Goal: Task Accomplishment & Management: Use online tool/utility

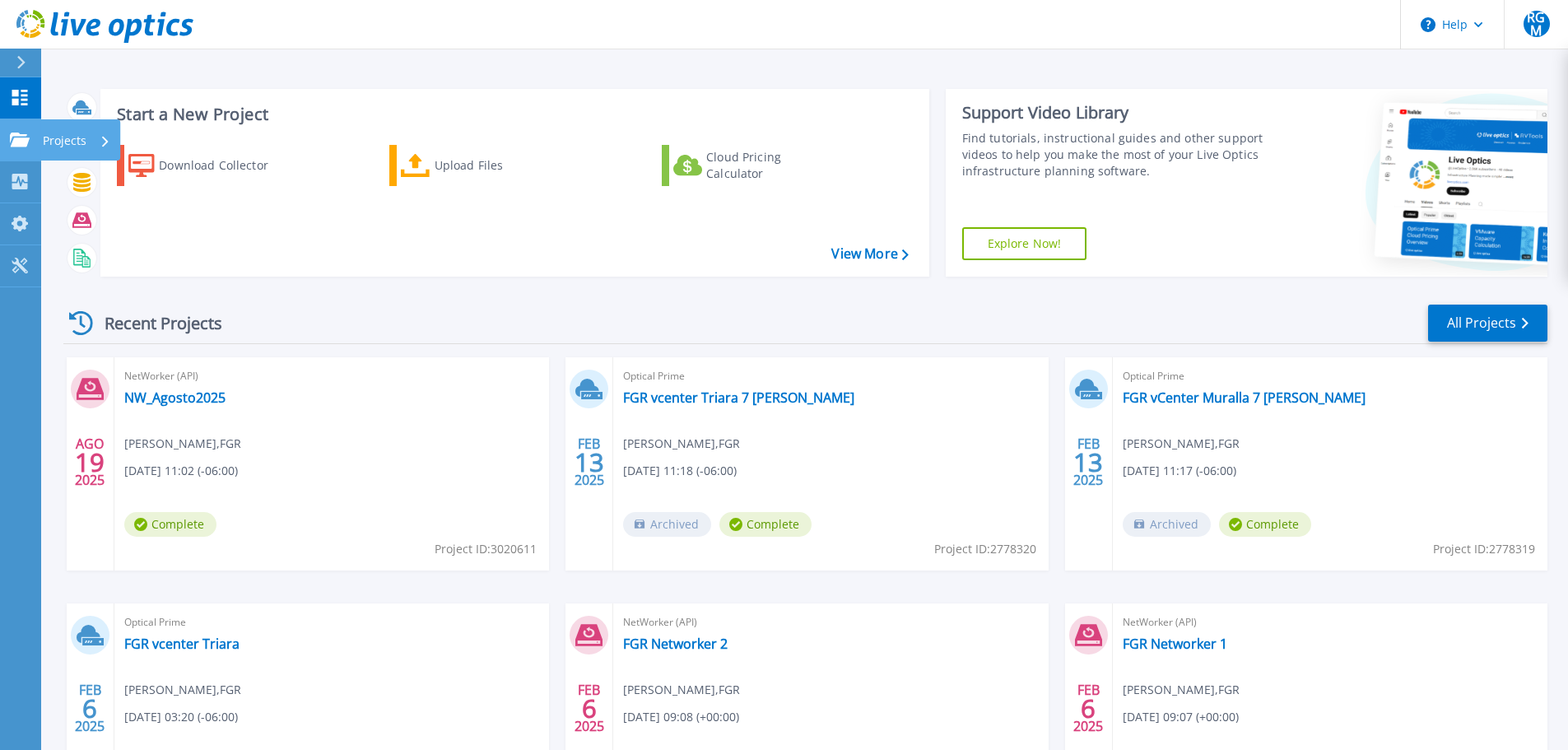
click at [16, 148] on link "Projects Projects" at bounding box center [20, 140] width 41 height 42
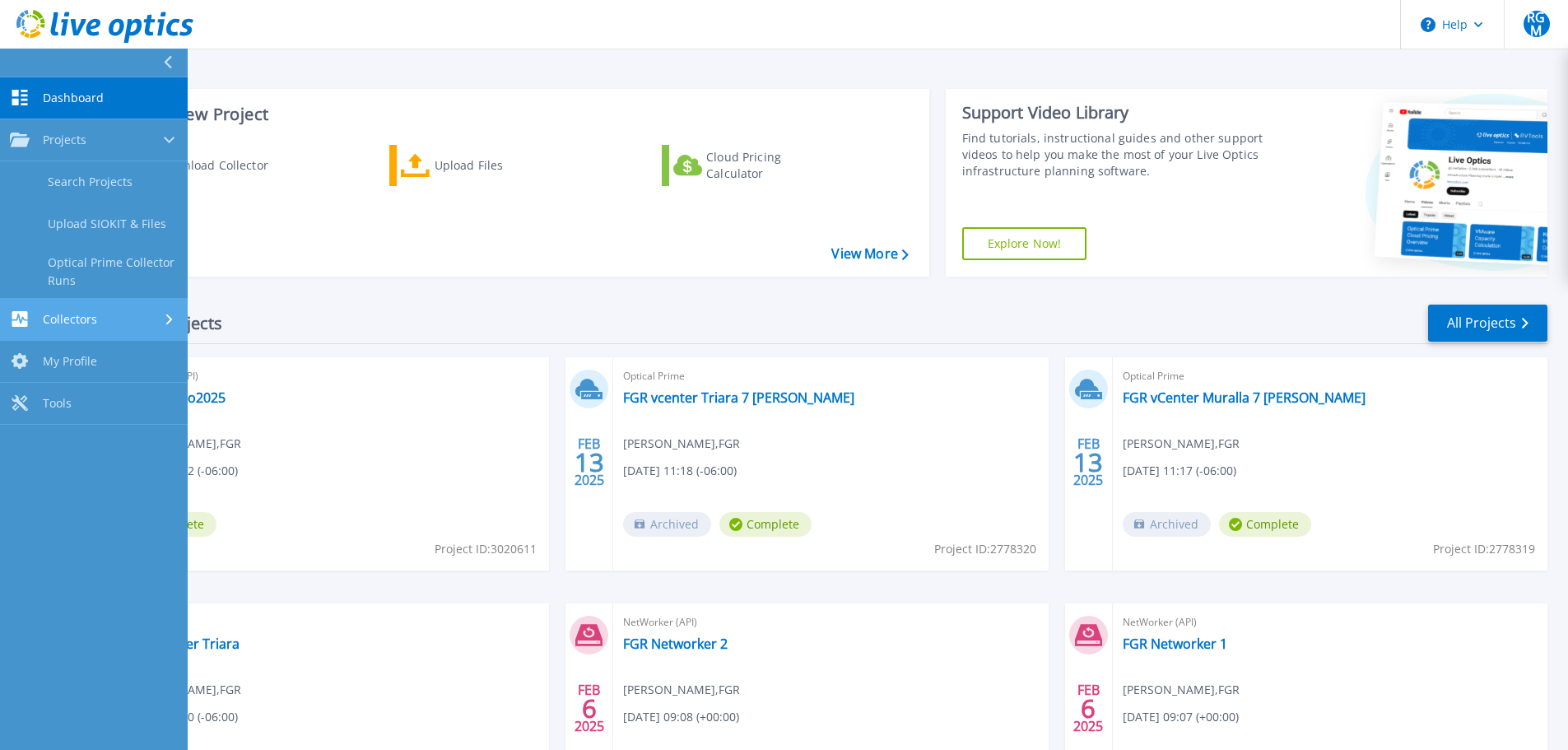
click at [86, 310] on link "Collectors Collectors" at bounding box center [93, 319] width 188 height 42
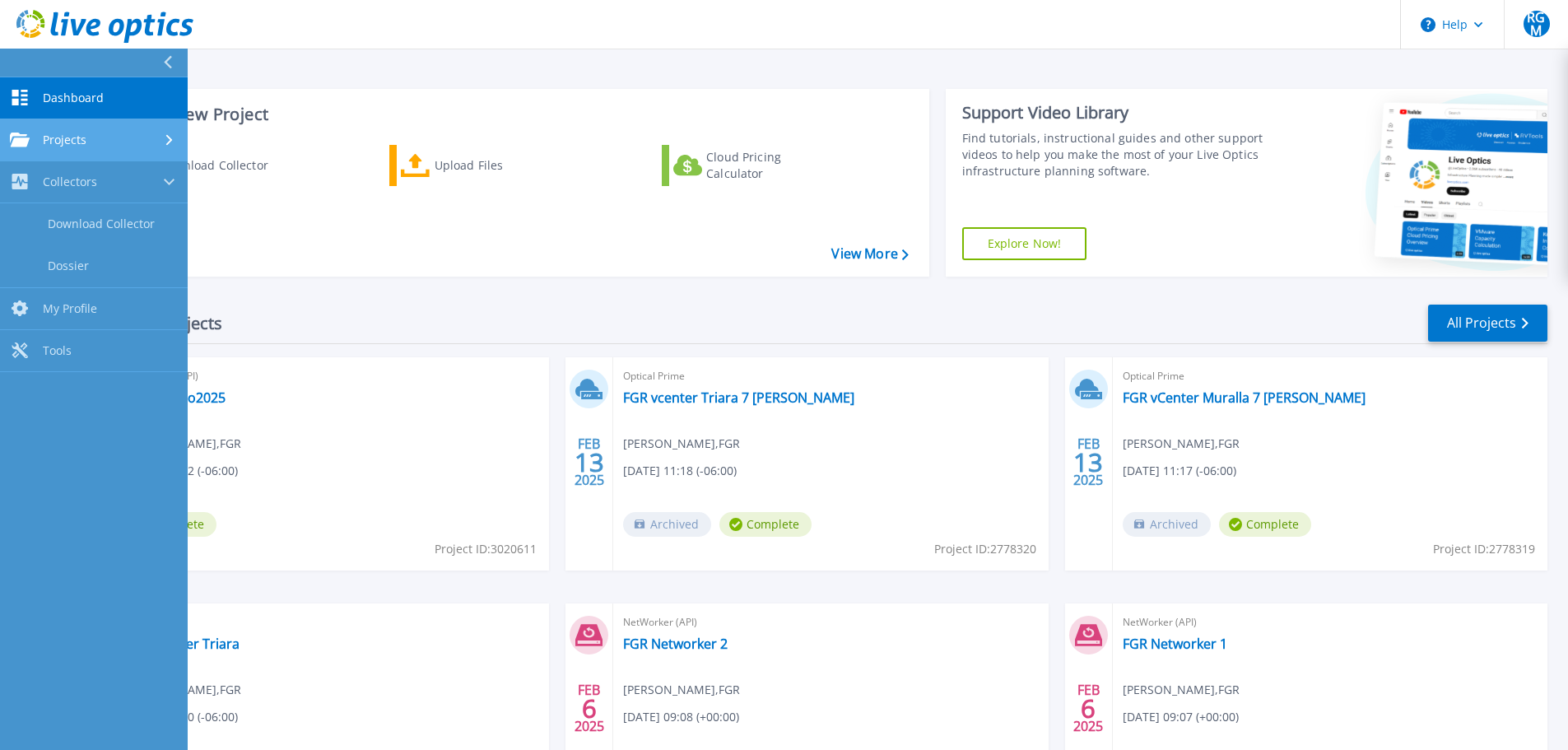
click at [77, 134] on span "Projects" at bounding box center [64, 139] width 44 height 15
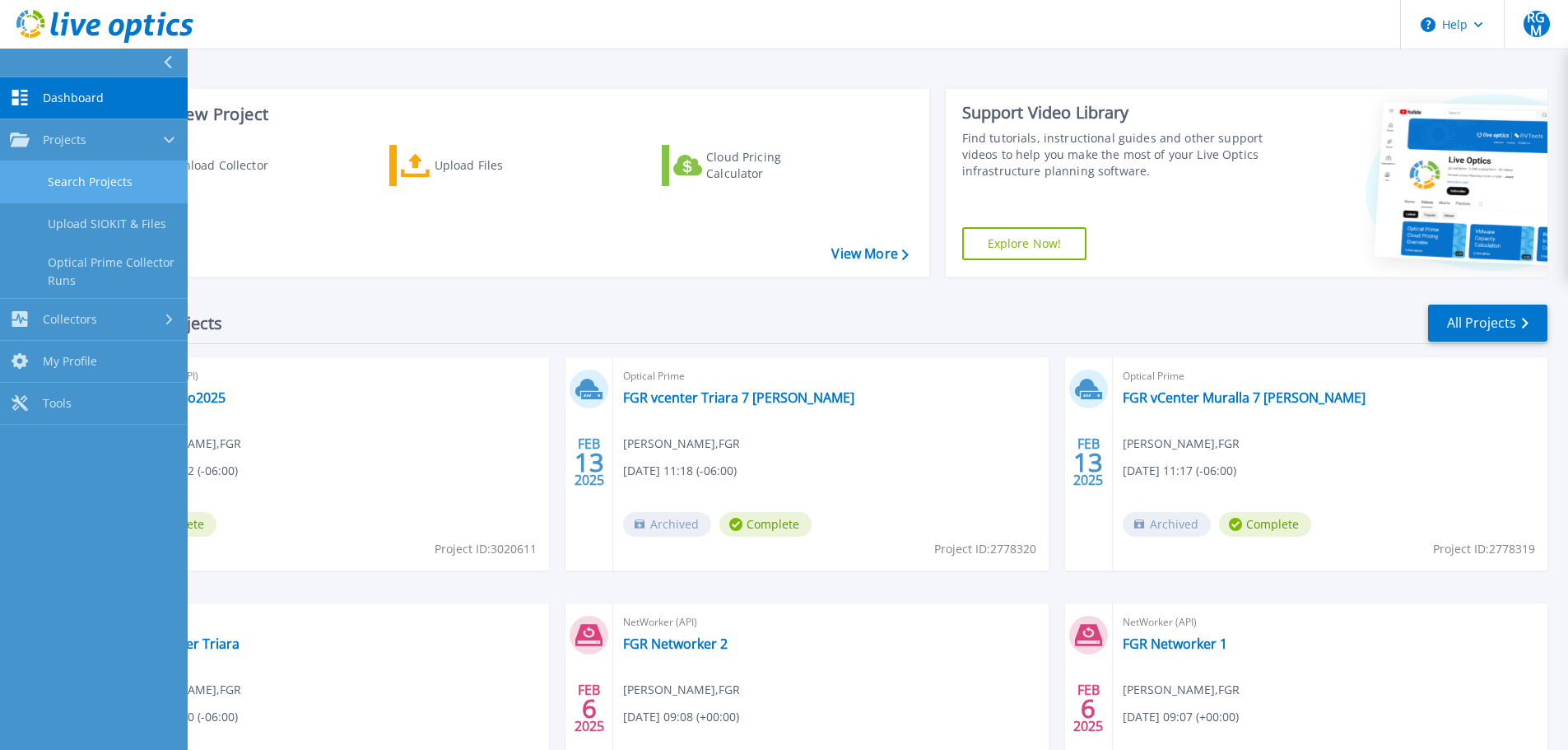
click at [107, 186] on link "Search Projects" at bounding box center [93, 182] width 188 height 42
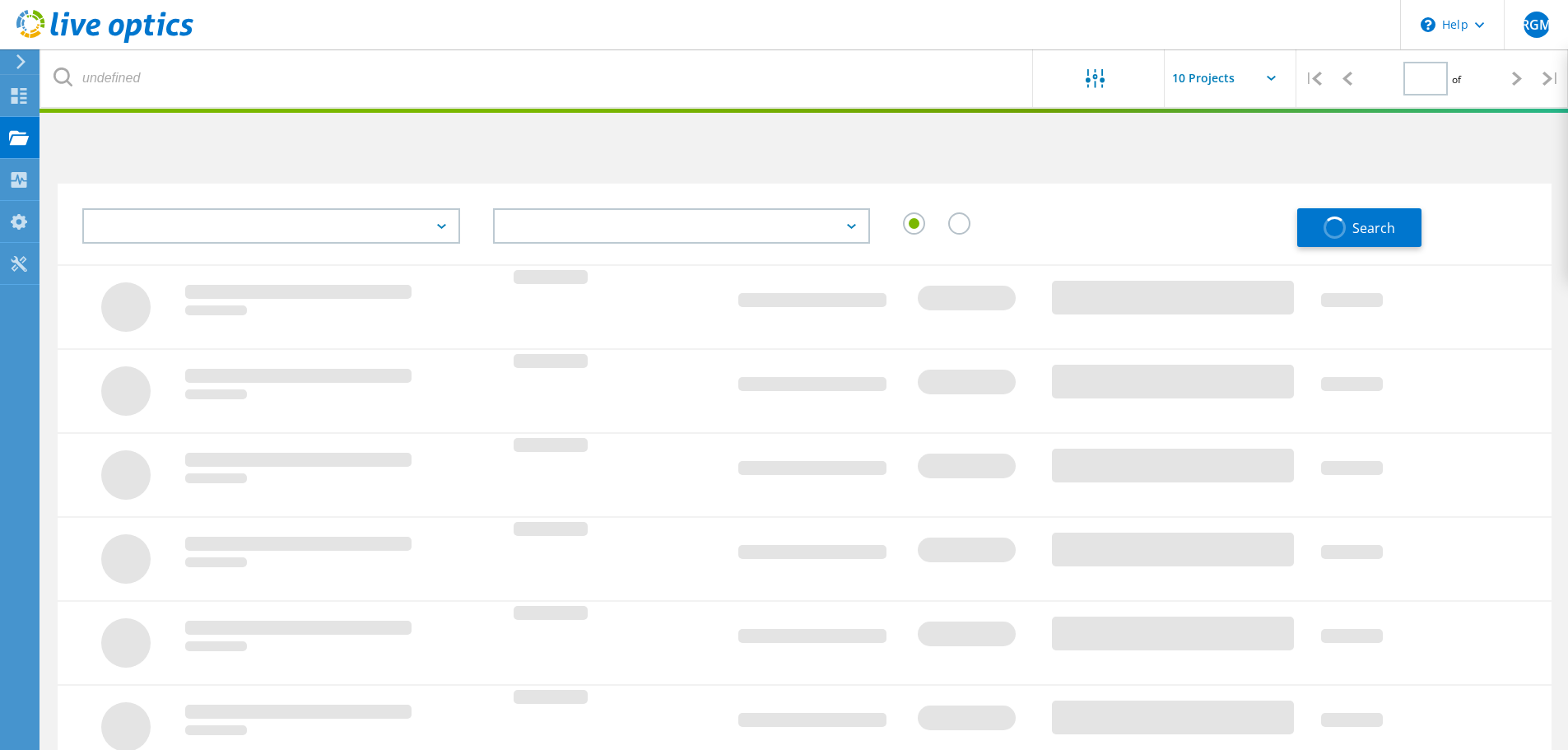
type input "1"
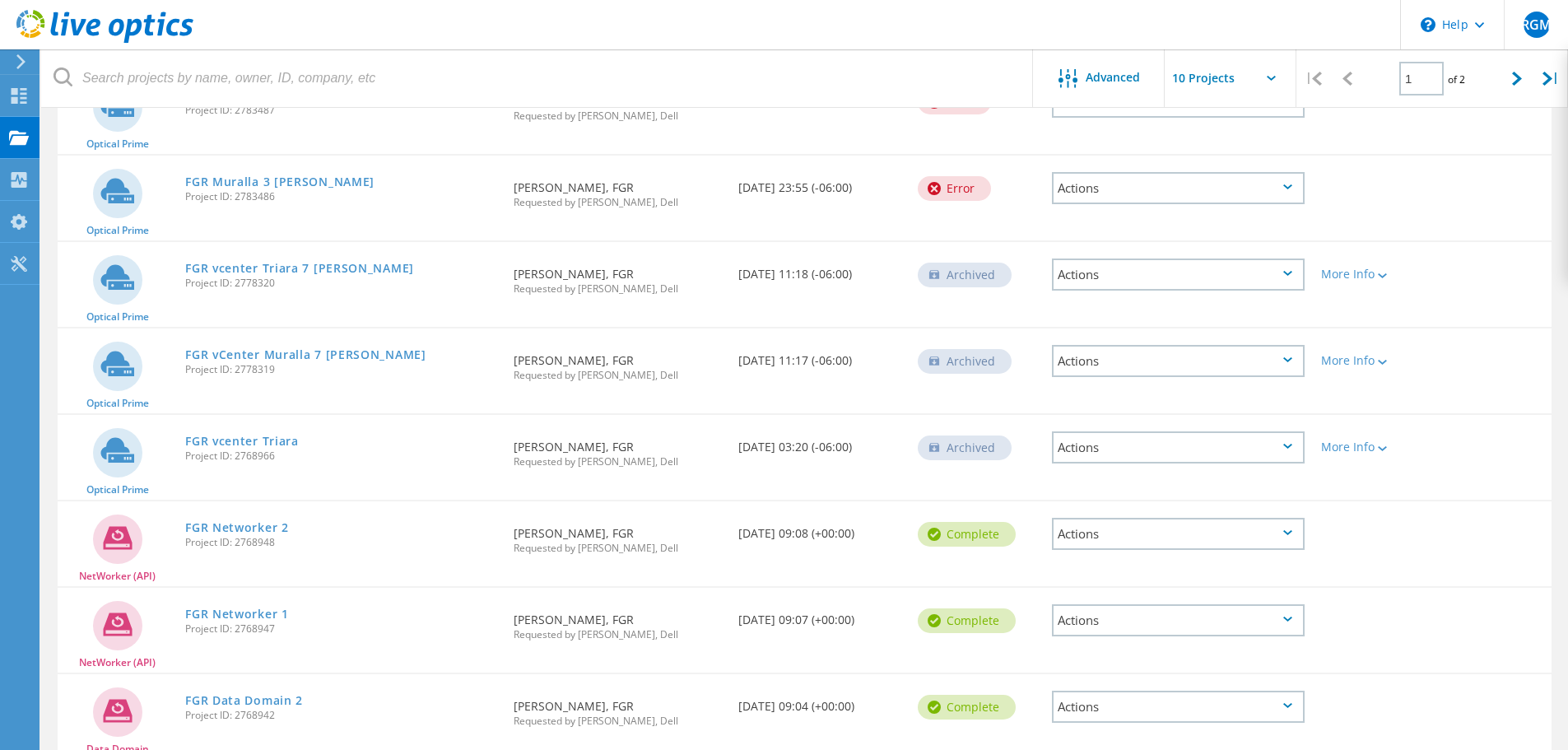
scroll to position [315, 0]
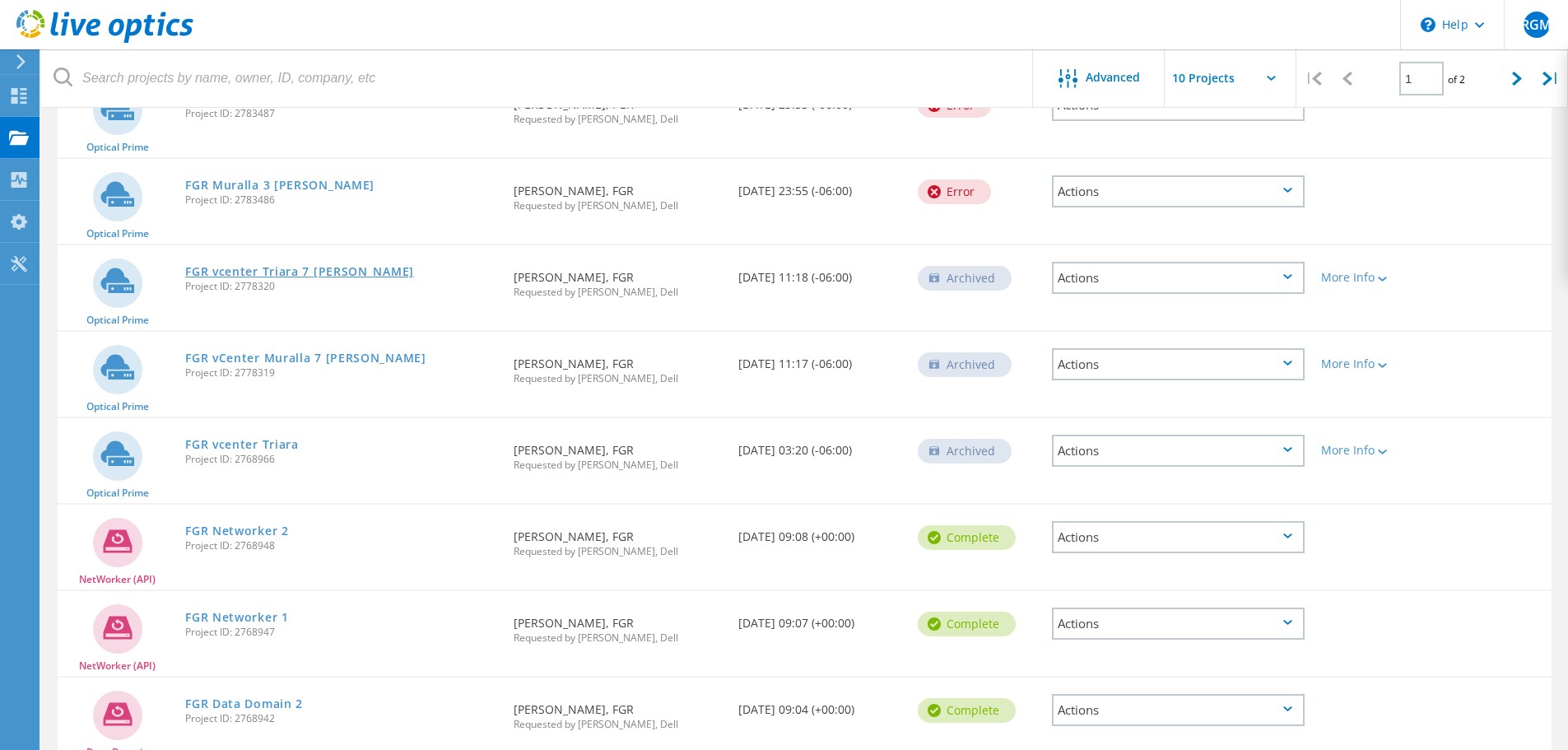
click at [260, 274] on link "FGR vcenter Triara 7 [PERSON_NAME]" at bounding box center [299, 271] width 229 height 12
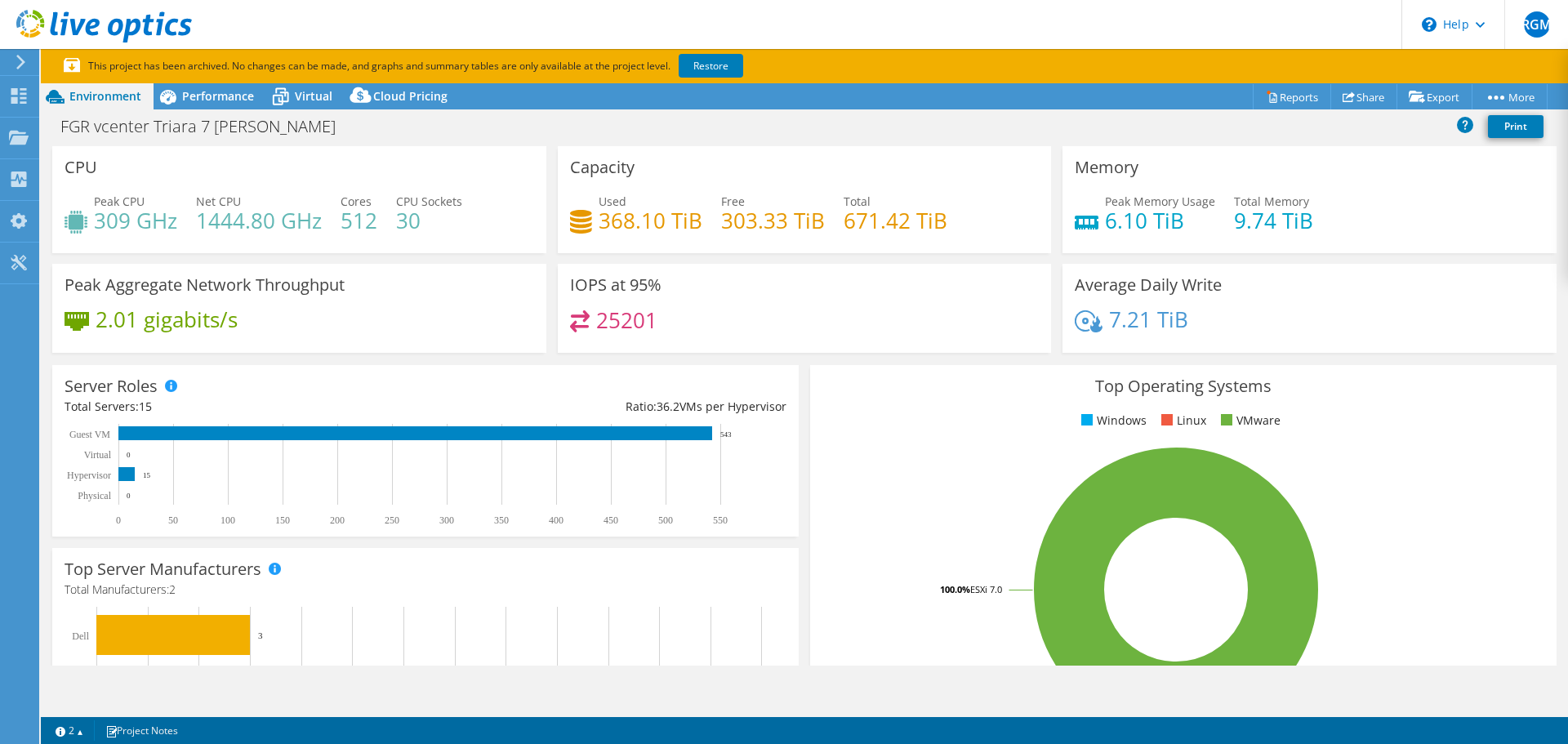
select select "USWest"
select select "MXN"
drag, startPoint x: 420, startPoint y: 223, endPoint x: 399, endPoint y: 223, distance: 21.0
click at [399, 223] on h4 "30" at bounding box center [429, 220] width 67 height 18
click at [424, 225] on h4 "30" at bounding box center [429, 220] width 67 height 18
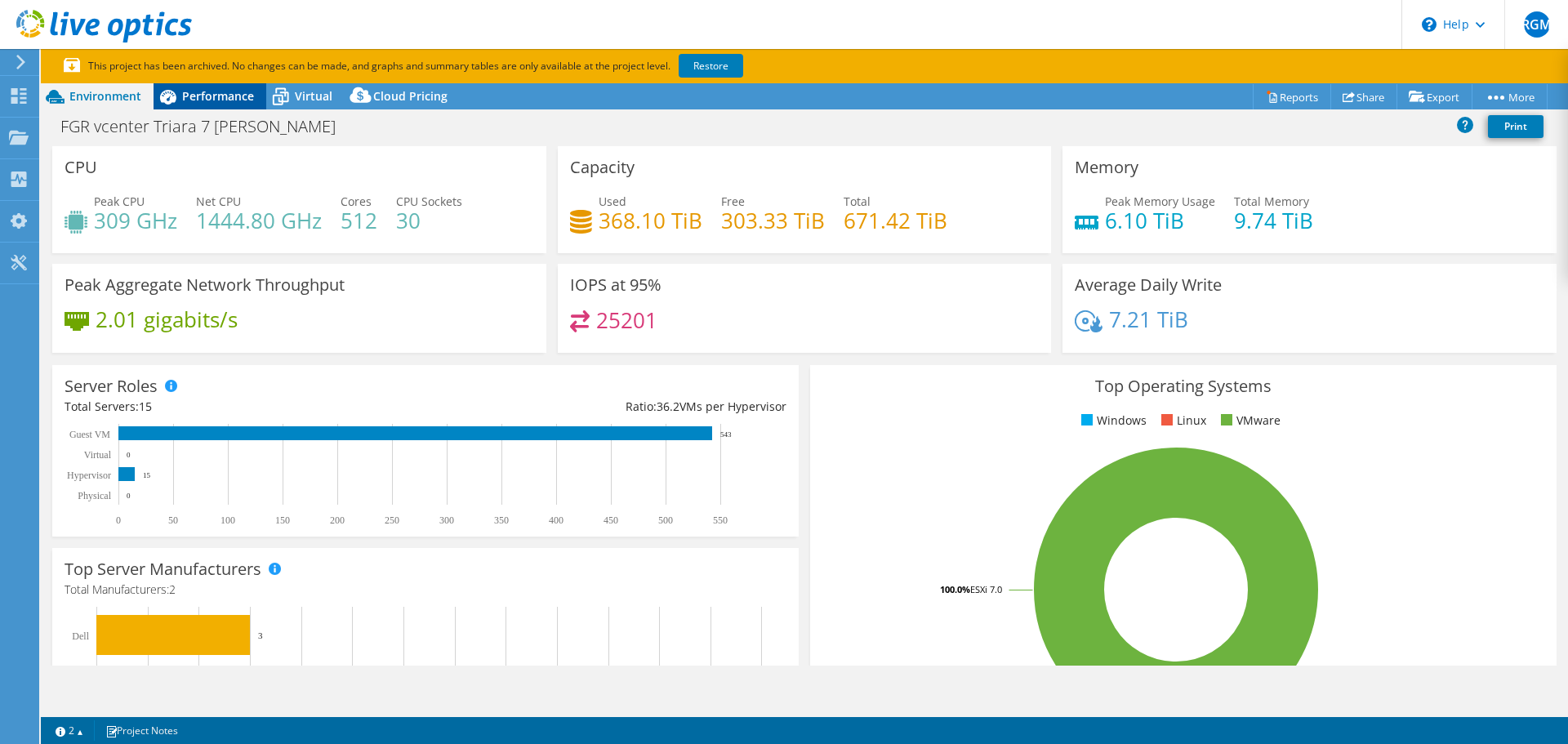
click at [230, 94] on span "Performance" at bounding box center [218, 96] width 71 height 15
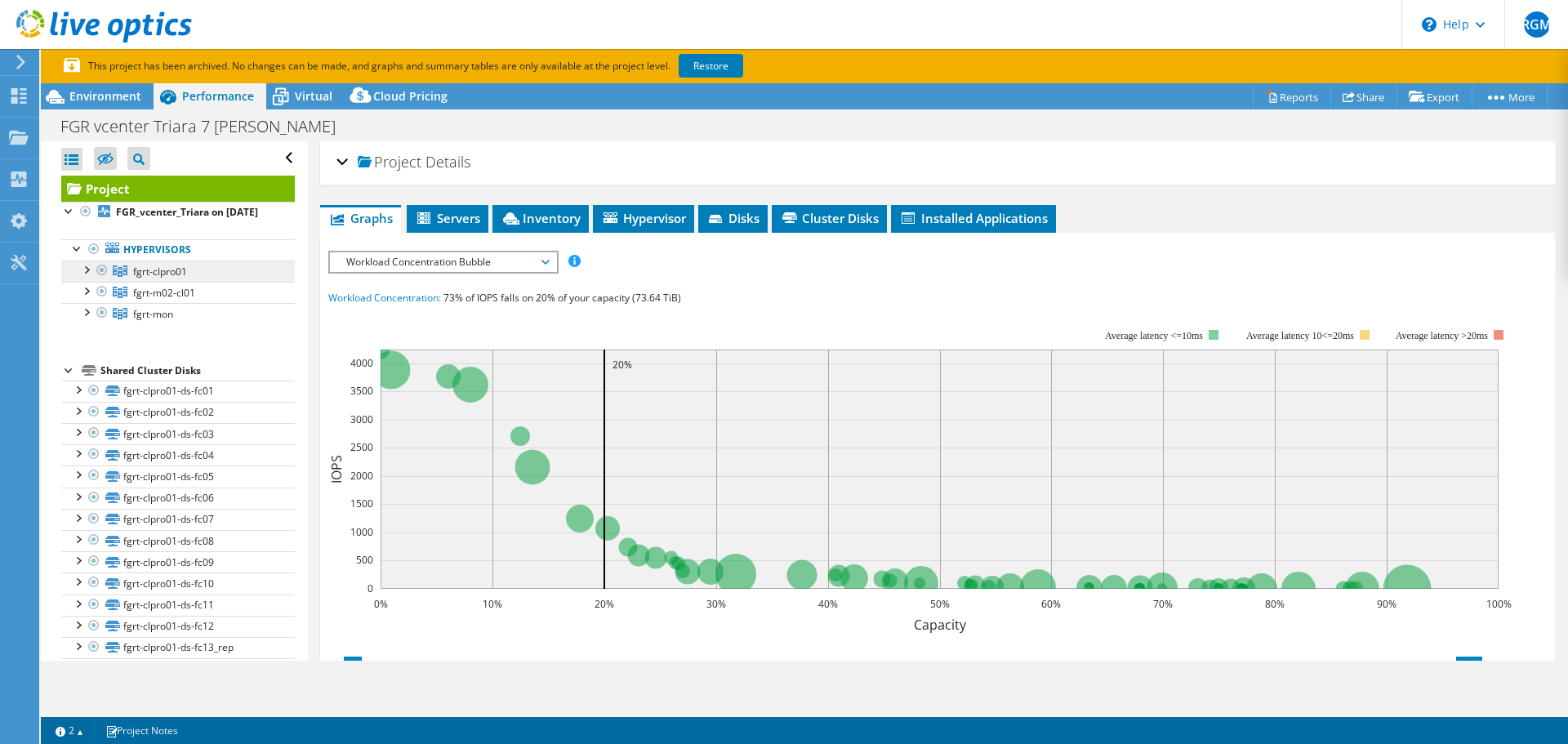
click at [188, 282] on link "fgrt-clpro01" at bounding box center [178, 271] width 234 height 21
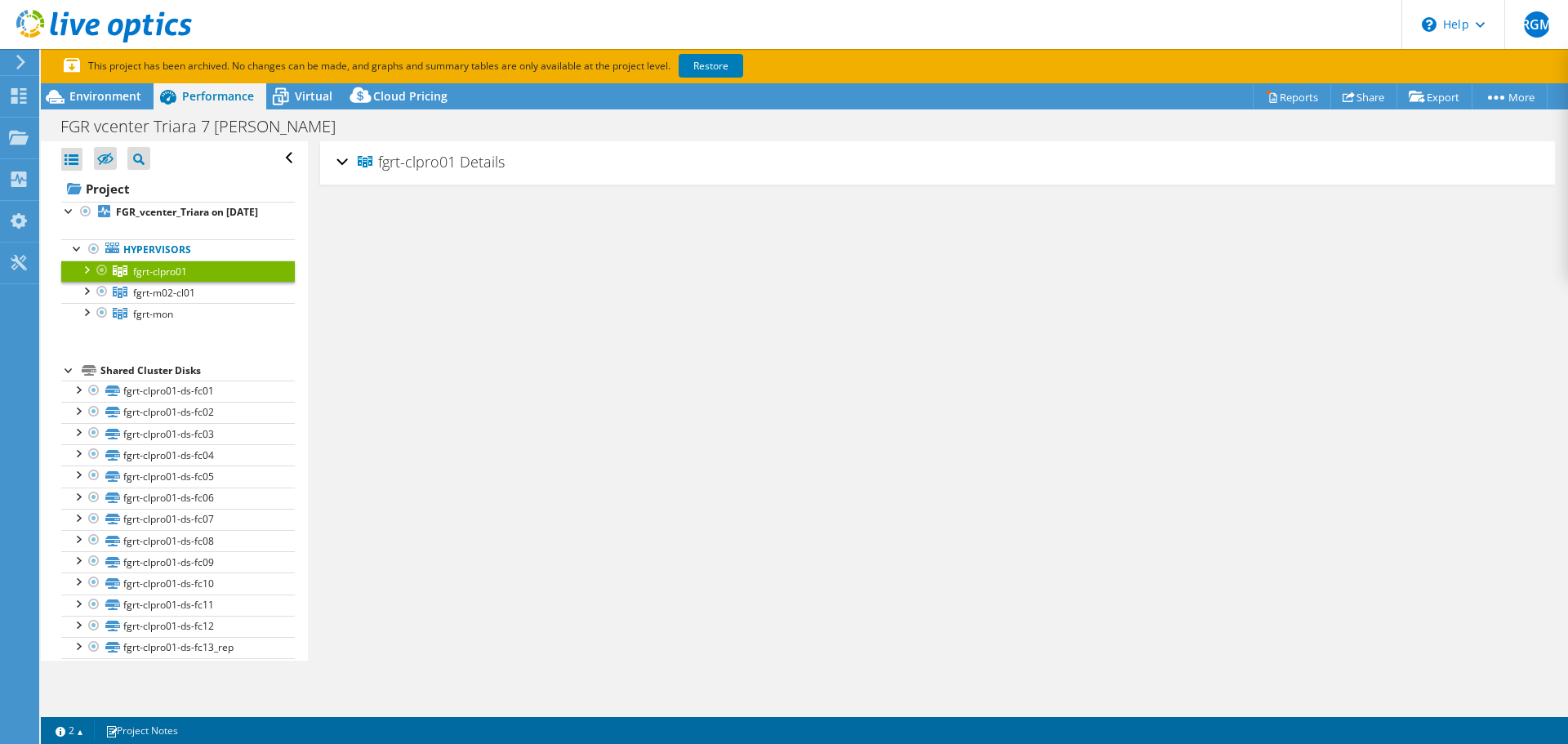
click at [80, 277] on div at bounding box center [85, 268] width 16 height 16
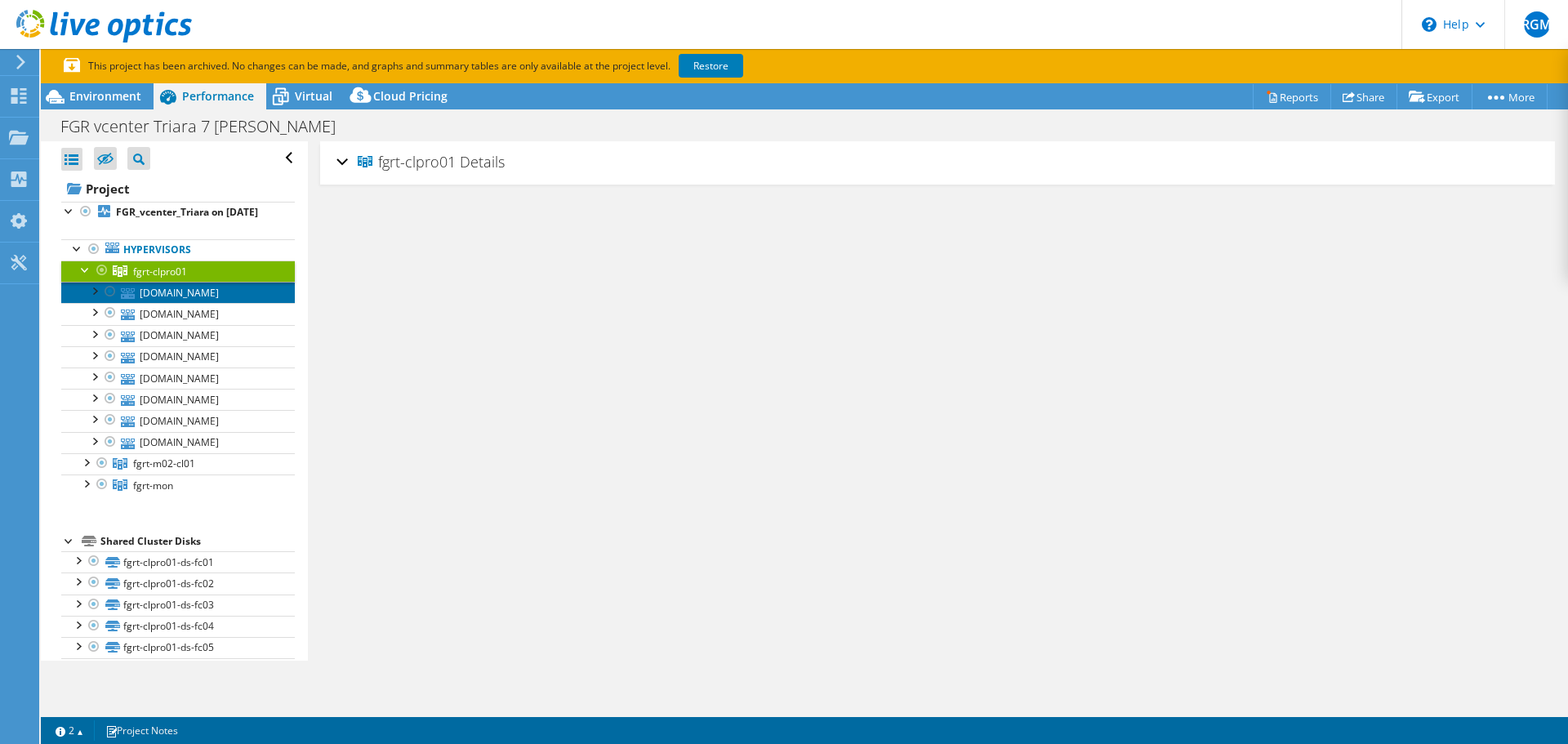
click at [185, 303] on link "[DOMAIN_NAME]" at bounding box center [178, 292] width 234 height 21
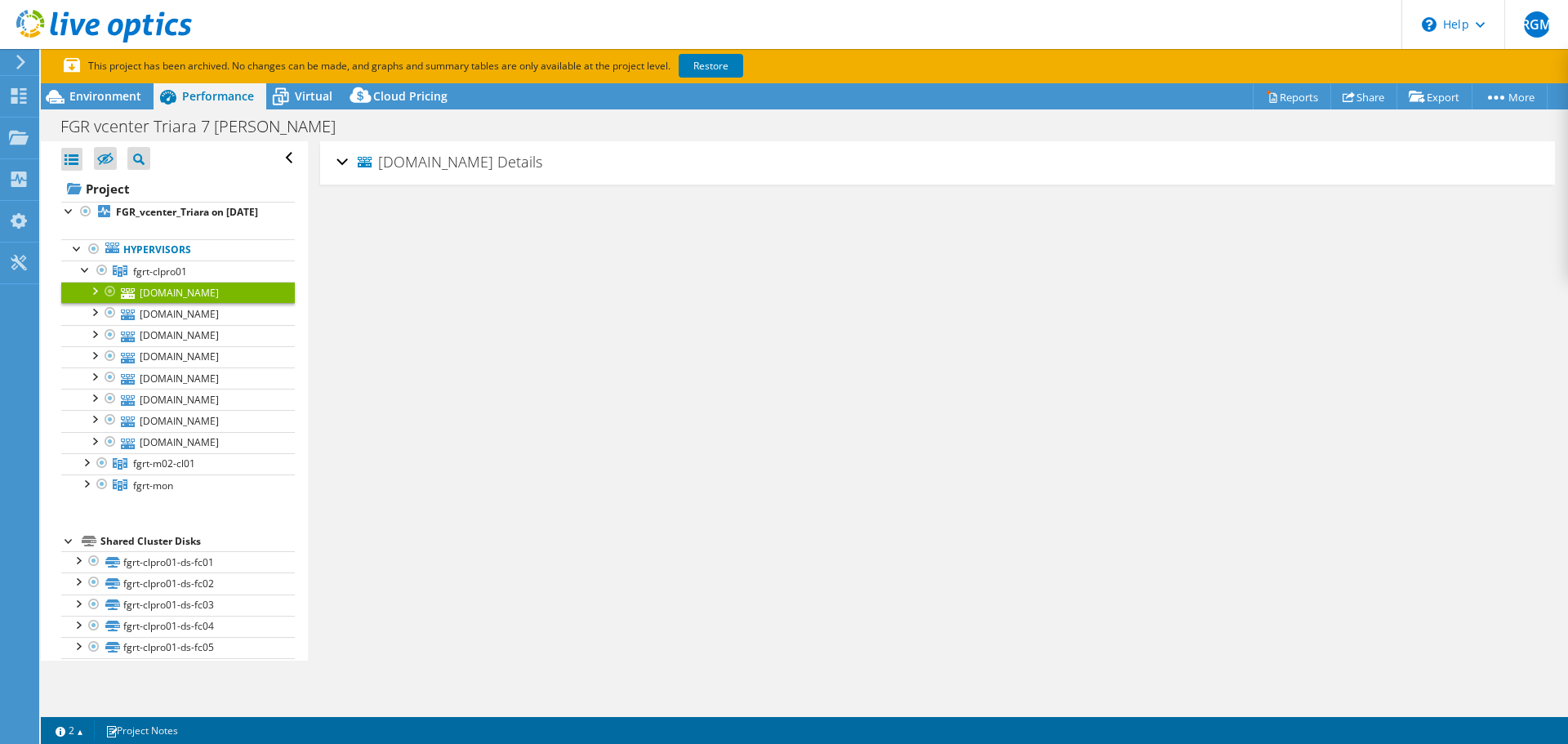
click at [342, 162] on div "fgrt01-w01-esx01.pgr.gob.mx Details" at bounding box center [937, 163] width 1202 height 35
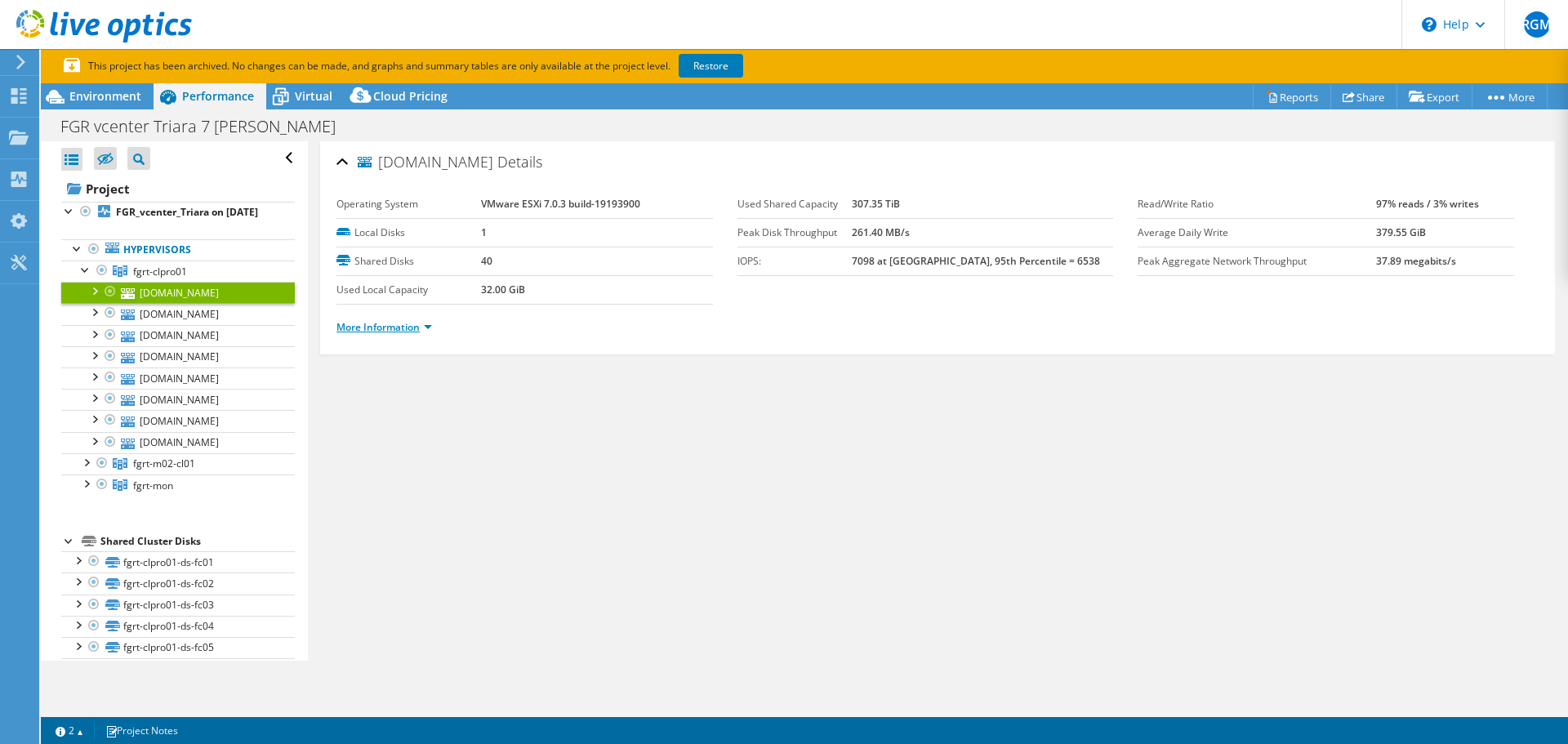
click at [423, 332] on link "More Information" at bounding box center [383, 327] width 96 height 14
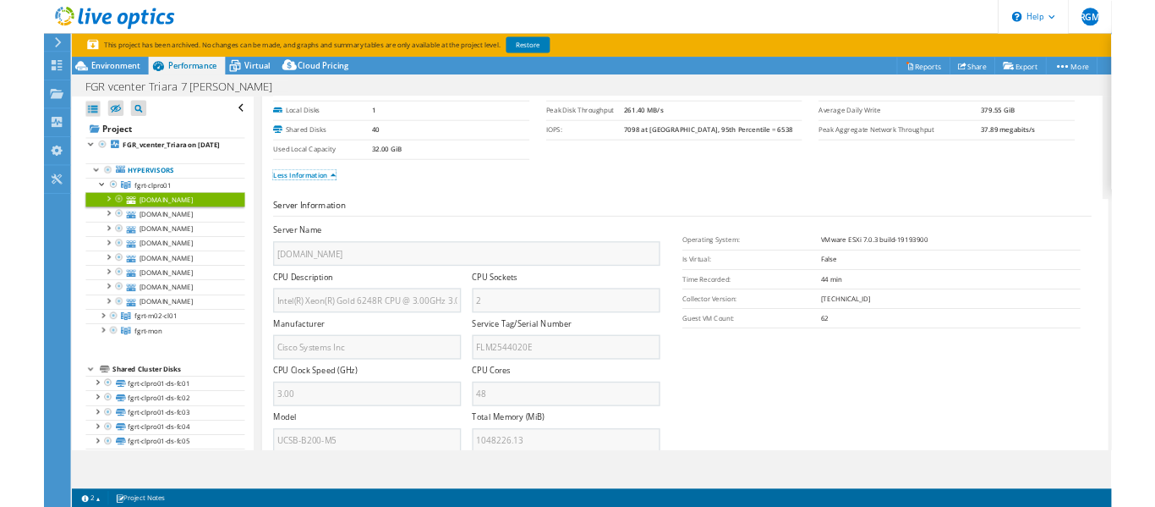
scroll to position [169, 0]
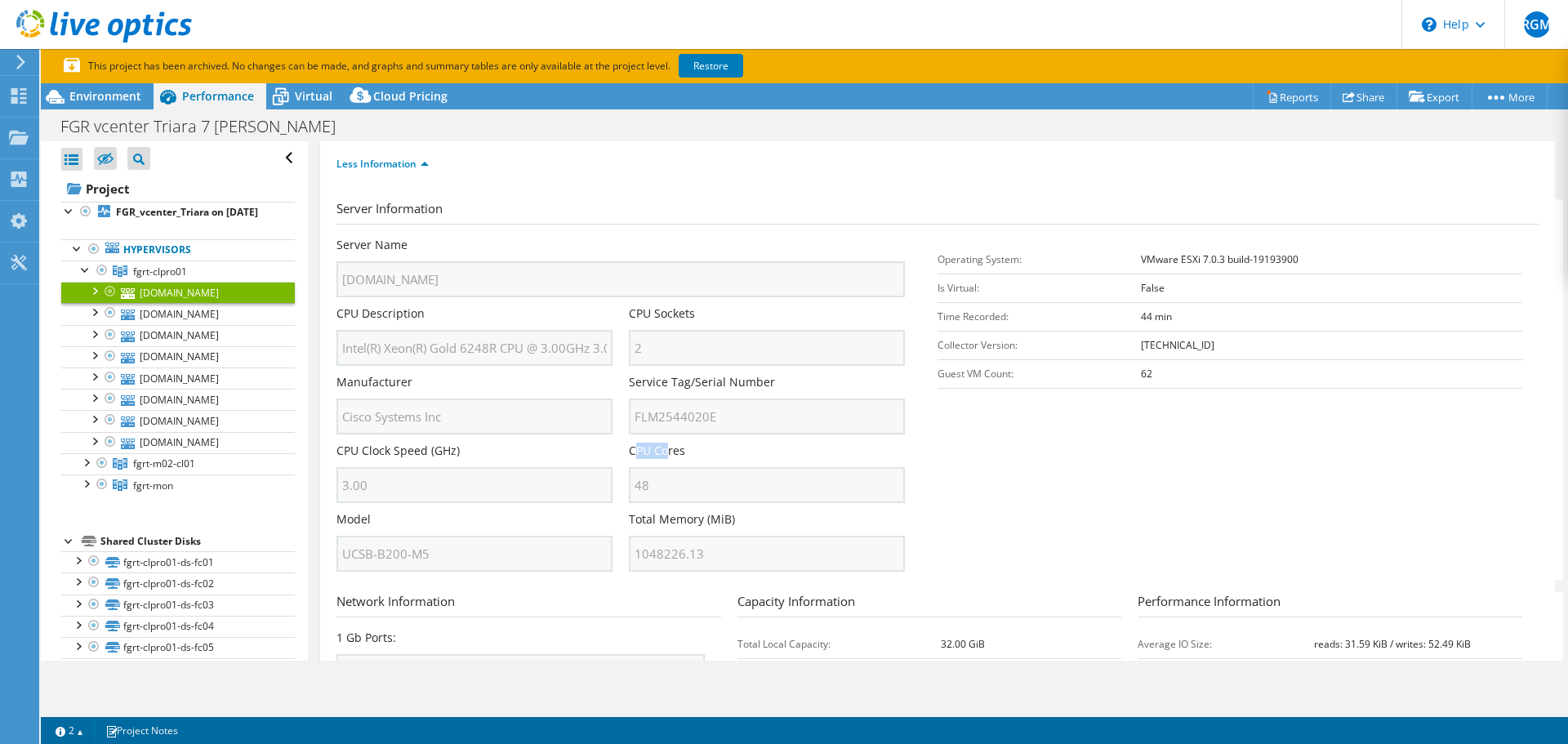
drag, startPoint x: 631, startPoint y: 447, endPoint x: 662, endPoint y: 448, distance: 31.0
click at [662, 448] on label "CPU Cores" at bounding box center [657, 450] width 56 height 16
click at [676, 452] on label "CPU Cores" at bounding box center [657, 450] width 56 height 16
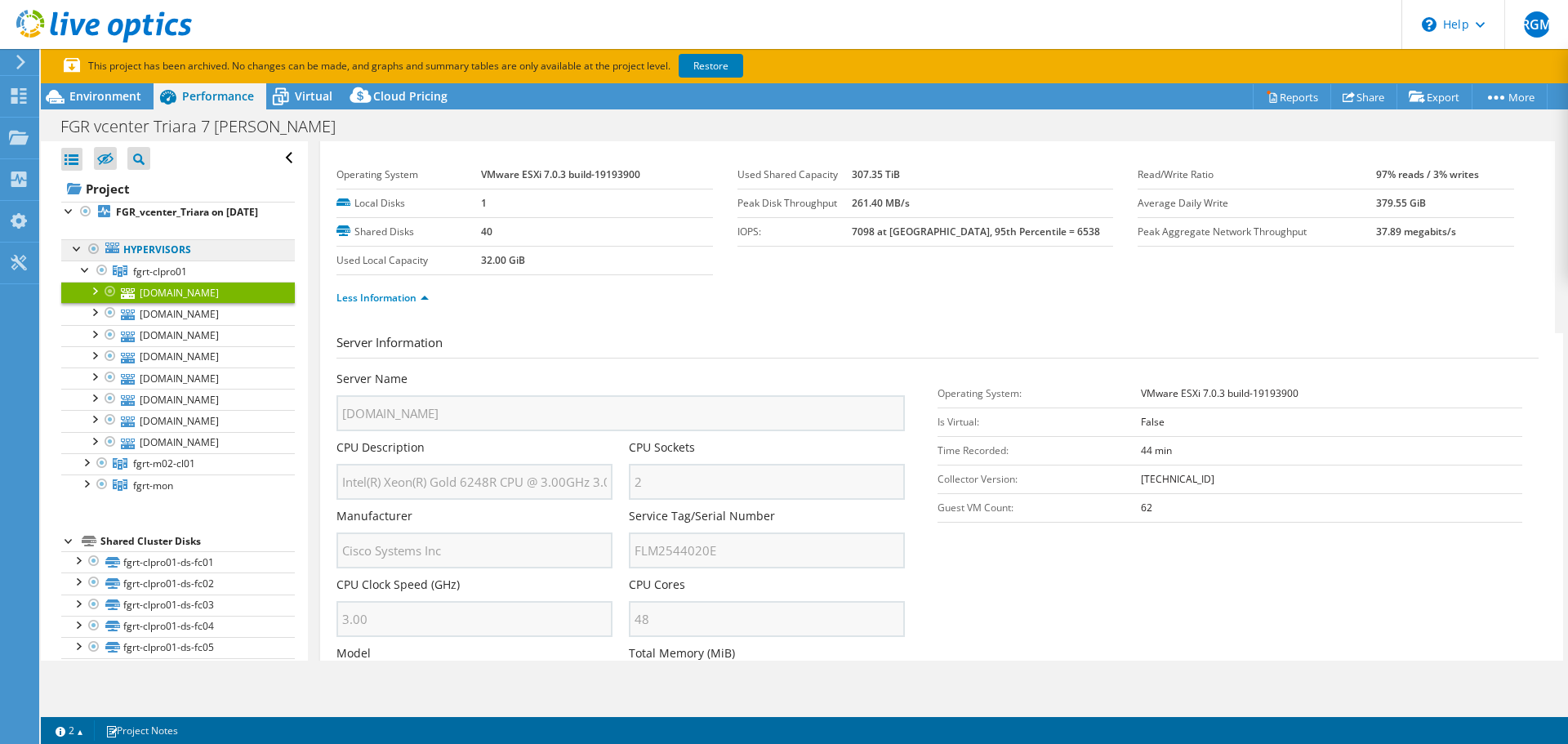
scroll to position [0, 0]
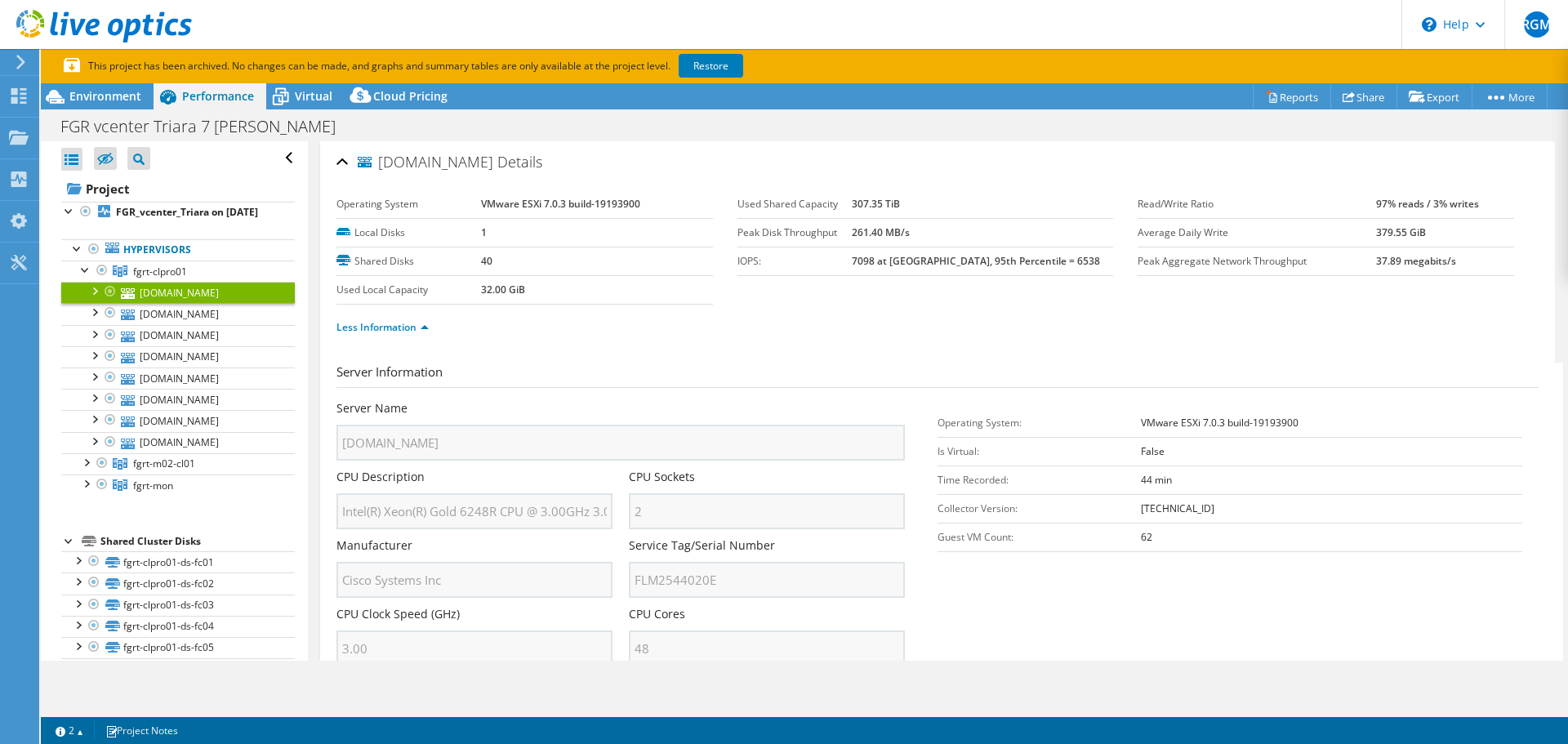
click at [622, 400] on div "Server Name fgrt01-w01-esx01.pgr.gob.mx CPU Description Intel(R) Xeon(R) Gold 6…" at bounding box center [629, 400] width 585 height 0
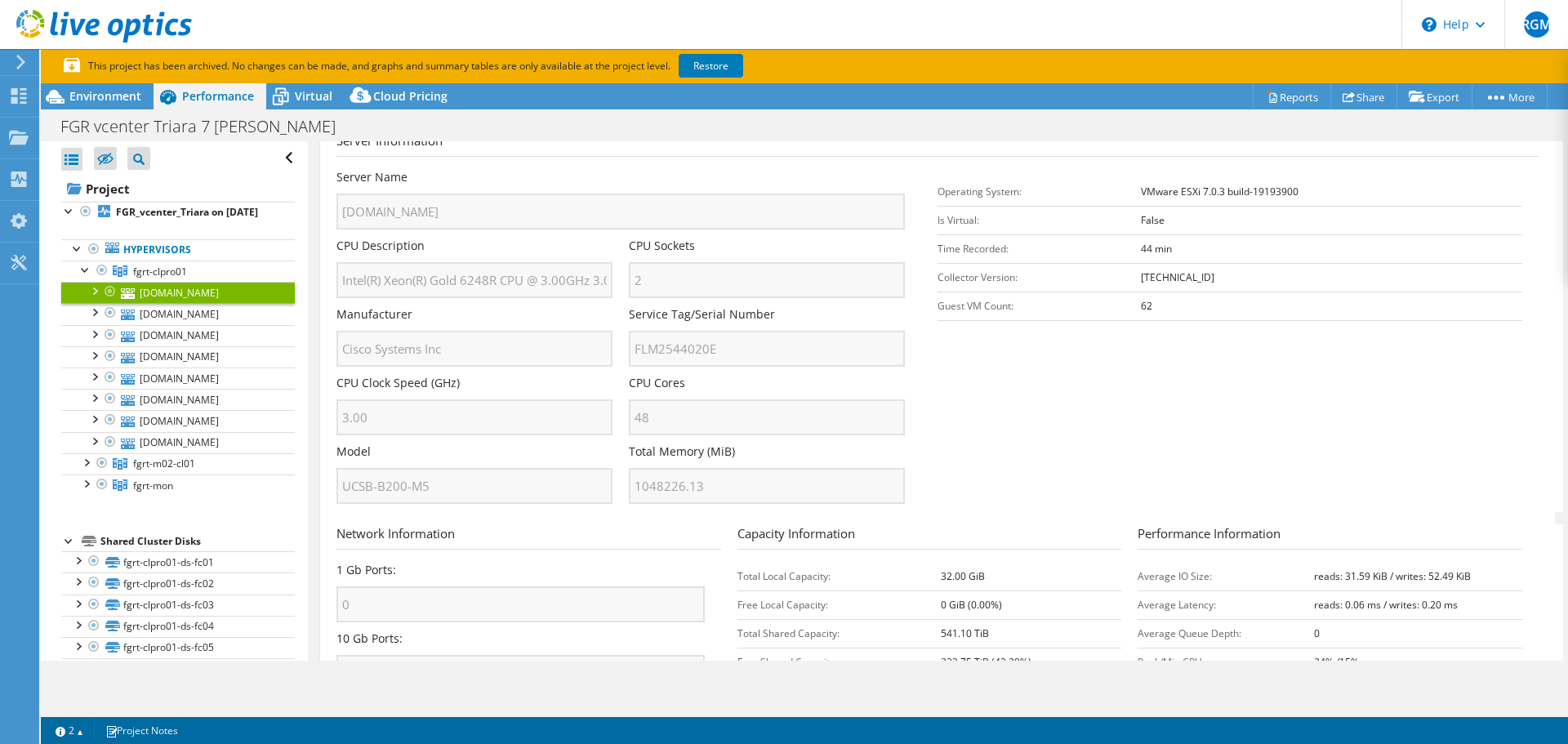
scroll to position [245, 0]
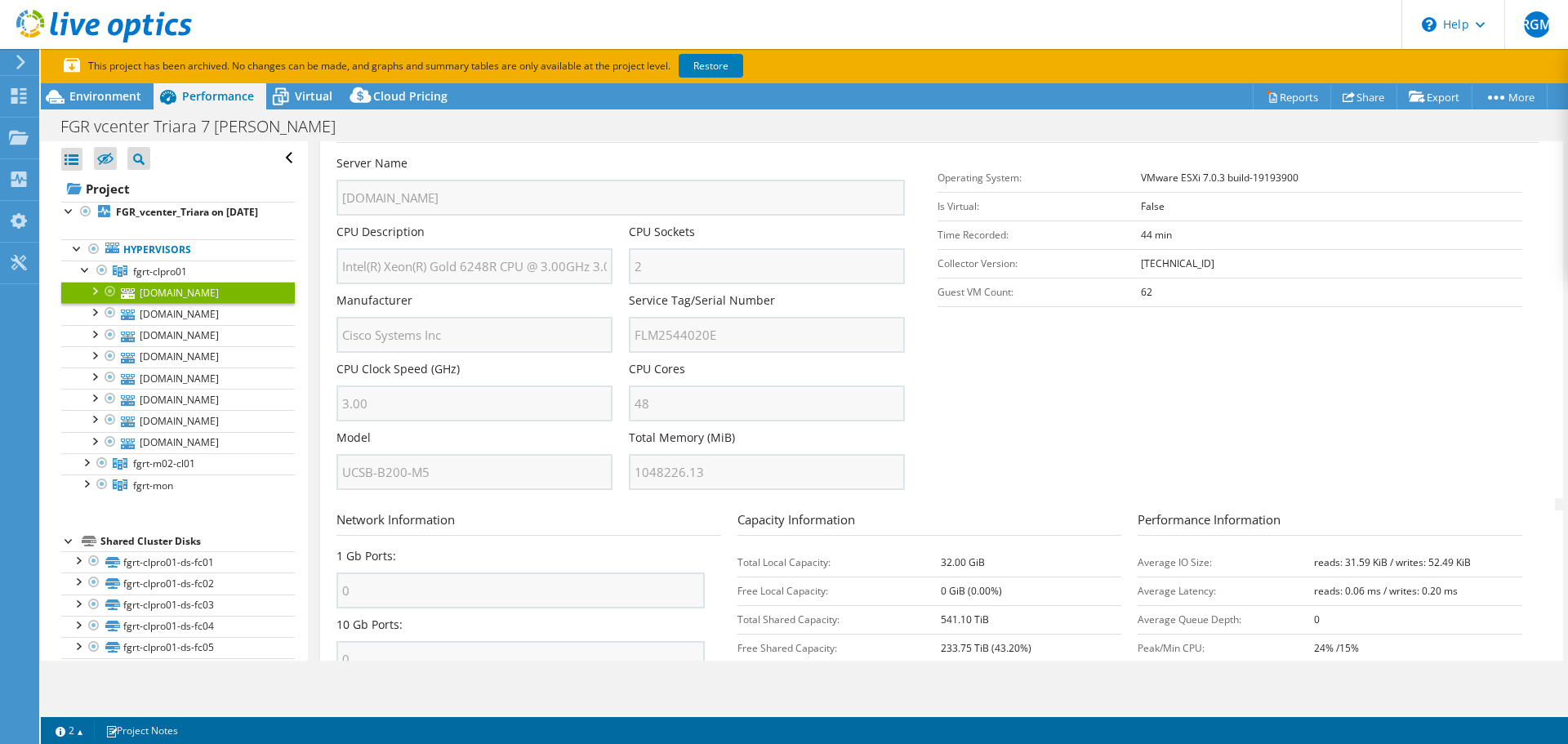
click at [606, 155] on div "Server Name fgrt01-w01-esx01.pgr.gob.mx CPU Description Intel(R) Xeon(R) Gold 6…" at bounding box center [629, 155] width 585 height 0
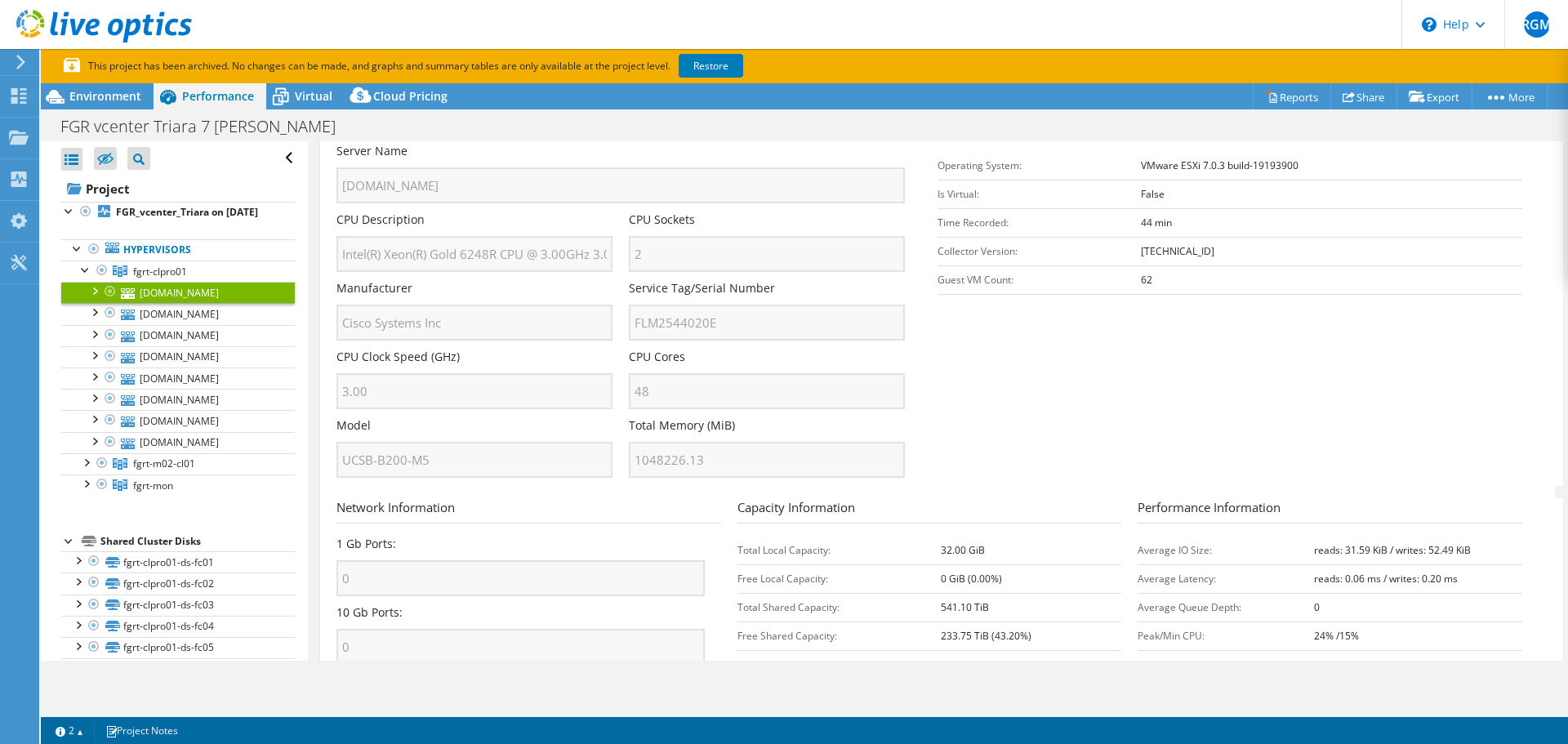
scroll to position [146, 0]
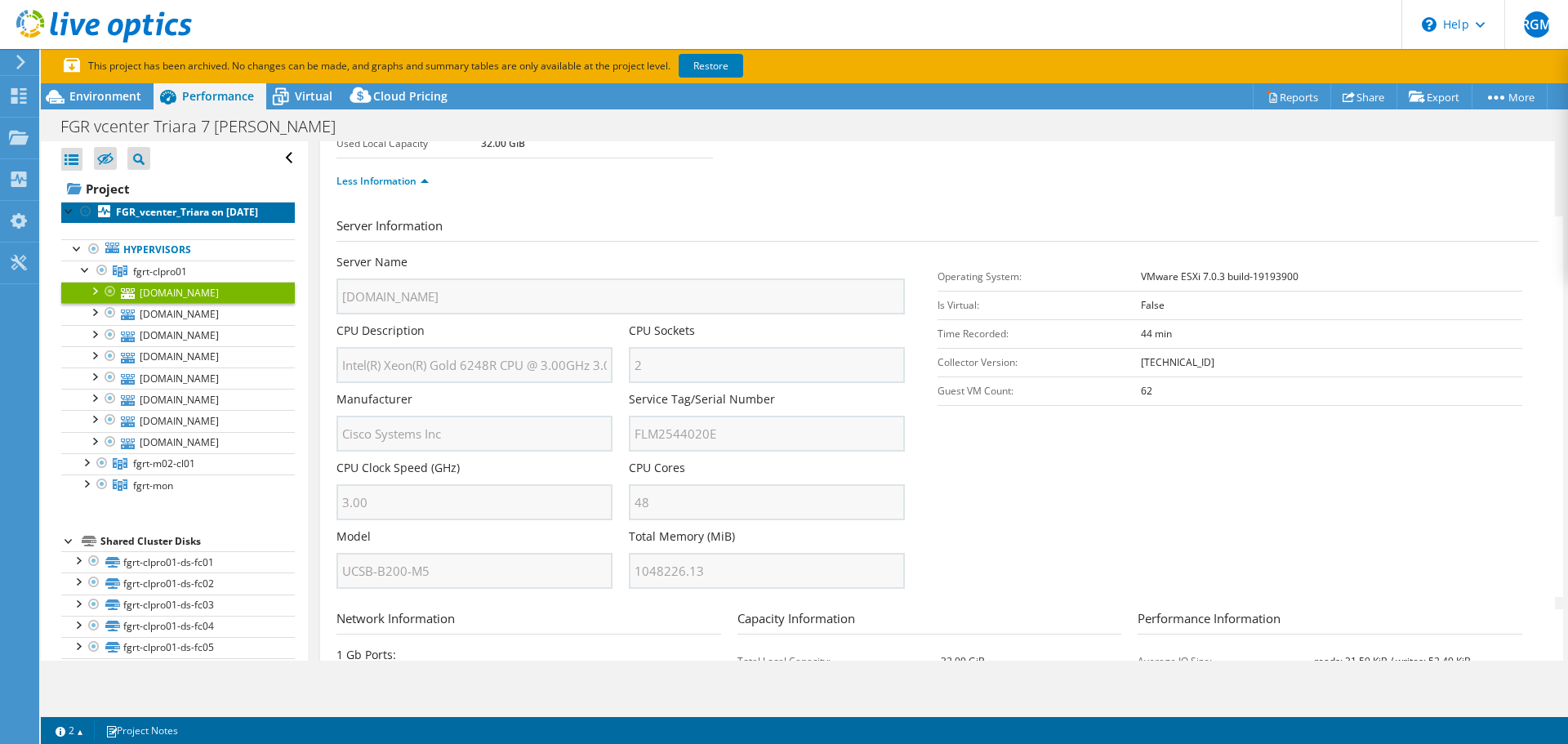
click at [159, 216] on b "FGR_vcenter_Triara on 2/13/2025" at bounding box center [186, 211] width 142 height 14
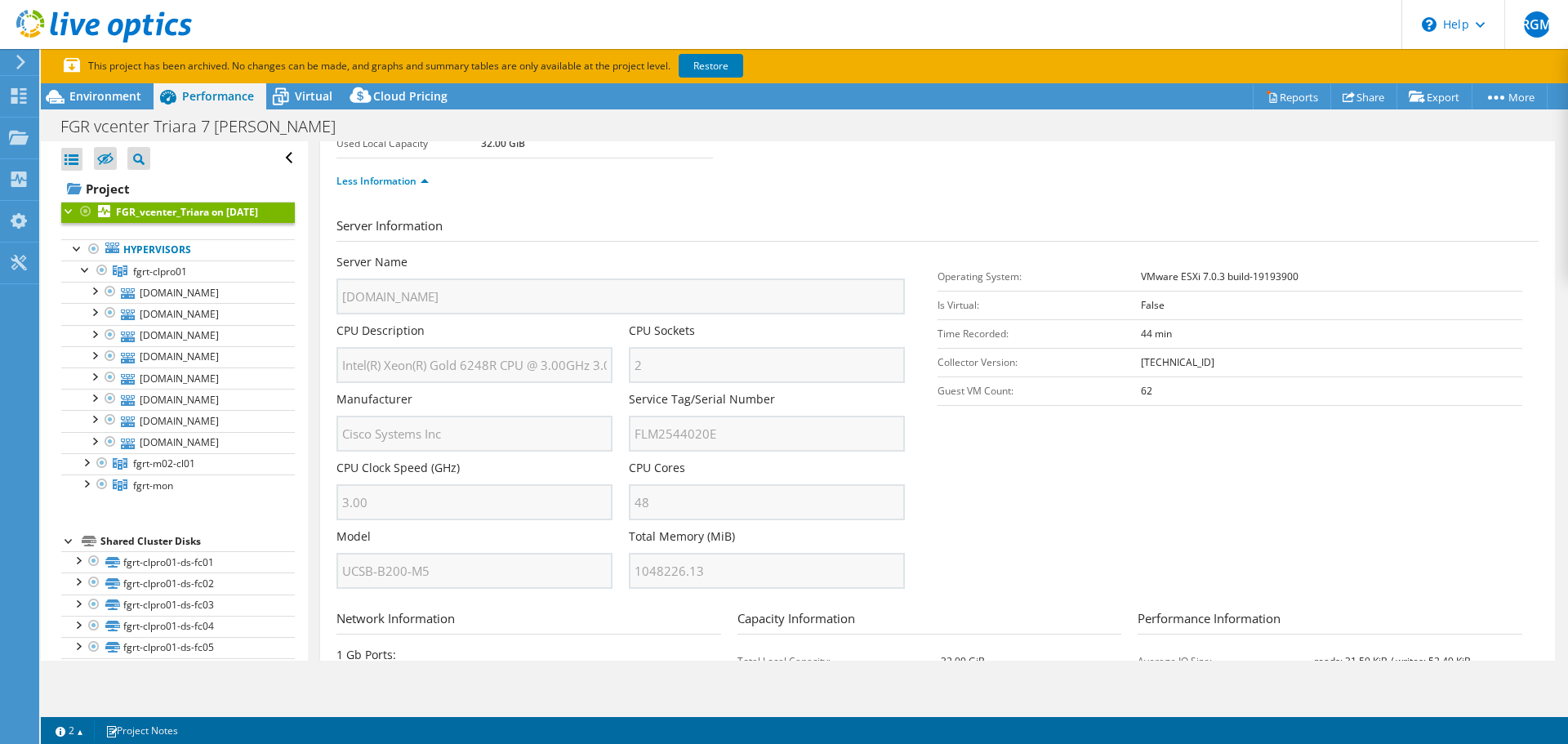
scroll to position [0, 0]
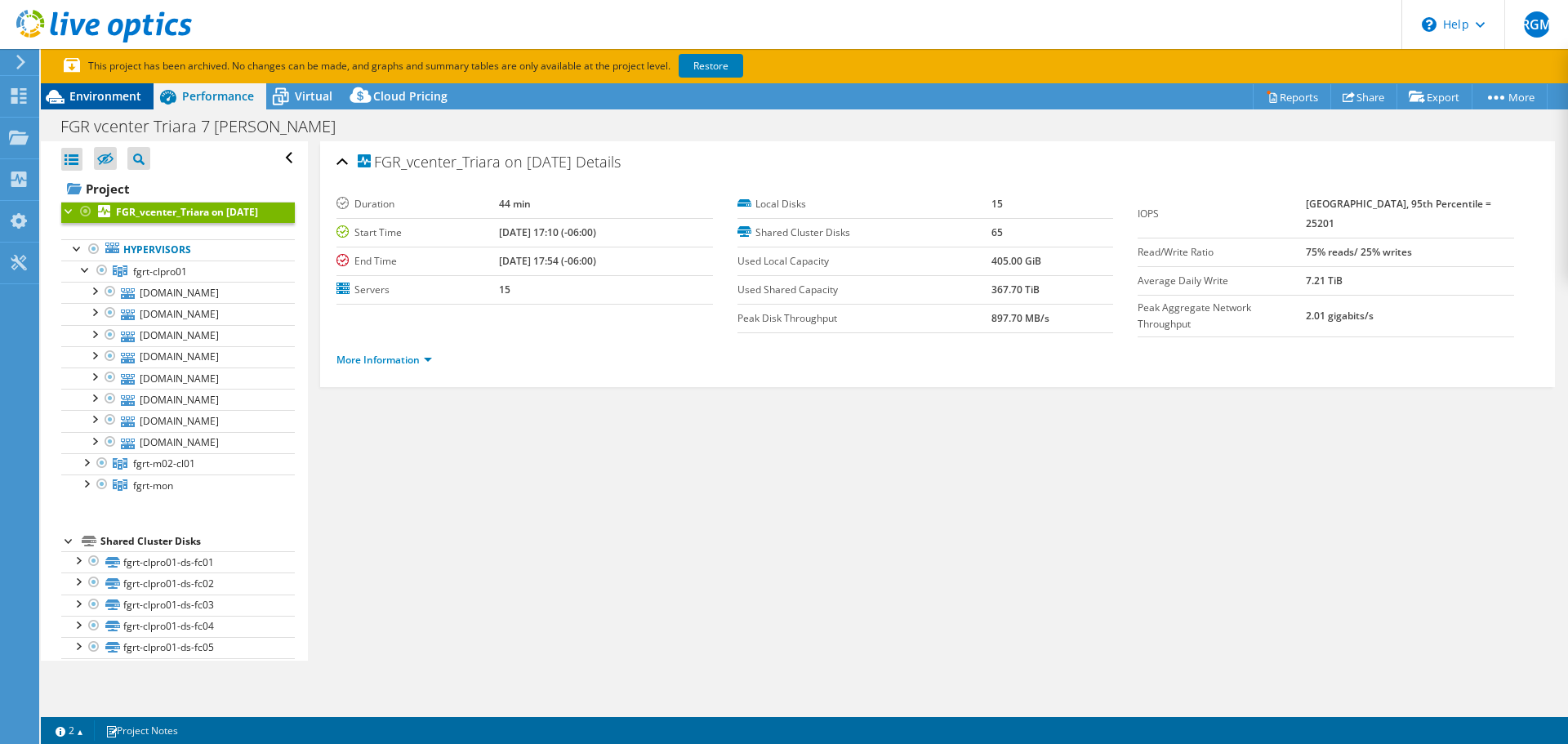
click at [56, 85] on icon at bounding box center [55, 96] width 29 height 29
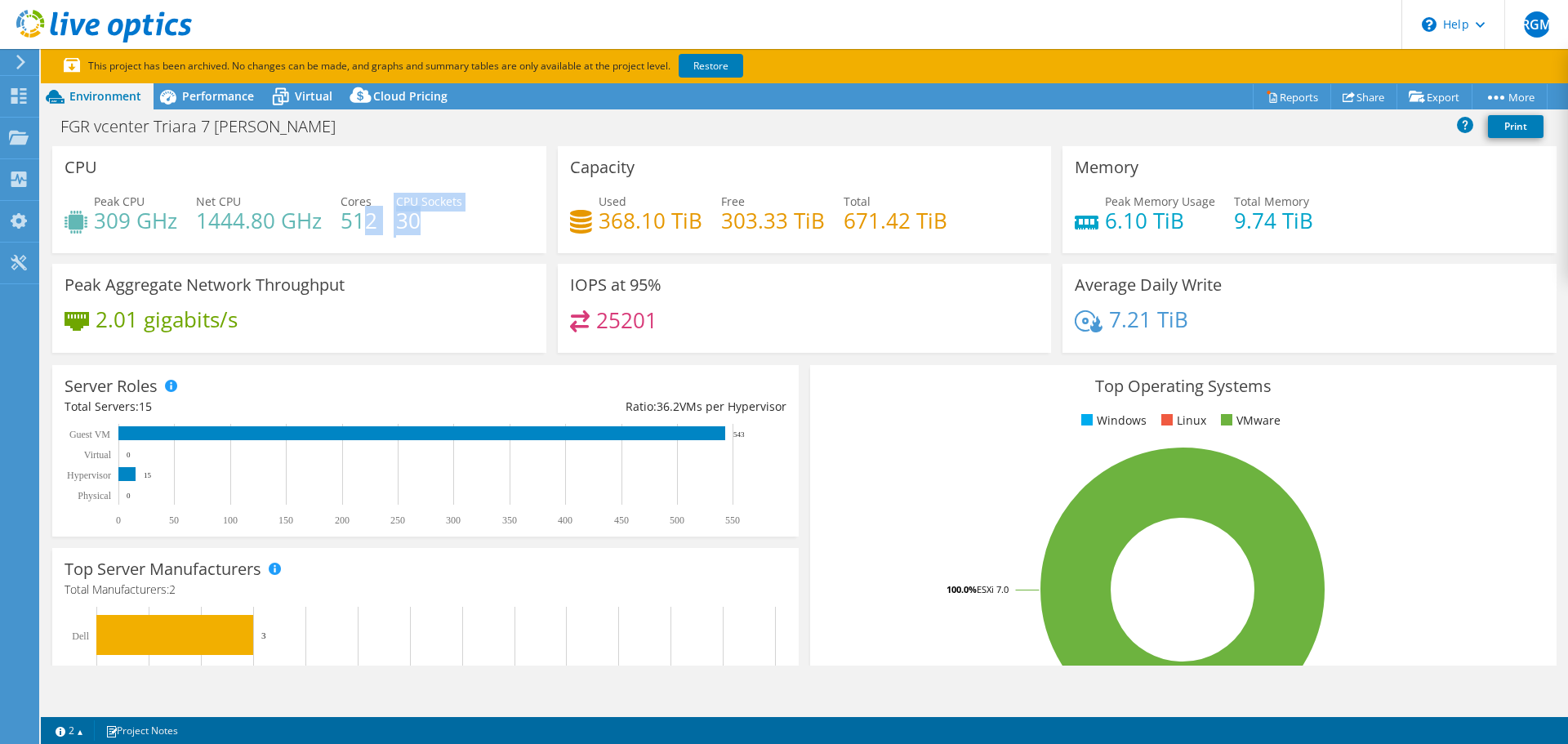
drag, startPoint x: 422, startPoint y: 224, endPoint x: 359, endPoint y: 226, distance: 63.0
click at [359, 226] on div "Peak CPU 309 GHz Net CPU 1444.80 GHz Cores 512 CPU Sockets 30" at bounding box center [299, 219] width 469 height 53
click at [350, 222] on h4 "512" at bounding box center [359, 220] width 37 height 18
click at [28, 102] on icon at bounding box center [18, 96] width 19 height 15
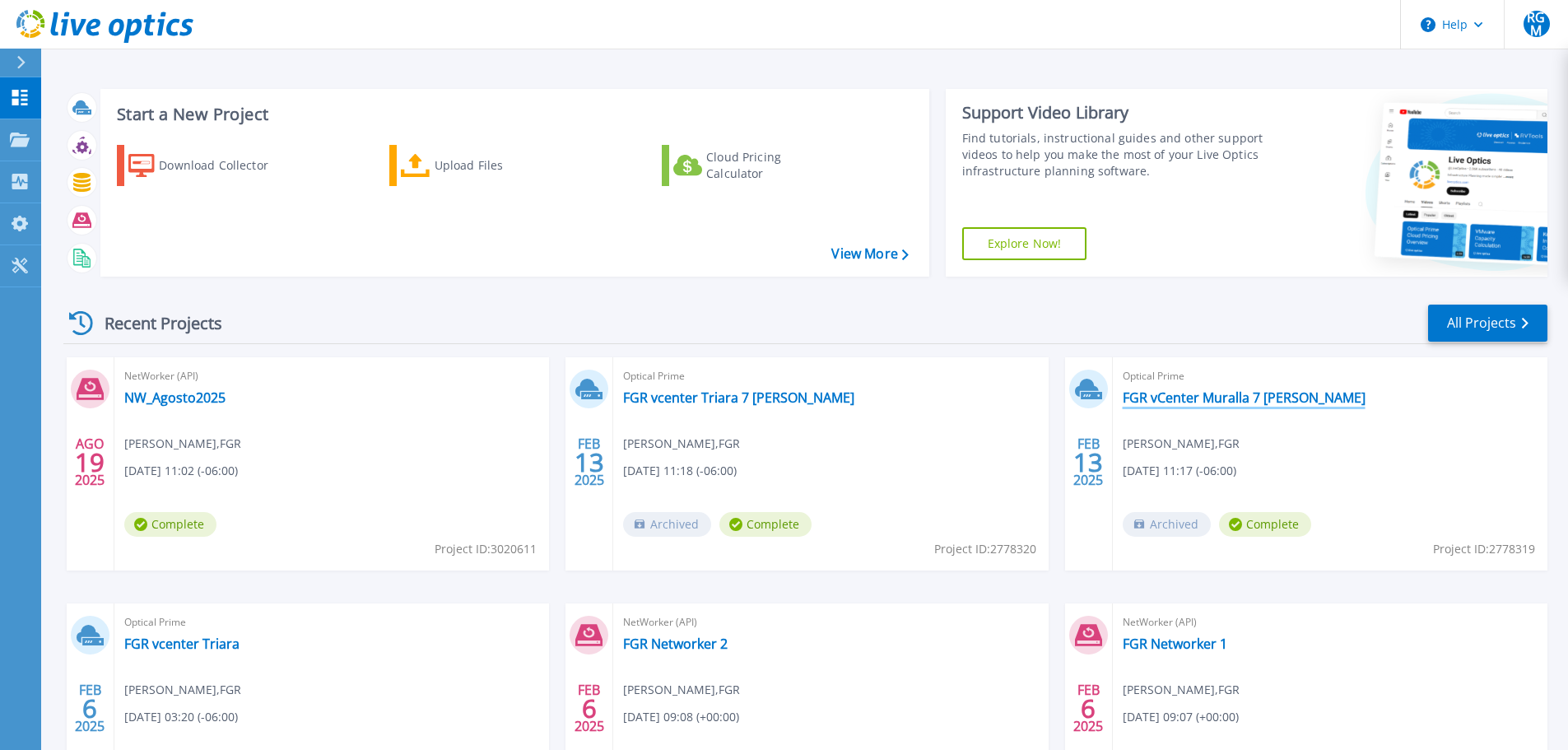
click at [1219, 402] on link "FGR vCenter Muralla 7 [PERSON_NAME]" at bounding box center [1245, 397] width 243 height 17
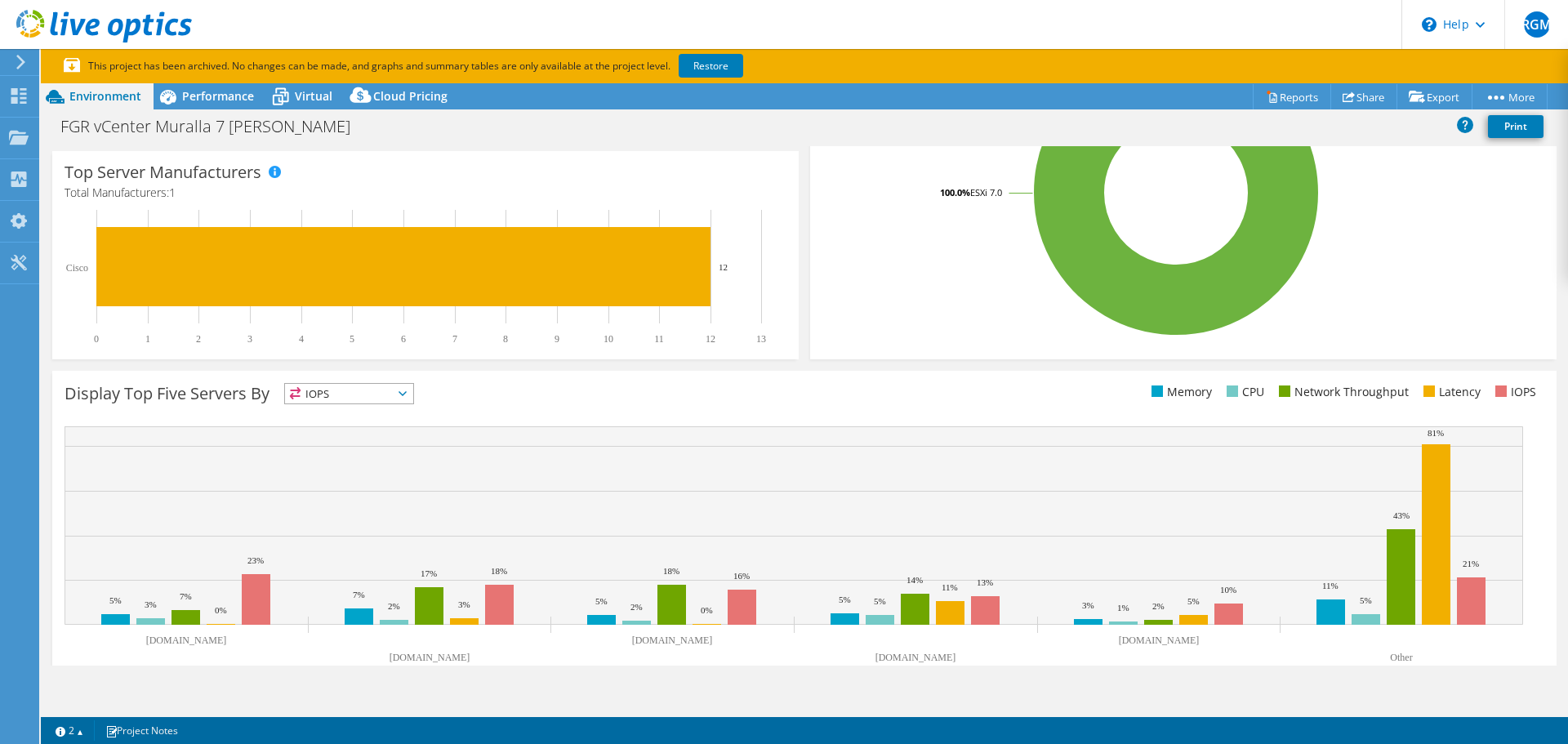
scroll to position [431, 0]
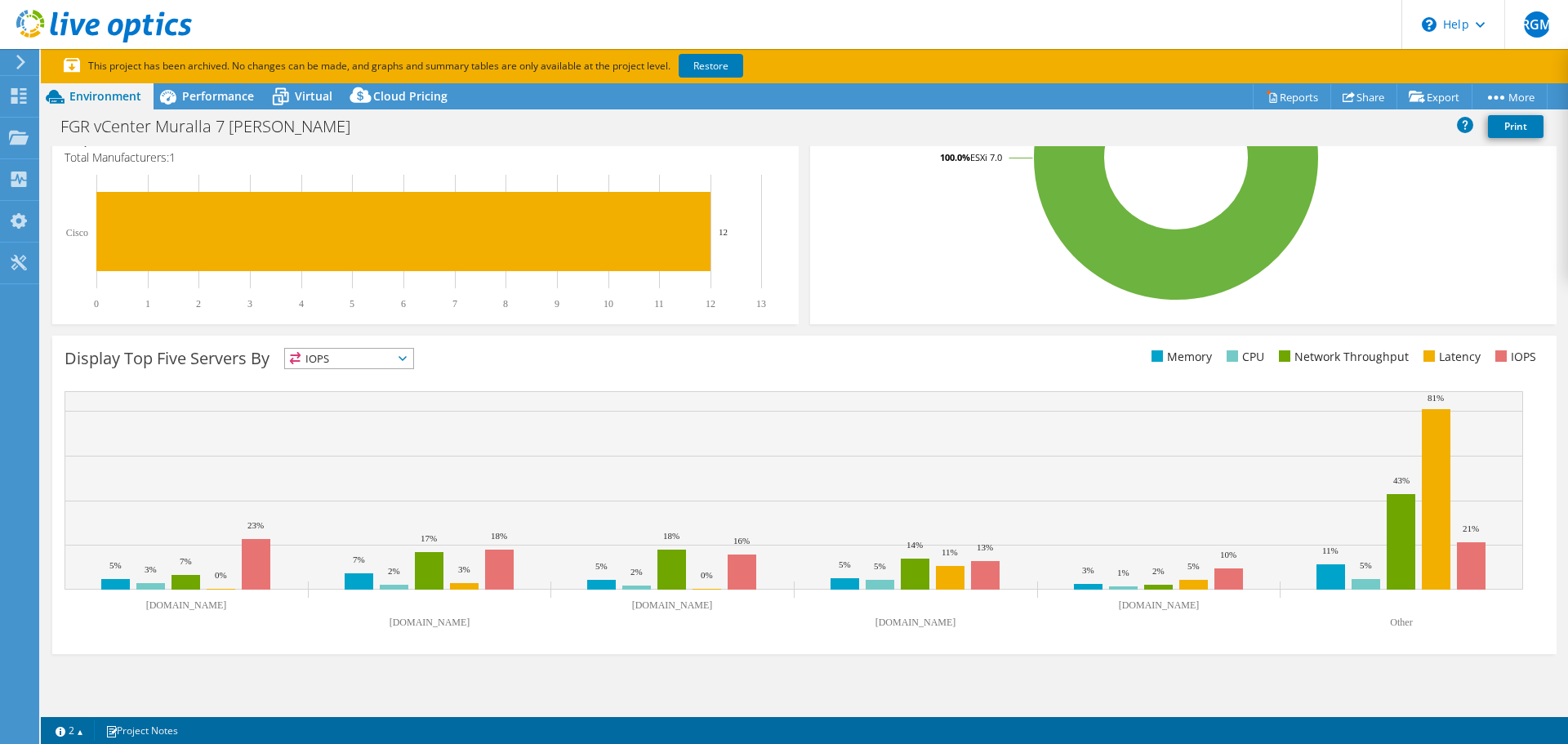
click at [400, 361] on span "IOPS" at bounding box center [349, 358] width 128 height 19
click at [328, 427] on li "CPU" at bounding box center [349, 426] width 128 height 23
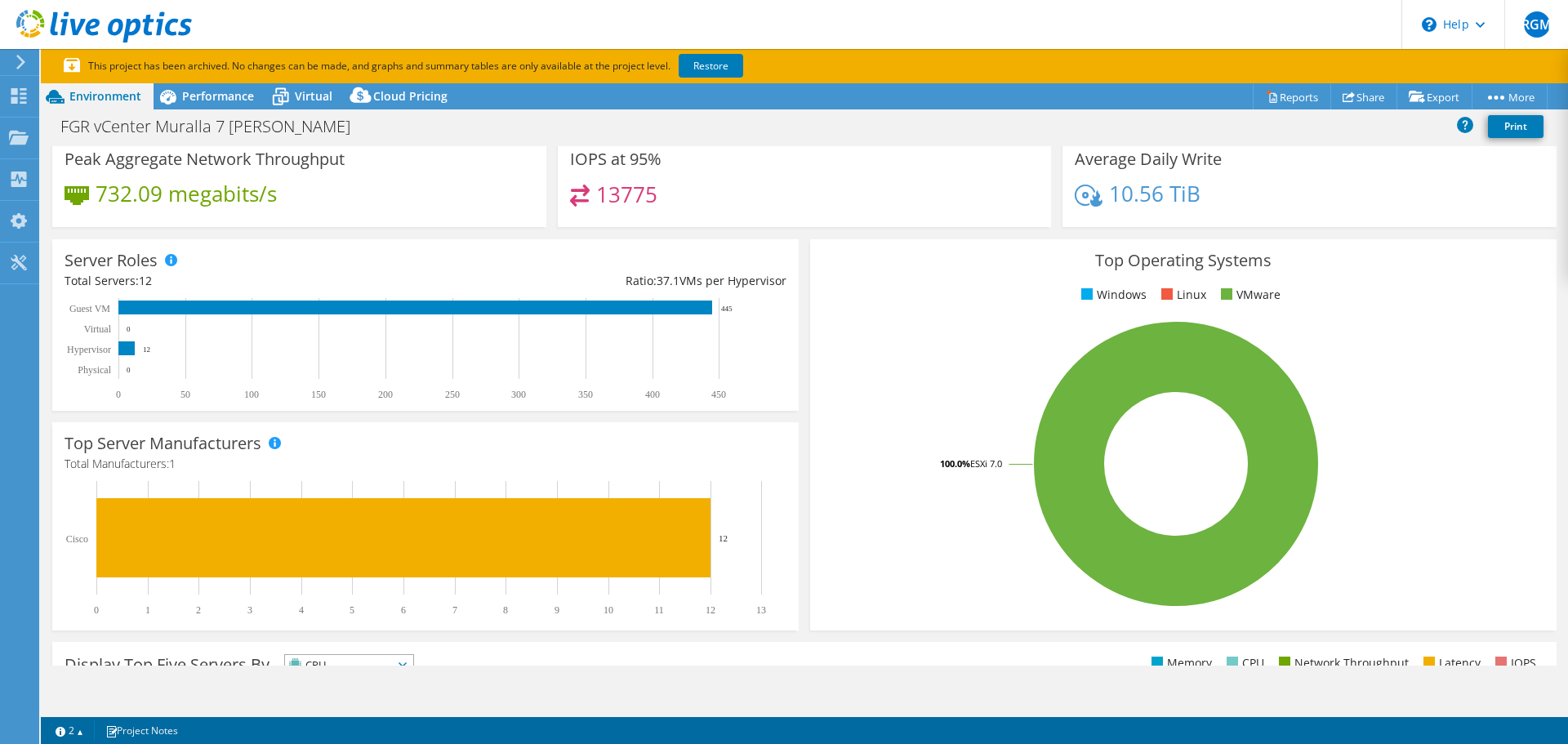
scroll to position [0, 0]
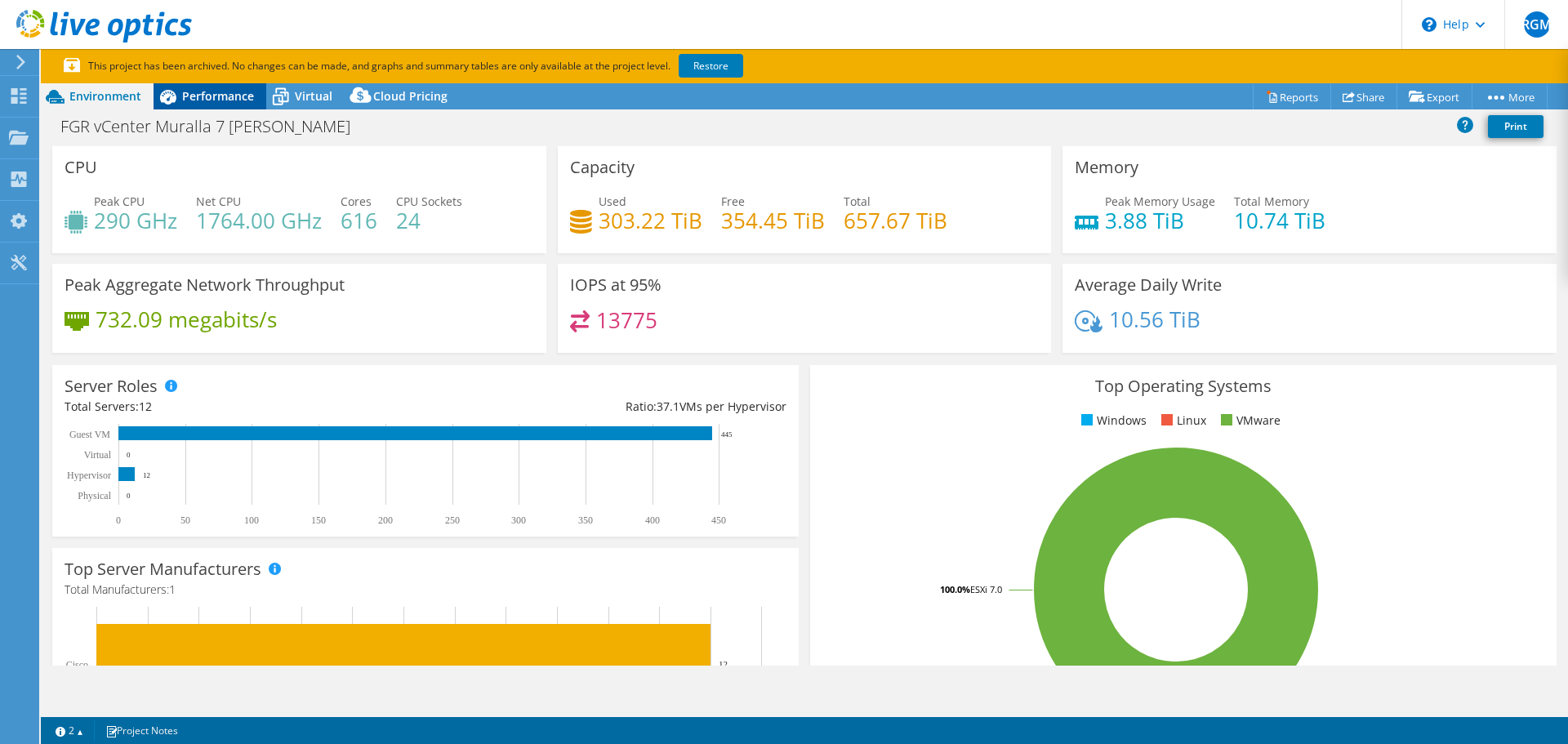
click at [230, 104] on div "Performance" at bounding box center [210, 96] width 113 height 26
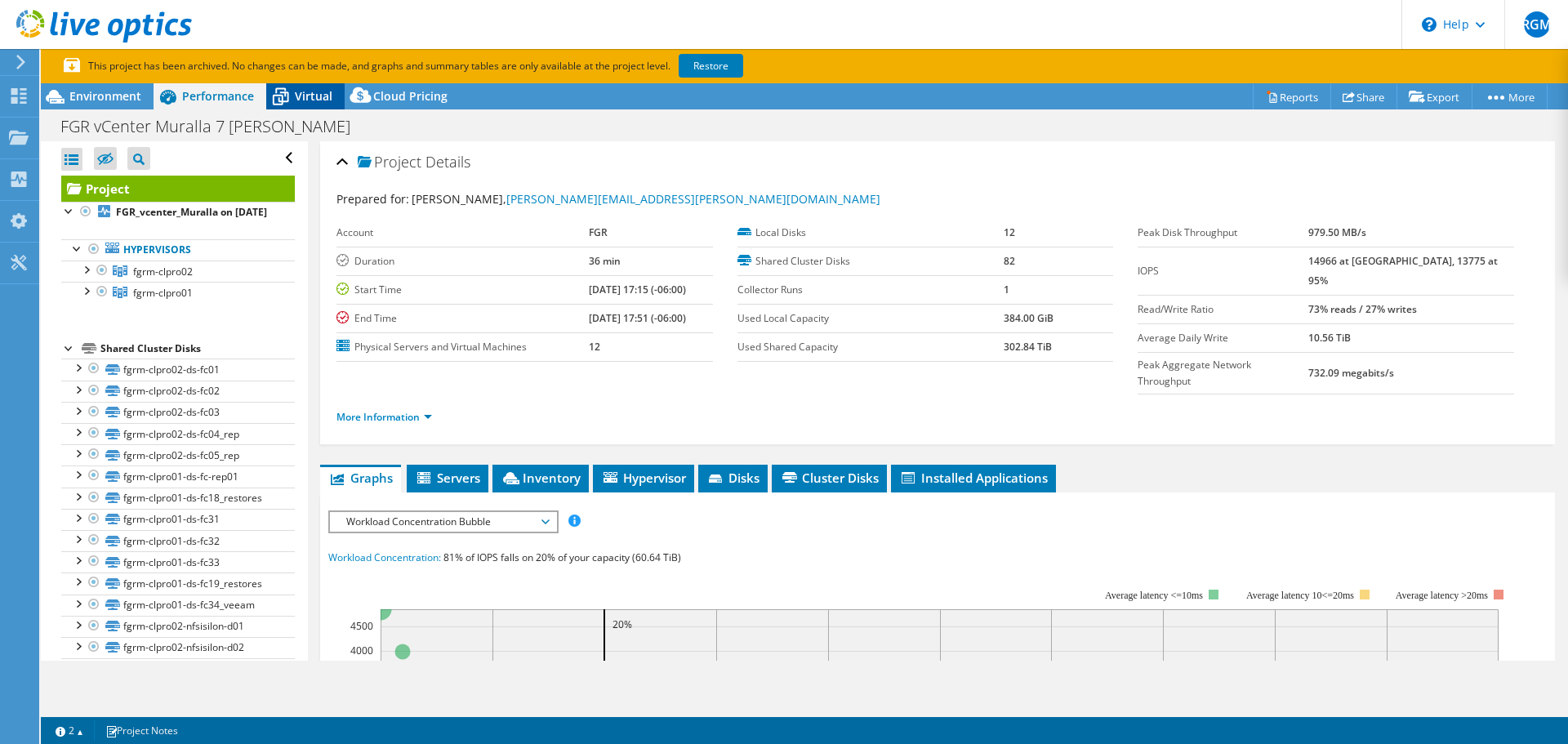
click at [309, 98] on span "Virtual" at bounding box center [313, 96] width 38 height 15
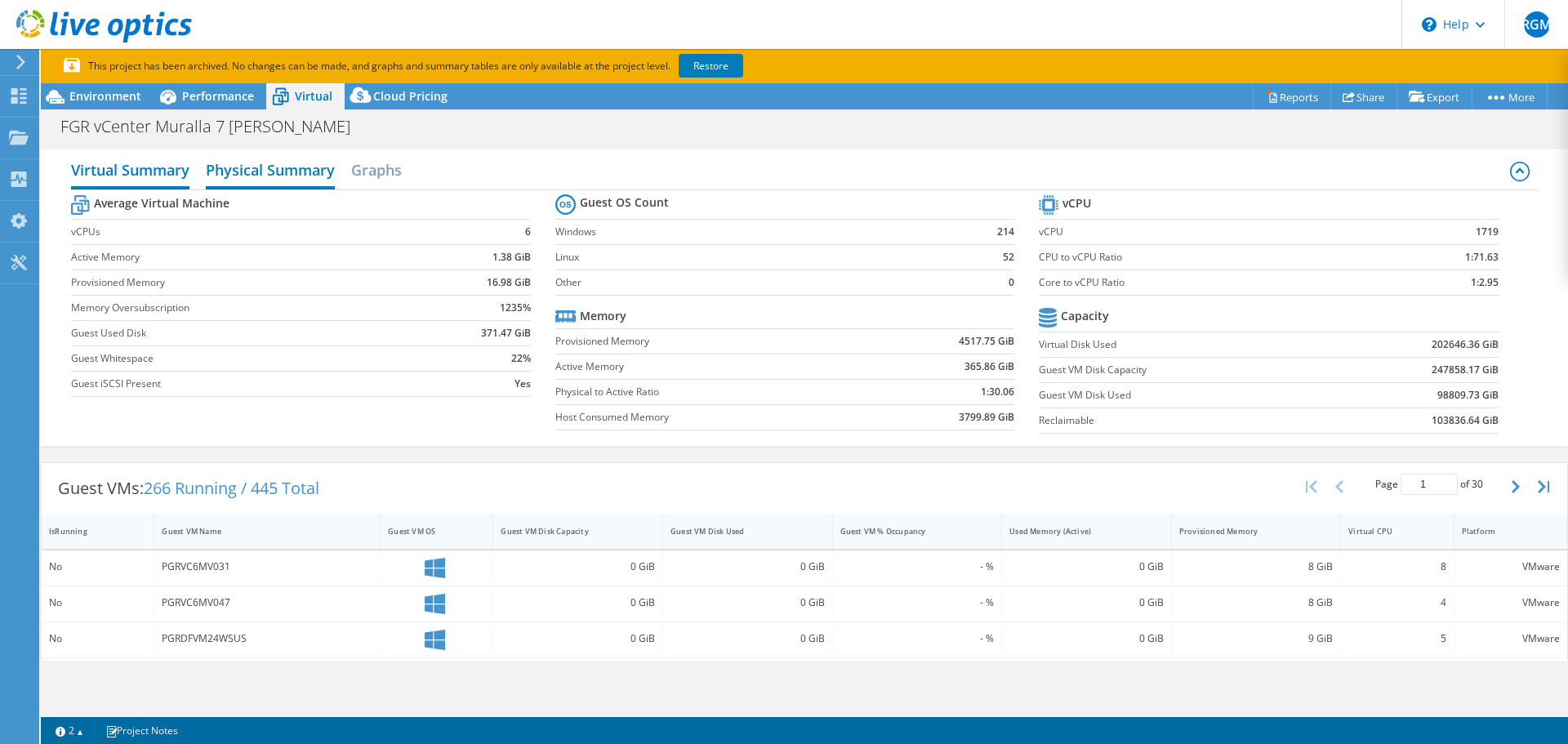
click at [255, 160] on h2 "Physical Summary" at bounding box center [270, 171] width 129 height 36
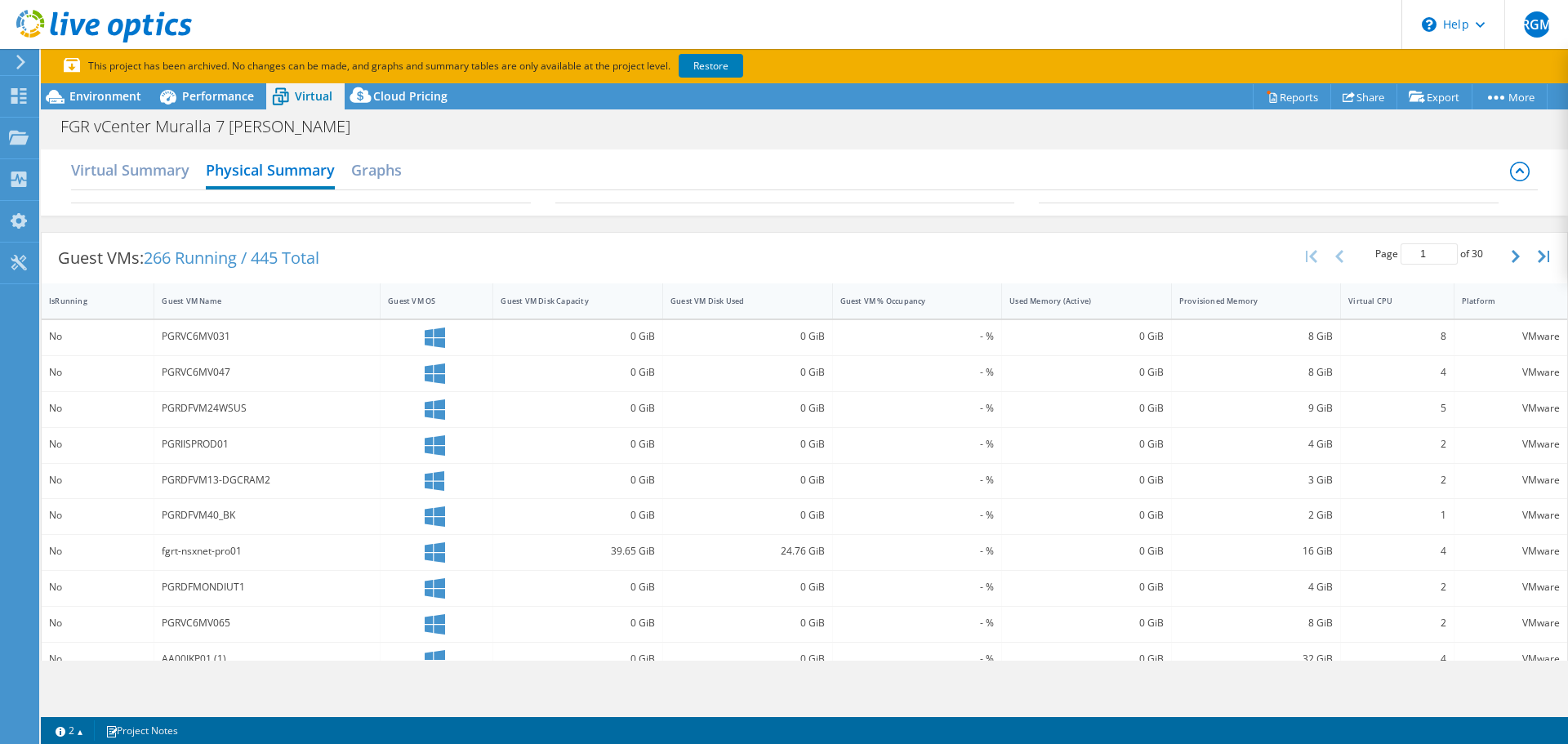
click at [428, 182] on div "Virtual Summary Physical Summary Graphs" at bounding box center [804, 172] width 1466 height 37
click at [402, 175] on h2 "Graphs" at bounding box center [377, 171] width 50 height 36
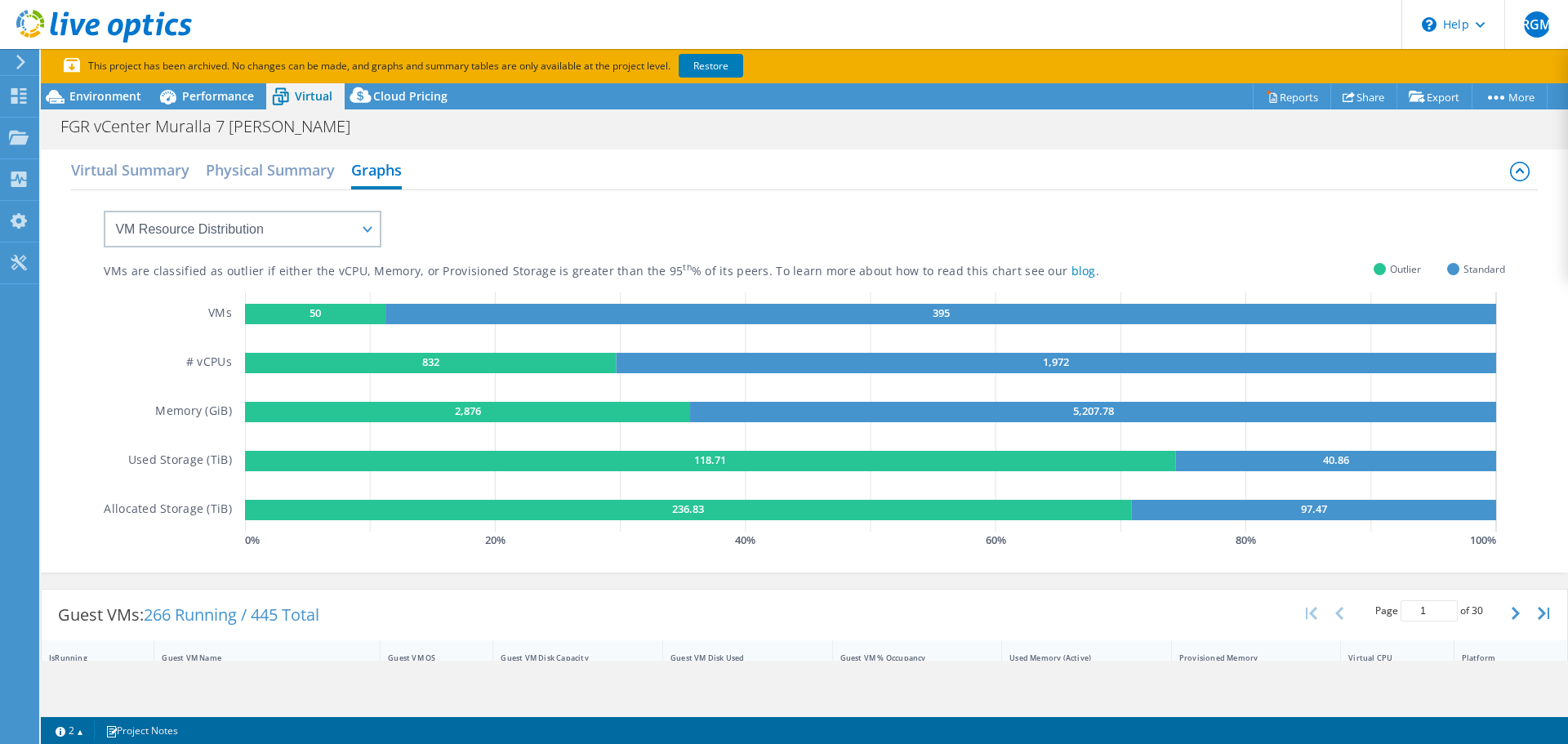
click at [1439, 261] on div "VMs are classified as outlier if either the vCPU, Memory, or Provisioned Storag…" at bounding box center [803, 371] width 1401 height 362
click at [1374, 265] on div at bounding box center [1380, 268] width 13 height 13
click at [514, 368] on rect at bounding box center [431, 362] width 372 height 20
click at [328, 230] on select "VM Resource Distribution Provisioning Contrast Over Provisioning" at bounding box center [242, 229] width 278 height 37
click at [584, 221] on div "VMs are classified as outlier if either the vCPU, Memory, or Provisioned Storag…" at bounding box center [803, 371] width 1401 height 362
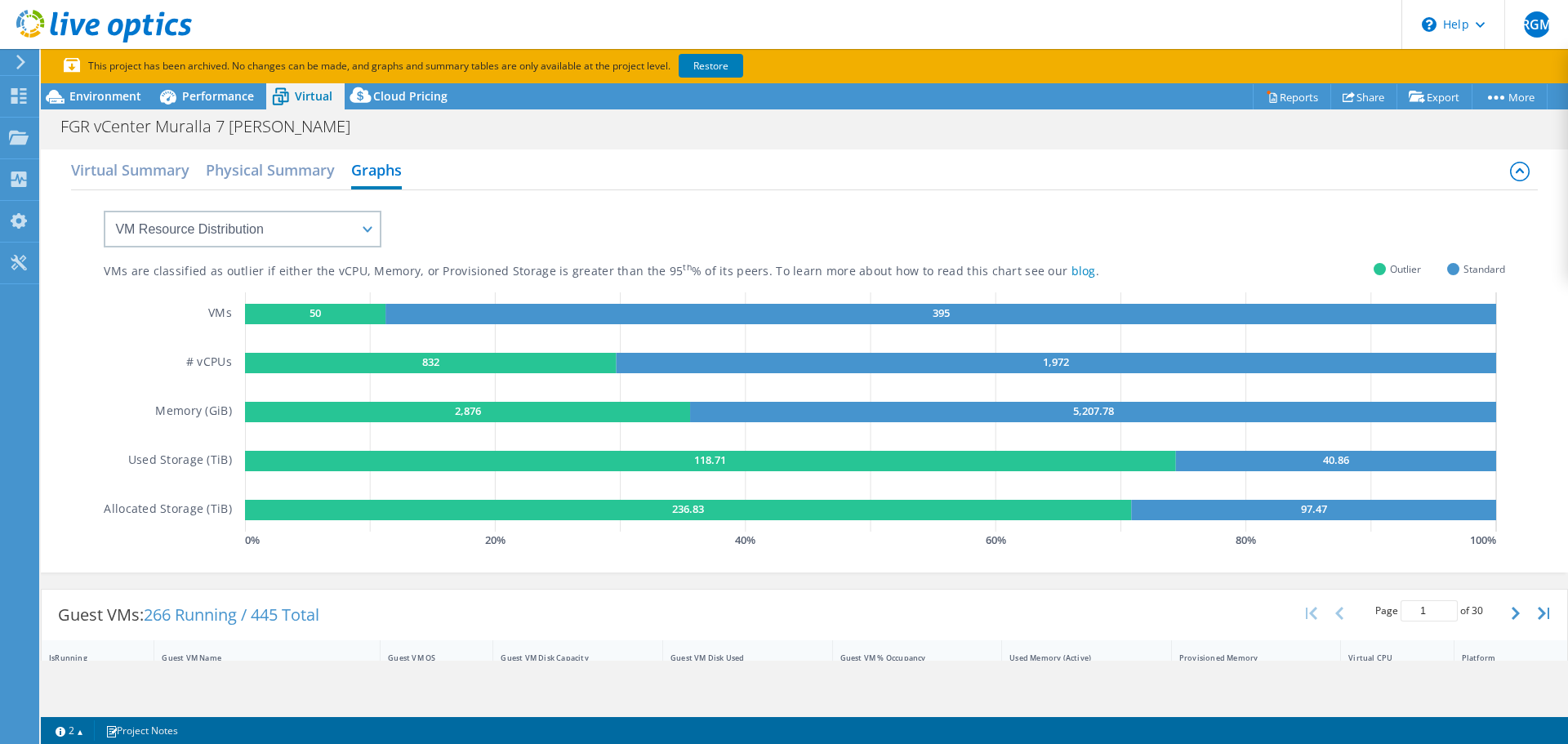
click at [22, 63] on use at bounding box center [20, 62] width 9 height 14
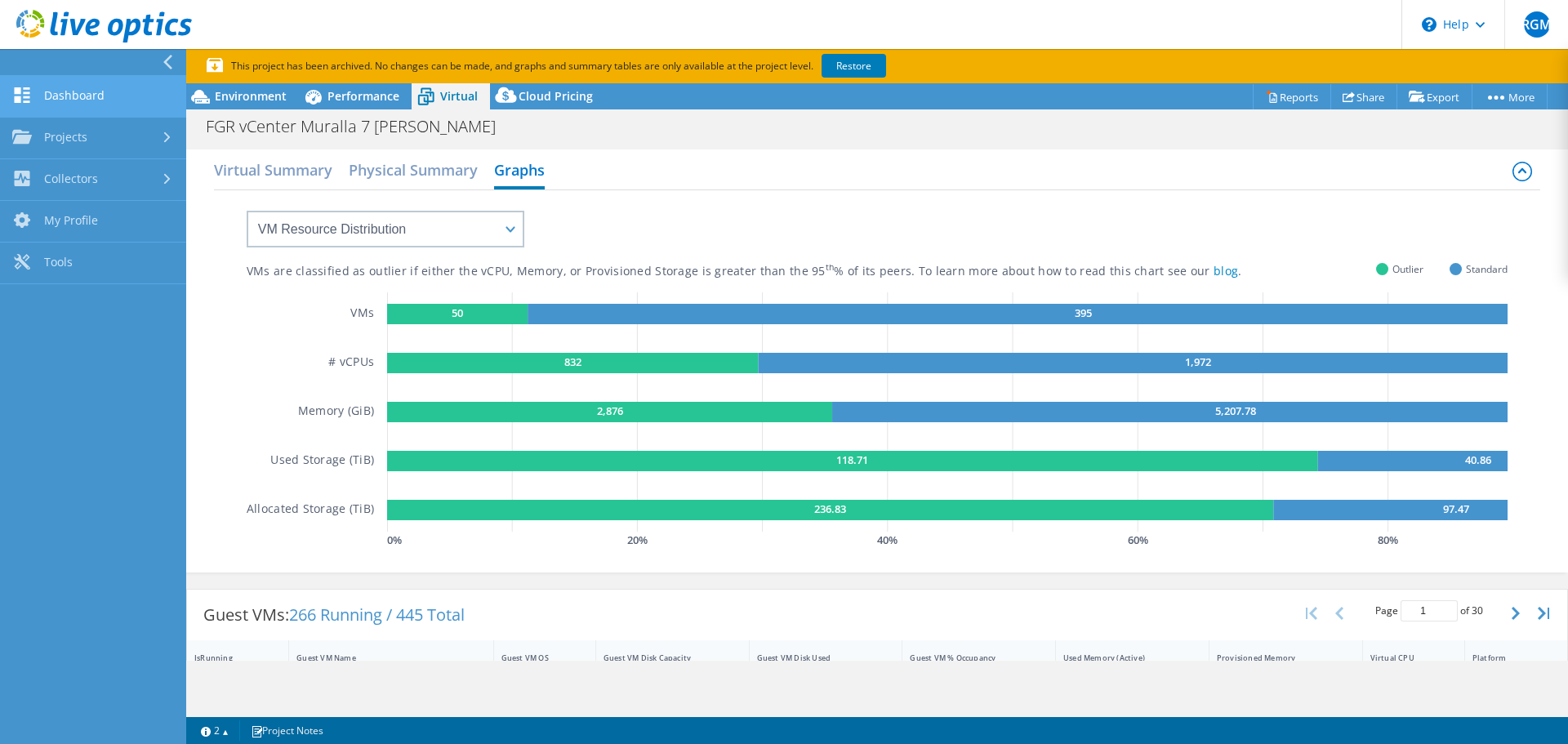
click at [69, 89] on link "Dashboard" at bounding box center [93, 96] width 186 height 41
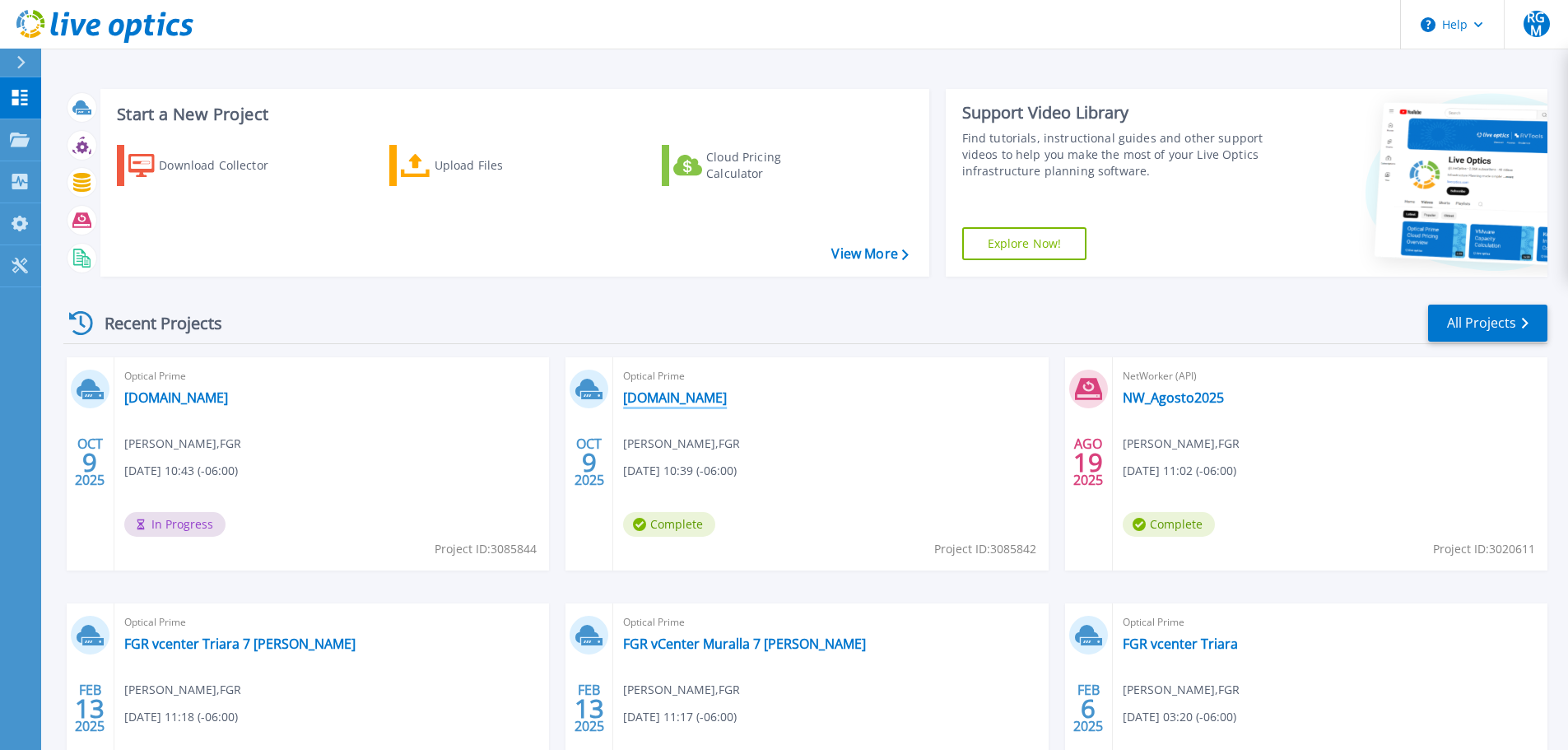
click at [727, 399] on link "[DOMAIN_NAME]" at bounding box center [675, 397] width 104 height 17
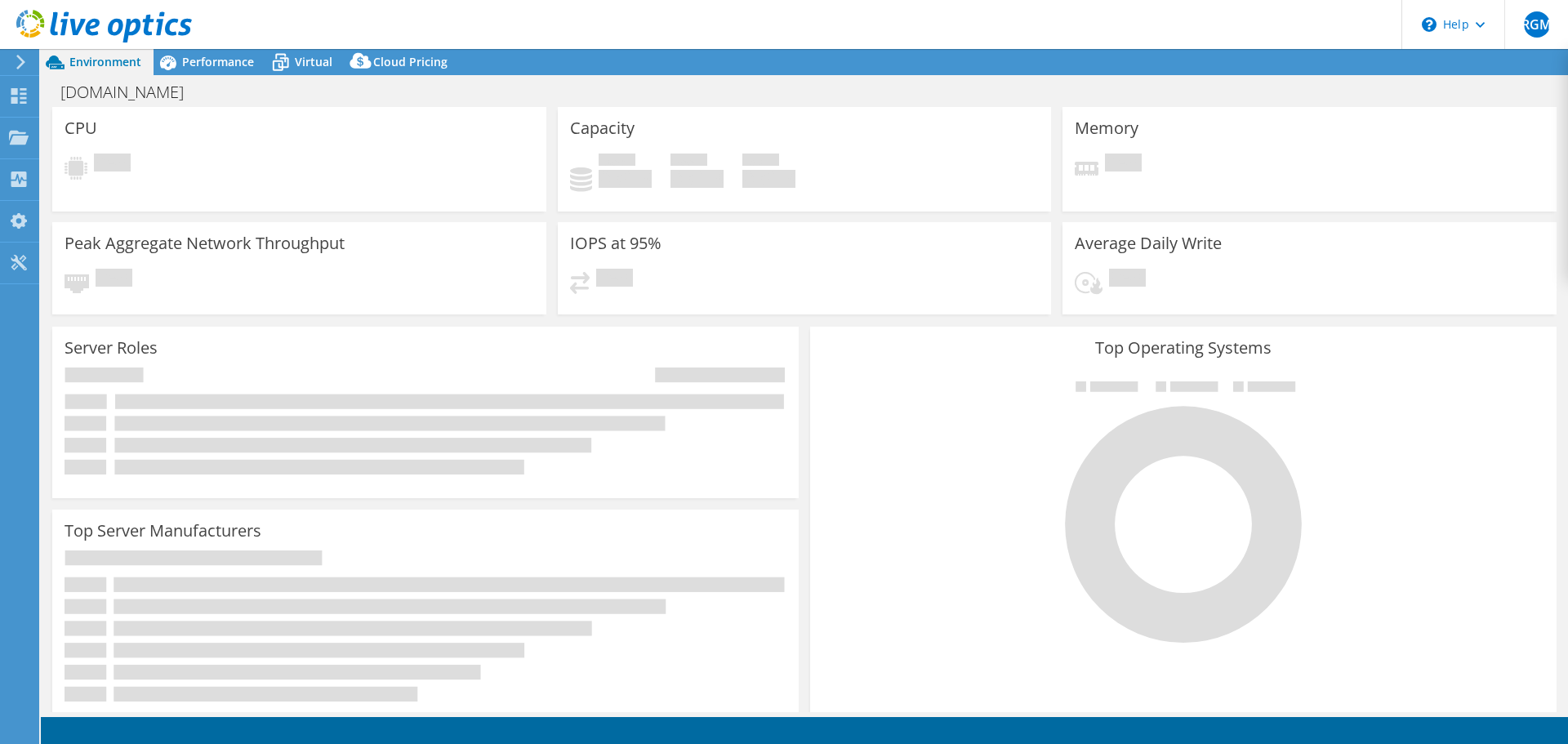
select select "USD"
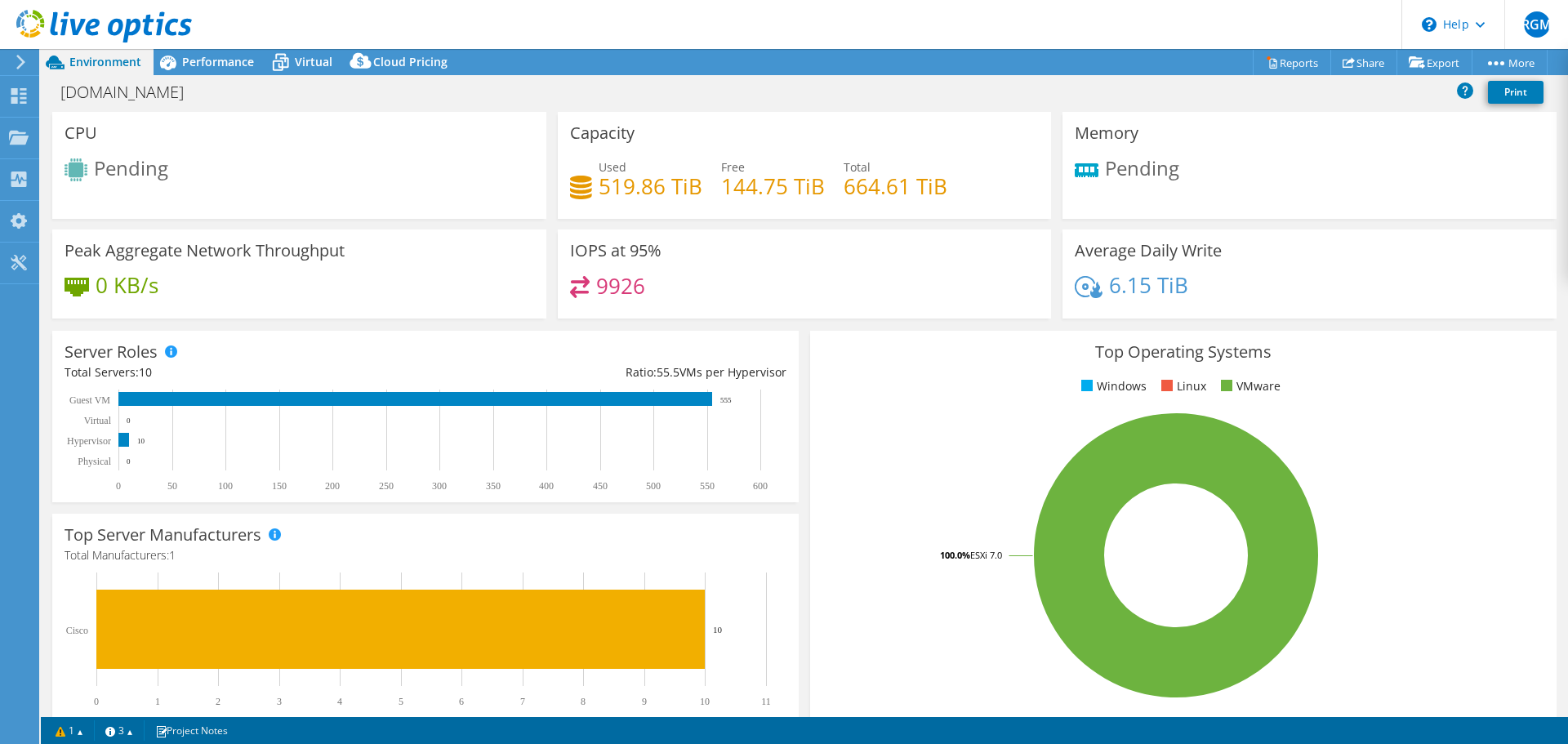
click at [182, 50] on div at bounding box center [96, 27] width 192 height 55
click at [198, 60] on span "Performance" at bounding box center [218, 62] width 71 height 15
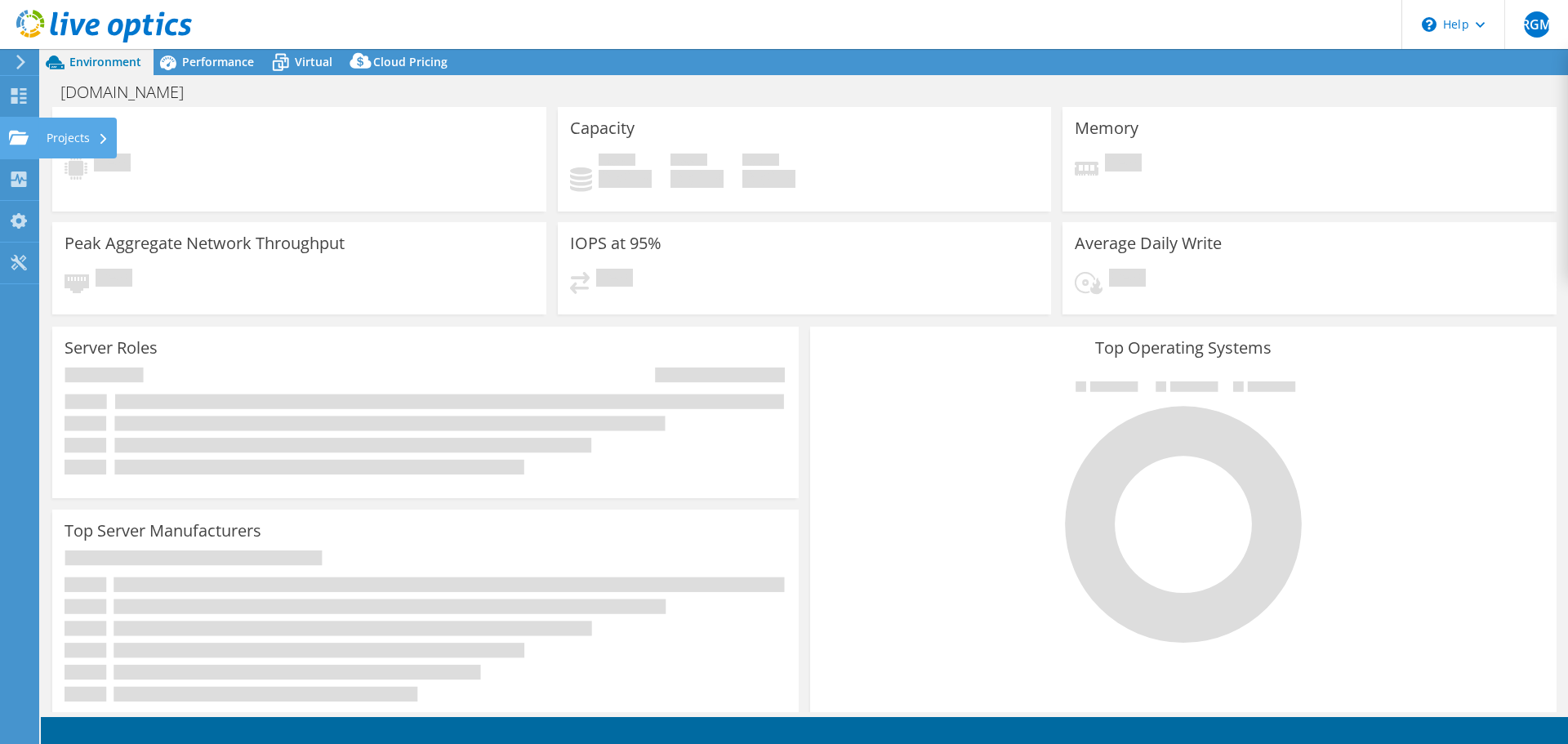
select select "USD"
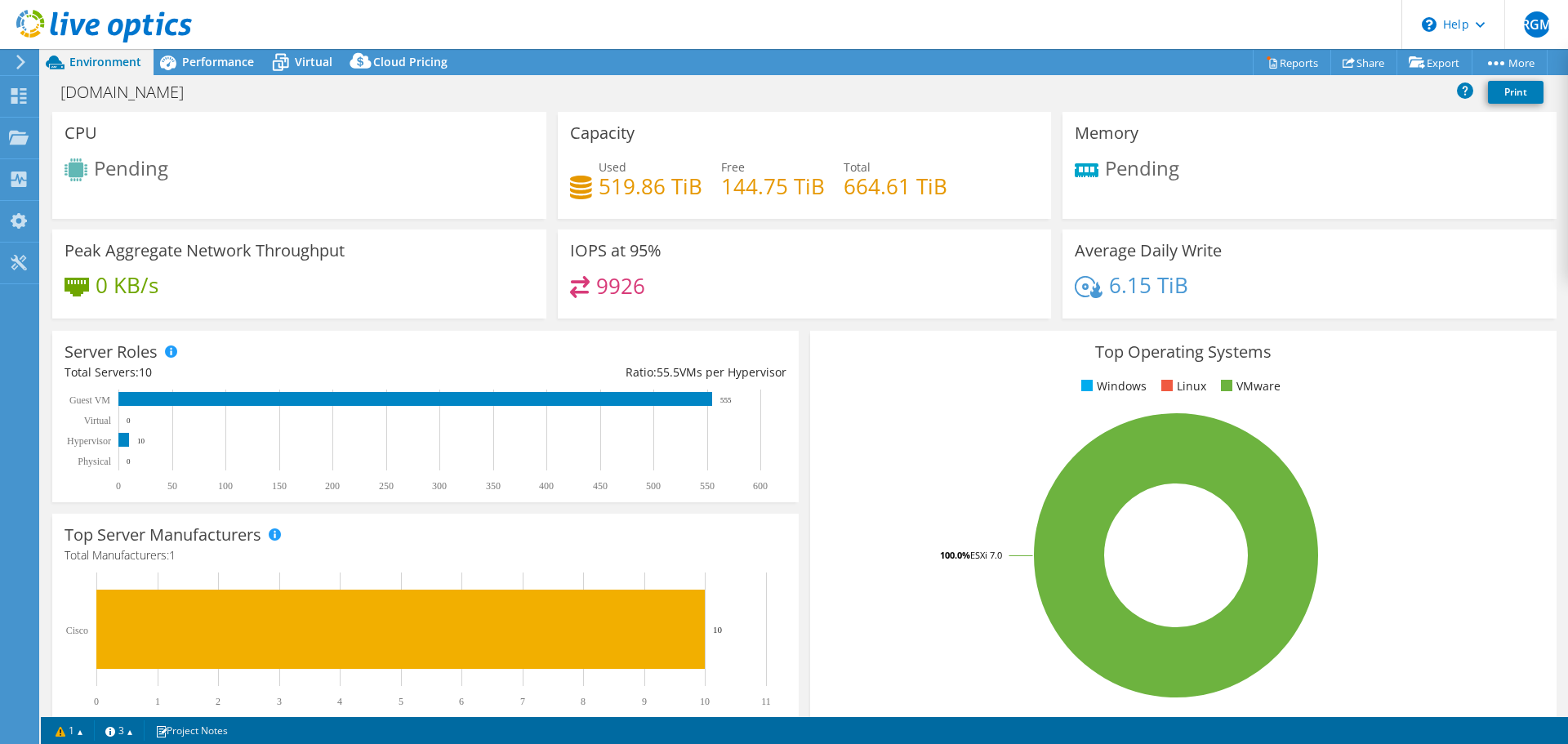
click at [29, 32] on icon at bounding box center [104, 26] width 176 height 34
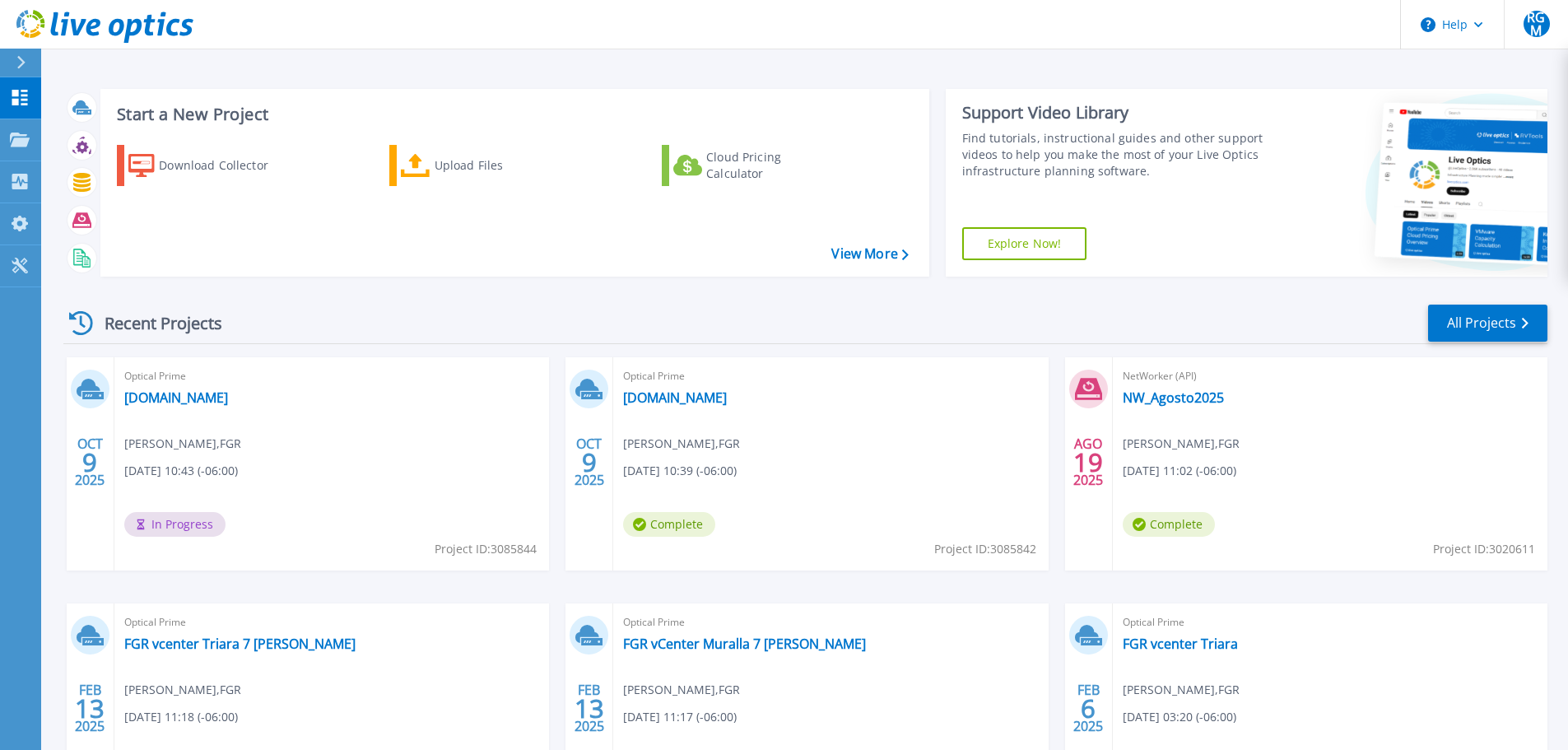
click at [934, 468] on div "Optical Prime fgrt-vmsa-pro01.pgr.gob.mx Renato Gonzalez Mendoza , FGR 10/09/20…" at bounding box center [830, 463] width 435 height 213
click at [9, 125] on link "Projects Projects" at bounding box center [20, 140] width 41 height 42
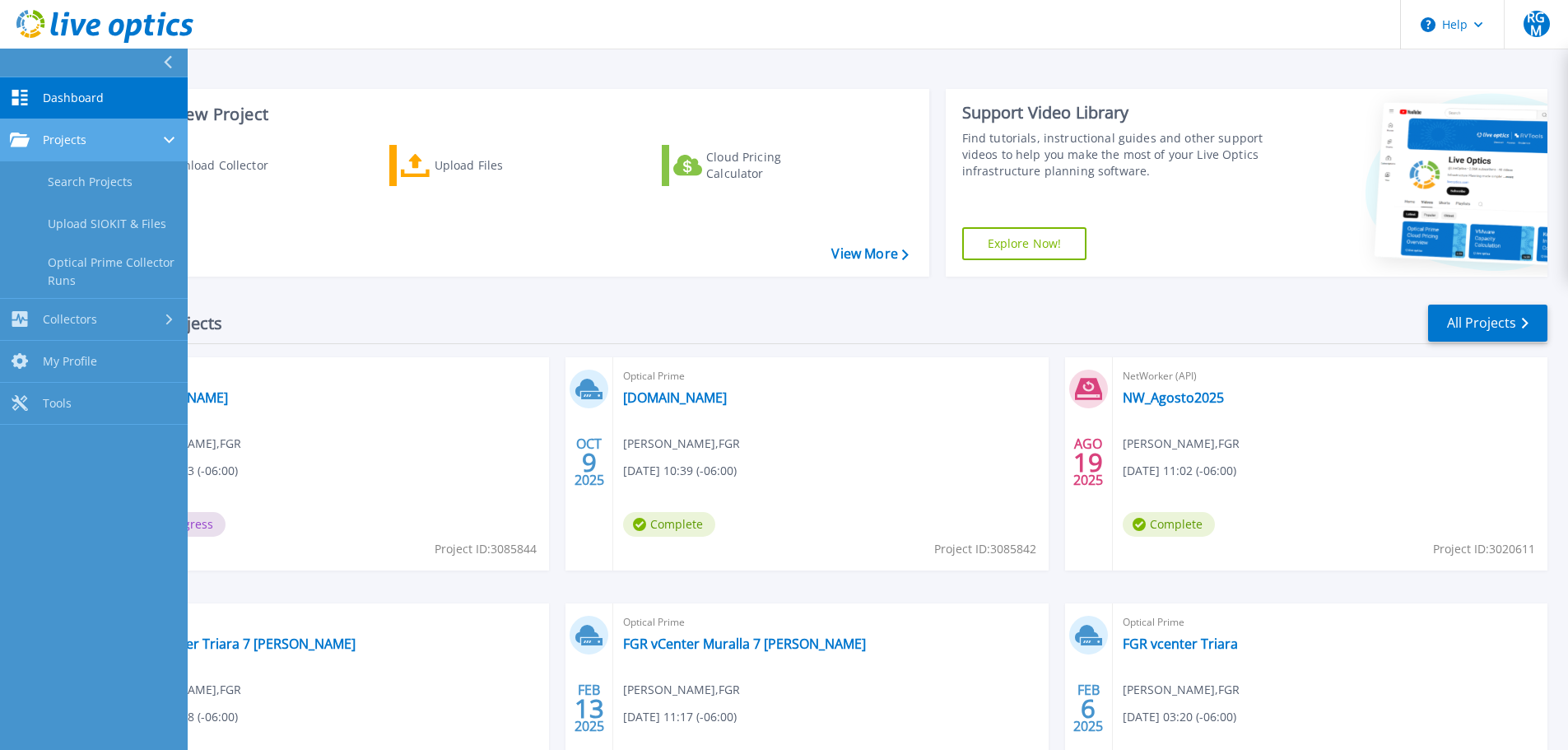
click at [84, 148] on link "Projects Projects" at bounding box center [93, 140] width 188 height 42
click at [84, 147] on link "Projects Projects" at bounding box center [93, 140] width 188 height 42
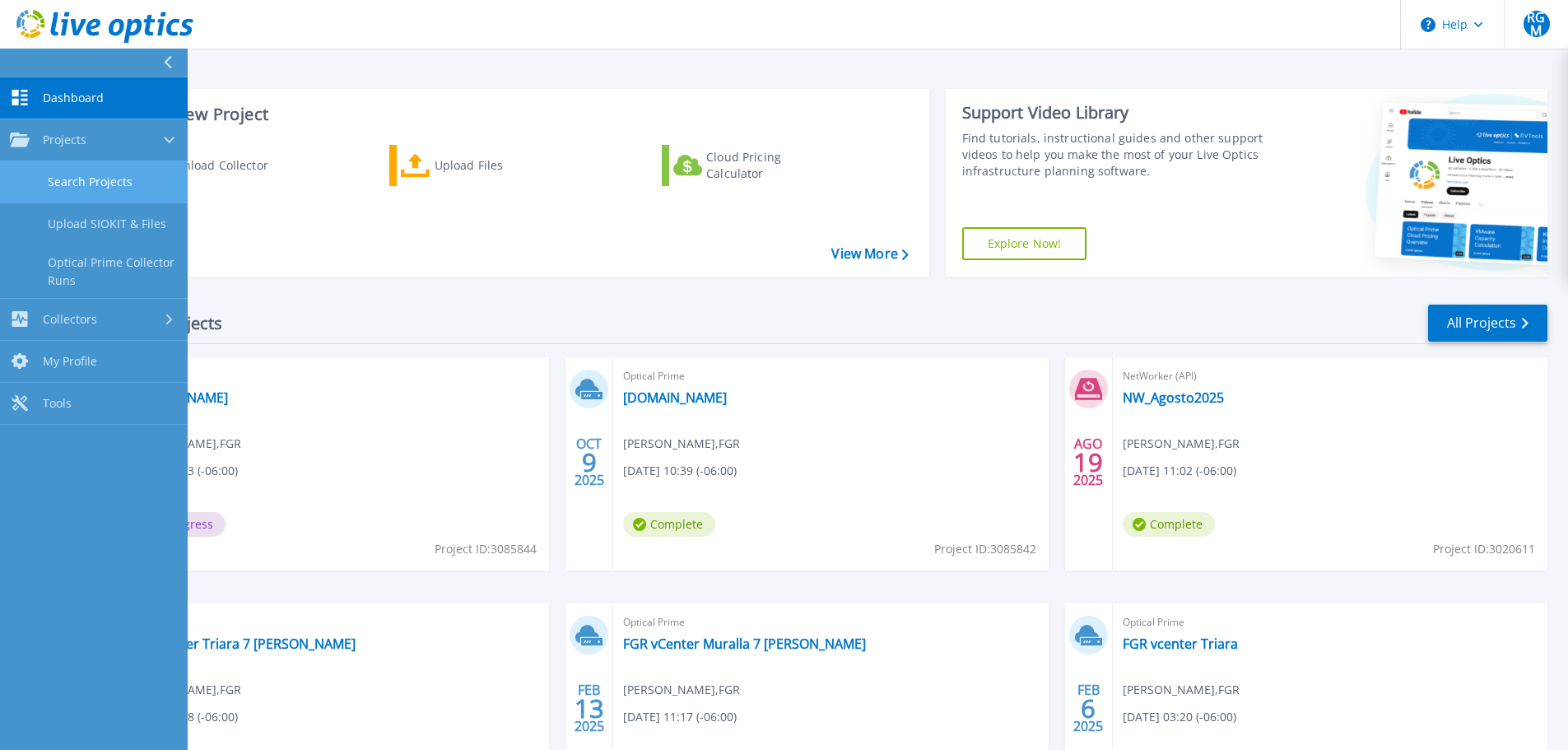
click at [84, 178] on link "Search Projects" at bounding box center [93, 182] width 188 height 42
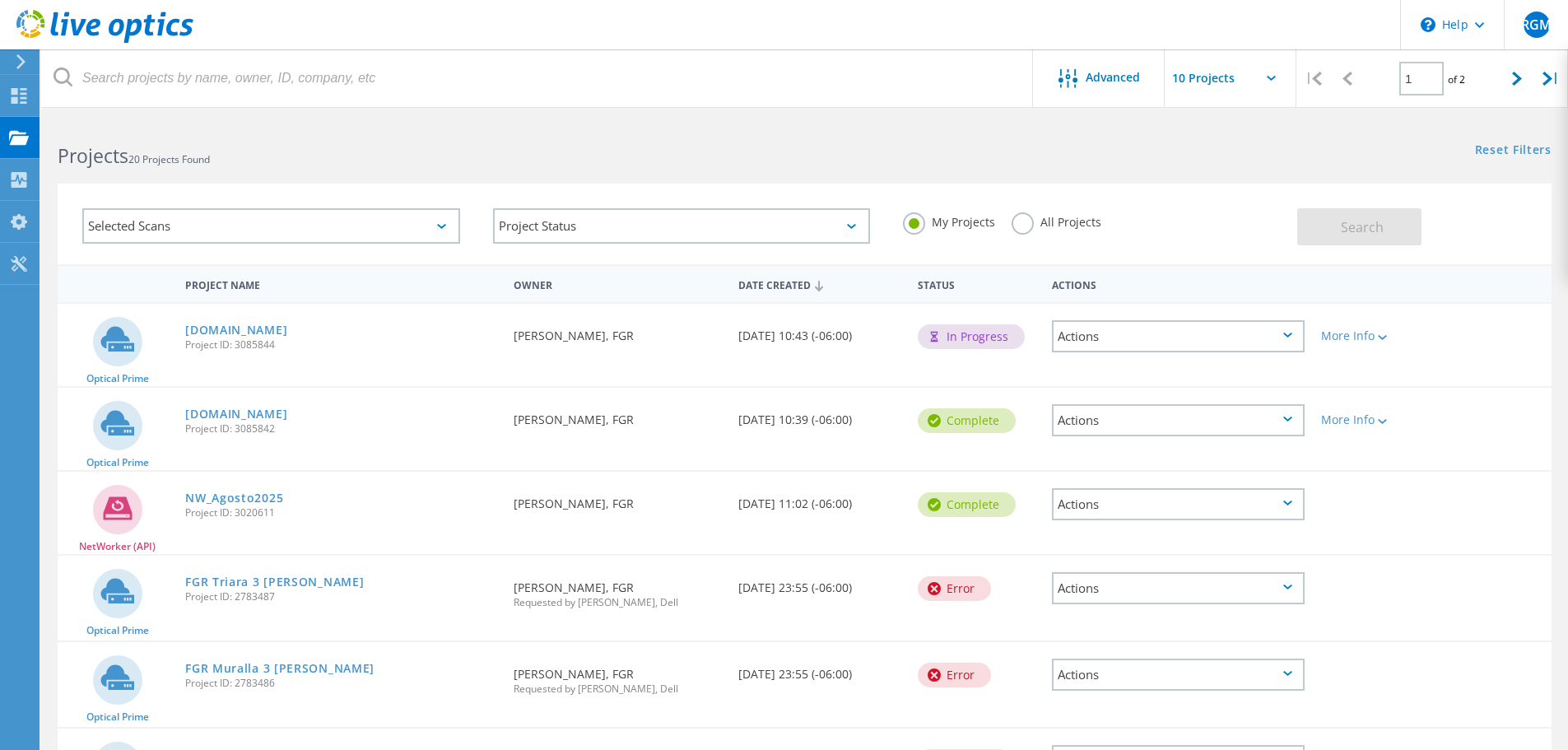
click at [1297, 417] on div "Actions" at bounding box center [1179, 419] width 253 height 32
click at [1118, 455] on div "Delete" at bounding box center [1179, 458] width 249 height 25
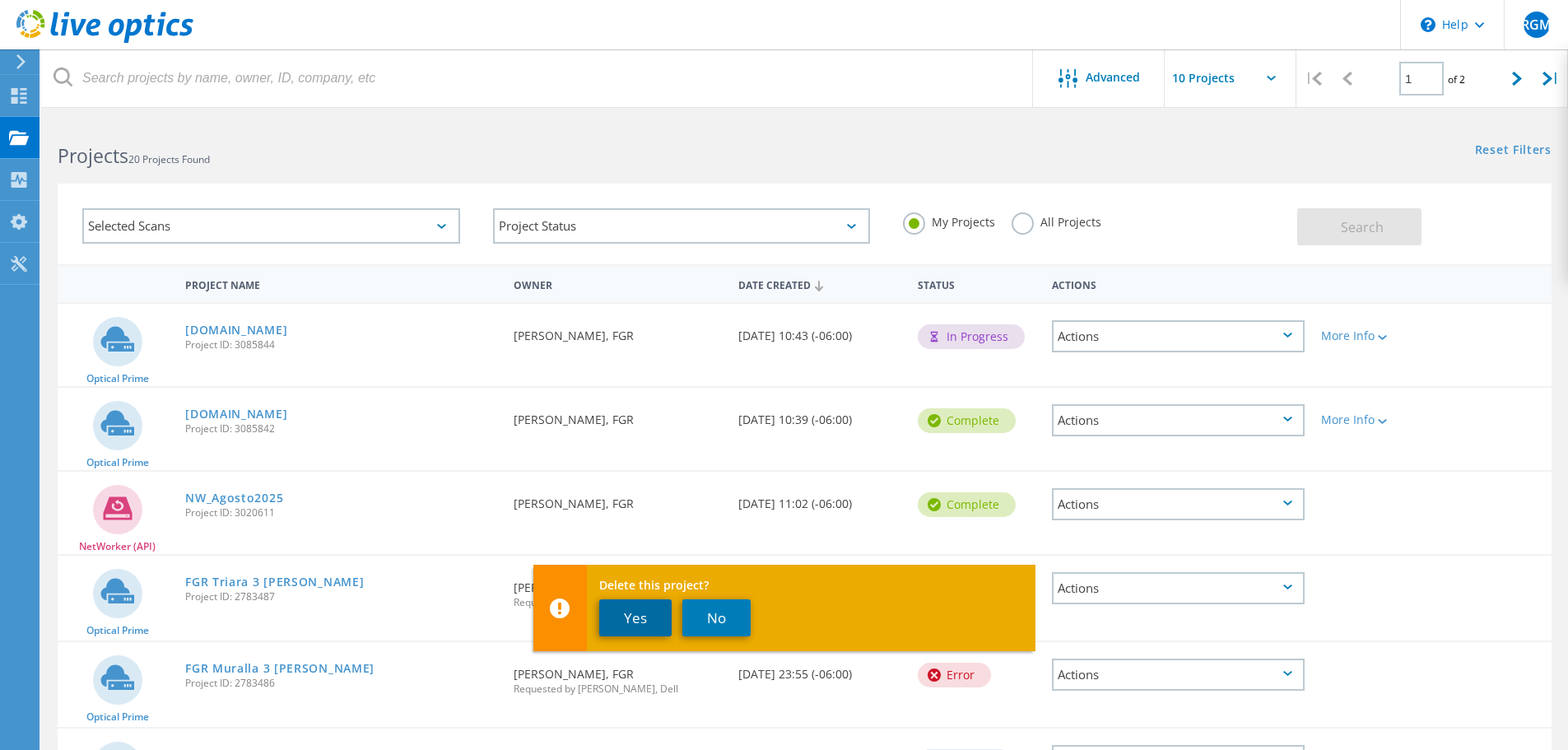
click at [643, 618] on button "Yes" at bounding box center [636, 618] width 72 height 37
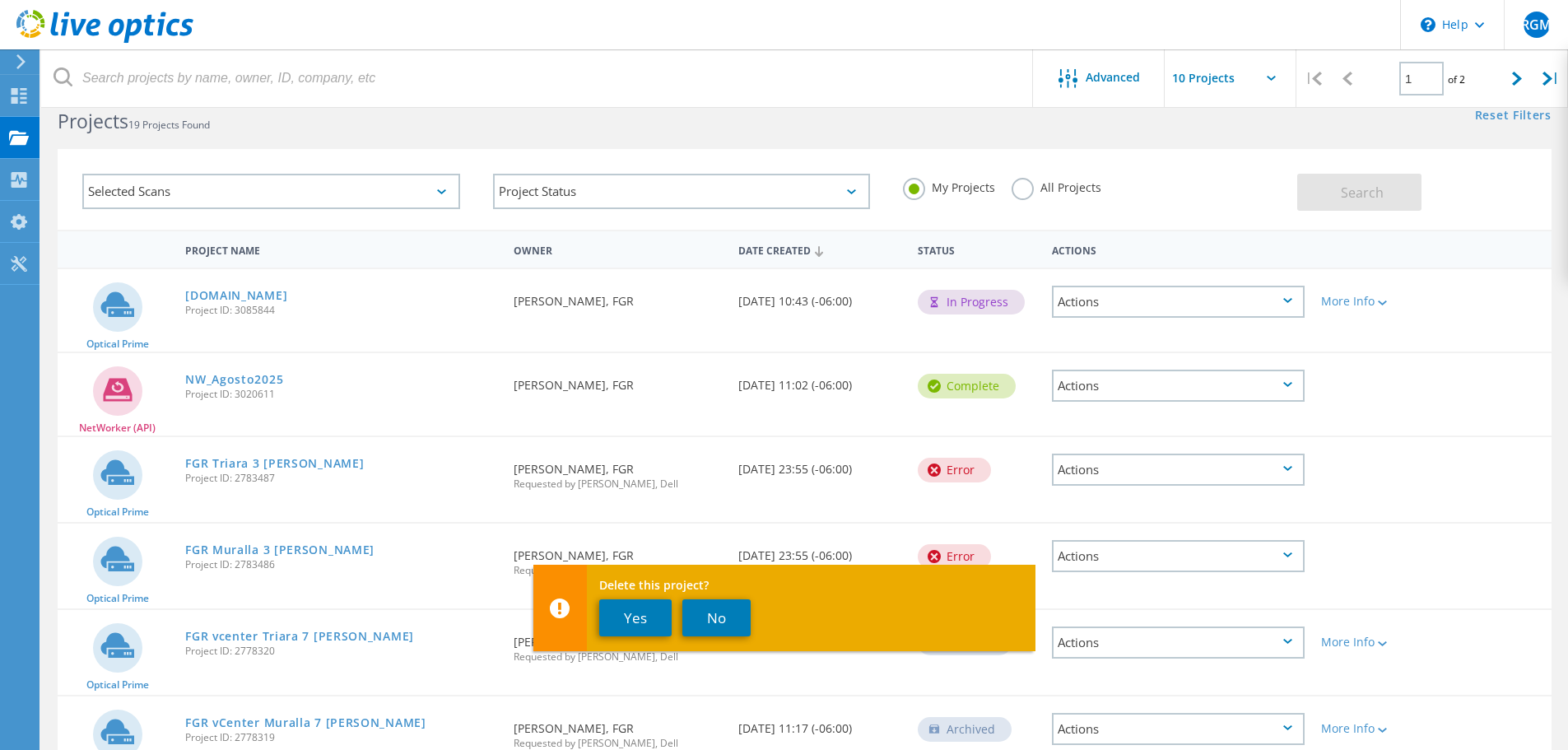
scroll to position [83, 0]
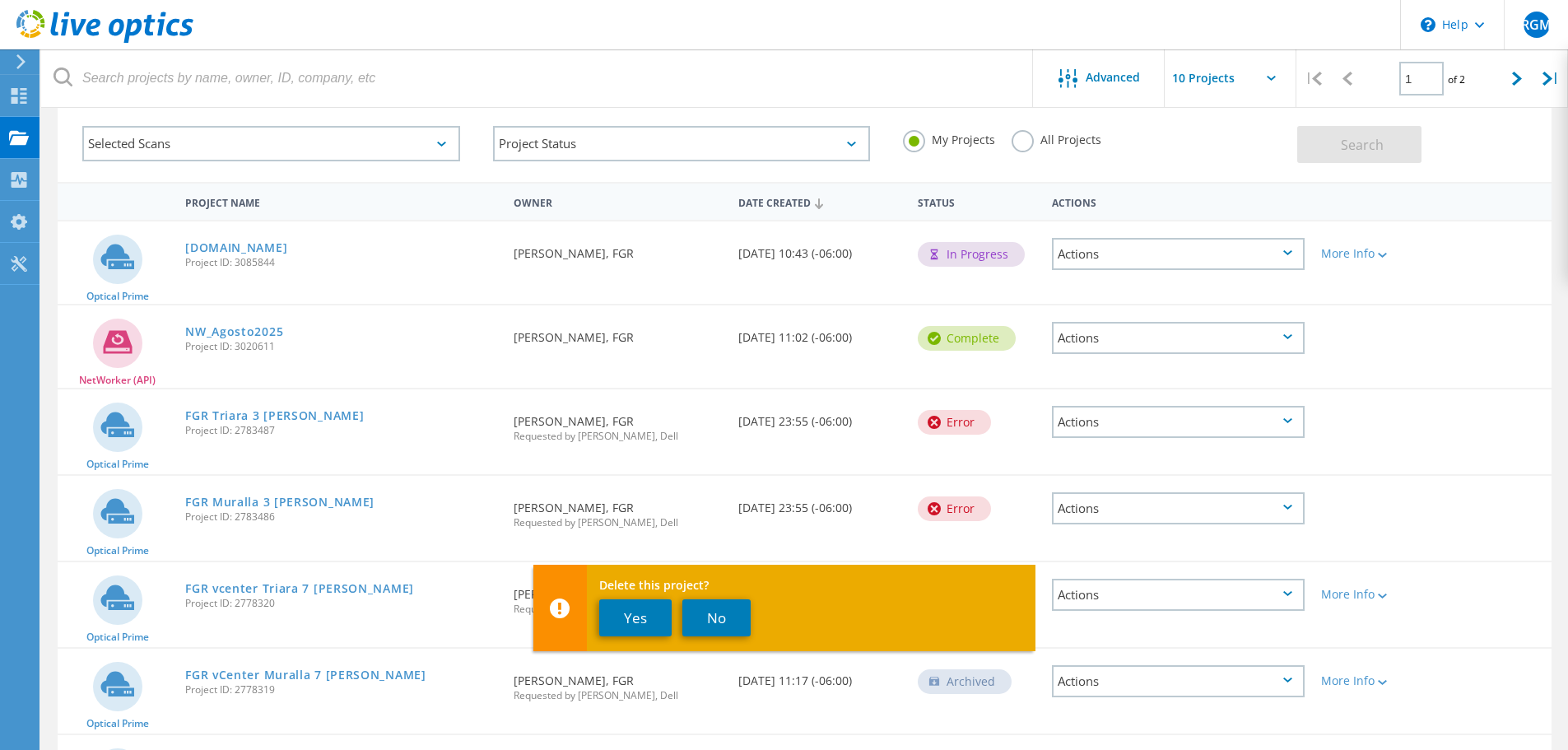
click at [1282, 414] on div "Actions" at bounding box center [1179, 421] width 253 height 32
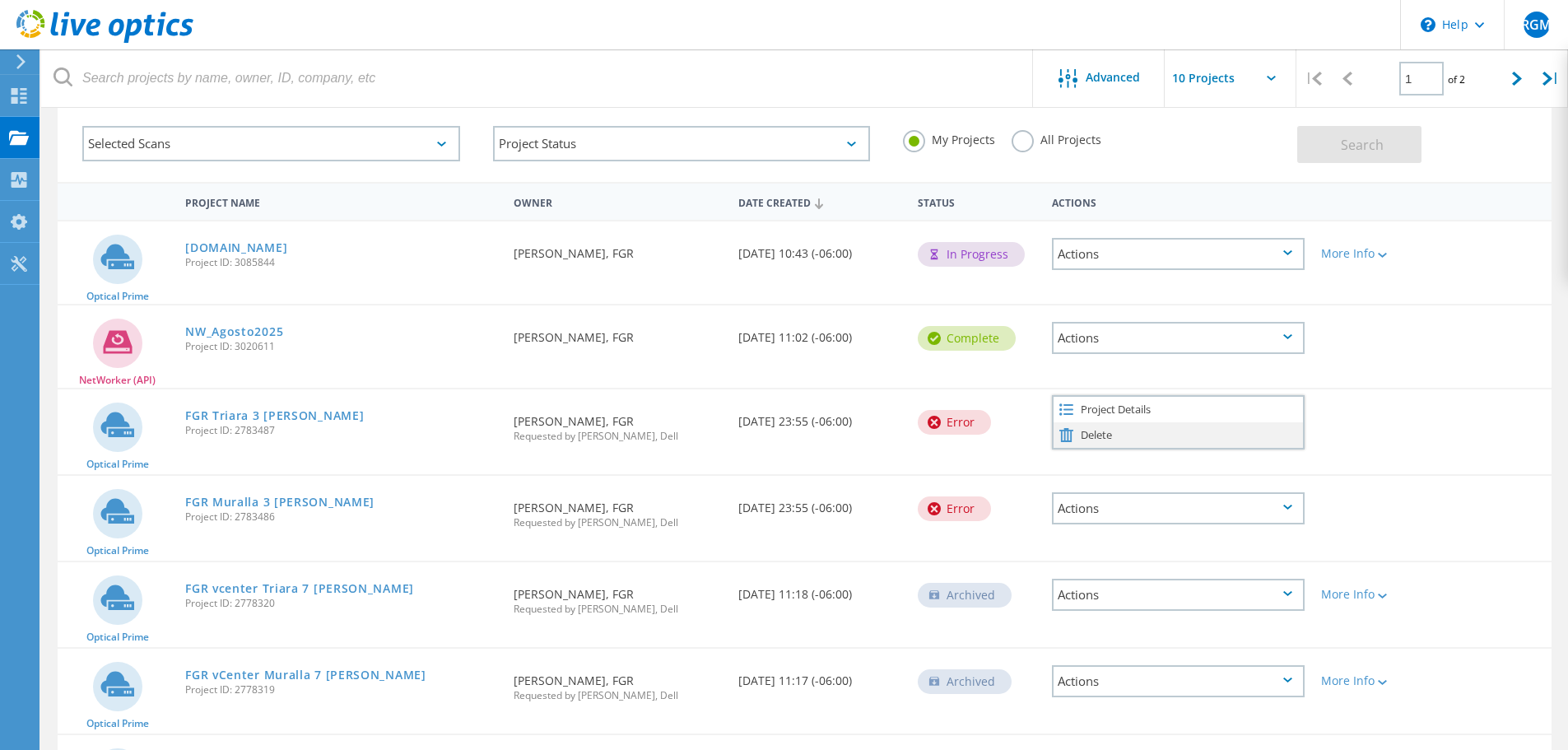
click at [1146, 437] on div "Delete" at bounding box center [1179, 435] width 249 height 25
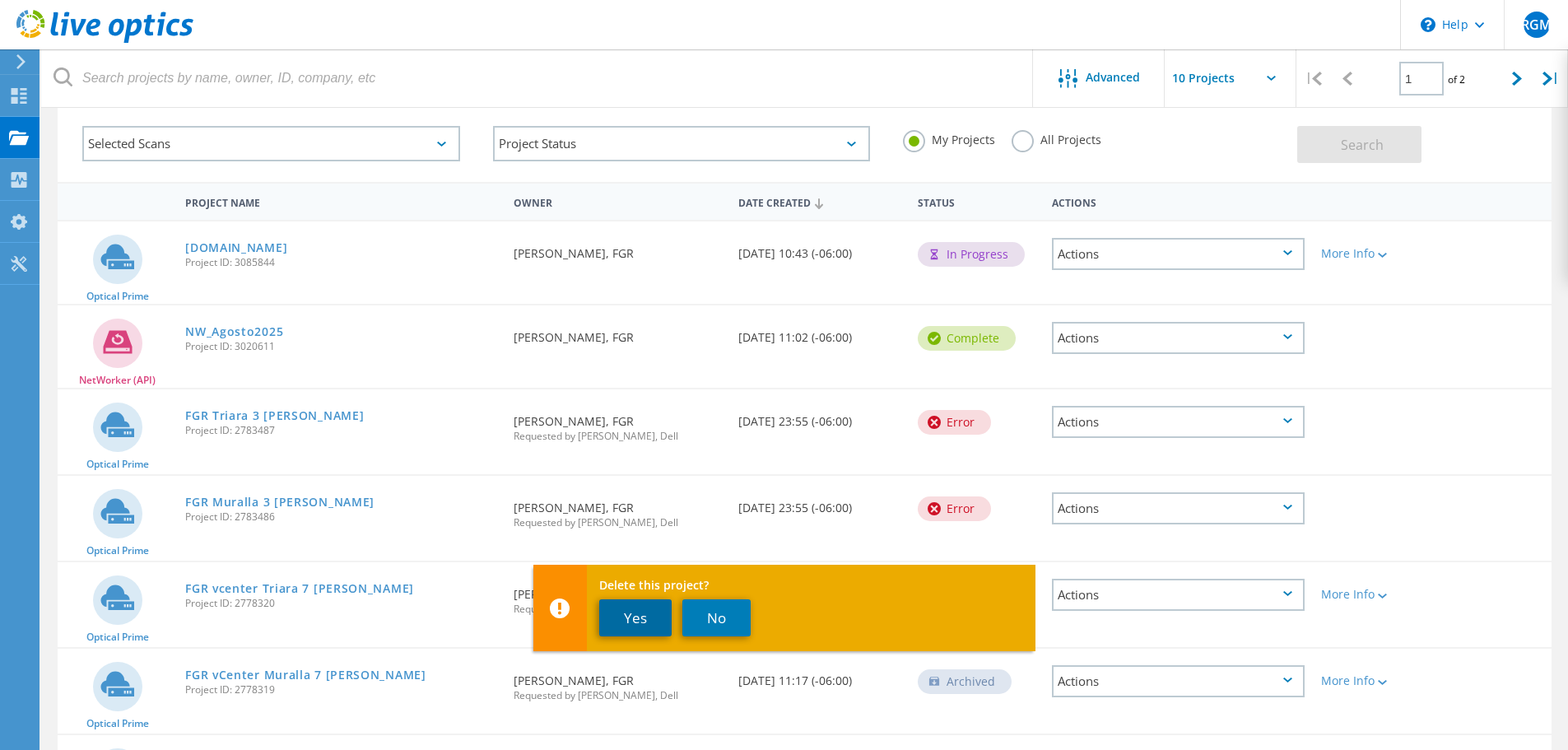
click at [628, 611] on button "Yes" at bounding box center [636, 618] width 72 height 37
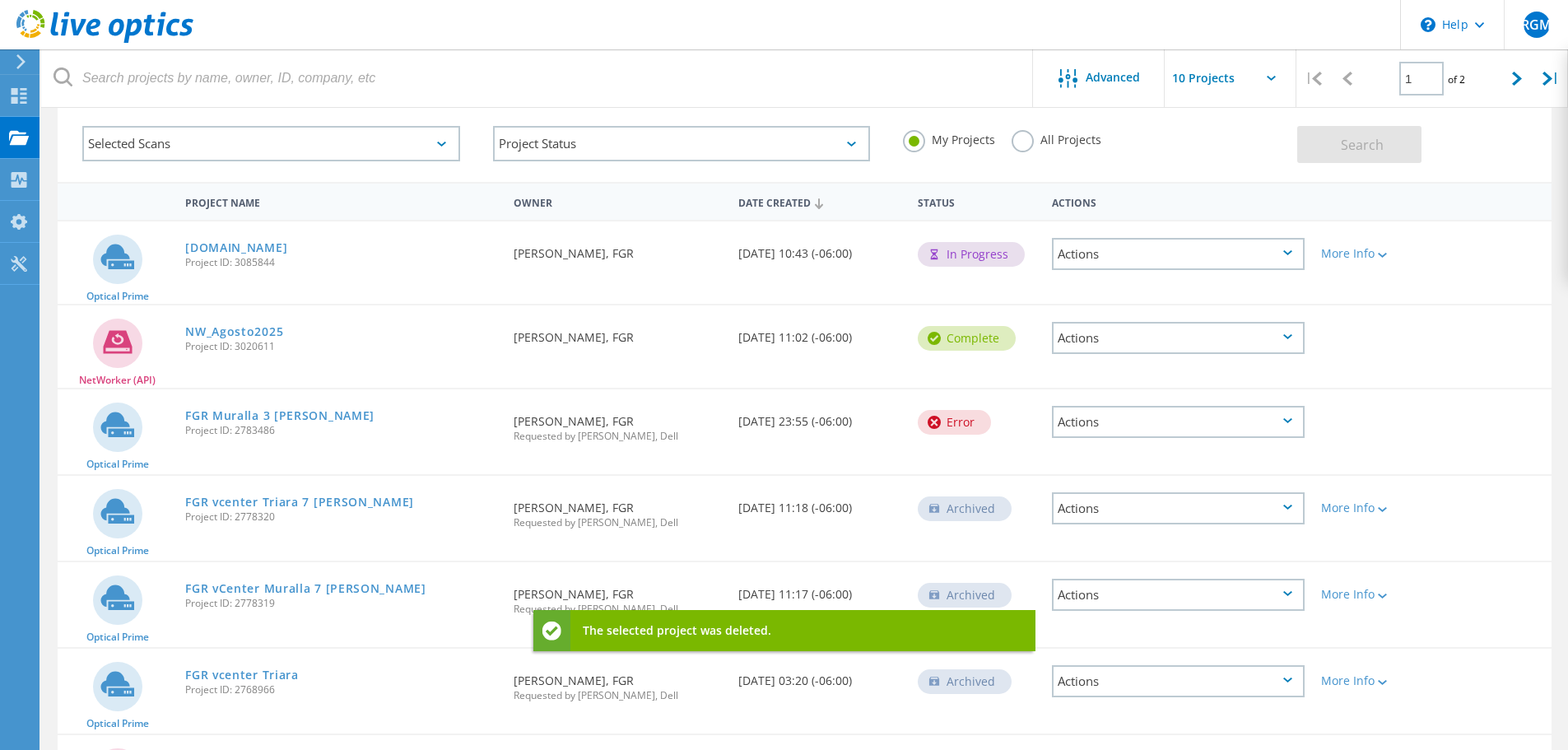
click at [1148, 428] on div "Actions" at bounding box center [1179, 421] width 253 height 32
click at [1107, 439] on div "Delete" at bounding box center [1179, 435] width 249 height 25
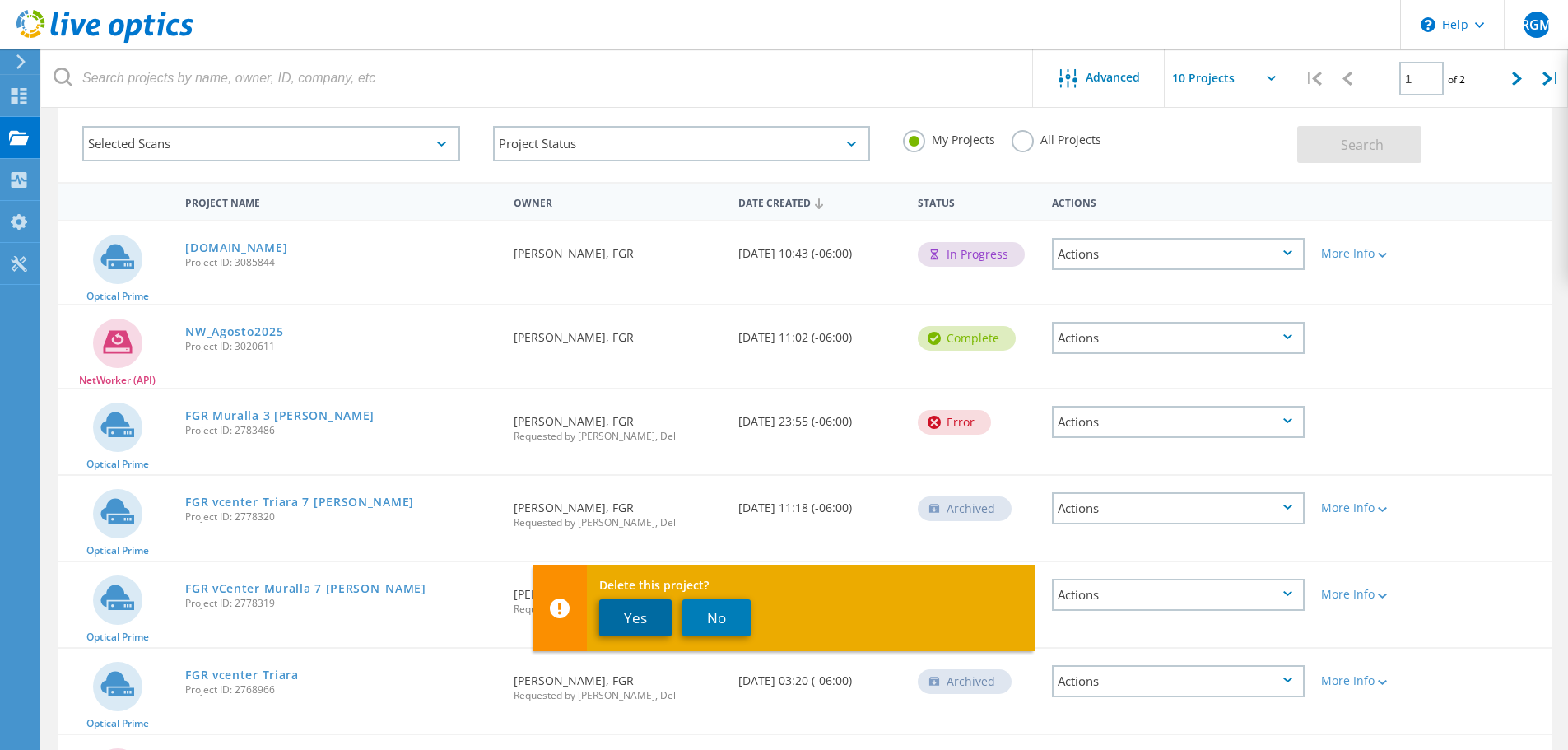
click at [619, 621] on button "Yes" at bounding box center [636, 618] width 72 height 37
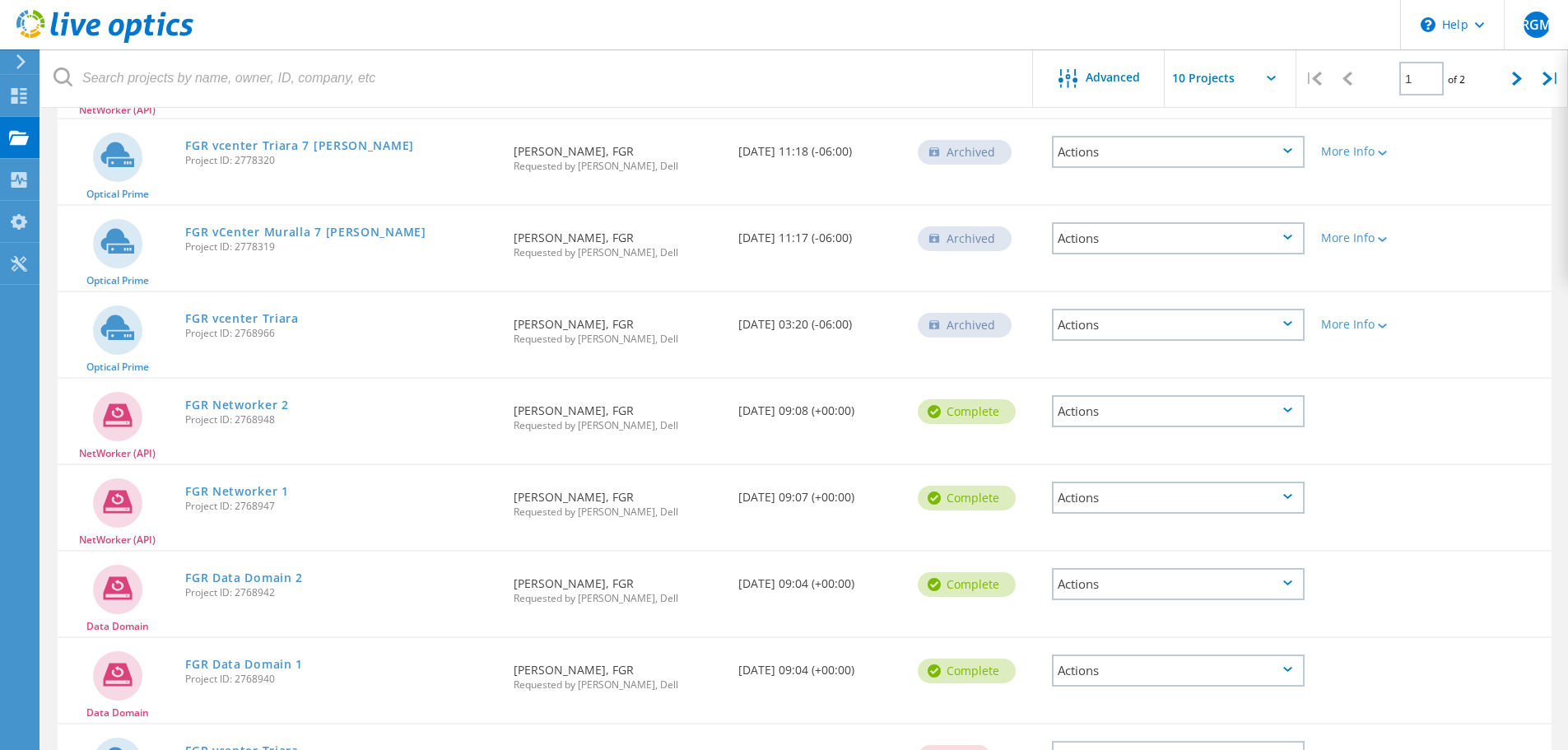
scroll to position [478, 0]
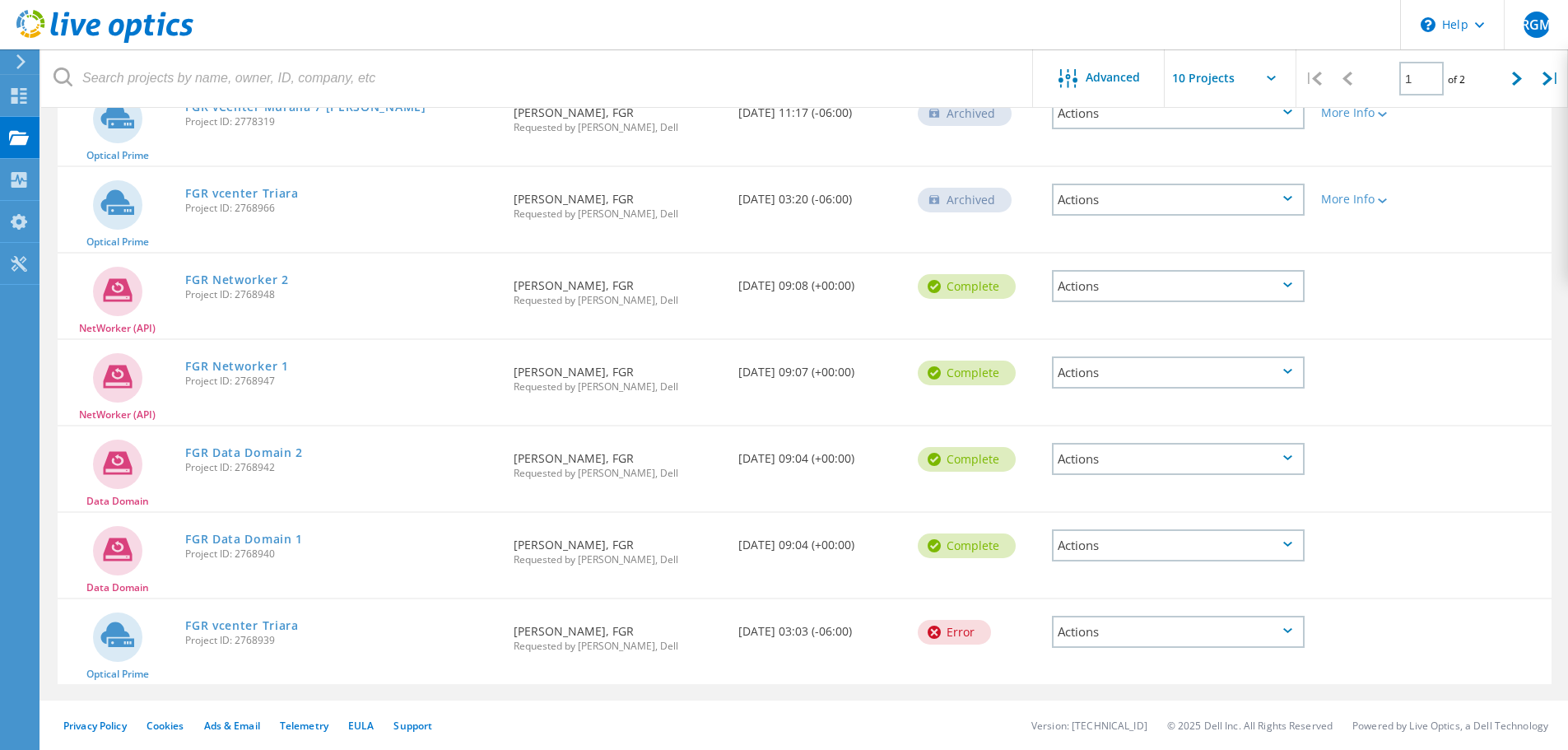
click at [1167, 630] on div "Actions" at bounding box center [1179, 631] width 253 height 32
click at [1121, 641] on div "Delete" at bounding box center [1179, 645] width 249 height 25
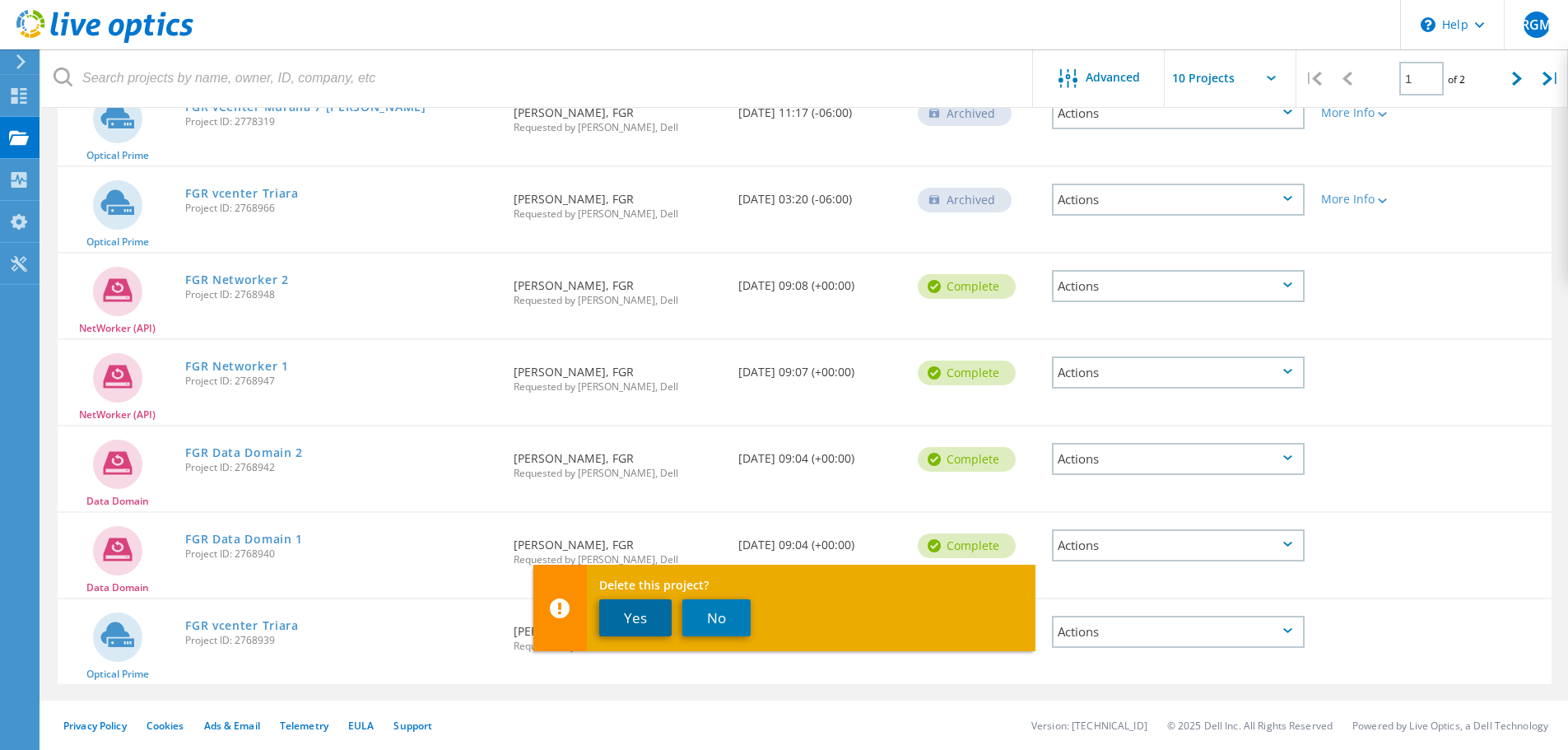
click at [640, 622] on button "Yes" at bounding box center [636, 618] width 72 height 37
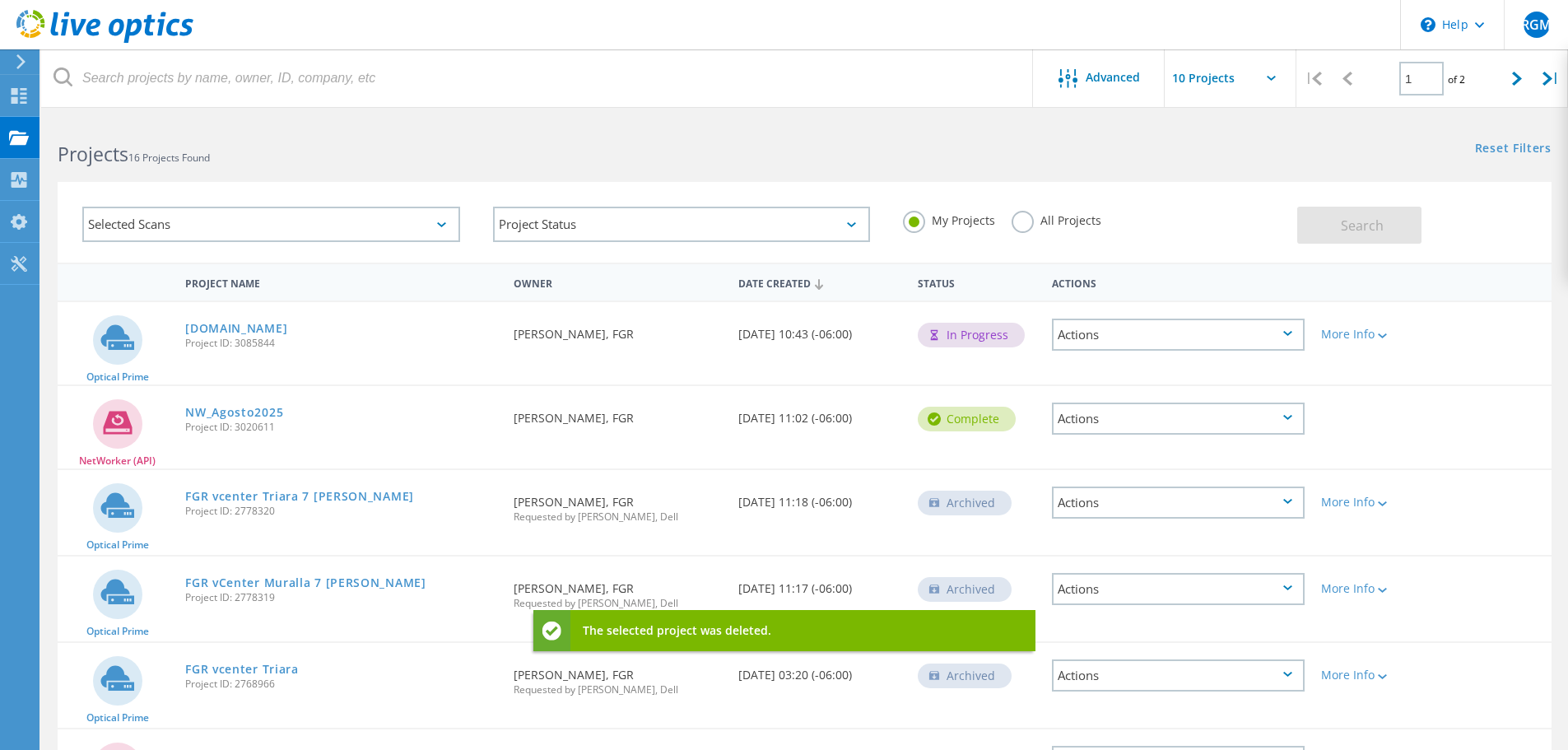
scroll to position [0, 0]
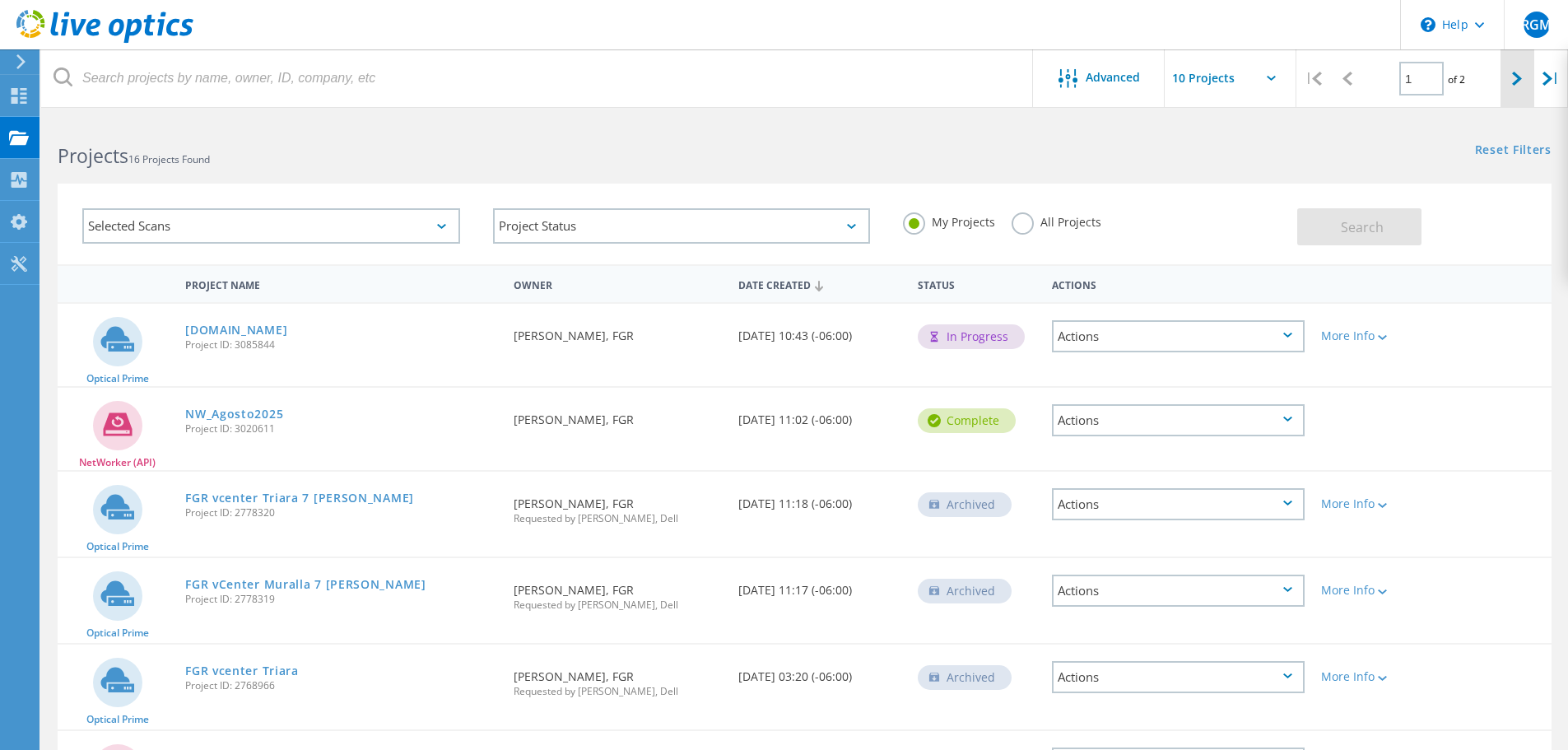
click at [1524, 77] on div at bounding box center [1517, 79] width 34 height 58
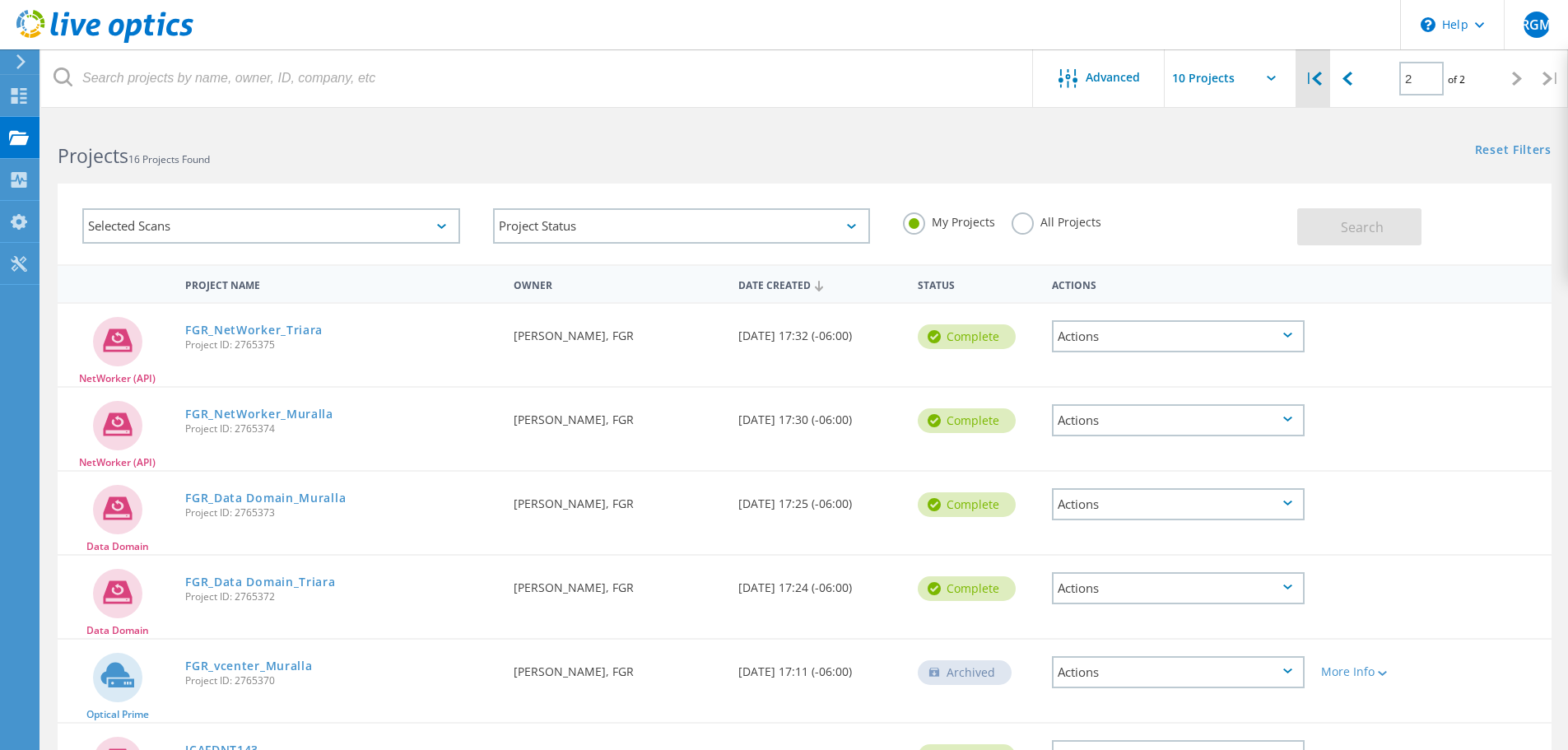
click at [1322, 81] on icon at bounding box center [1317, 79] width 10 height 14
type input "1"
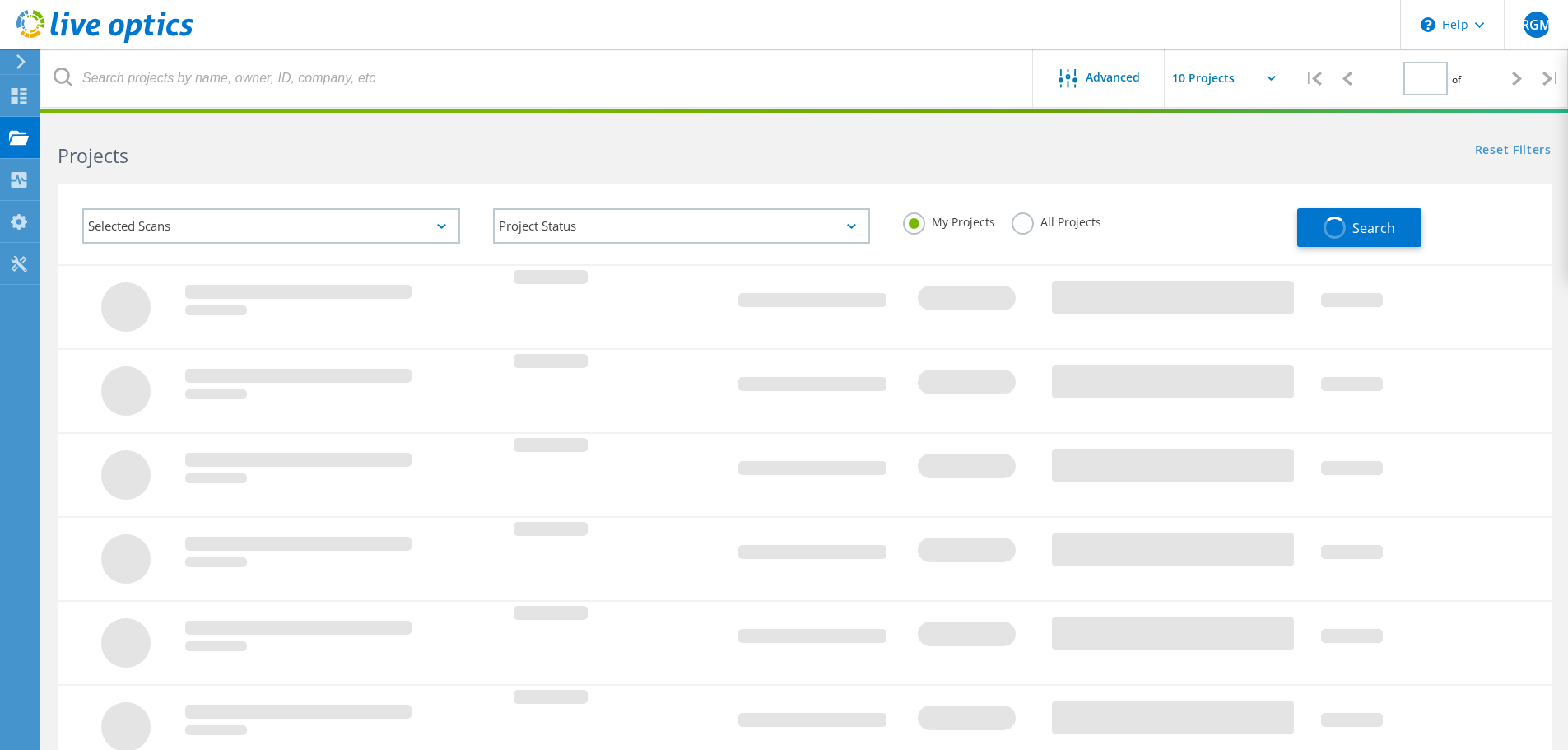
type input "1"
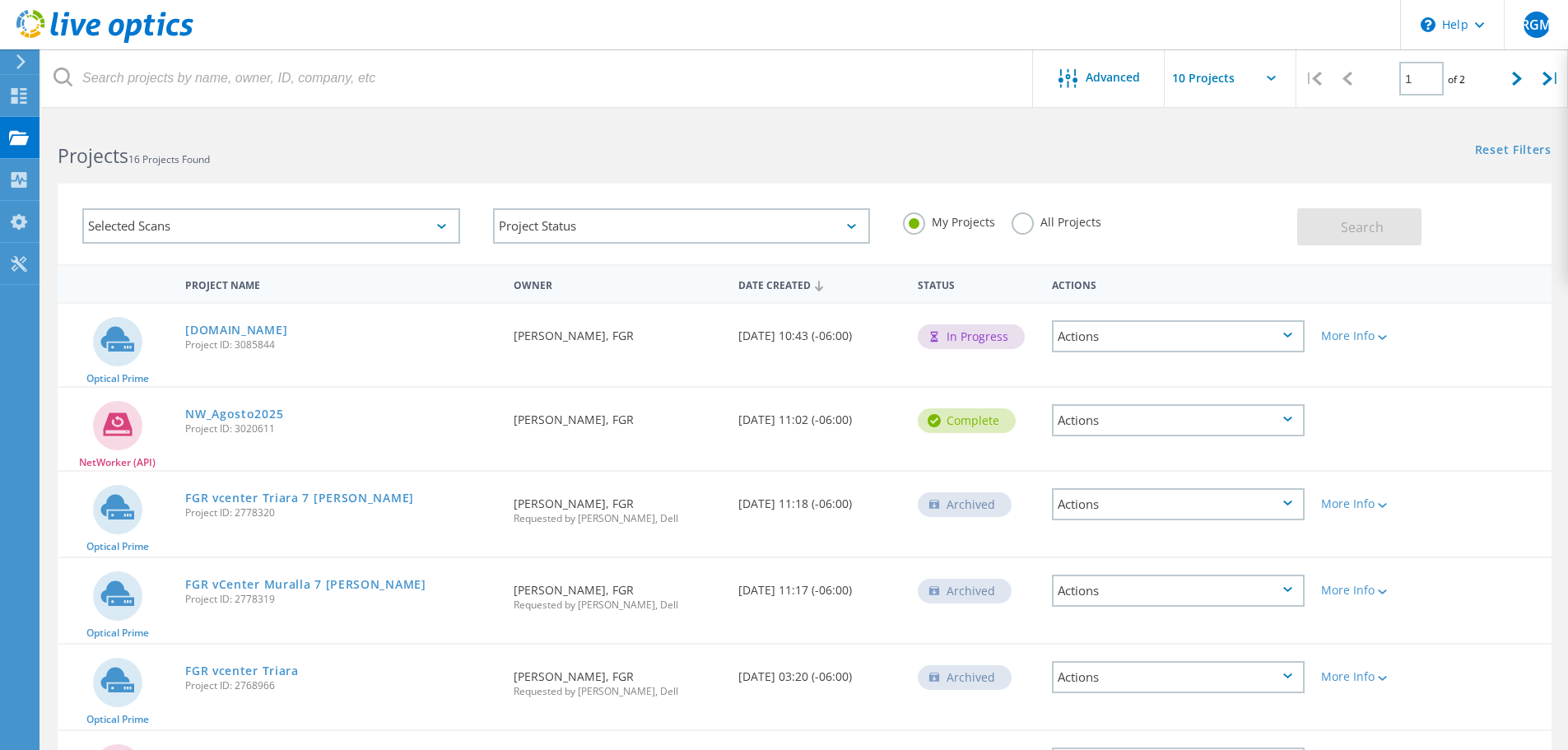
click at [443, 226] on icon at bounding box center [441, 226] width 9 height 5
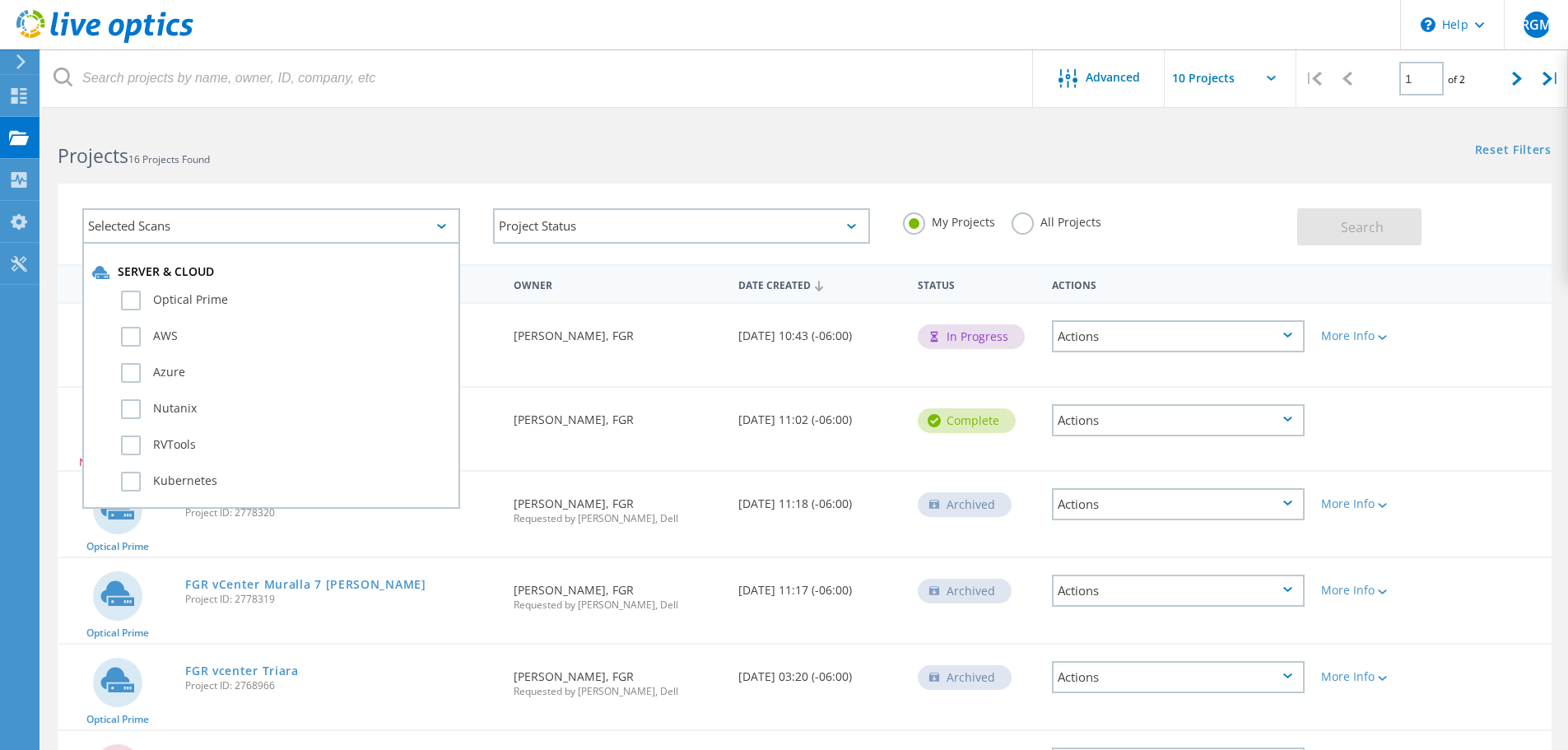
click at [443, 223] on div "Selected Scans" at bounding box center [272, 226] width 378 height 35
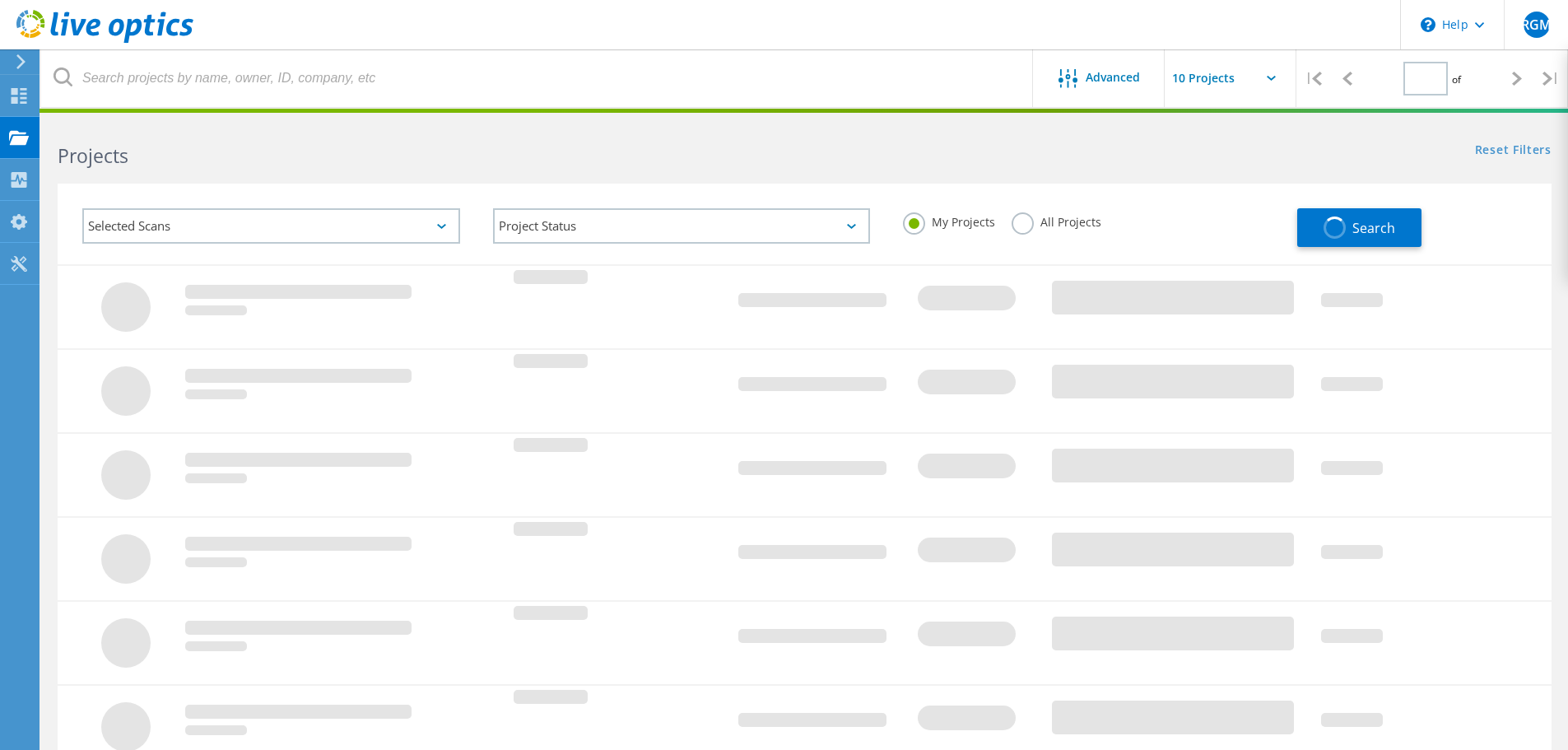
type input "1"
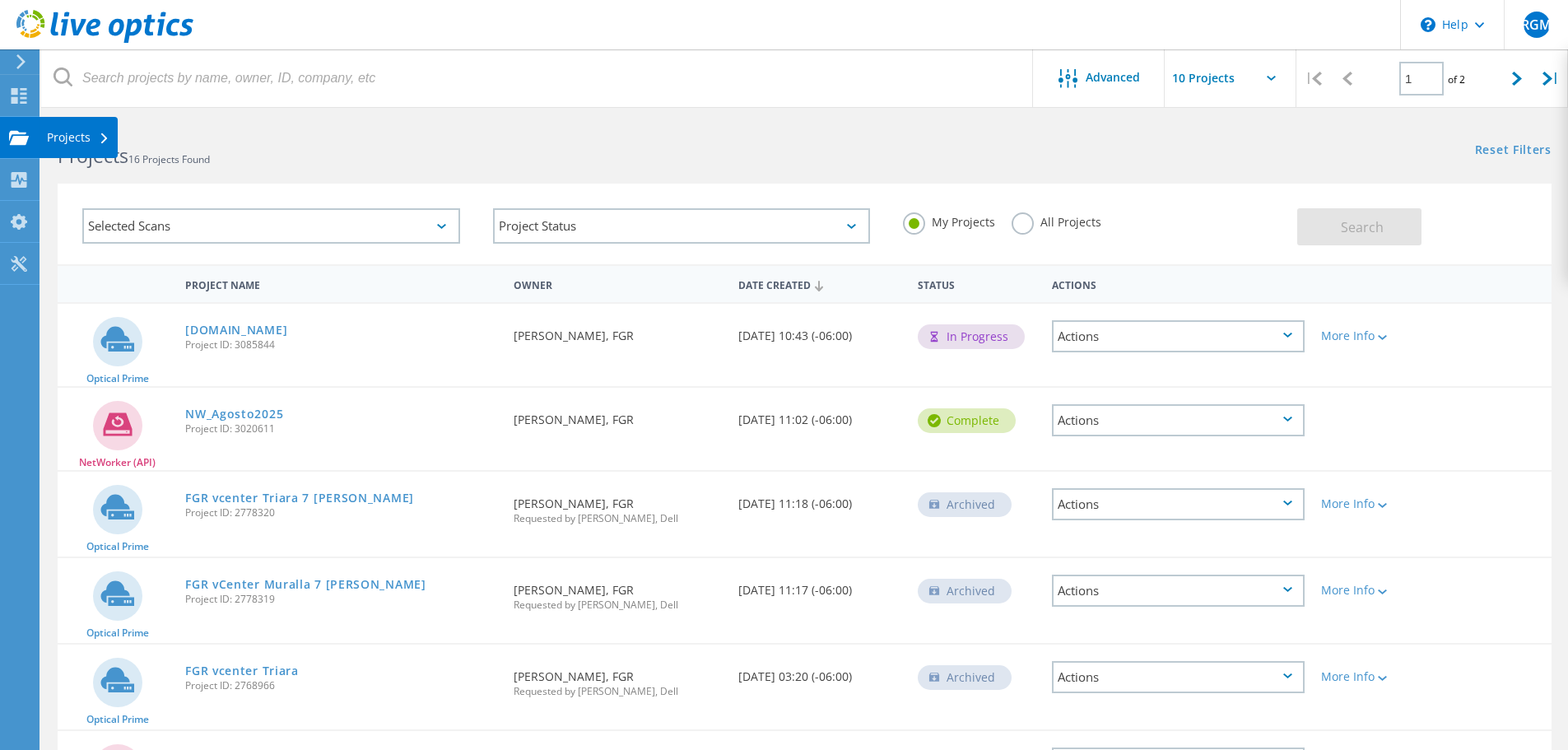
click at [96, 135] on div "Projects" at bounding box center [78, 137] width 62 height 12
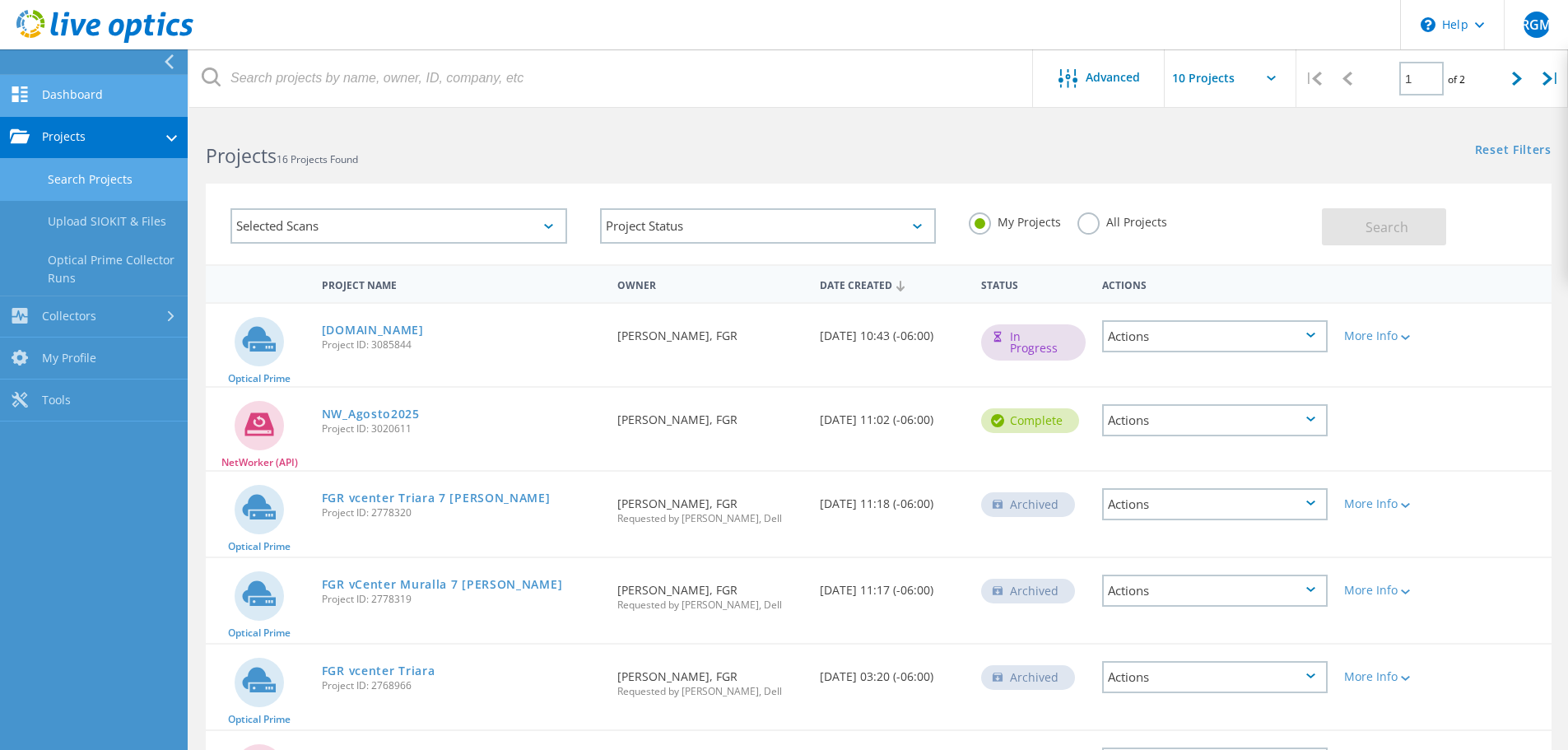
click at [84, 100] on link "Dashboard" at bounding box center [93, 95] width 188 height 42
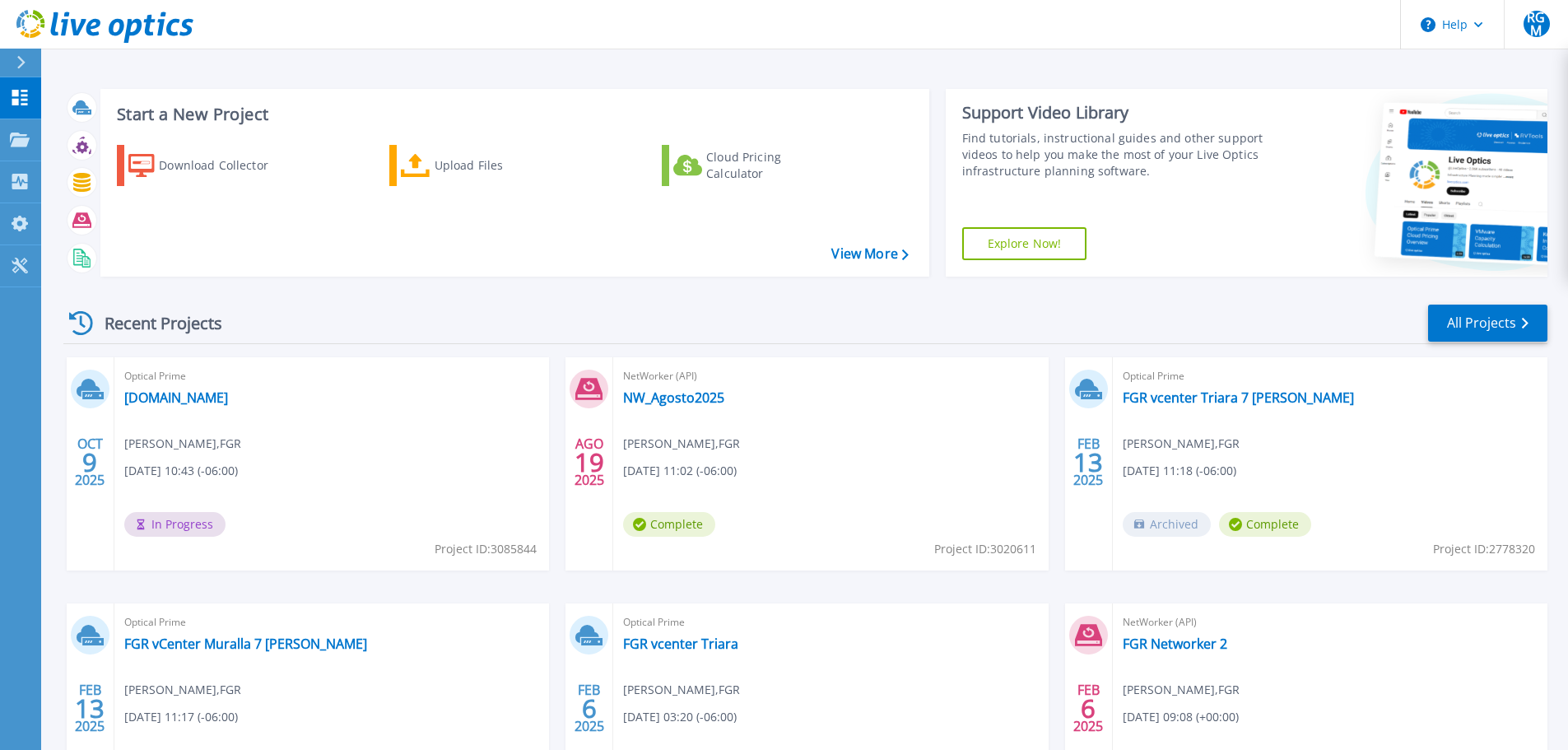
click at [378, 519] on div "Optical Prime [DOMAIN_NAME] [PERSON_NAME] , FGR [DATE] 10:43 (-06:00) In Progre…" at bounding box center [332, 463] width 435 height 213
click at [485, 541] on span "Project ID: 3085844" at bounding box center [486, 549] width 102 height 18
click at [492, 537] on div "Optical Prime [DOMAIN_NAME] [PERSON_NAME] , FGR [DATE] 10:43 (-06:00) In Progre…" at bounding box center [332, 463] width 435 height 213
click at [228, 404] on link "[DOMAIN_NAME]" at bounding box center [176, 397] width 104 height 17
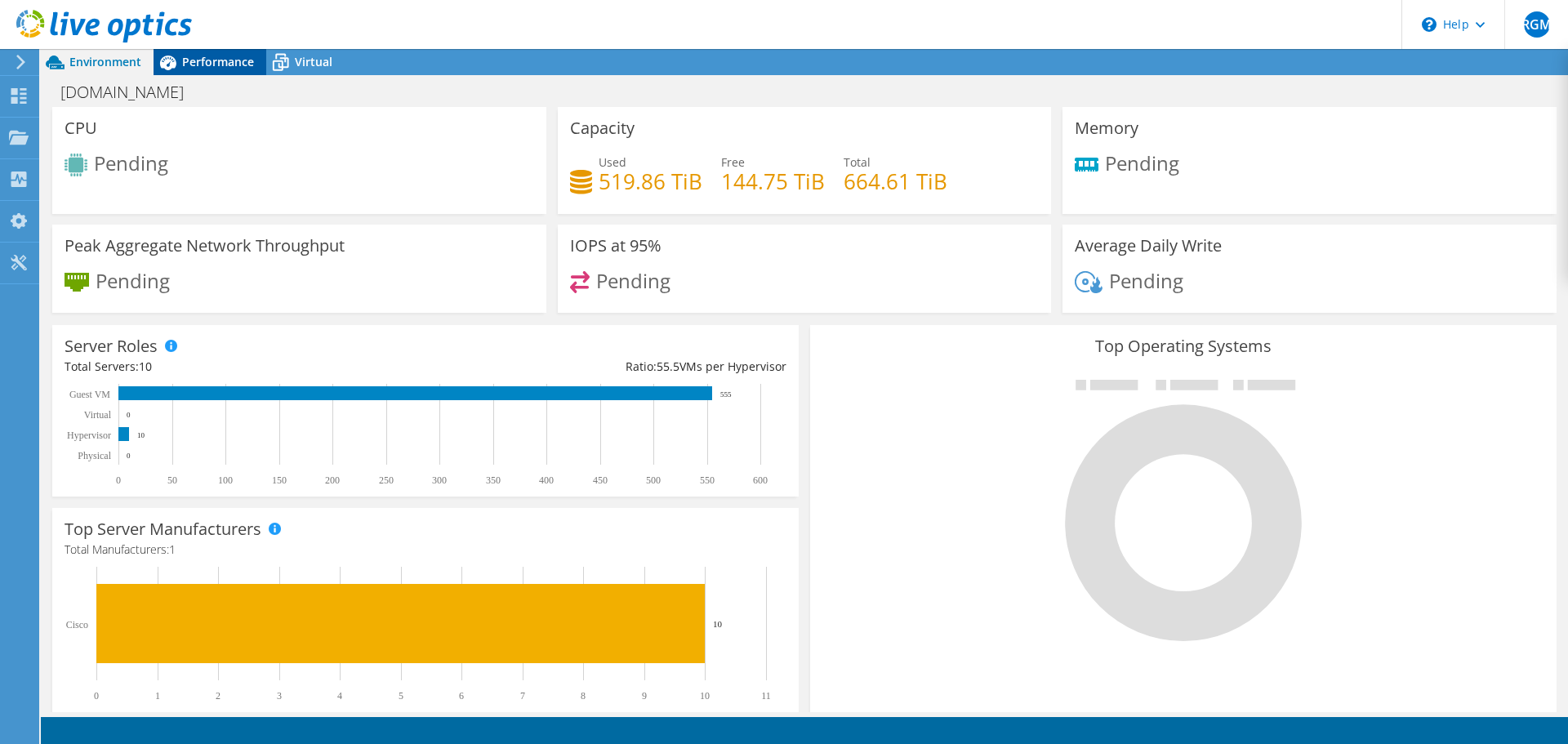
click at [222, 71] on div "Performance" at bounding box center [210, 62] width 113 height 26
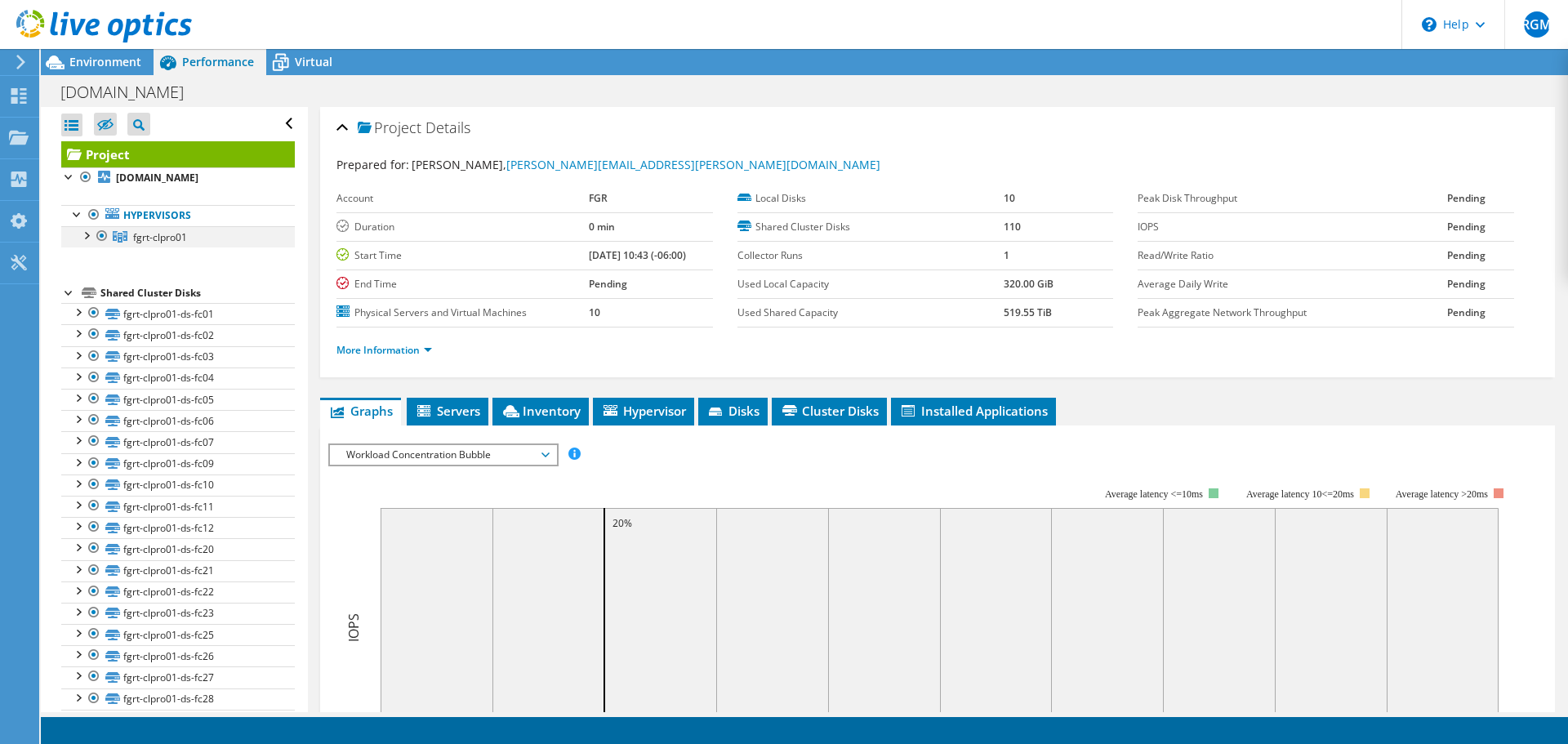
click at [85, 235] on div at bounding box center [85, 234] width 16 height 16
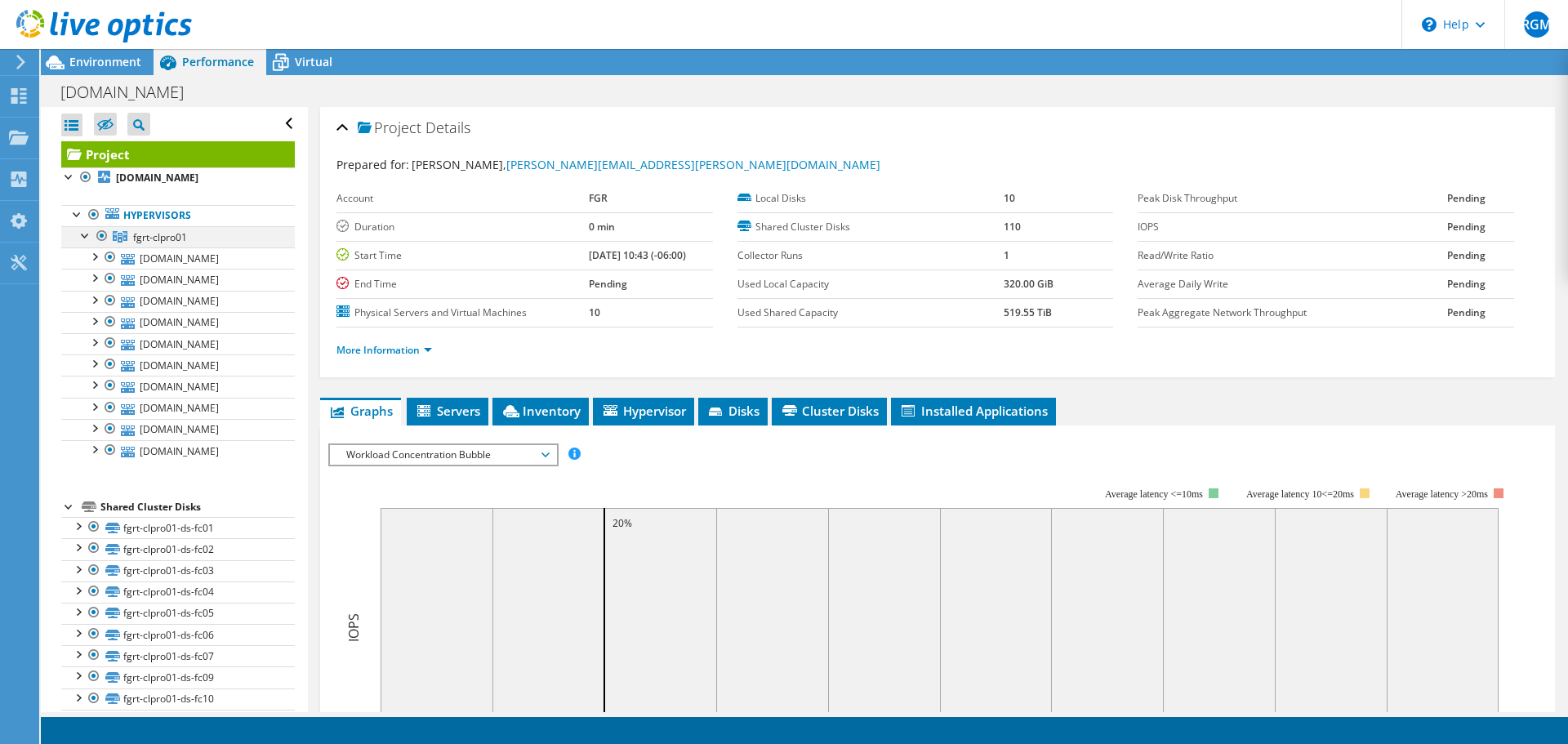
click at [87, 235] on div at bounding box center [85, 234] width 16 height 16
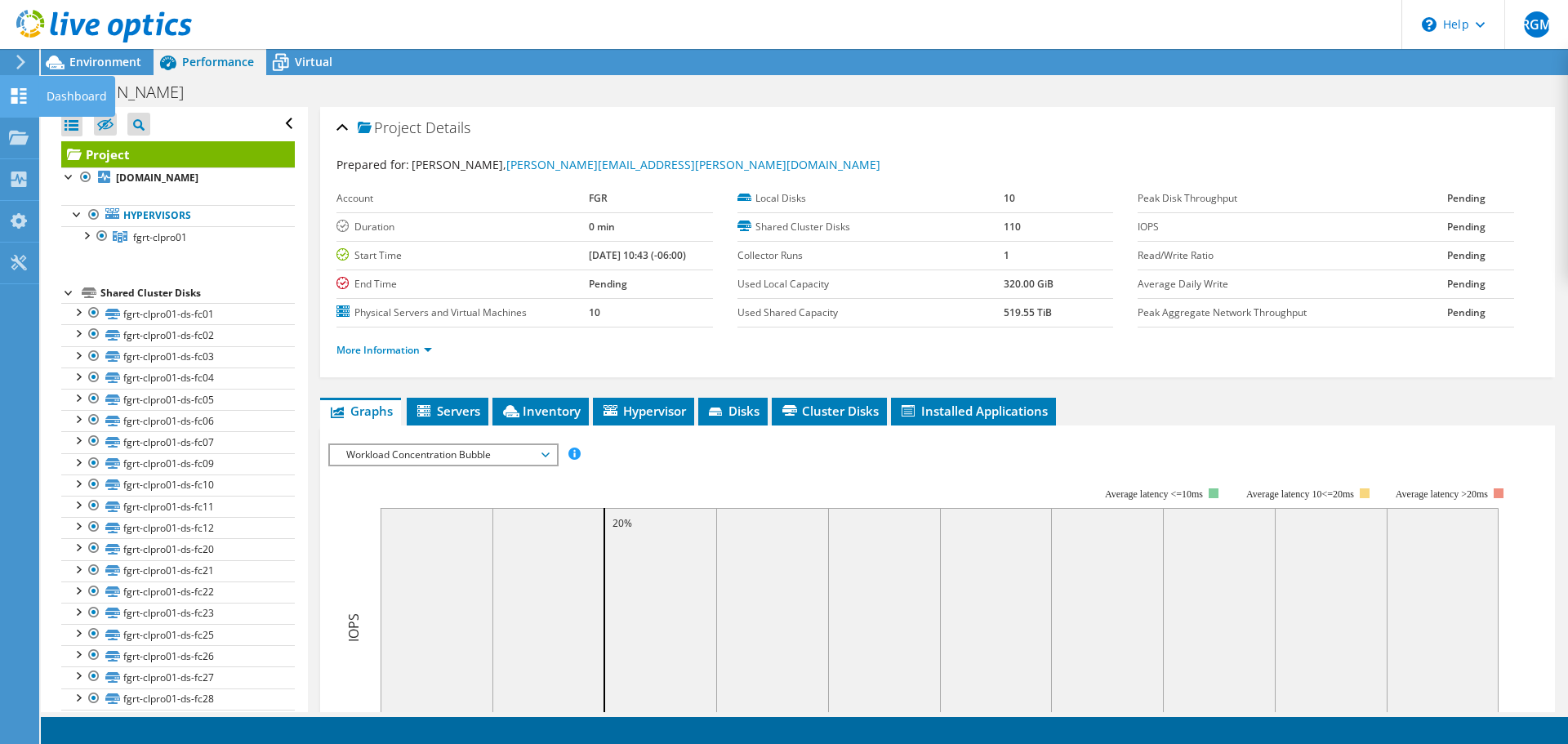
click at [70, 96] on div "Dashboard" at bounding box center [77, 96] width 77 height 41
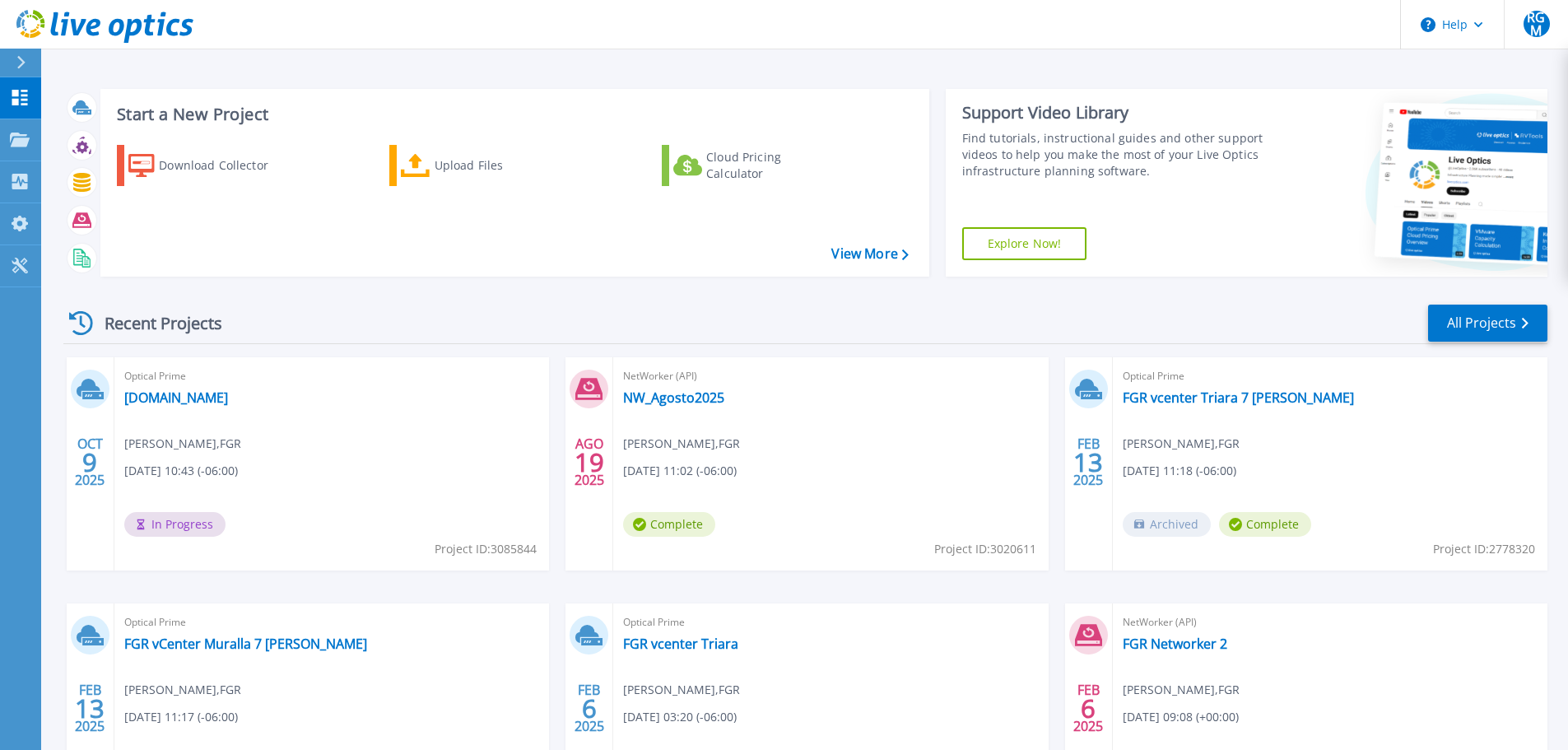
click at [360, 439] on div "Optical Prime [DOMAIN_NAME] [PERSON_NAME] , FGR [DATE] 10:43 (-06:00) In Progre…" at bounding box center [332, 463] width 435 height 213
drag, startPoint x: 351, startPoint y: 243, endPoint x: 302, endPoint y: 194, distance: 69.3
click at [351, 243] on div "Download Collector Upload Files Cloud Pricing Calculator" at bounding box center [513, 199] width 818 height 136
click at [326, 445] on div "Optical Prime fgrt-vmsa-pro01.pgr.gob.mx Renato Gonzalez Mendoza , FGR 10/09/20…" at bounding box center [332, 463] width 435 height 213
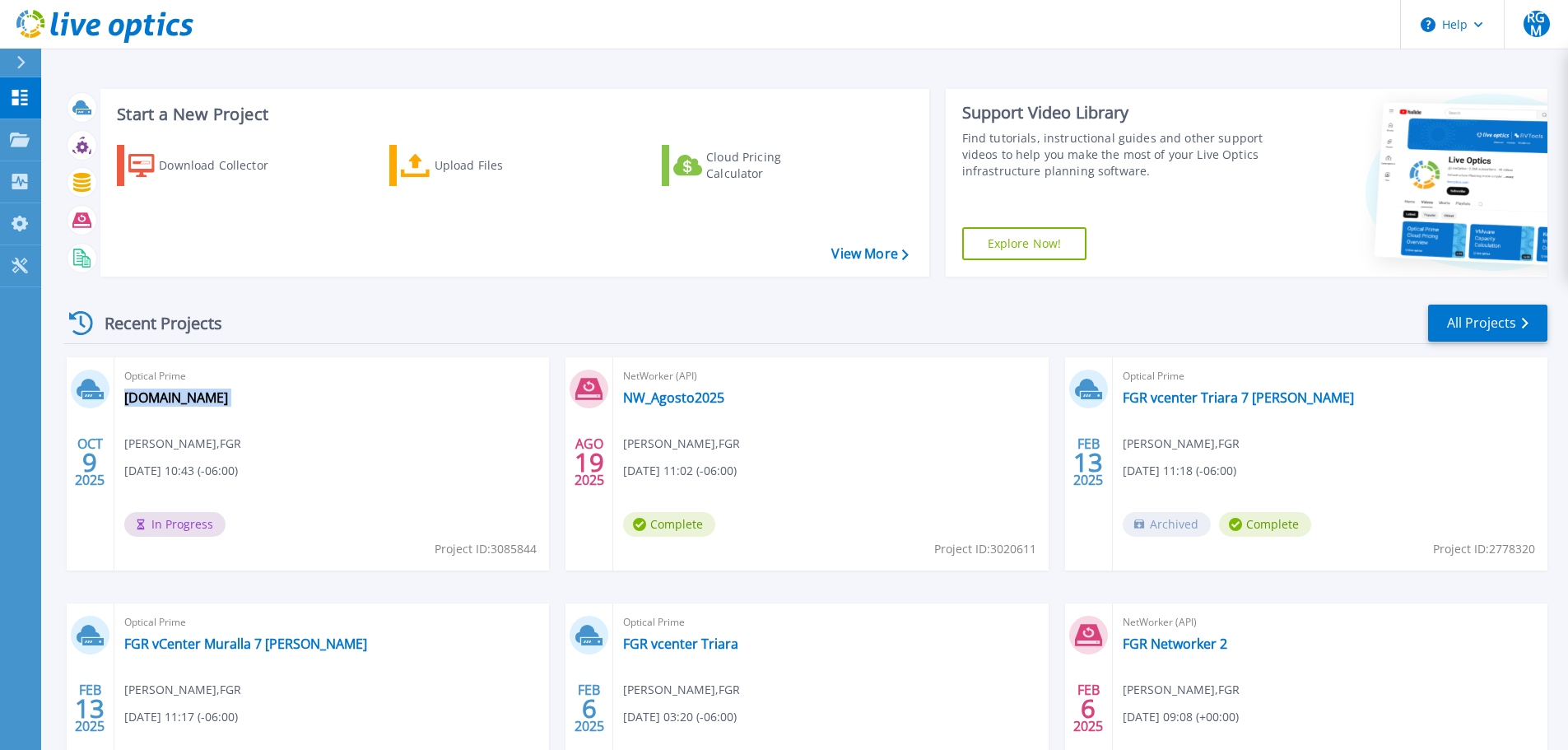
click at [326, 445] on div "Optical Prime fgrt-vmsa-pro01.pgr.gob.mx Renato Gonzalez Mendoza , FGR 10/09/20…" at bounding box center [332, 463] width 435 height 213
click at [195, 525] on span "In Progress" at bounding box center [175, 523] width 101 height 24
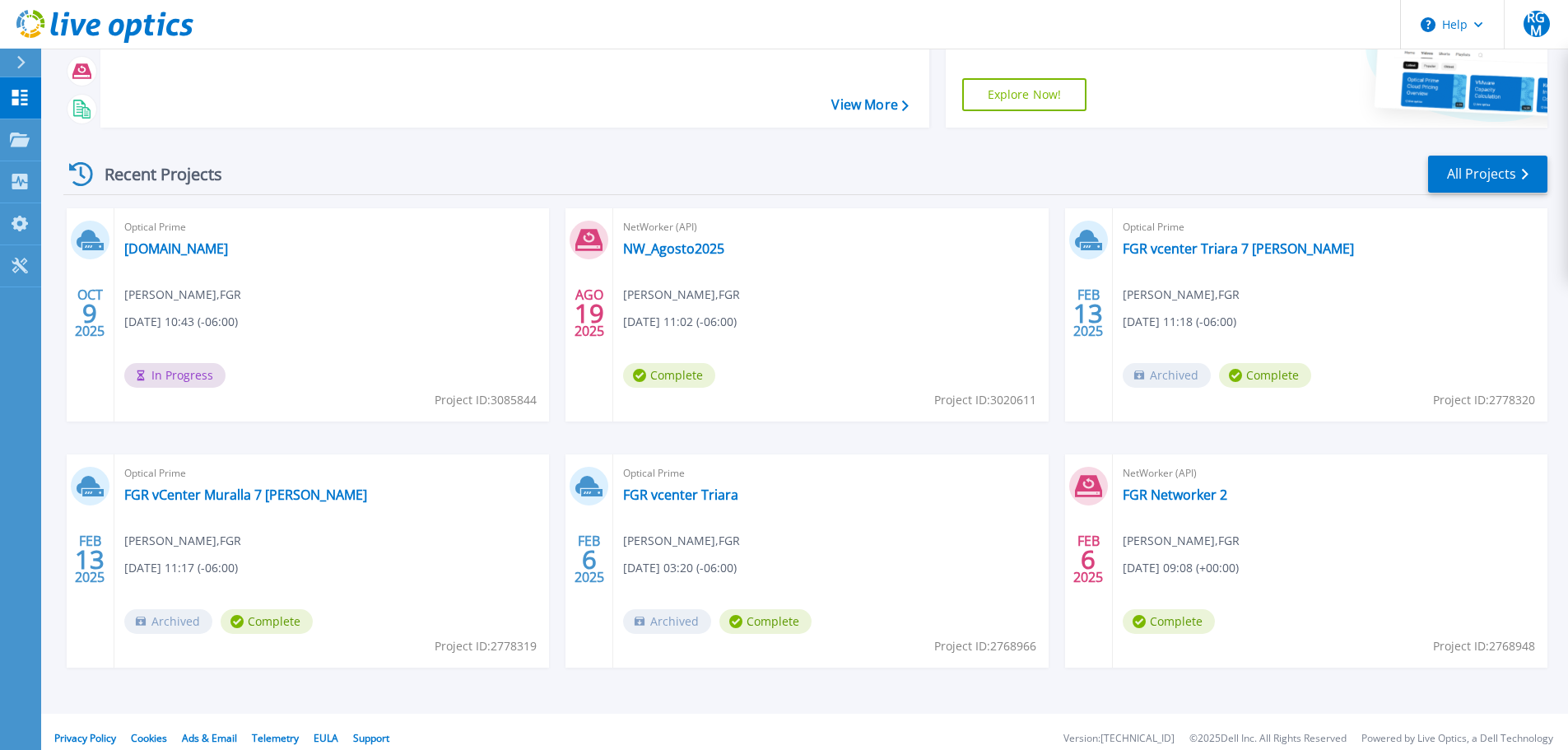
scroll to position [162, 0]
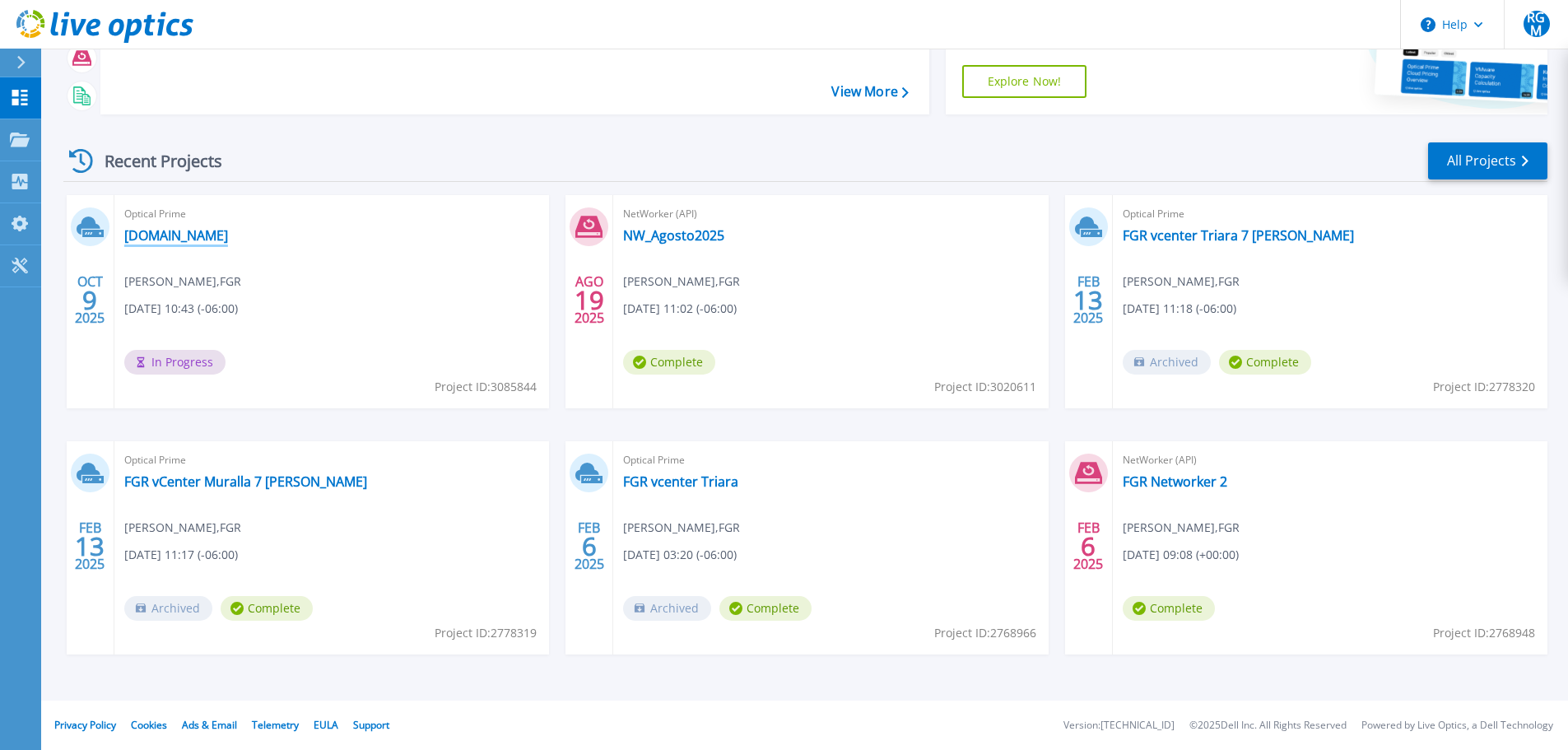
click at [227, 232] on link "[DOMAIN_NAME]" at bounding box center [176, 234] width 104 height 17
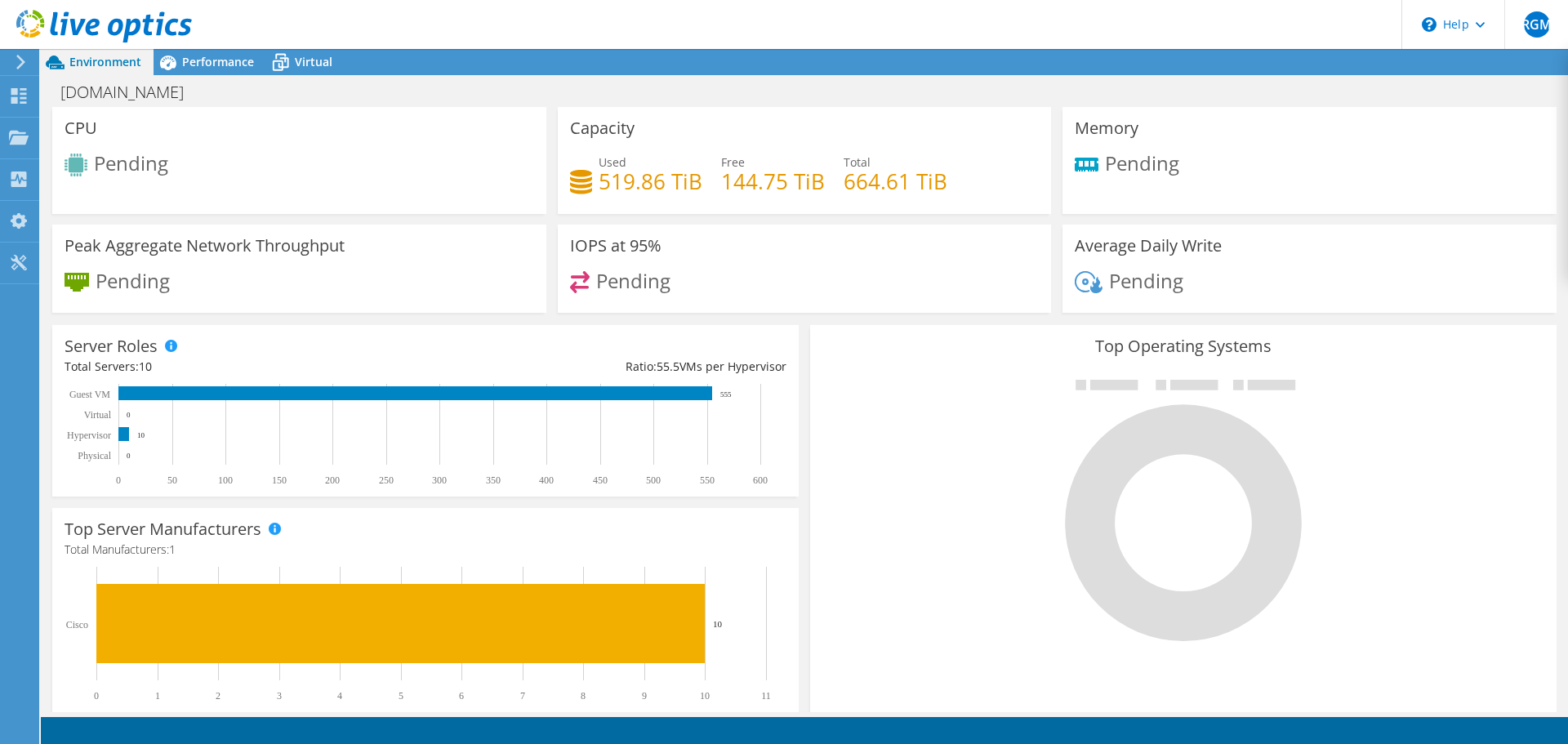
click at [18, 57] on use at bounding box center [20, 62] width 9 height 14
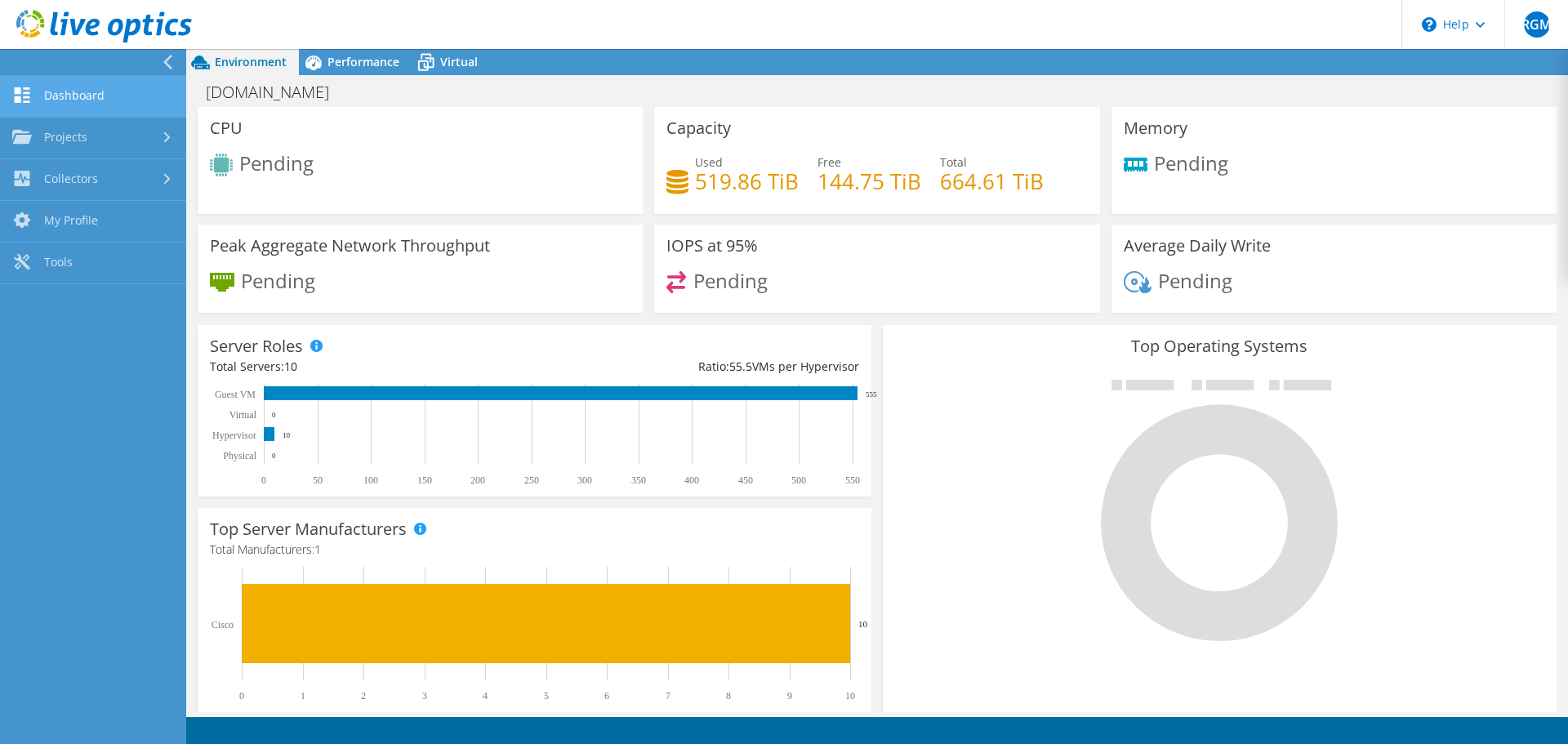
click at [75, 97] on link "Dashboard" at bounding box center [93, 96] width 186 height 41
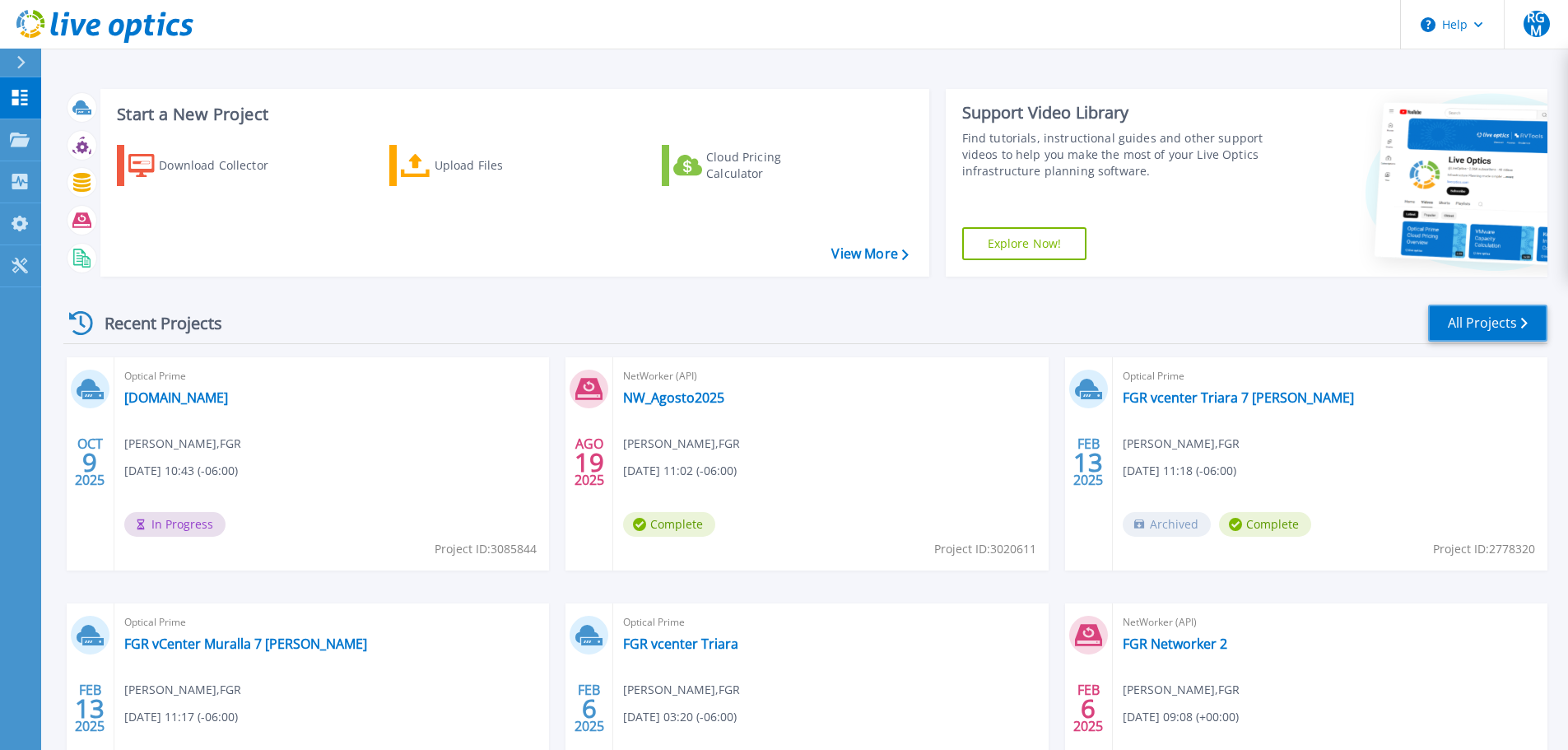
click at [1487, 325] on link "All Projects" at bounding box center [1487, 323] width 120 height 37
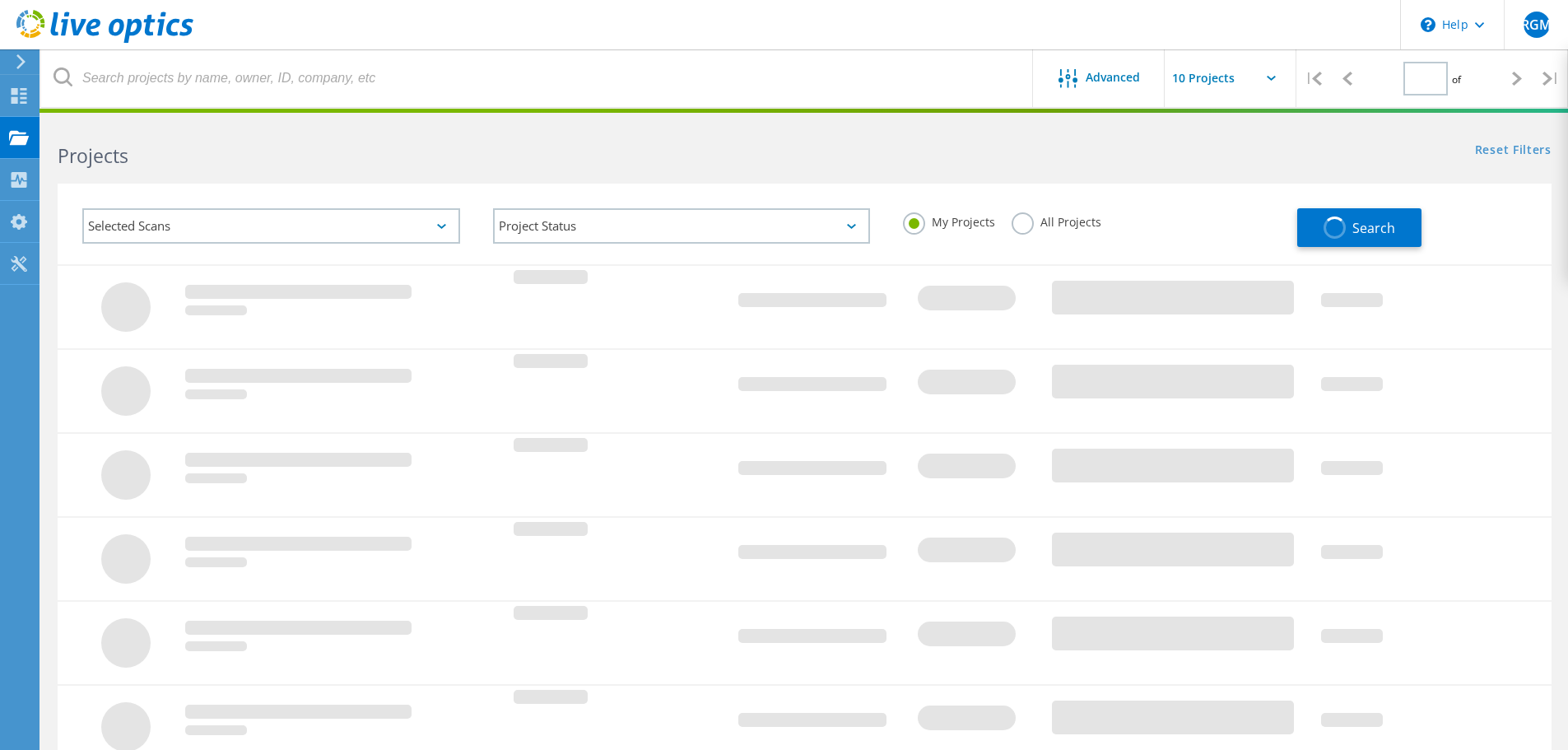
type input "1"
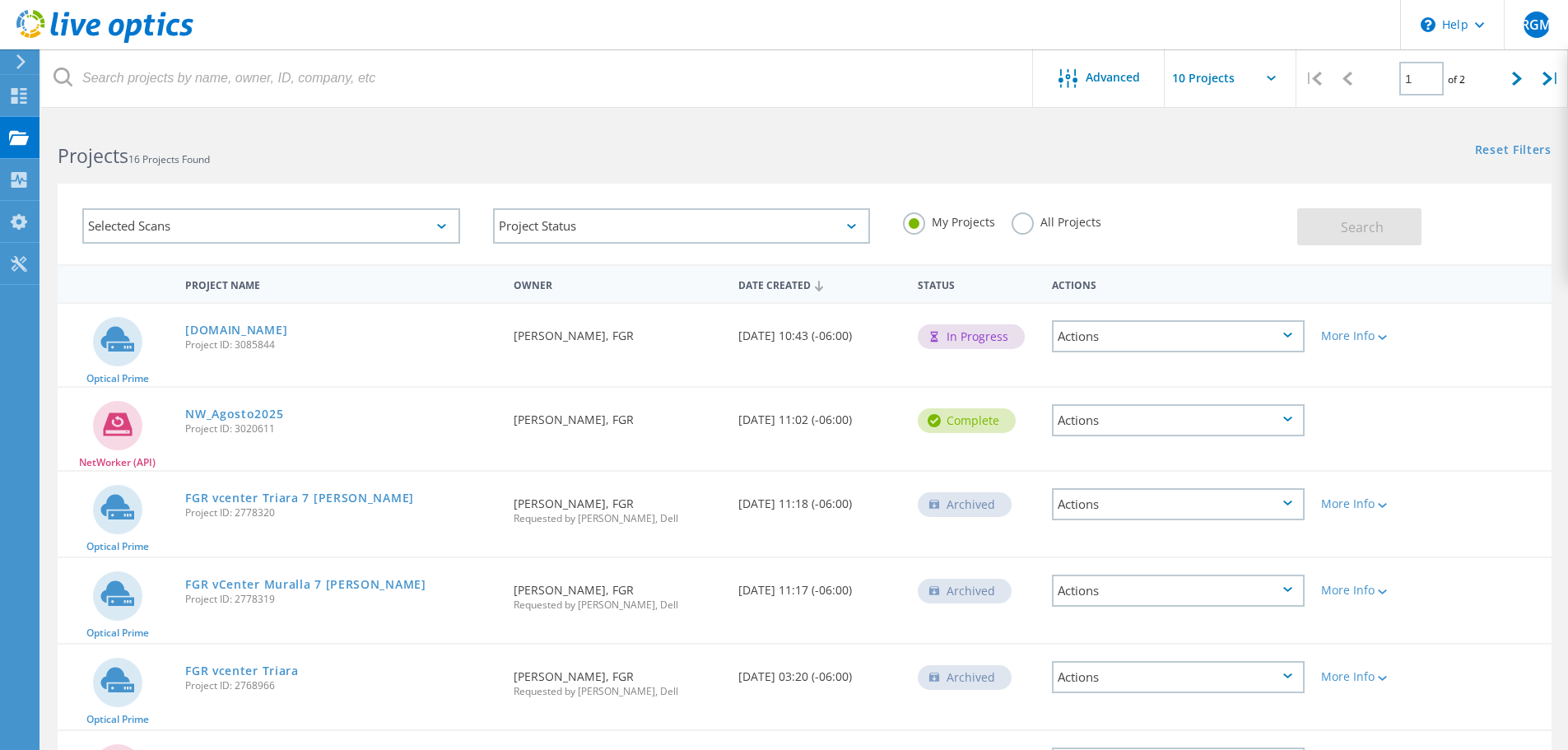
click at [1279, 328] on div "Actions" at bounding box center [1179, 336] width 253 height 32
click at [1357, 336] on div "More Info" at bounding box center [1373, 336] width 103 height 12
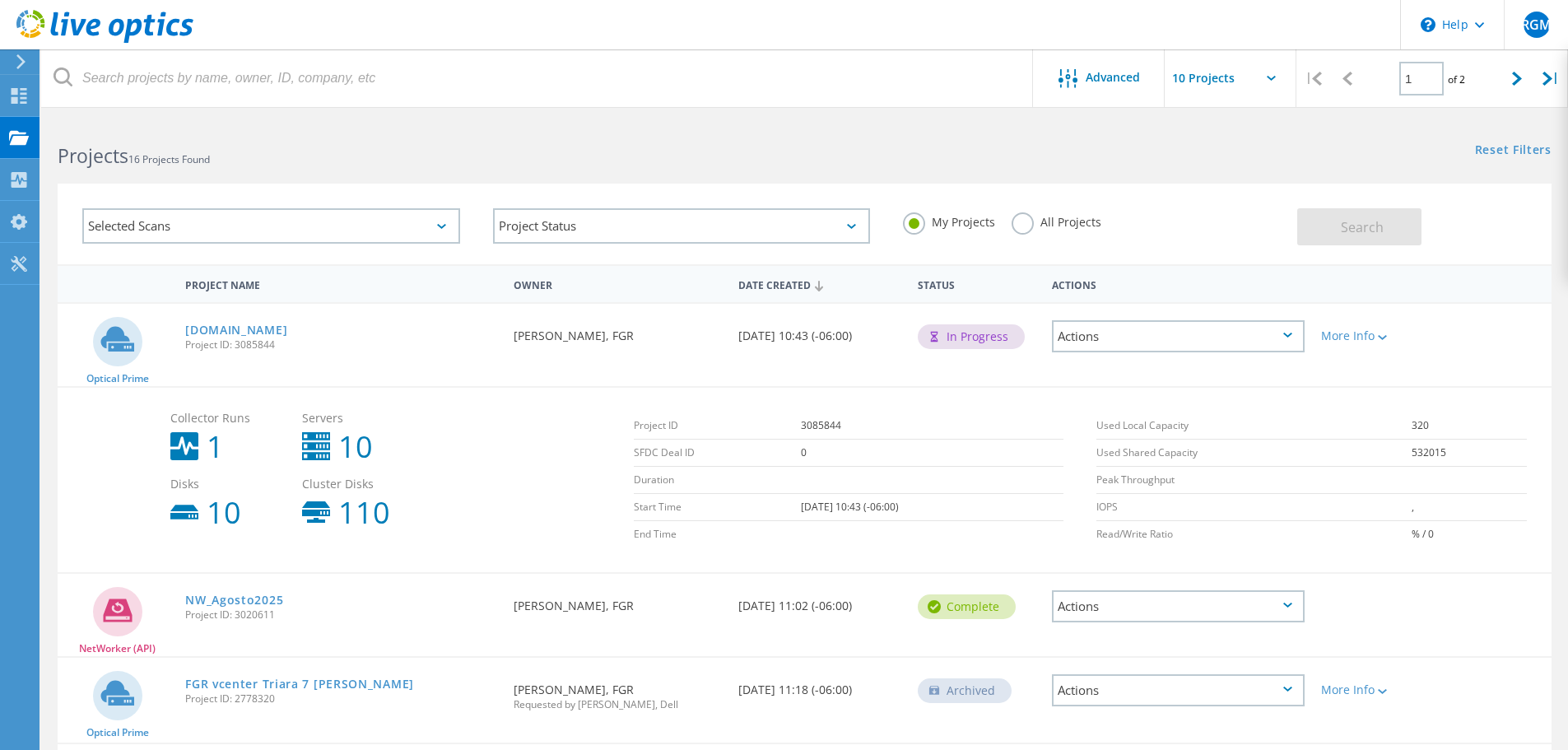
click at [1205, 345] on div "Actions" at bounding box center [1179, 336] width 253 height 32
click at [1150, 327] on div "Project Details" at bounding box center [1179, 324] width 249 height 25
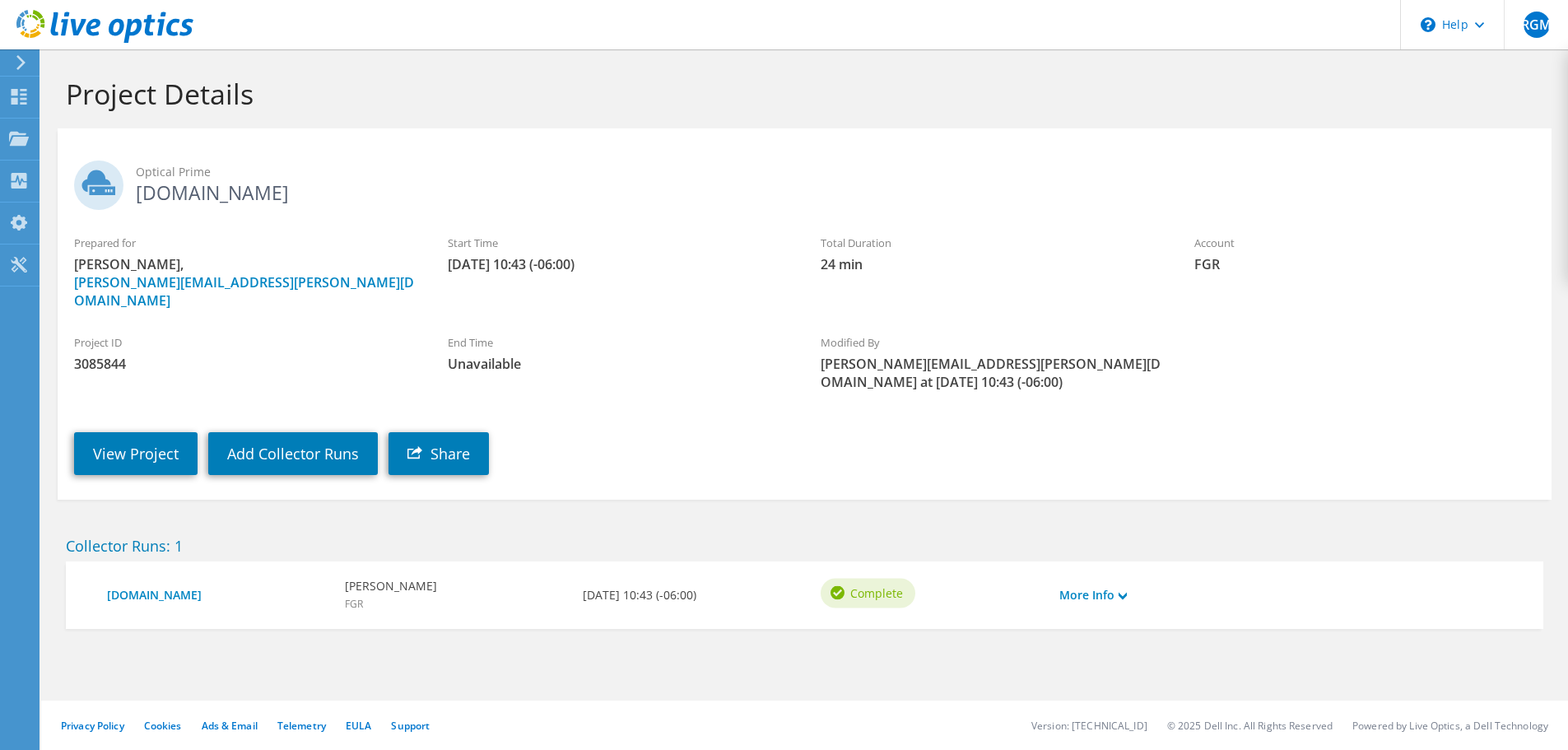
drag, startPoint x: 138, startPoint y: 200, endPoint x: 414, endPoint y: 200, distance: 276.0
click at [414, 200] on h2 "Optical Prime [DOMAIN_NAME]" at bounding box center [804, 181] width 1461 height 41
copy h2 "[DOMAIN_NAME]"
click at [150, 432] on link "View Project" at bounding box center [135, 453] width 124 height 43
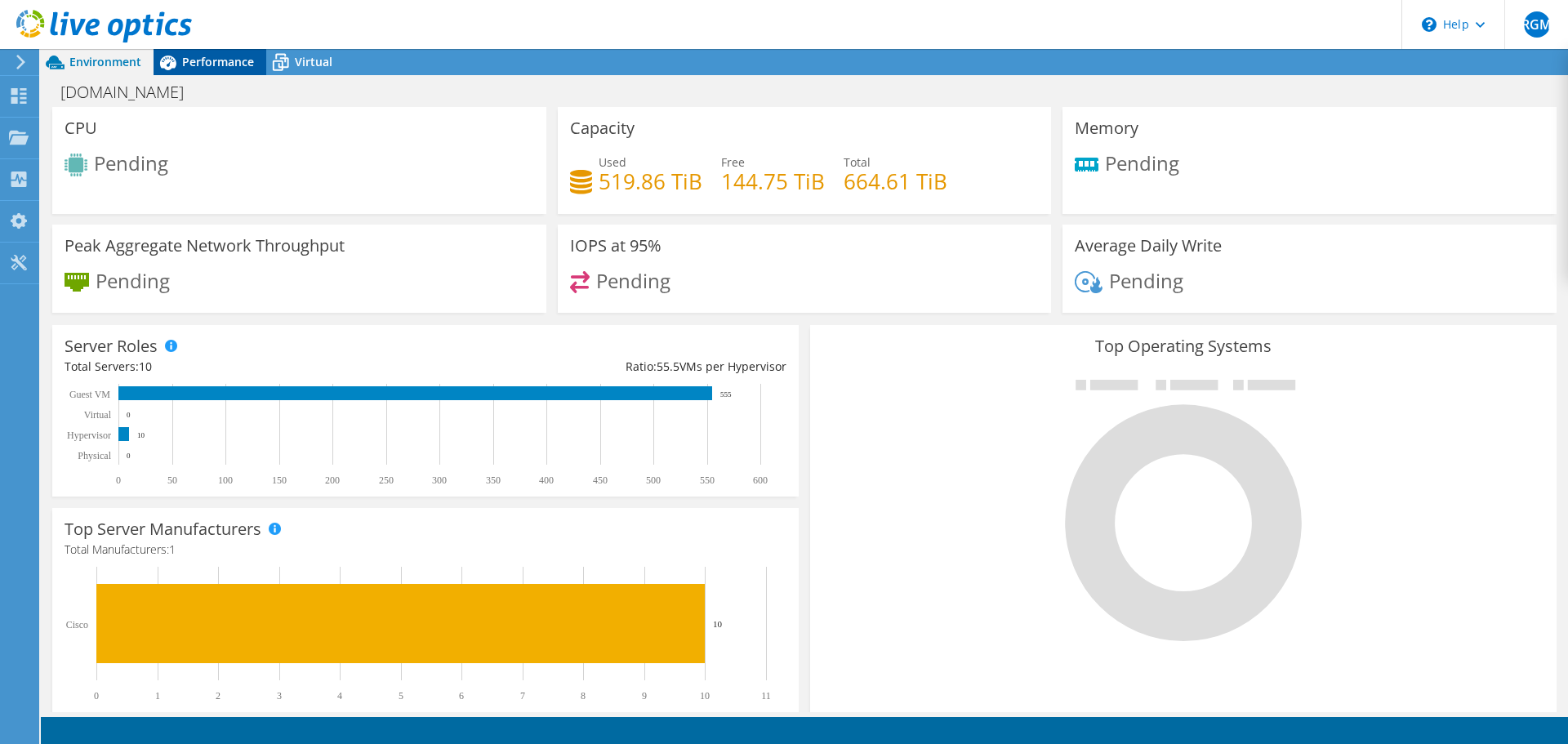
click at [220, 68] on span "Performance" at bounding box center [218, 62] width 71 height 15
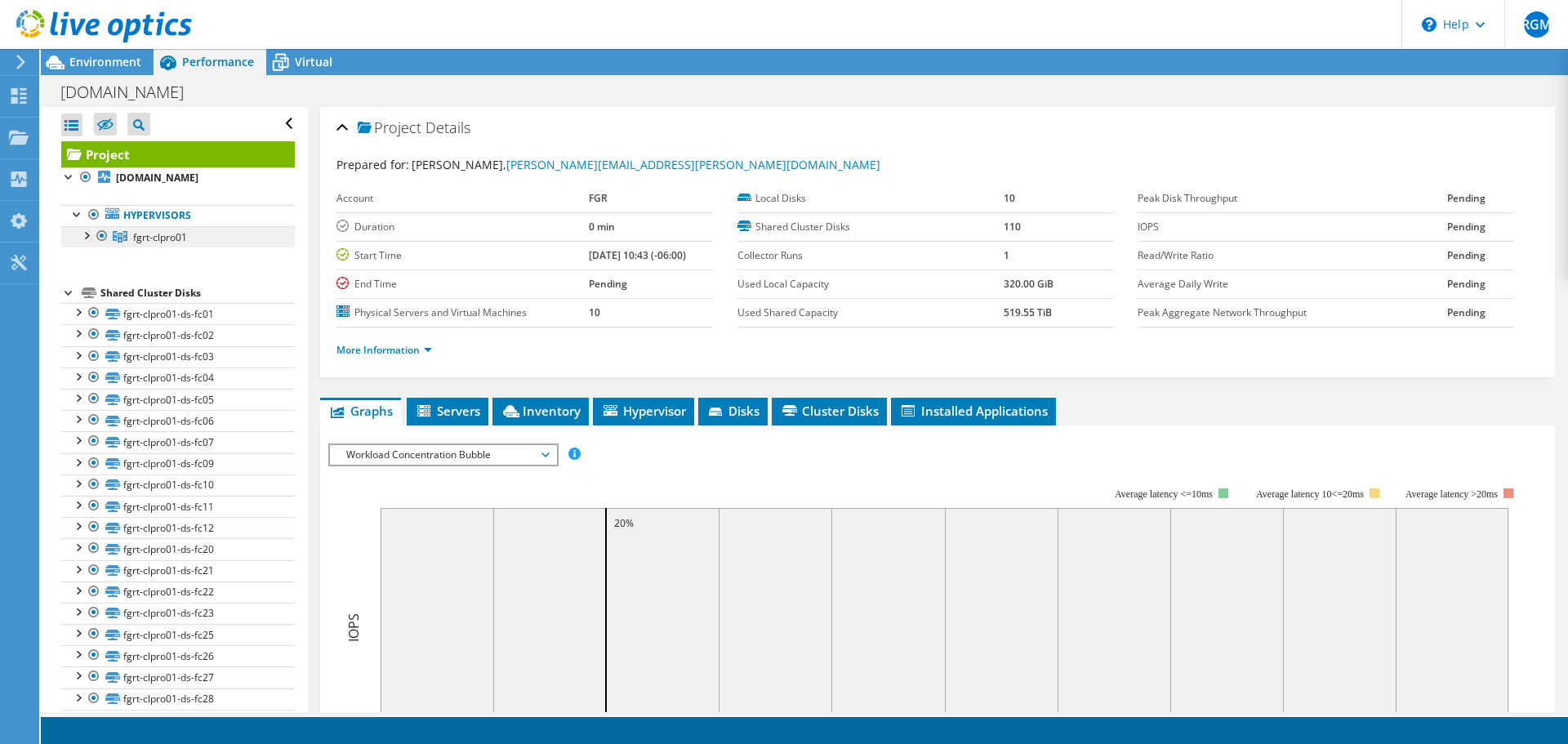
click at [151, 238] on span "fgrt-clpro01" at bounding box center [160, 237] width 54 height 14
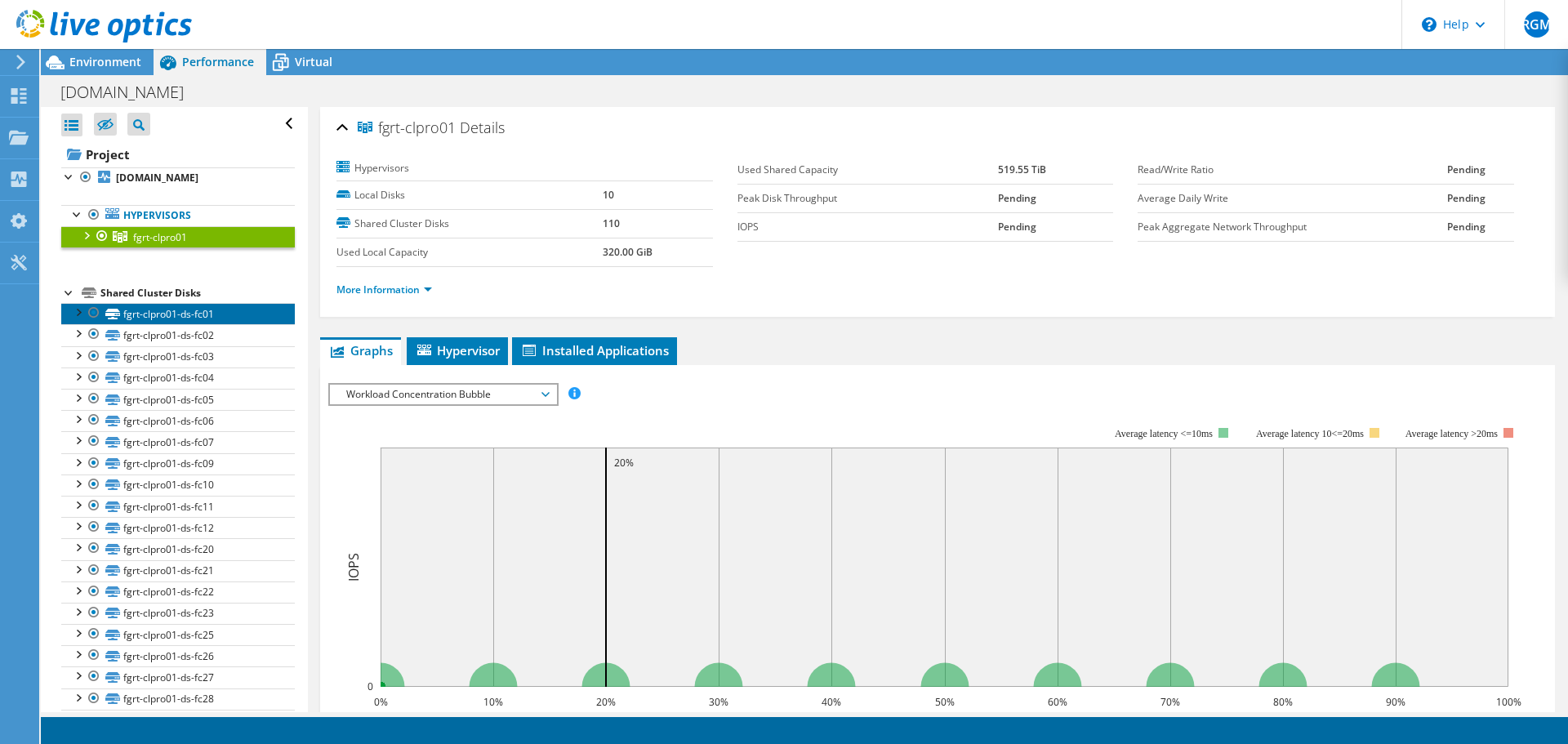
click at [160, 318] on link "fgrt-clpro01-ds-fc01" at bounding box center [178, 314] width 234 height 21
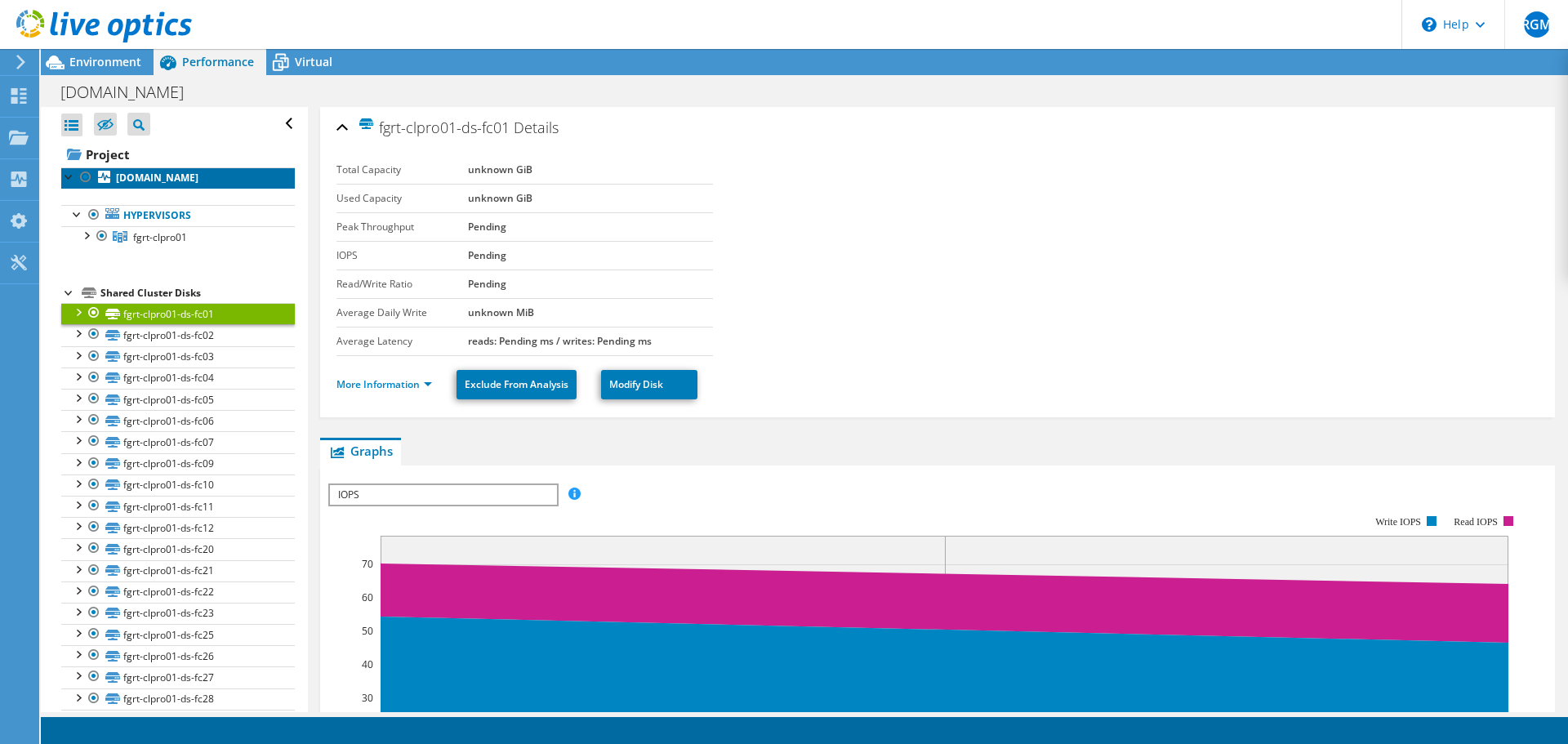
click at [145, 177] on b "fgrt01-w01-esx04.pgr.gob.mx" at bounding box center [156, 178] width 82 height 14
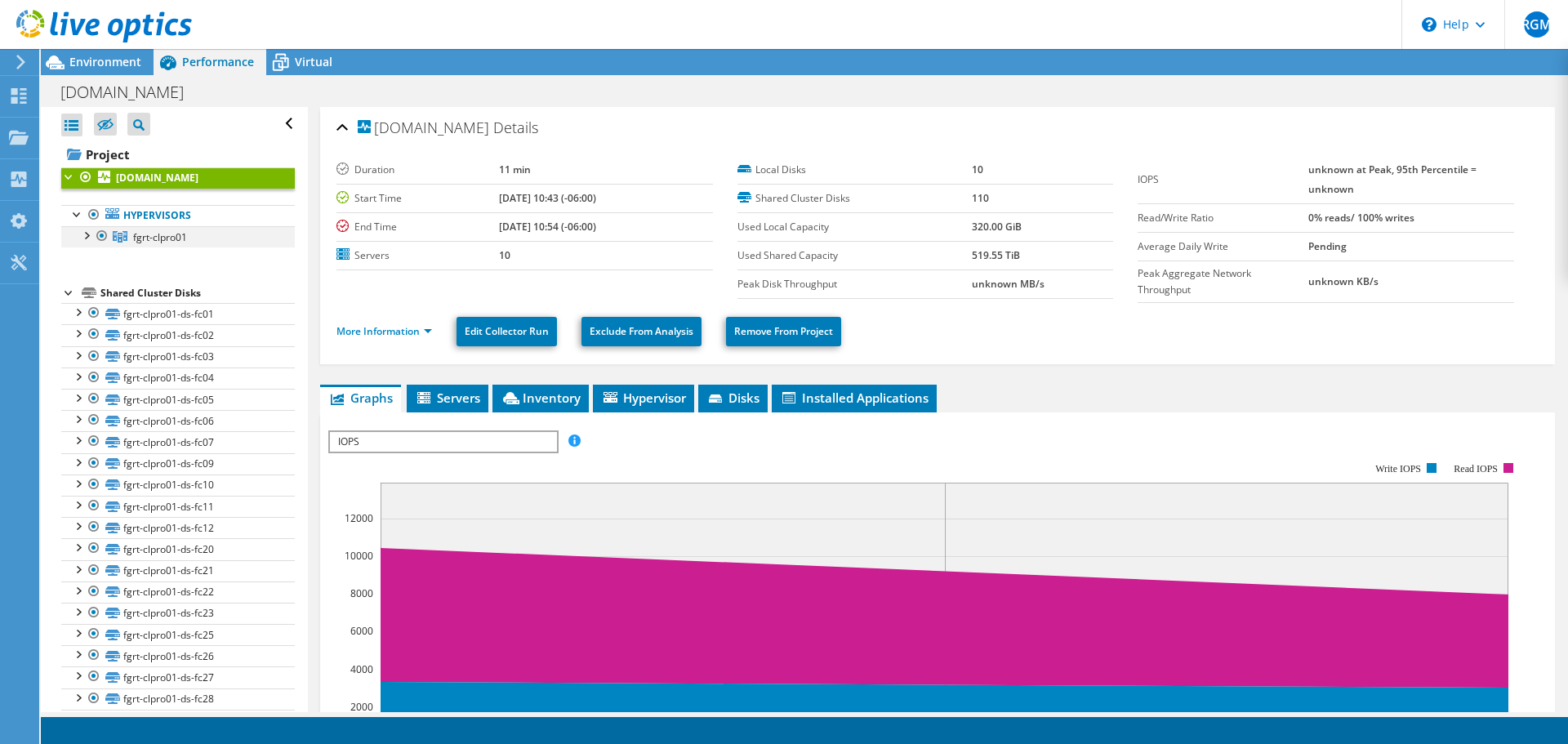
click at [92, 231] on div at bounding box center [85, 234] width 16 height 16
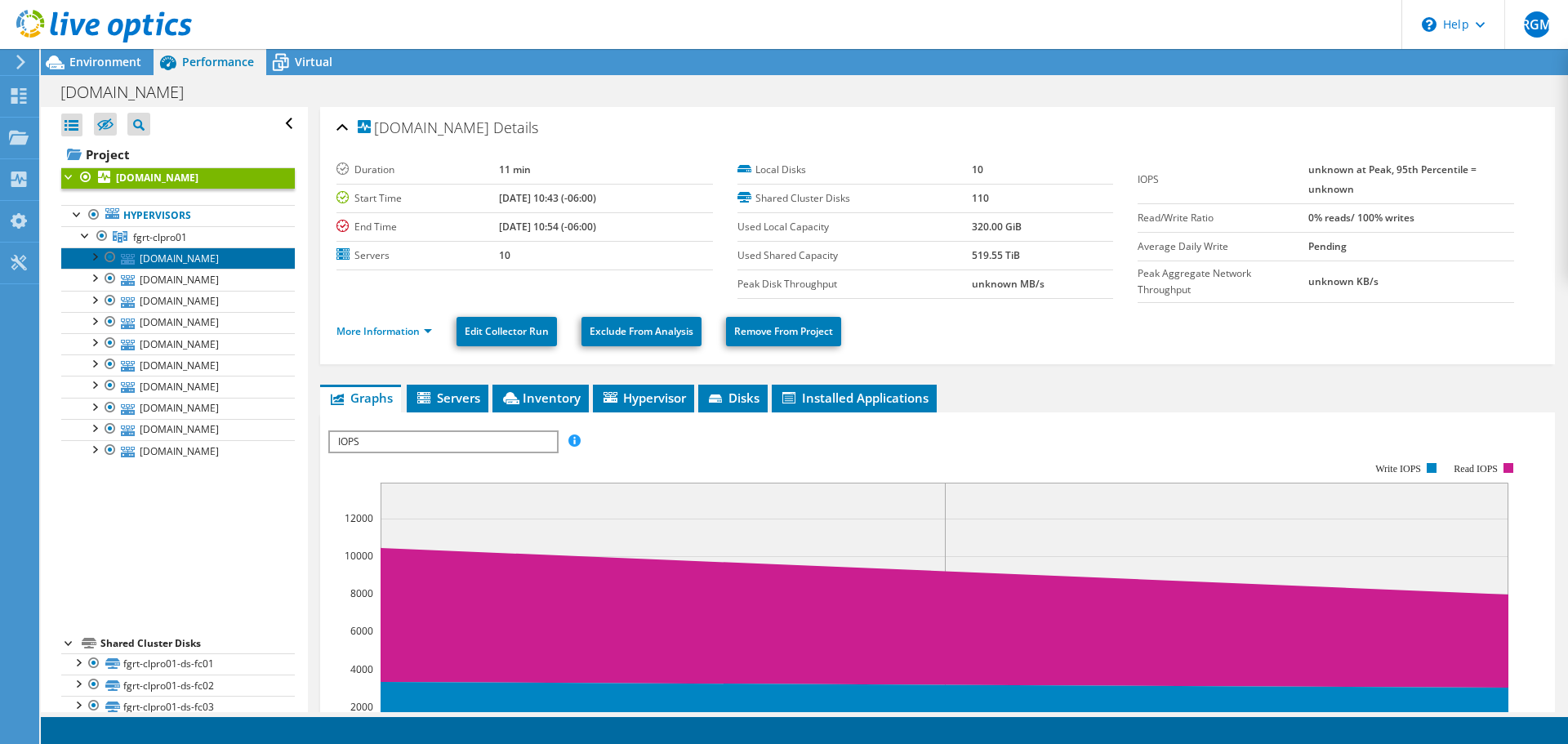
click at [167, 260] on link "fgrt01-w01-esx04.pgr.gob.mx" at bounding box center [178, 258] width 234 height 21
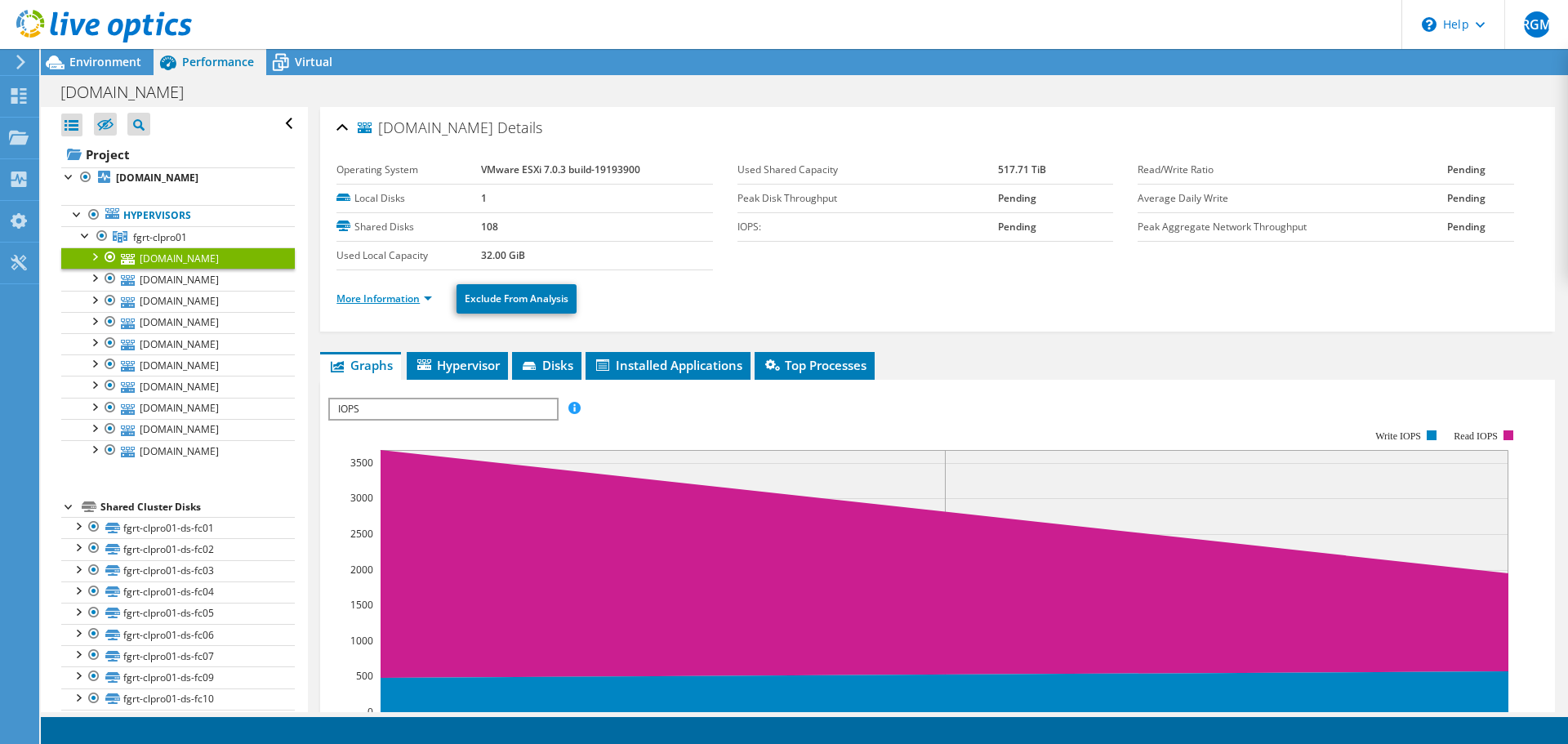
click at [410, 294] on link "More Information" at bounding box center [383, 298] width 96 height 14
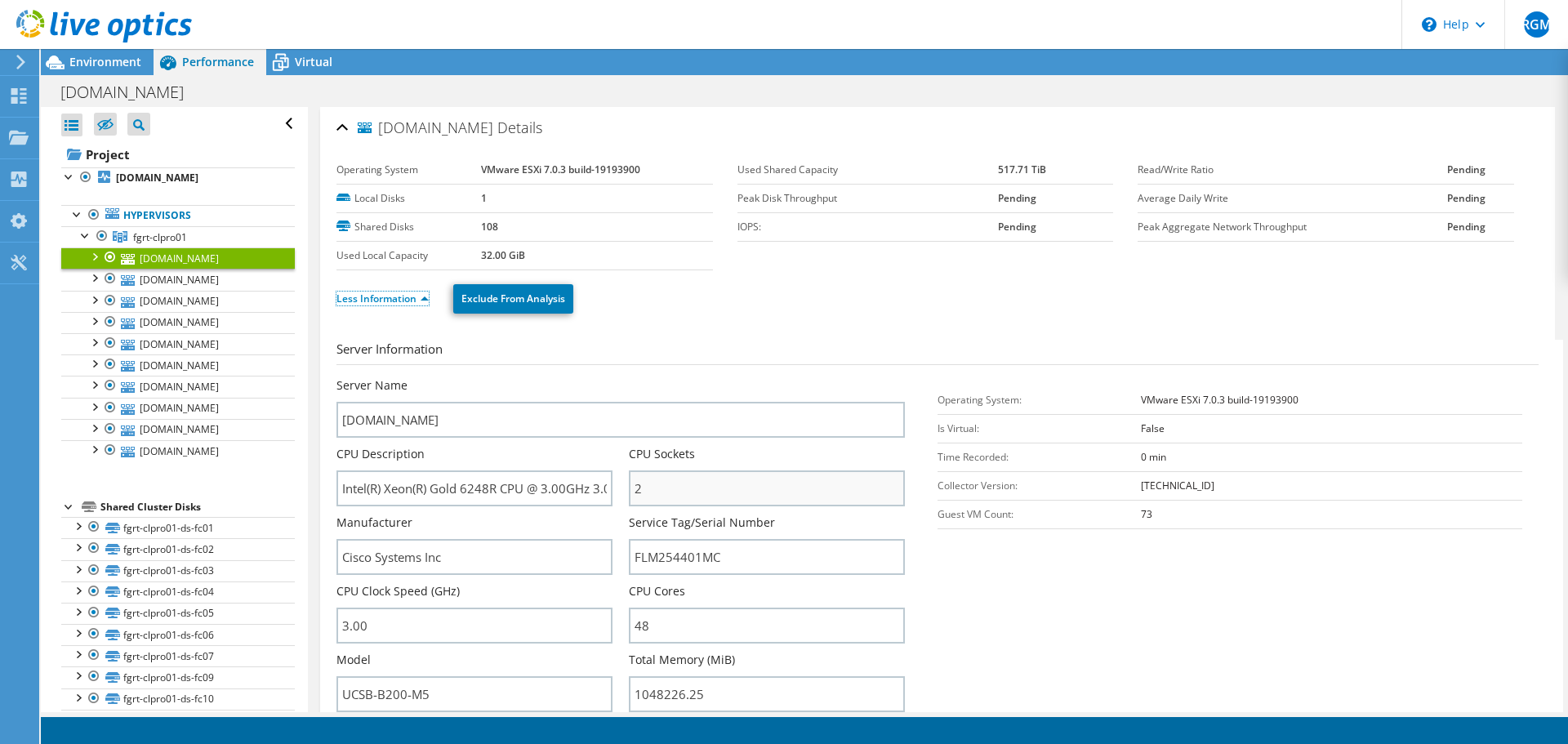
scroll to position [163, 0]
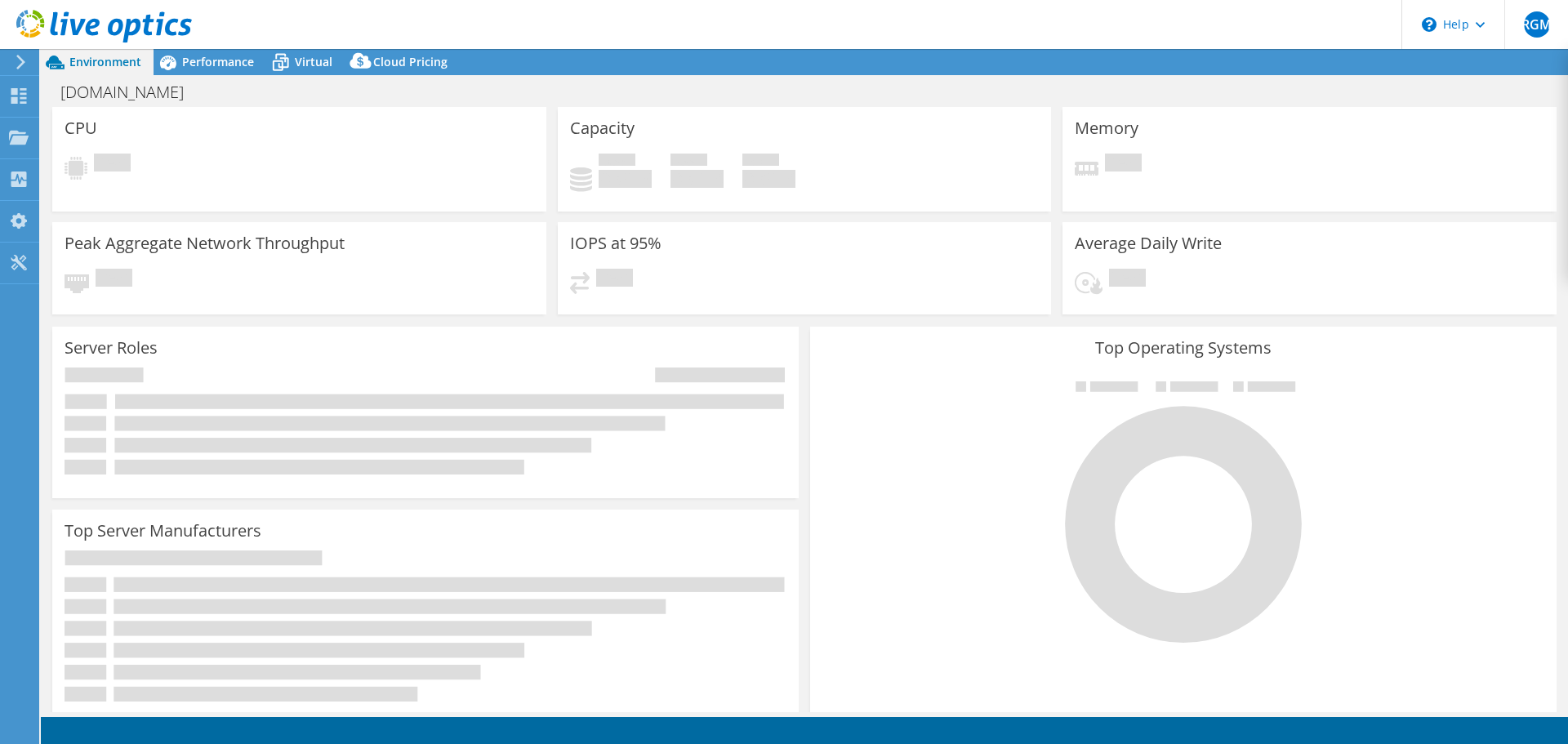
select select "USD"
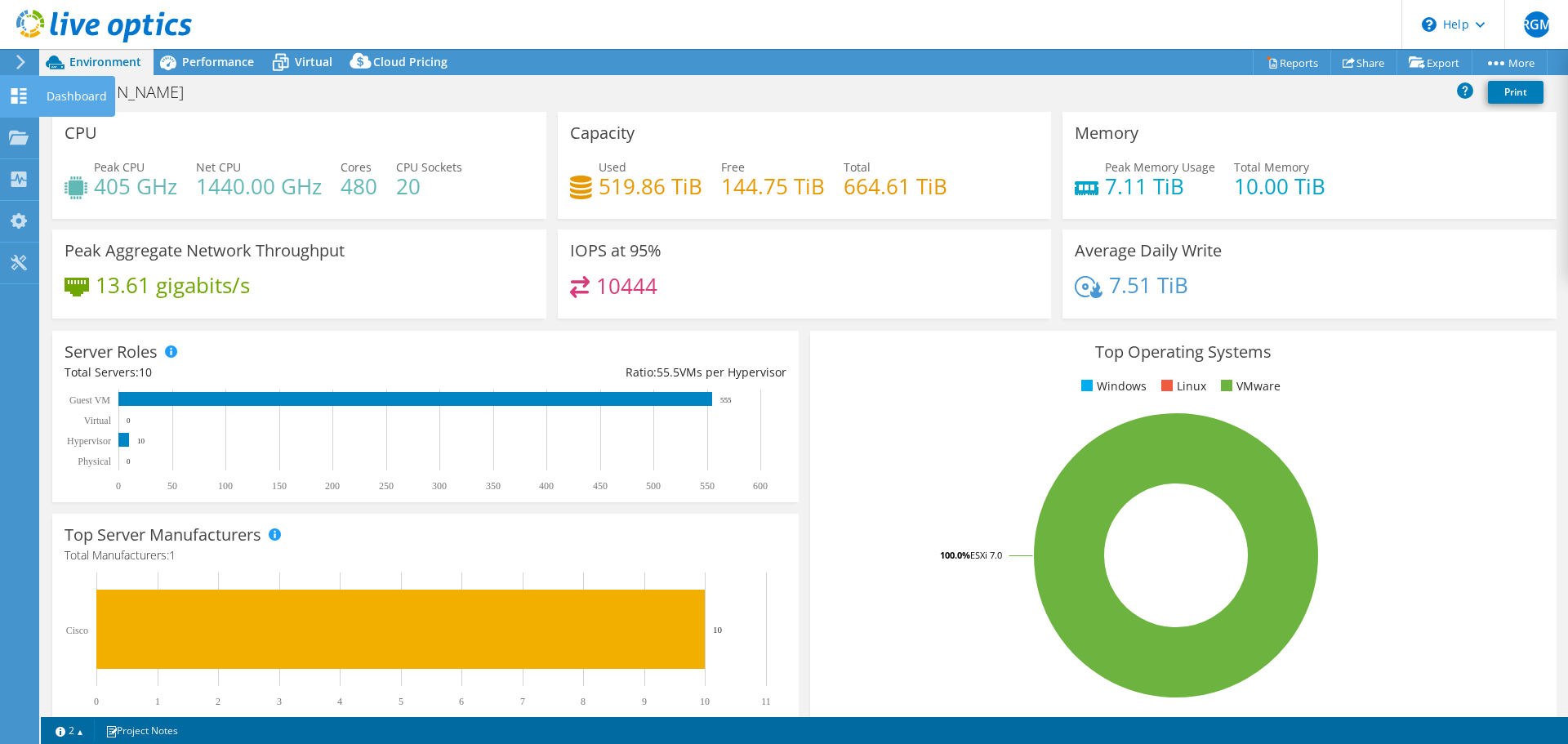
click at [17, 96] on icon at bounding box center [18, 96] width 19 height 15
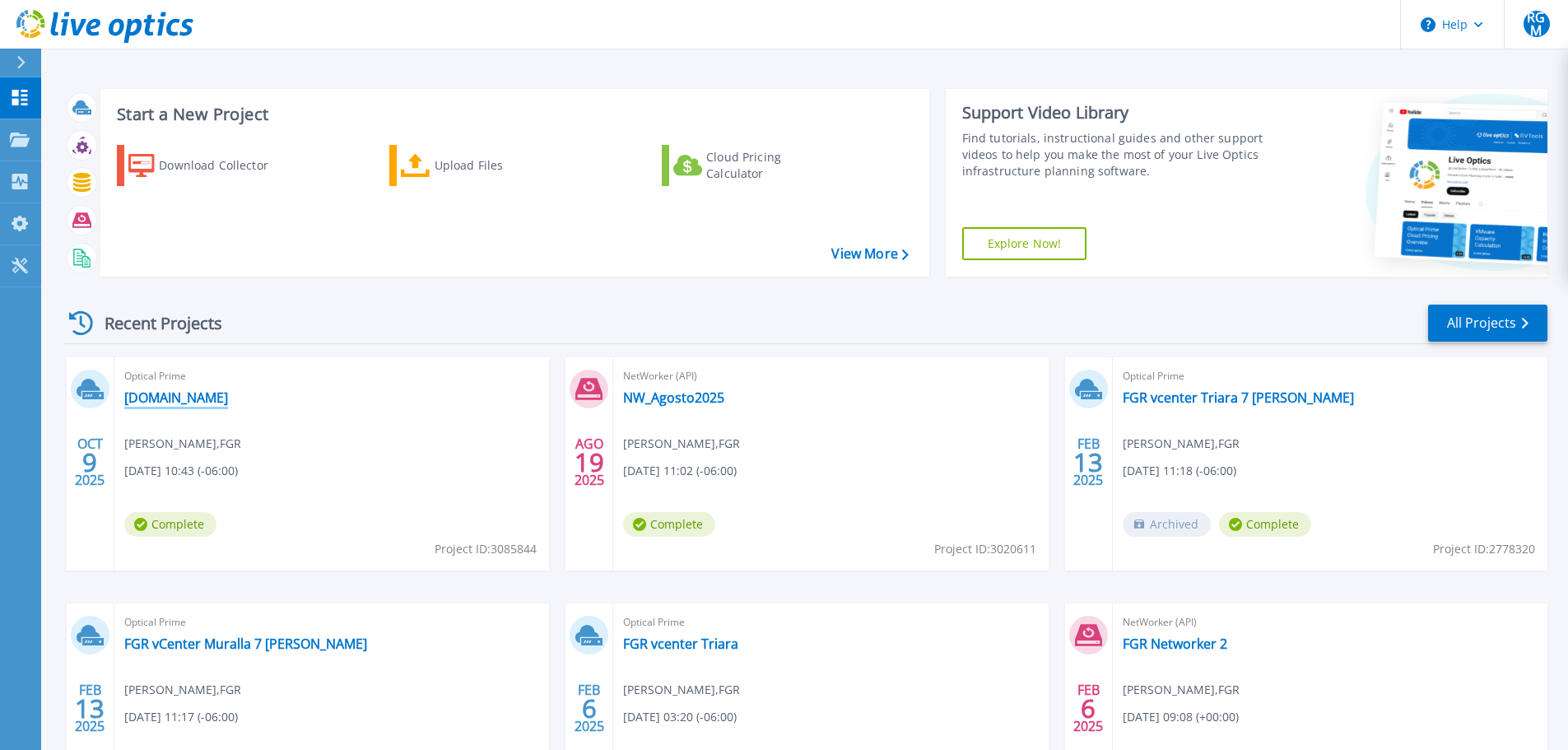
click at [228, 398] on link "[DOMAIN_NAME]" at bounding box center [176, 397] width 104 height 17
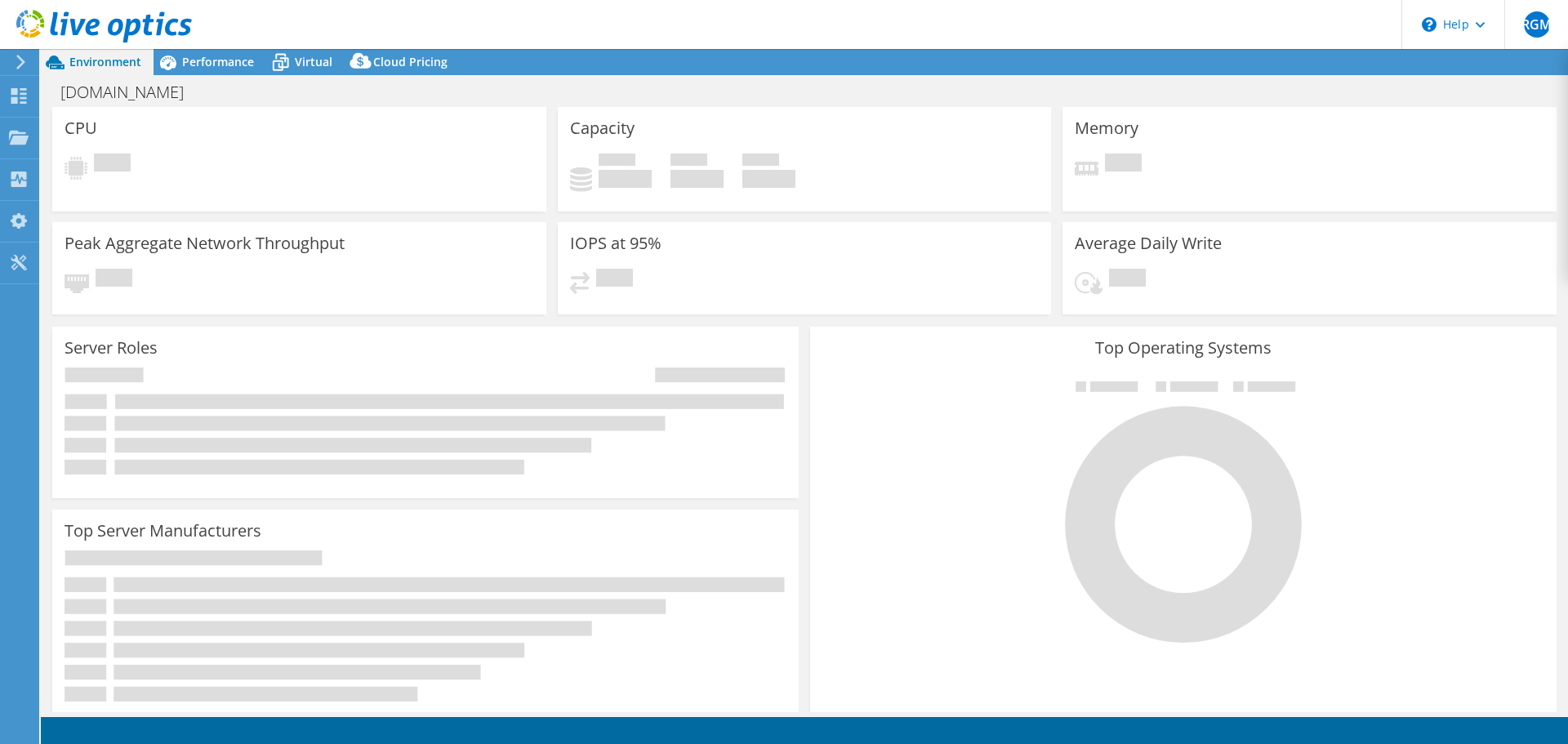
select select "USD"
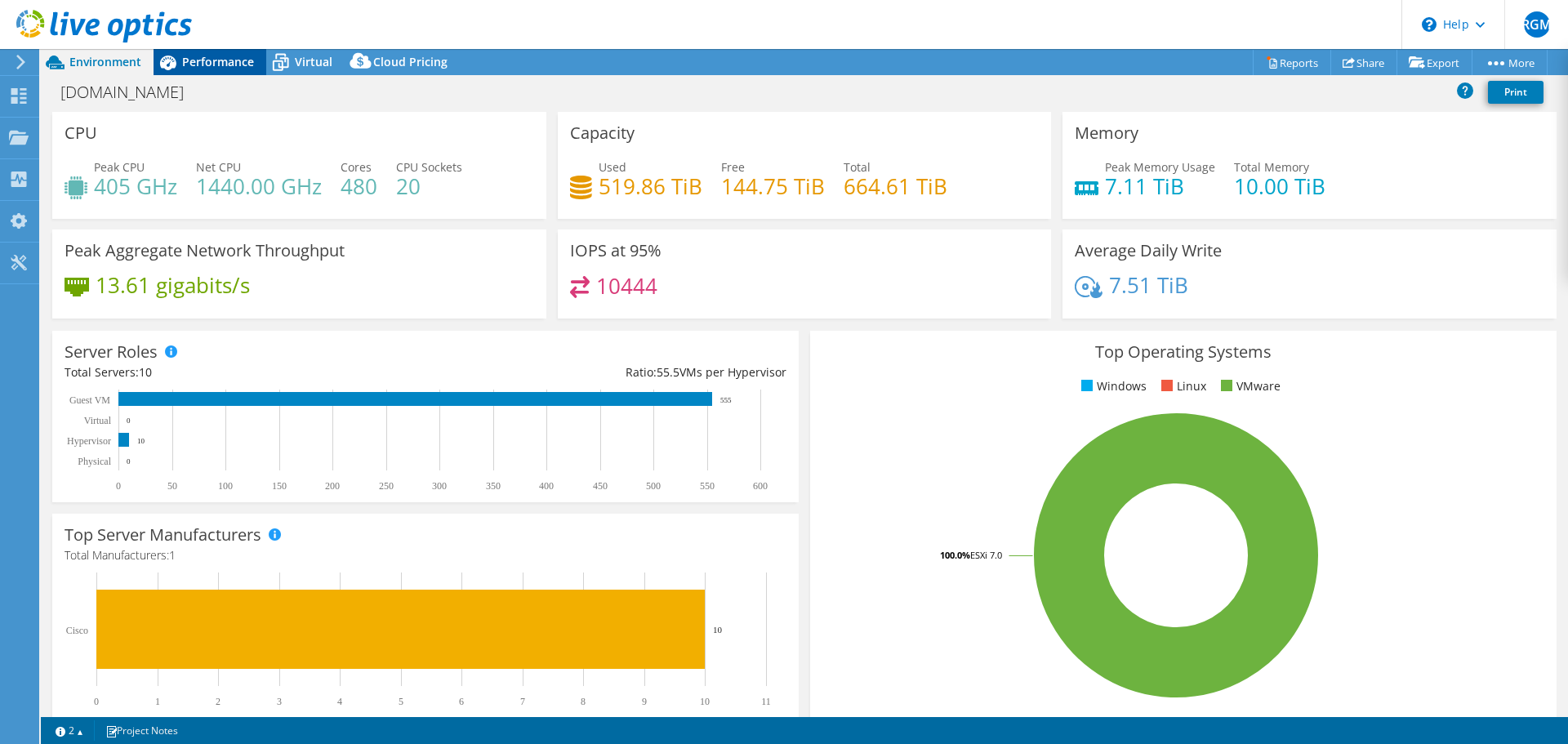
click at [220, 73] on div "Performance" at bounding box center [210, 62] width 113 height 26
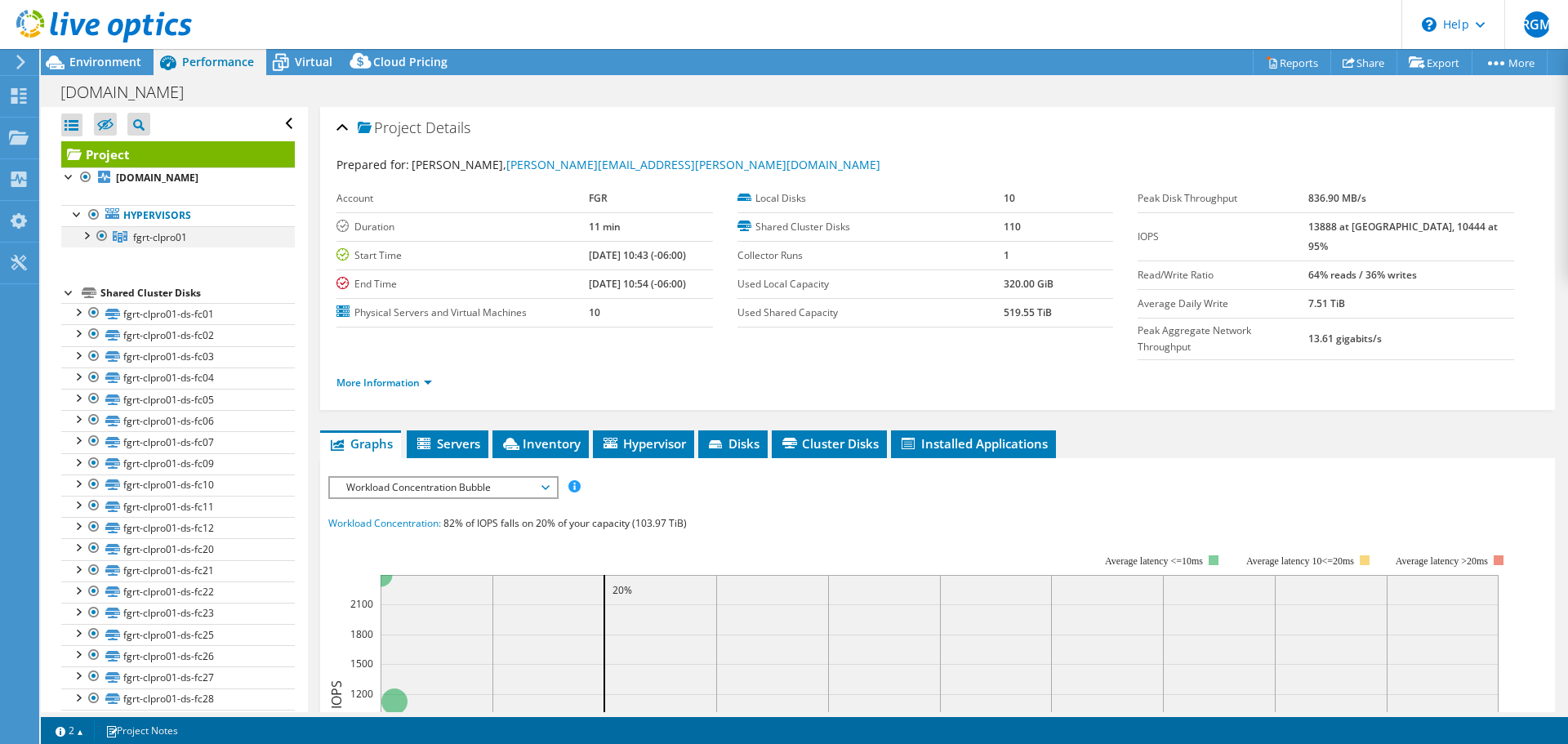
click at [88, 239] on div at bounding box center [85, 234] width 16 height 16
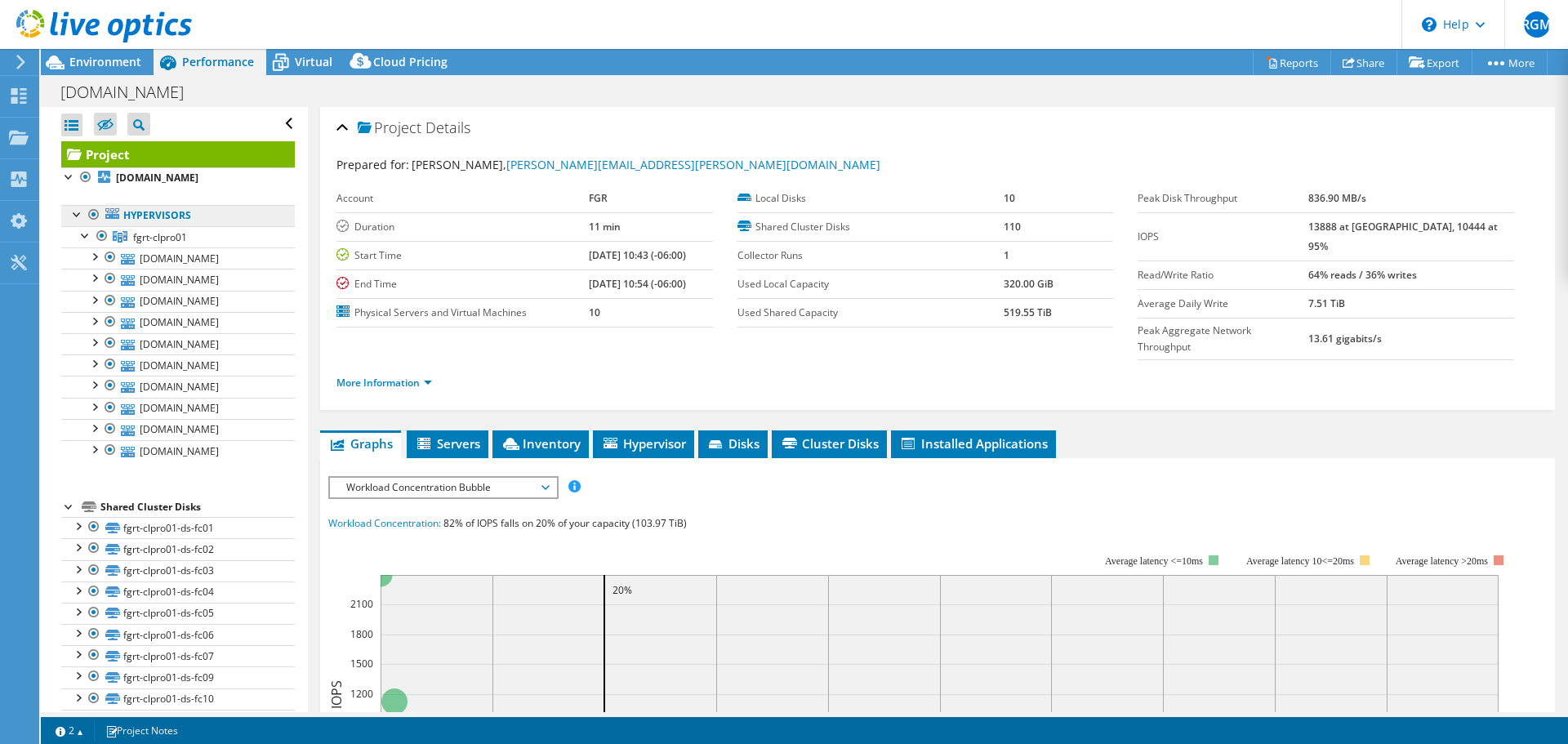
click at [157, 209] on link "Hypervisors" at bounding box center [178, 215] width 234 height 21
click at [185, 214] on link "Hypervisors" at bounding box center [178, 215] width 234 height 21
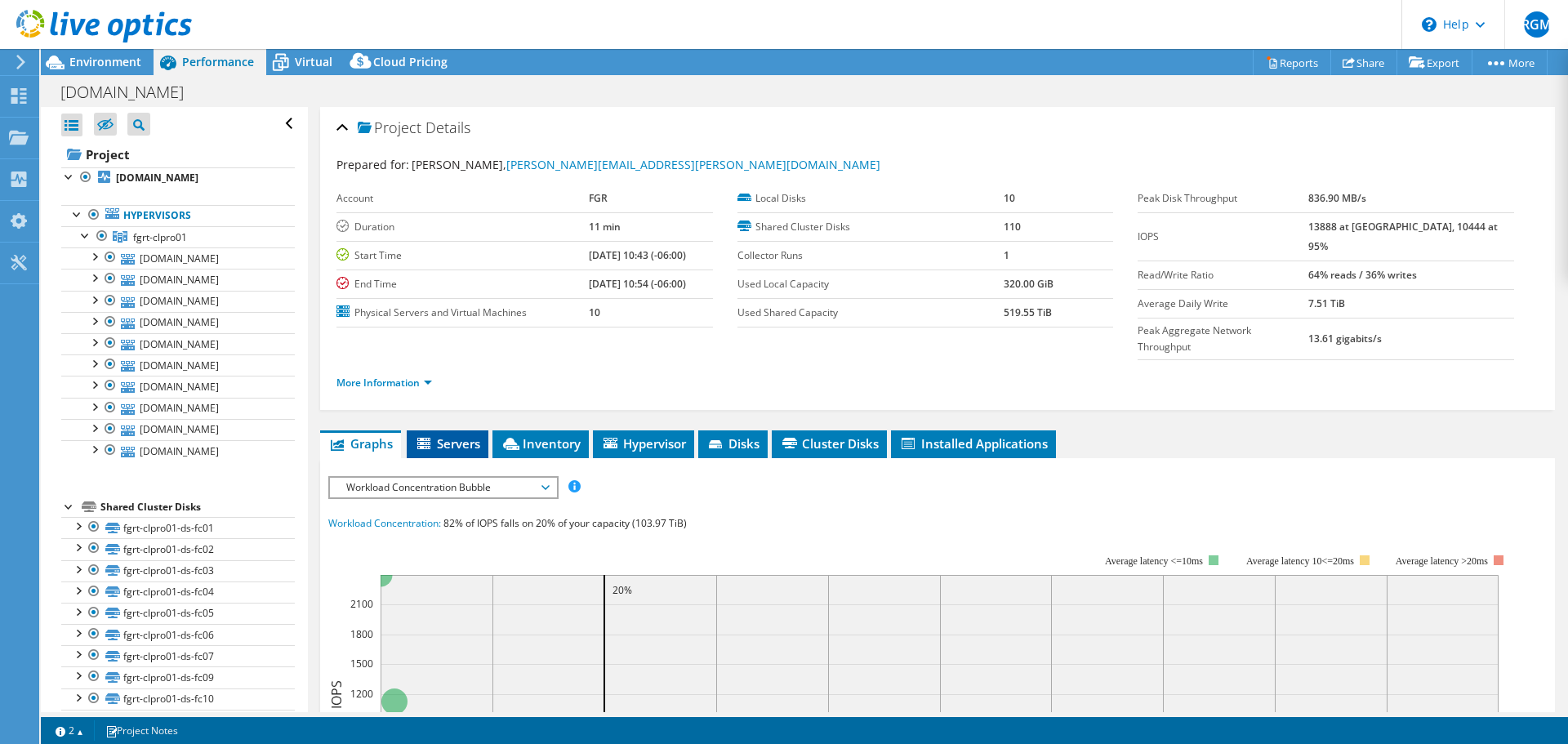
click at [471, 435] on span "Servers" at bounding box center [448, 443] width 66 height 16
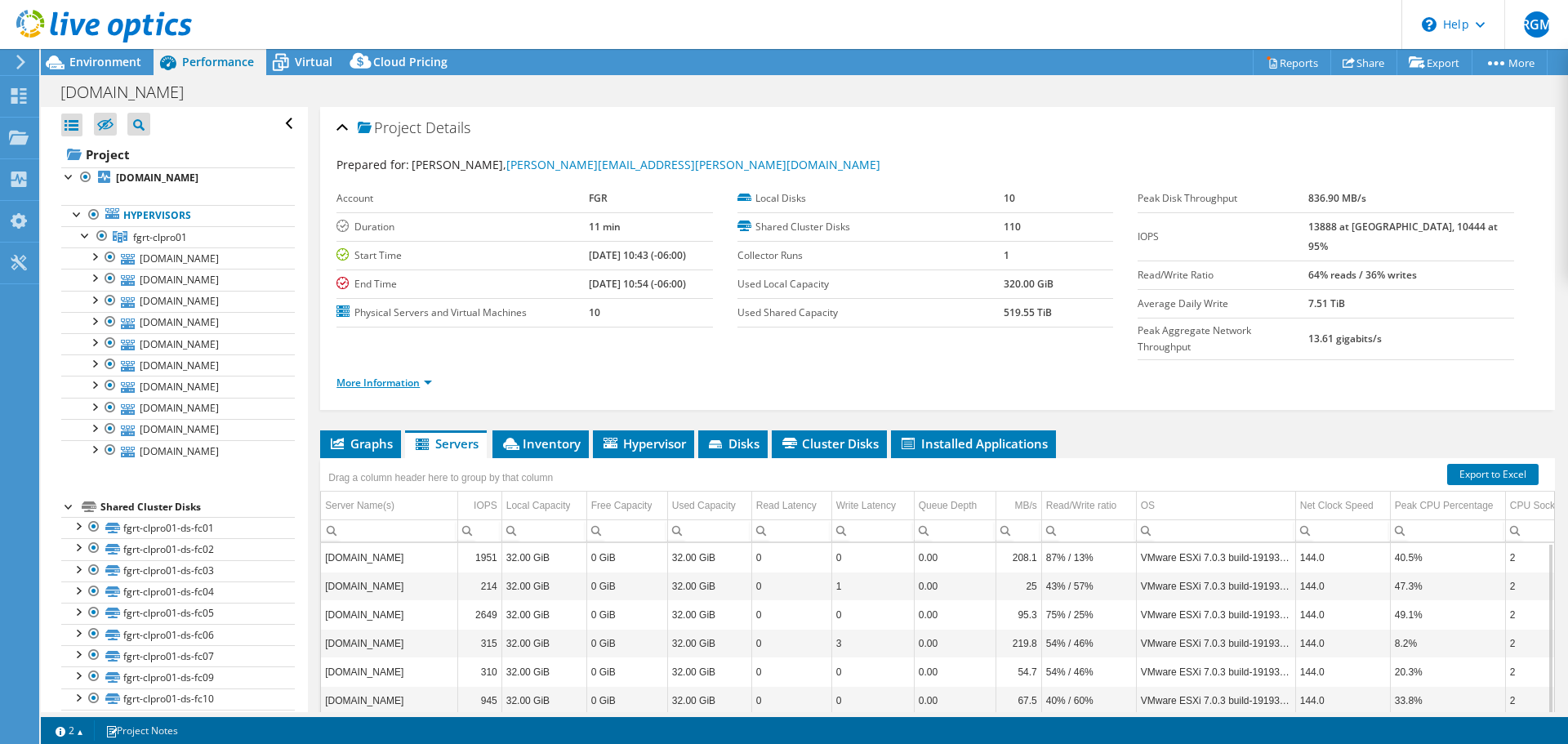
click at [381, 375] on link "More Information" at bounding box center [383, 382] width 96 height 14
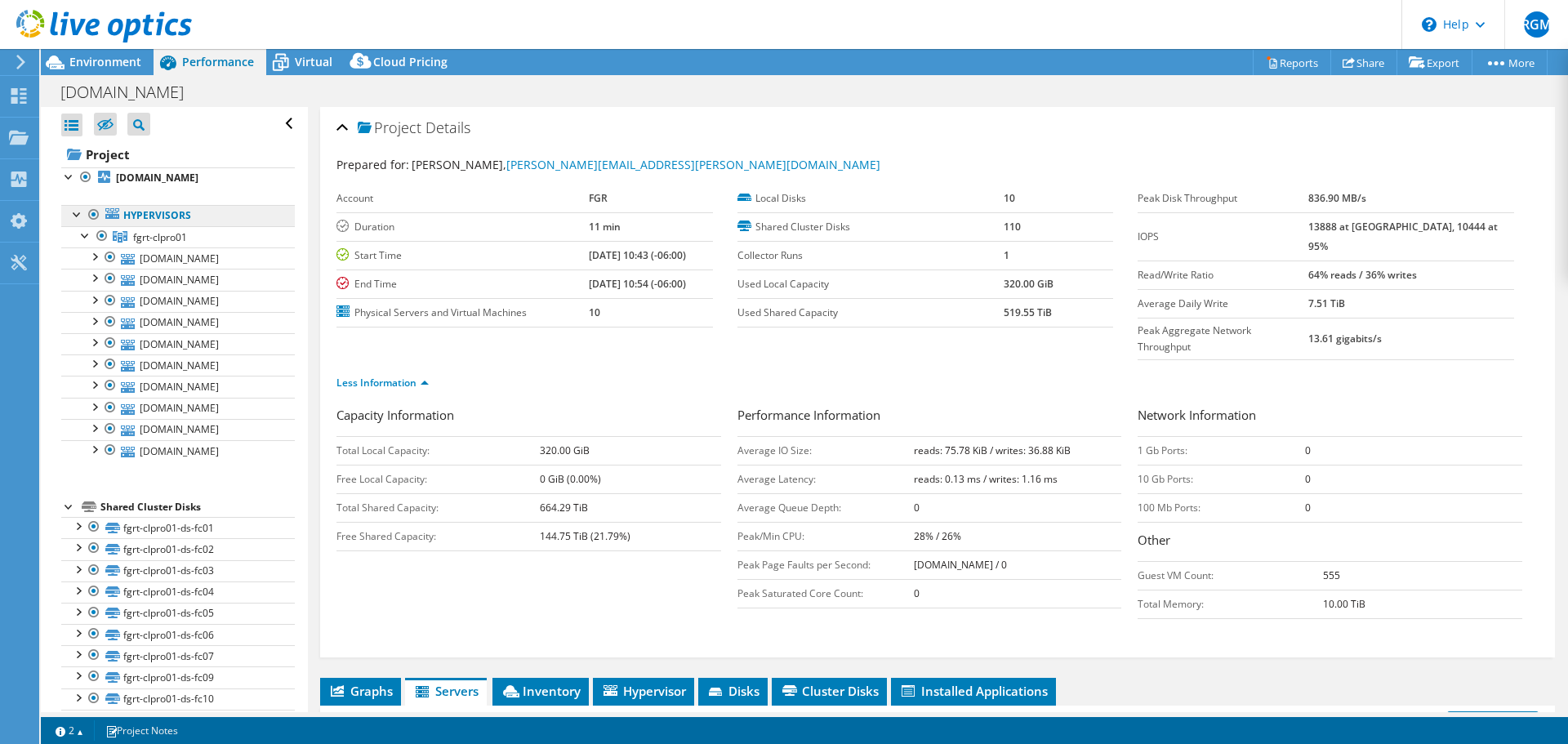
click at [167, 220] on link "Hypervisors" at bounding box center [178, 215] width 234 height 21
click at [178, 239] on span "fgrt-clpro01" at bounding box center [160, 237] width 54 height 14
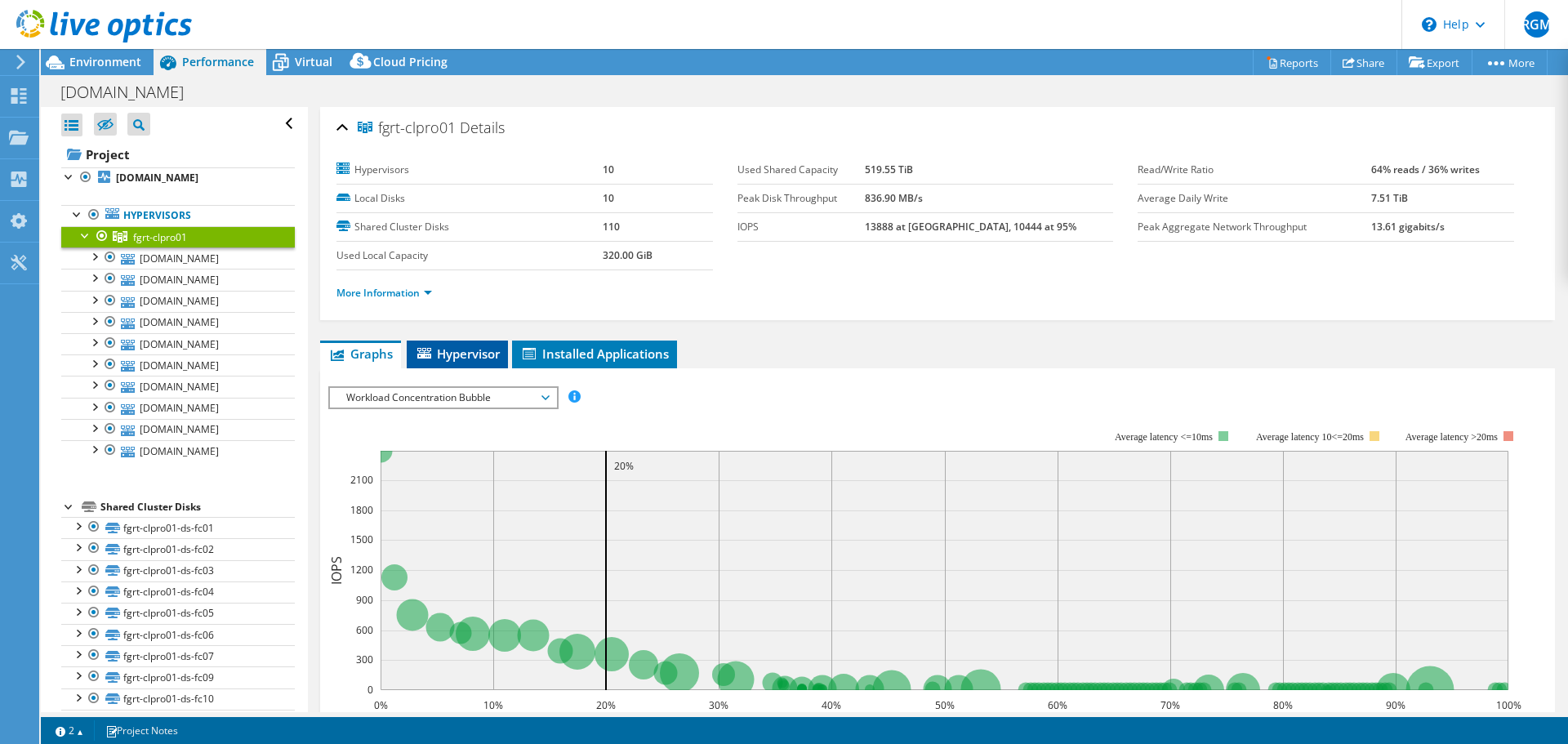
click at [461, 341] on li "Hypervisor" at bounding box center [457, 354] width 101 height 28
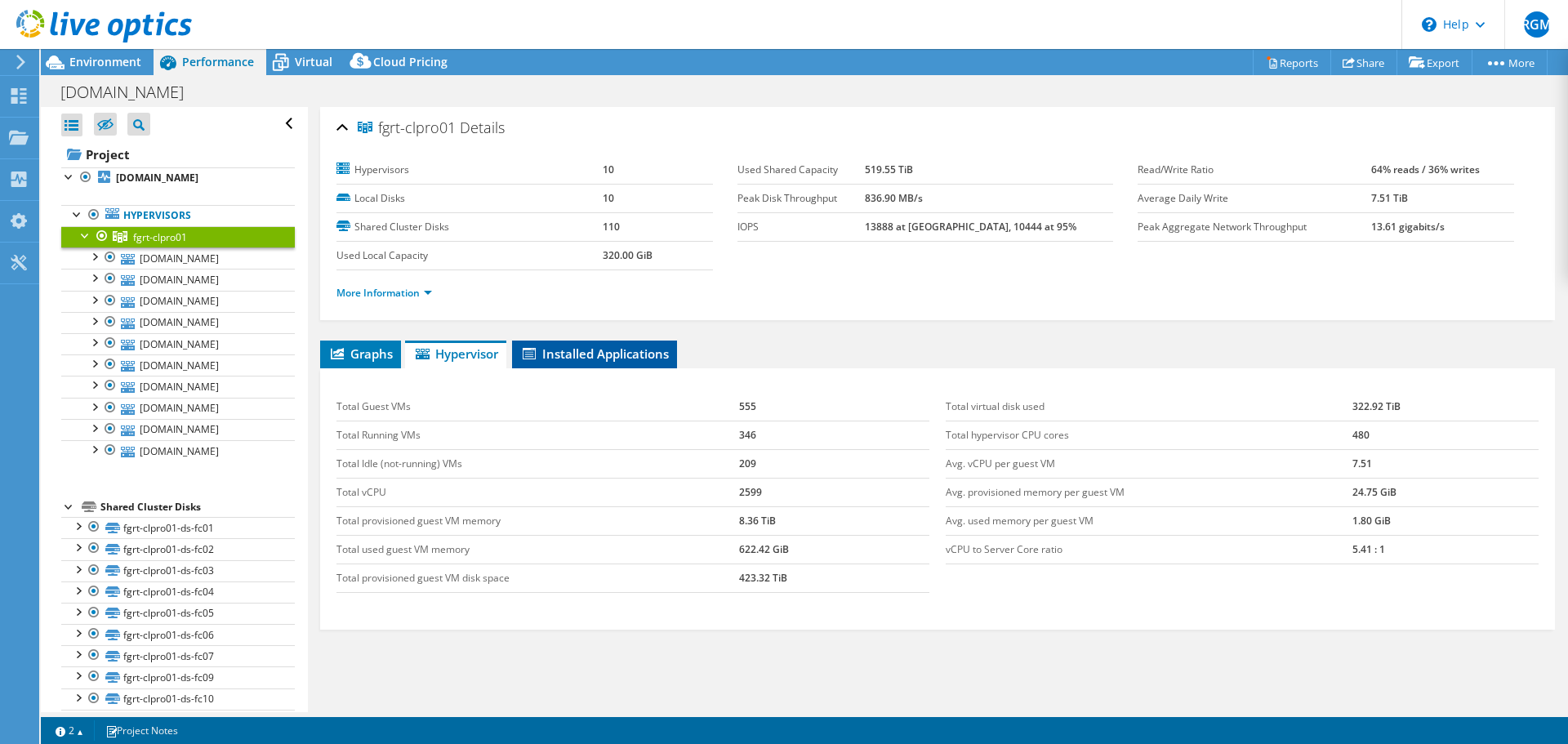
click at [557, 345] on span "Installed Applications" at bounding box center [595, 353] width 149 height 16
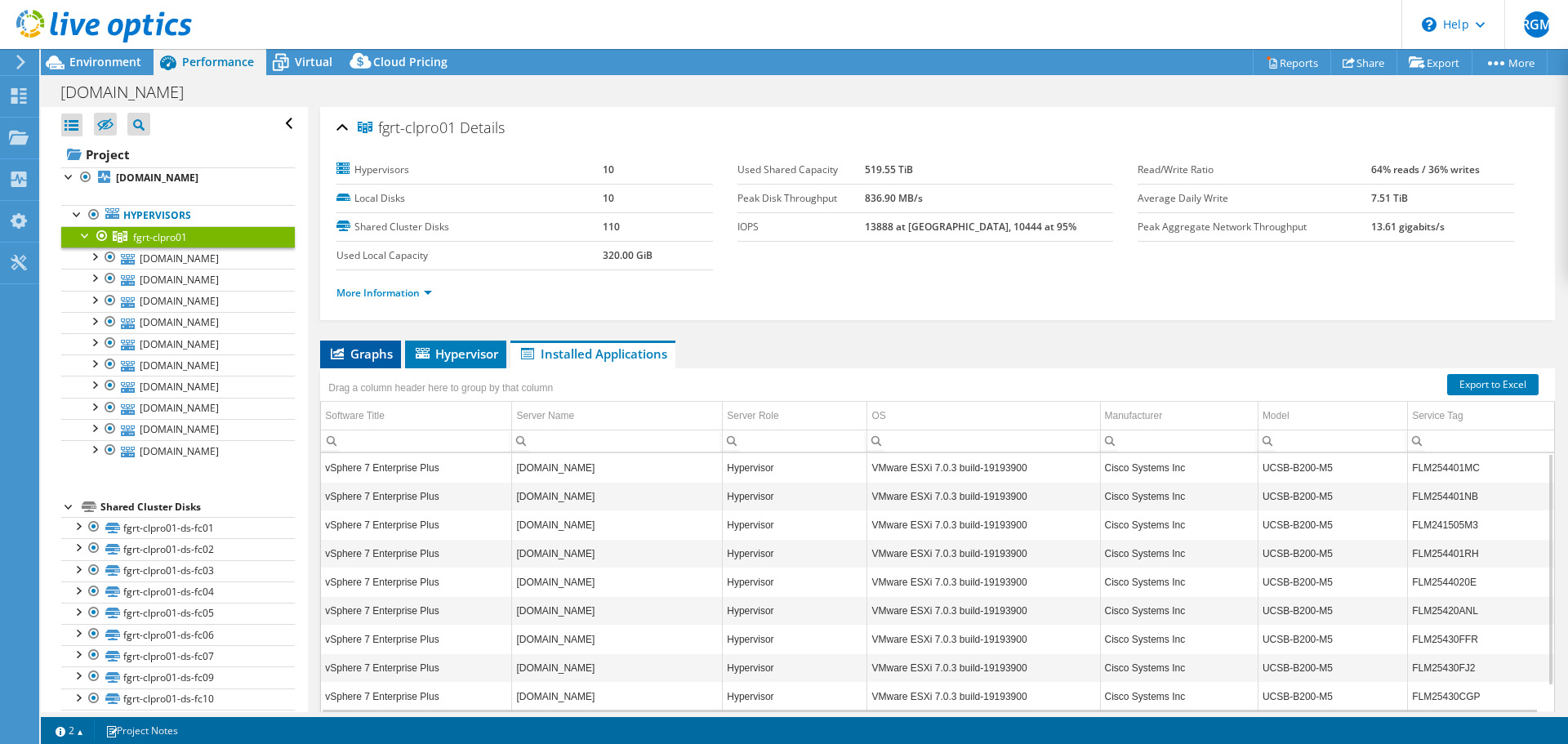
click at [356, 352] on span "Graphs" at bounding box center [360, 353] width 65 height 16
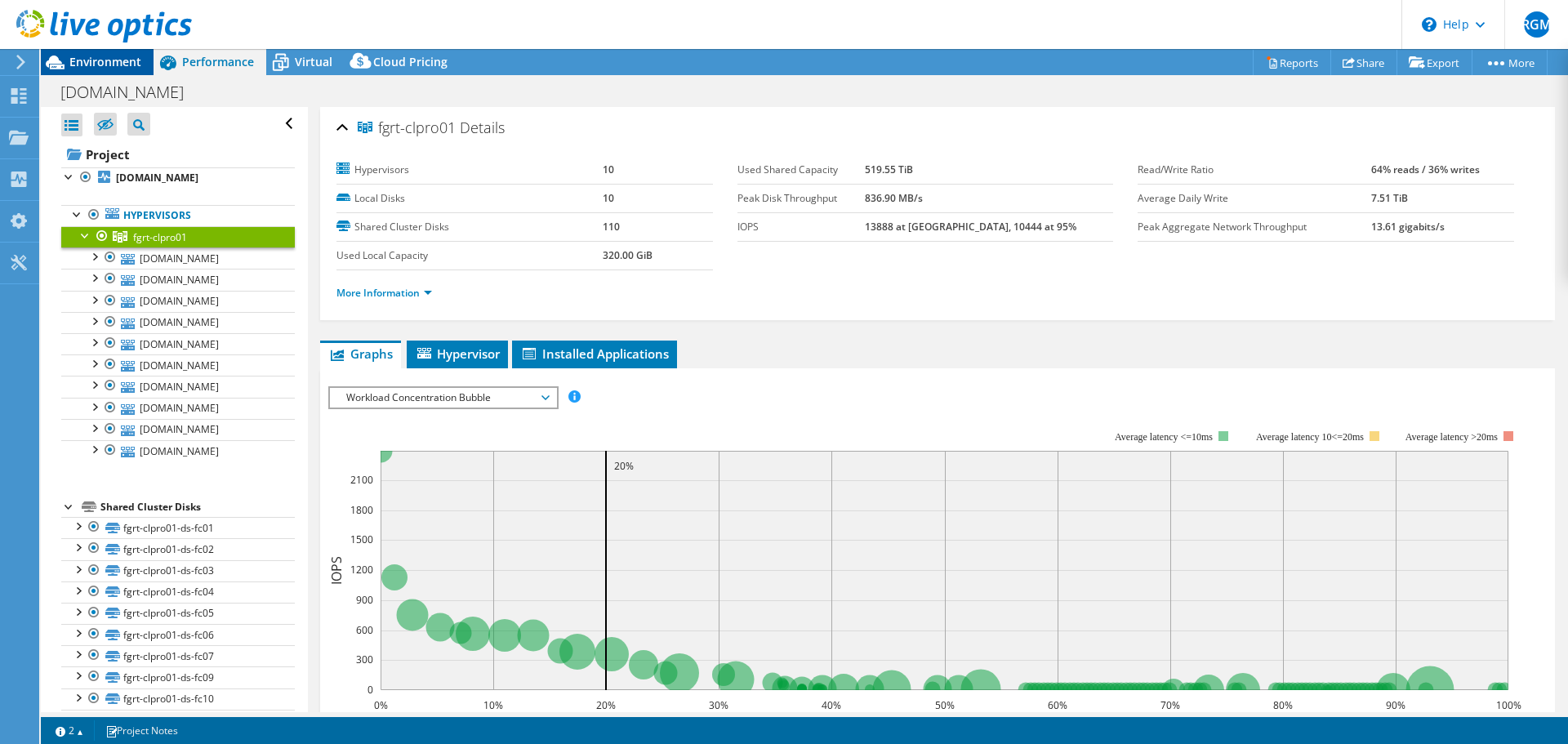
click at [118, 62] on span "Environment" at bounding box center [105, 62] width 71 height 15
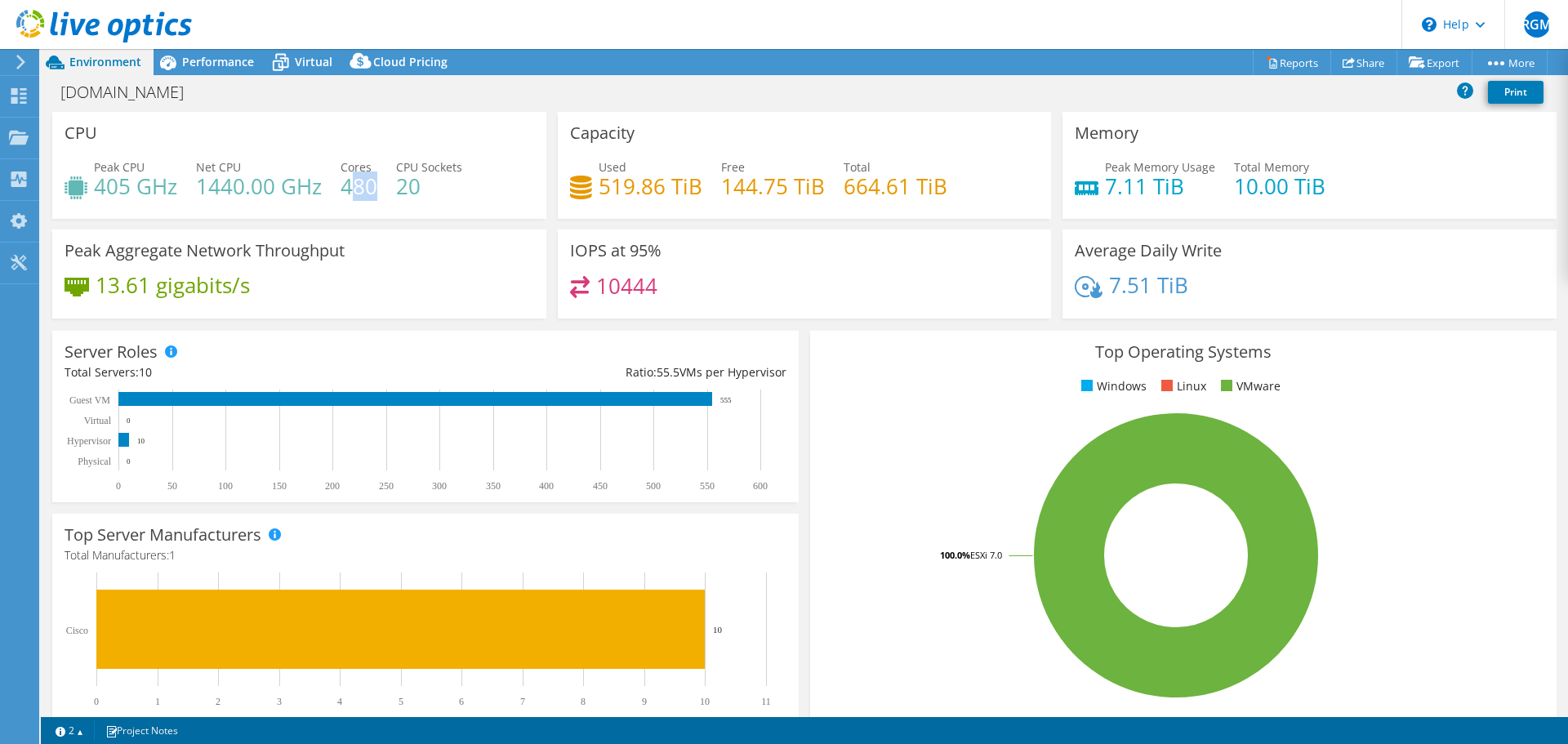
drag, startPoint x: 376, startPoint y: 188, endPoint x: 347, endPoint y: 185, distance: 29.2
click at [347, 185] on h4 "480" at bounding box center [359, 186] width 37 height 18
click at [200, 60] on span "Performance" at bounding box center [218, 62] width 71 height 15
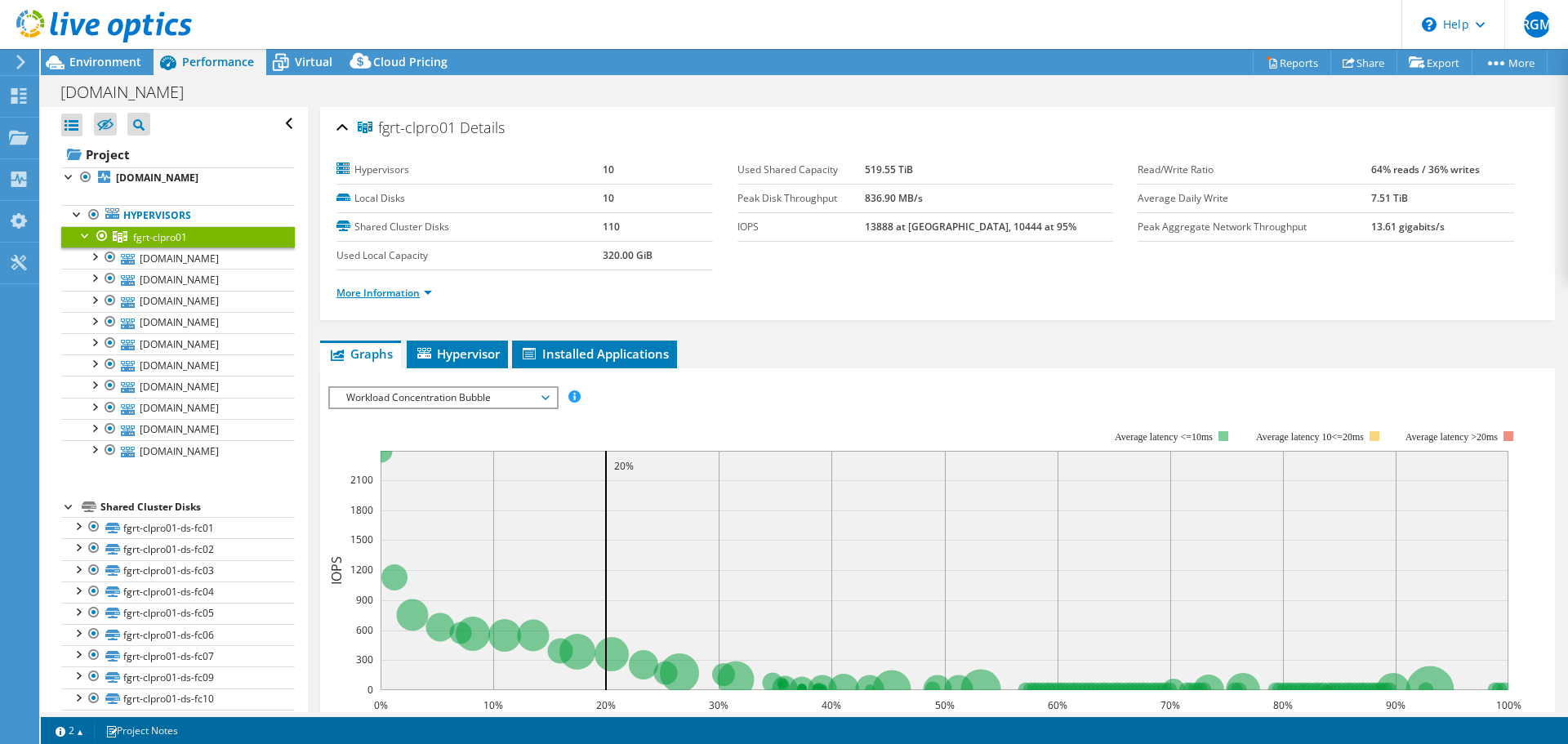
click at [415, 287] on link "More Information" at bounding box center [383, 292] width 96 height 14
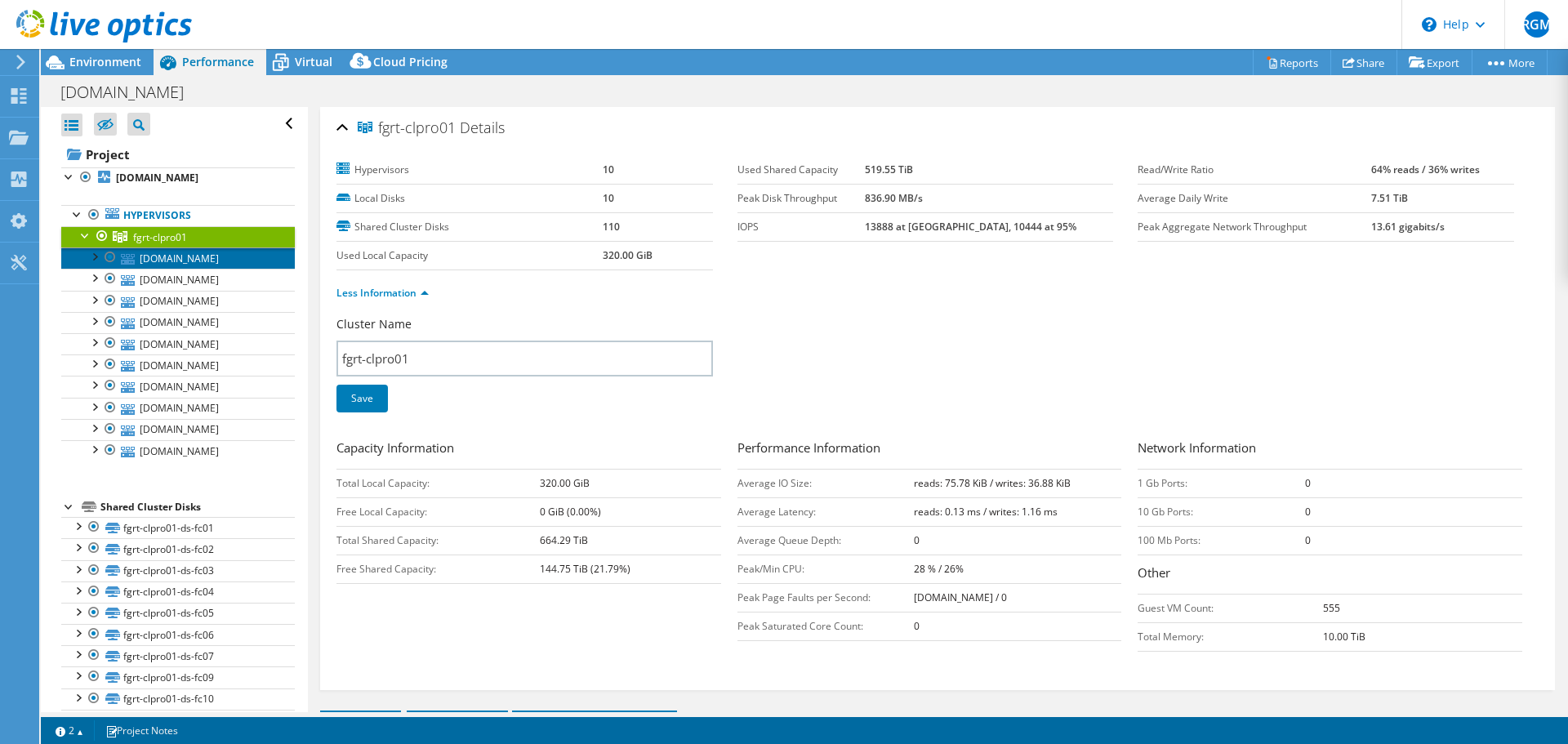
click at [220, 268] on link "fgrt01-w01-esx04.pgr.gob.mx" at bounding box center [178, 258] width 234 height 21
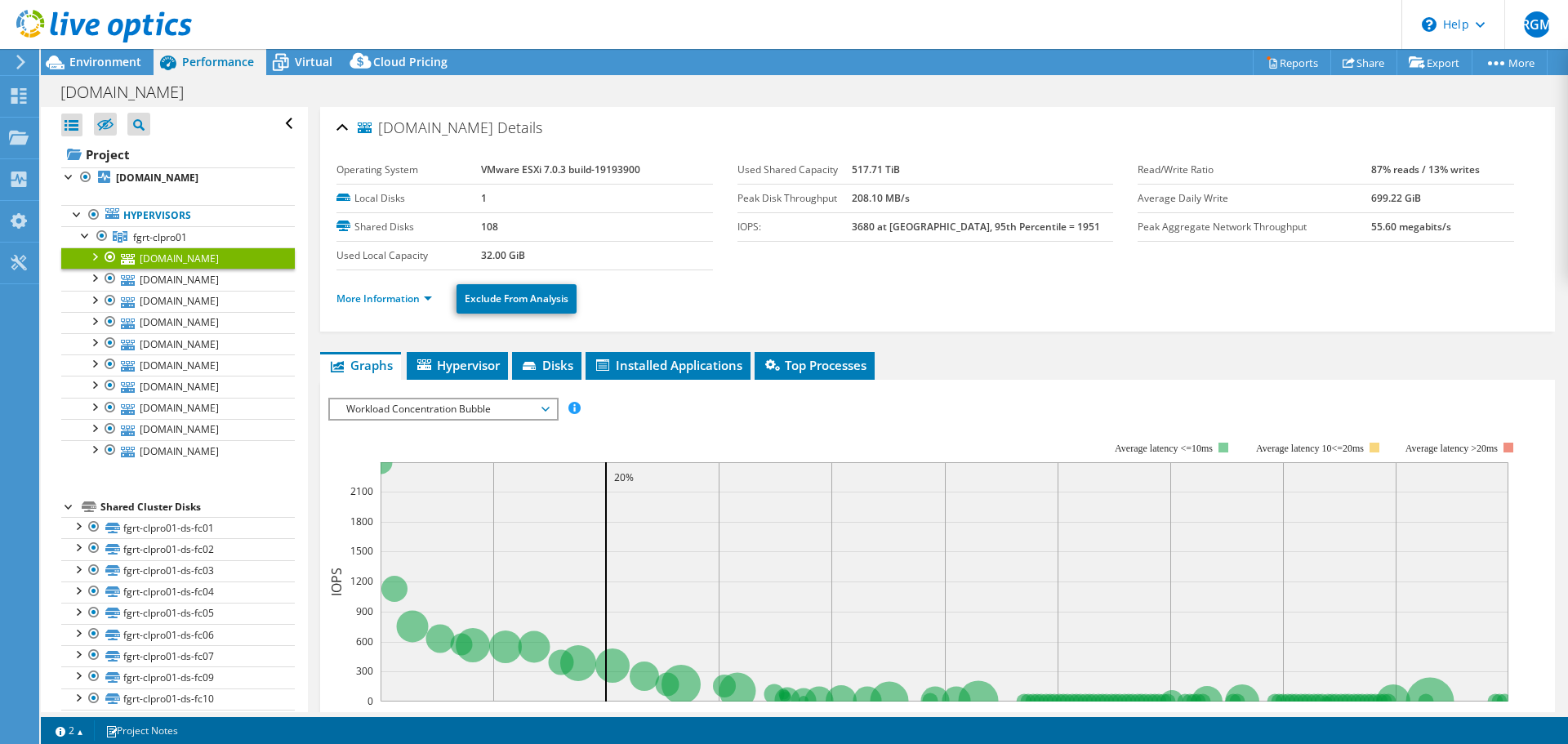
click at [91, 257] on div at bounding box center [94, 255] width 16 height 16
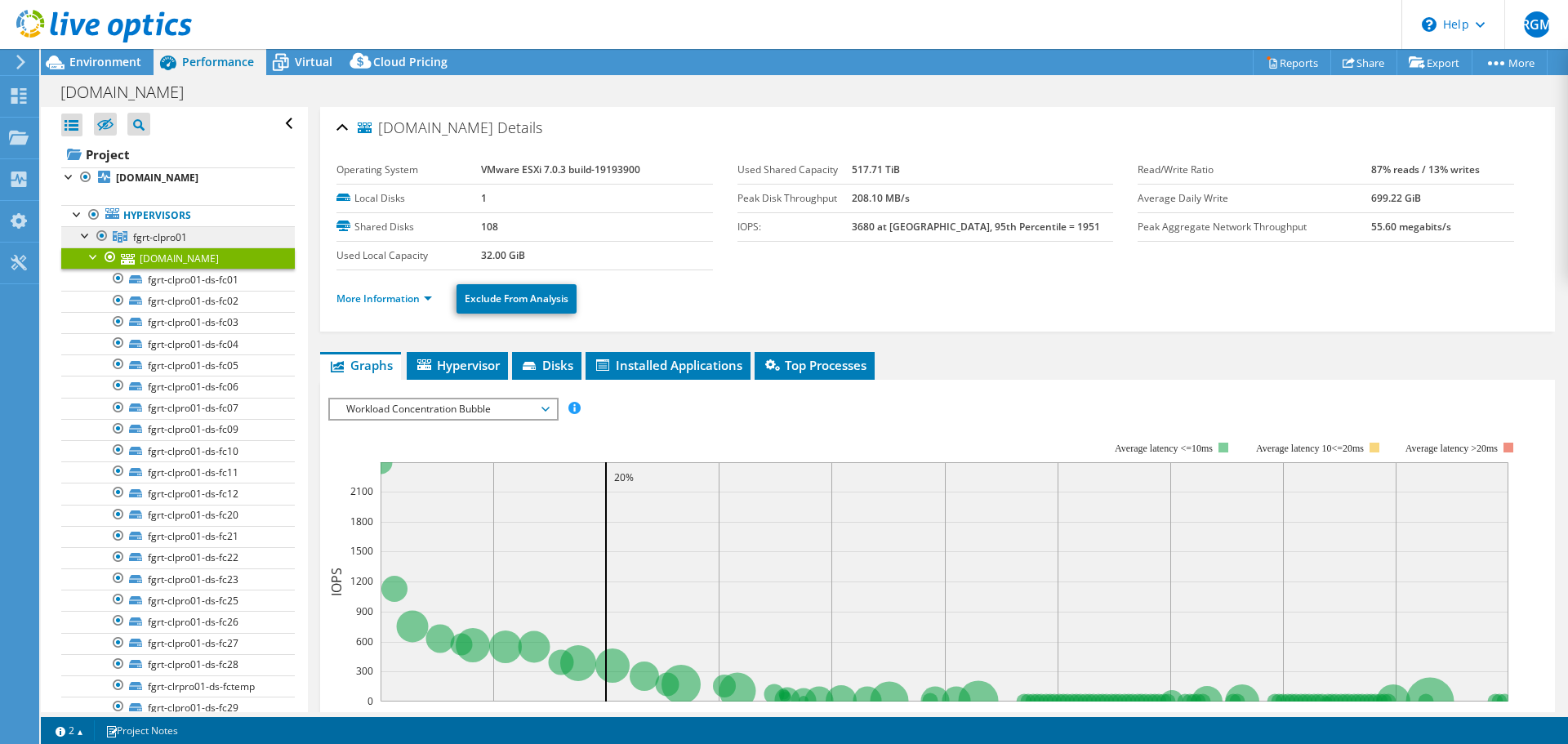
click at [153, 233] on span "fgrt-clpro01" at bounding box center [160, 237] width 54 height 14
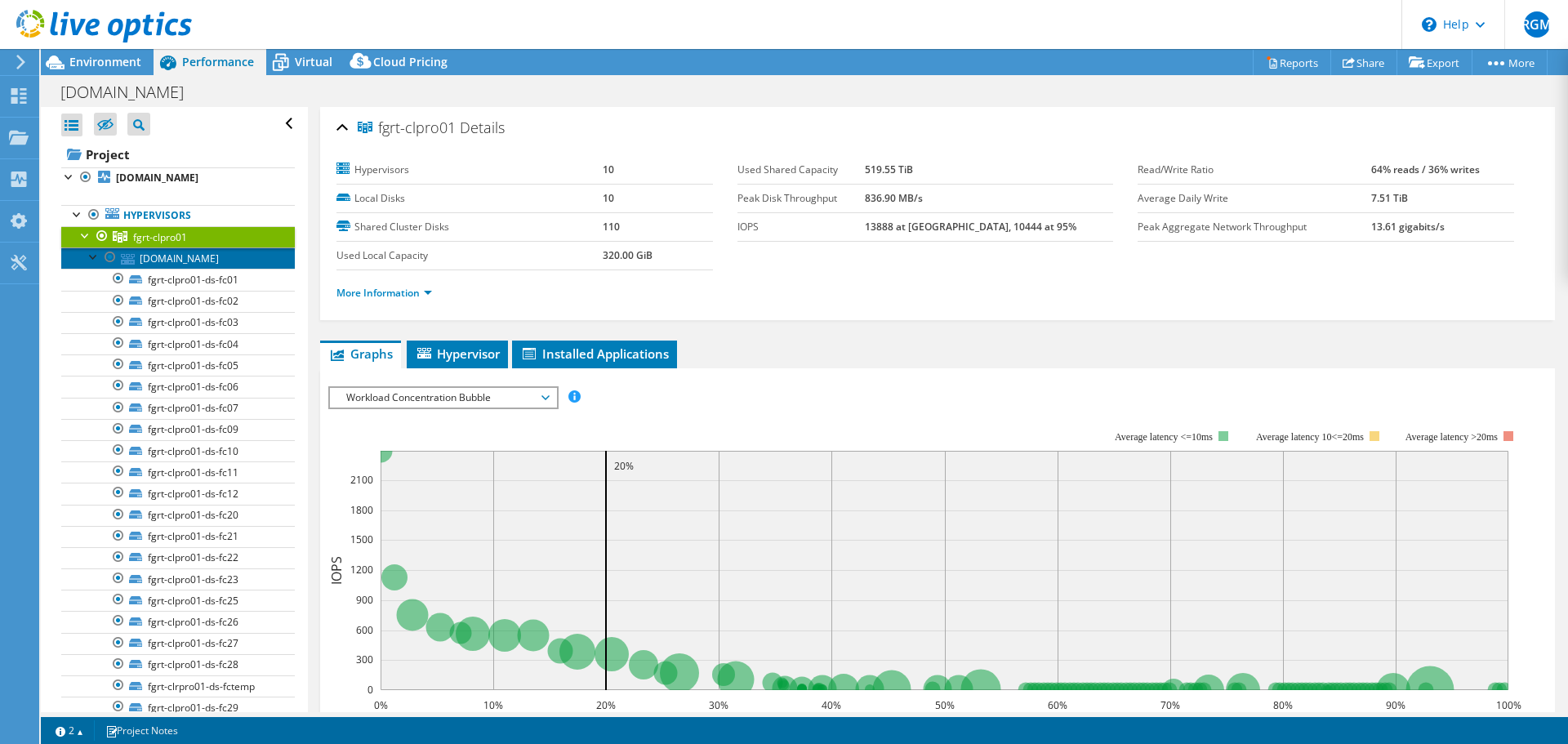
click at [163, 264] on link "fgrt01-w01-esx04.pgr.gob.mx" at bounding box center [178, 258] width 234 height 21
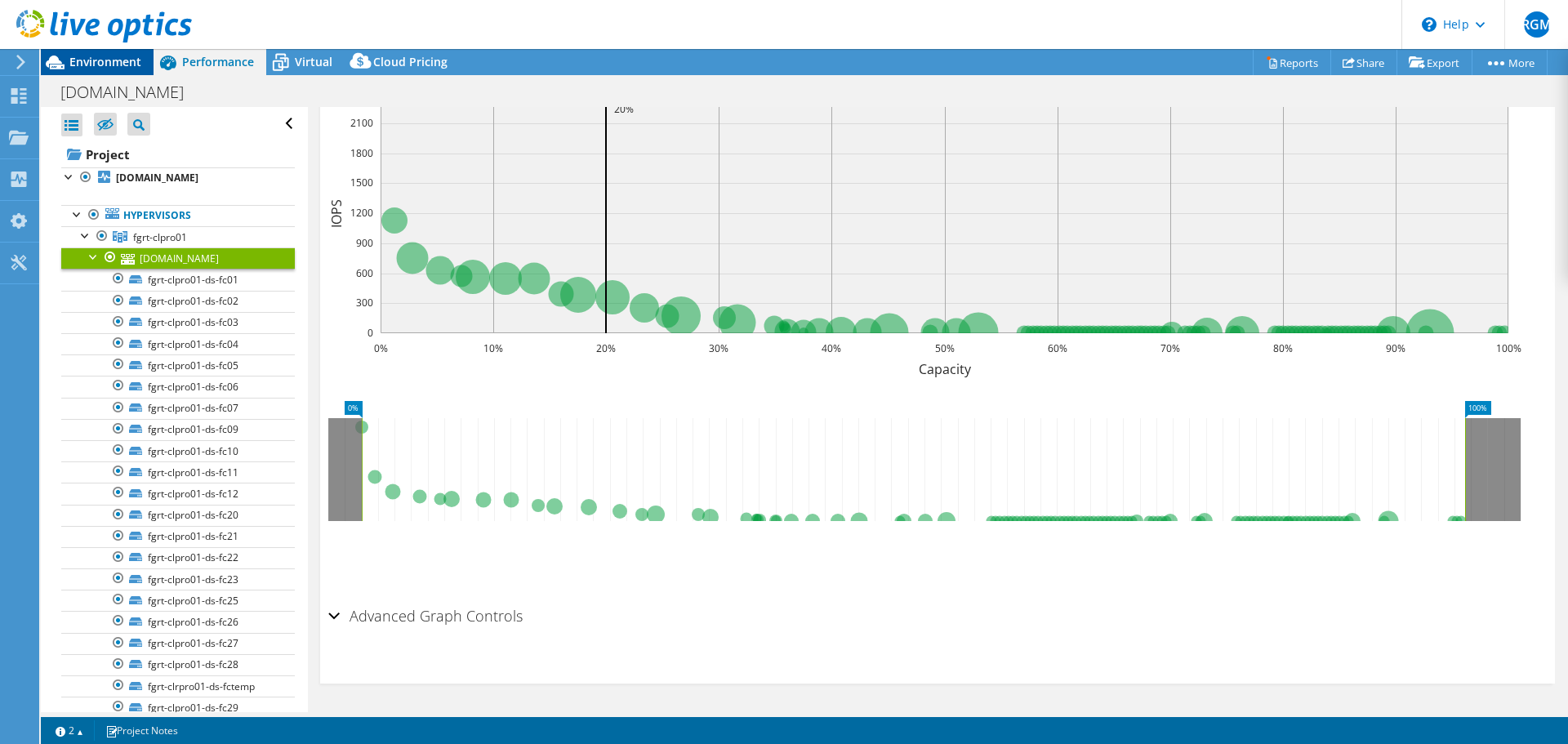
click at [115, 63] on span "Environment" at bounding box center [105, 62] width 71 height 15
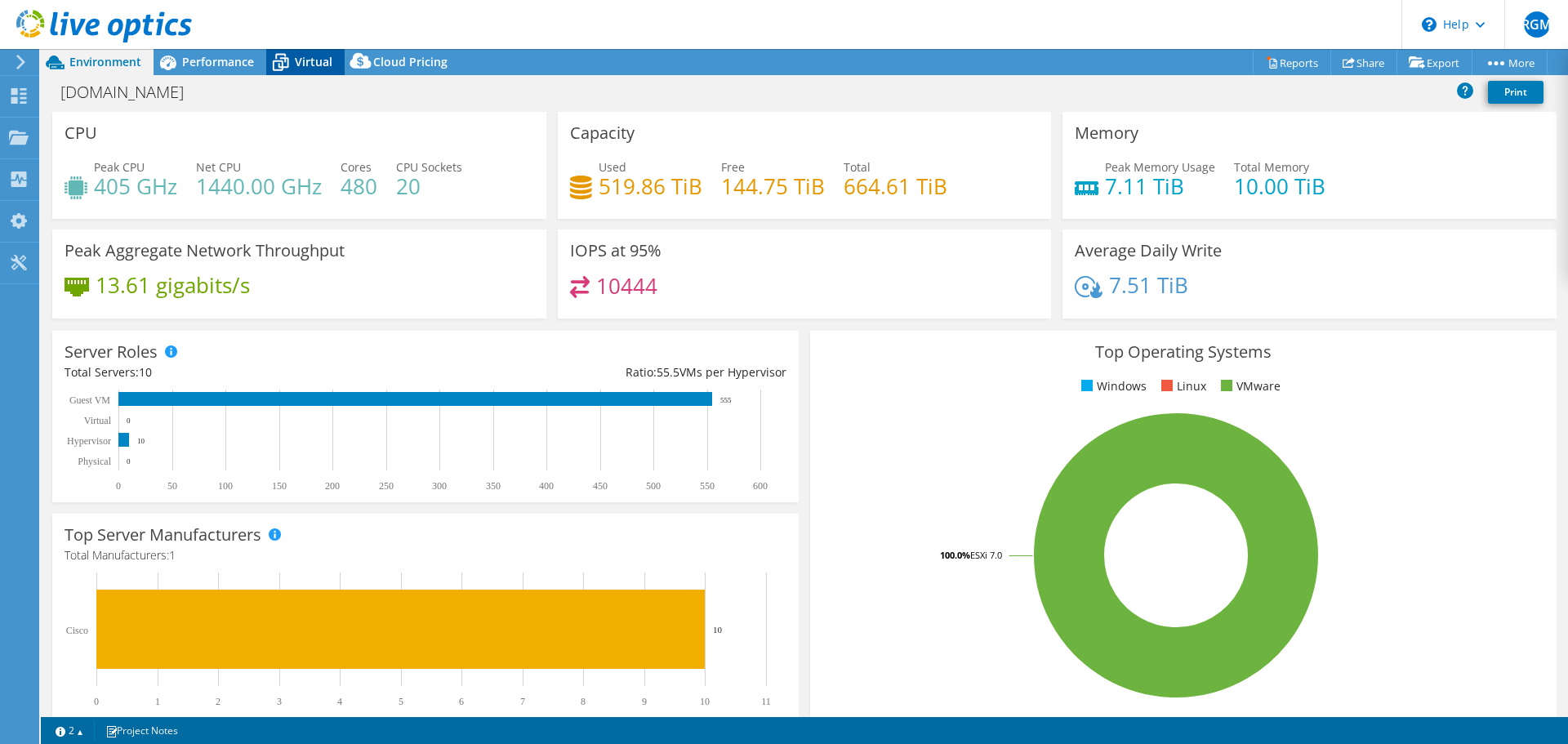
click at [281, 63] on icon at bounding box center [281, 63] width 29 height 29
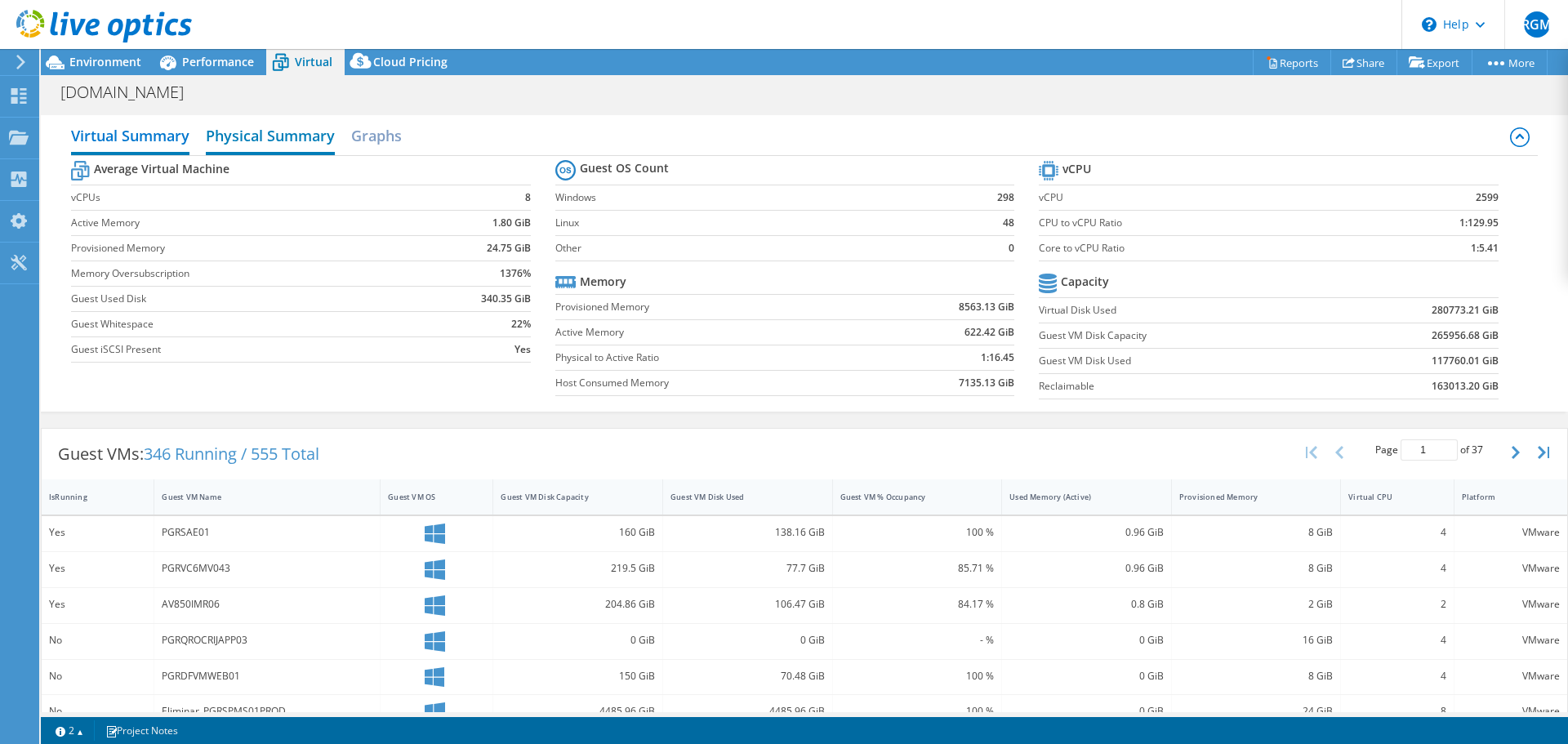
click at [258, 139] on h2 "Physical Summary" at bounding box center [270, 136] width 129 height 36
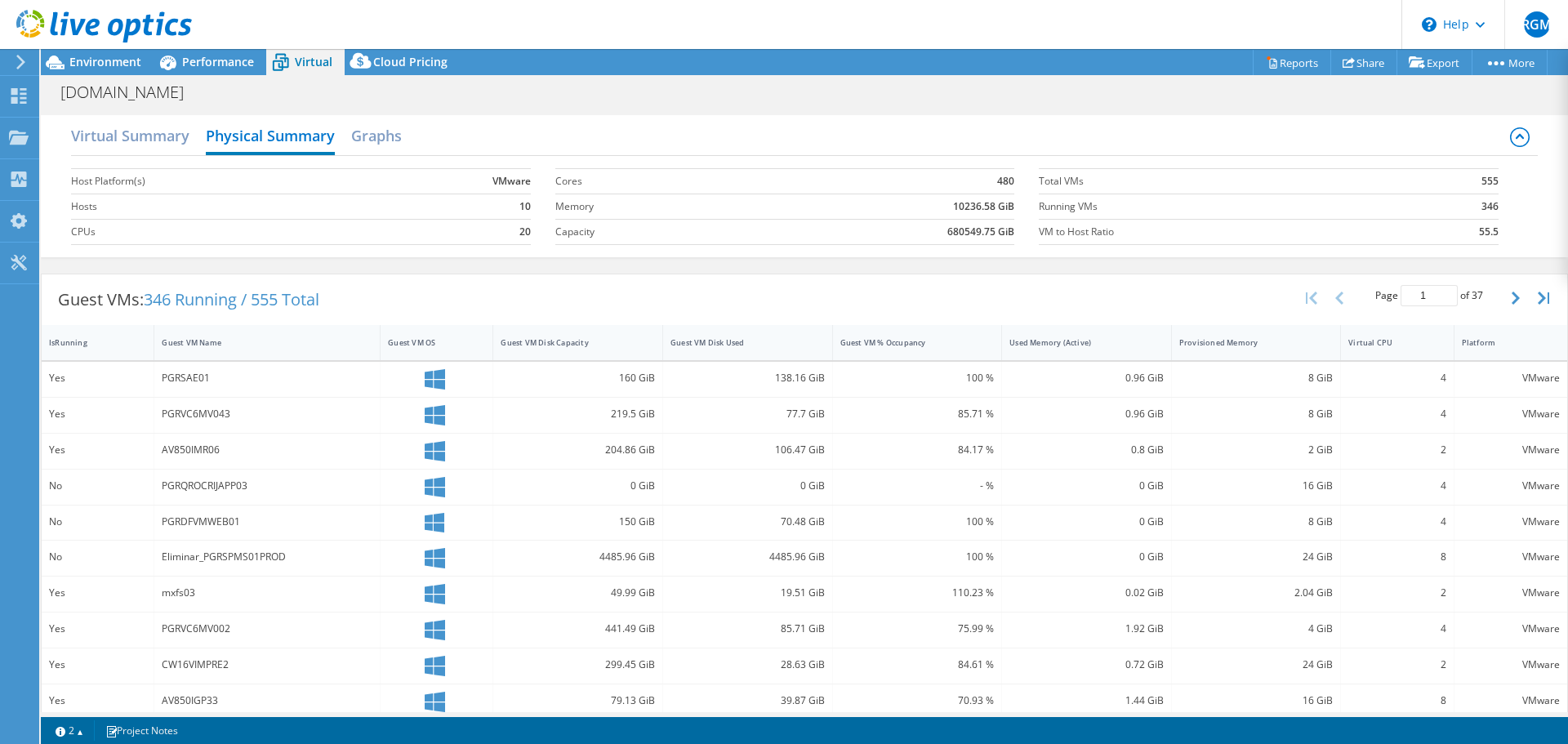
click at [517, 219] on td "20" at bounding box center [457, 232] width 146 height 25
click at [484, 216] on td "10" at bounding box center [457, 206] width 146 height 25
click at [174, 139] on h2 "Virtual Summary" at bounding box center [130, 136] width 119 height 36
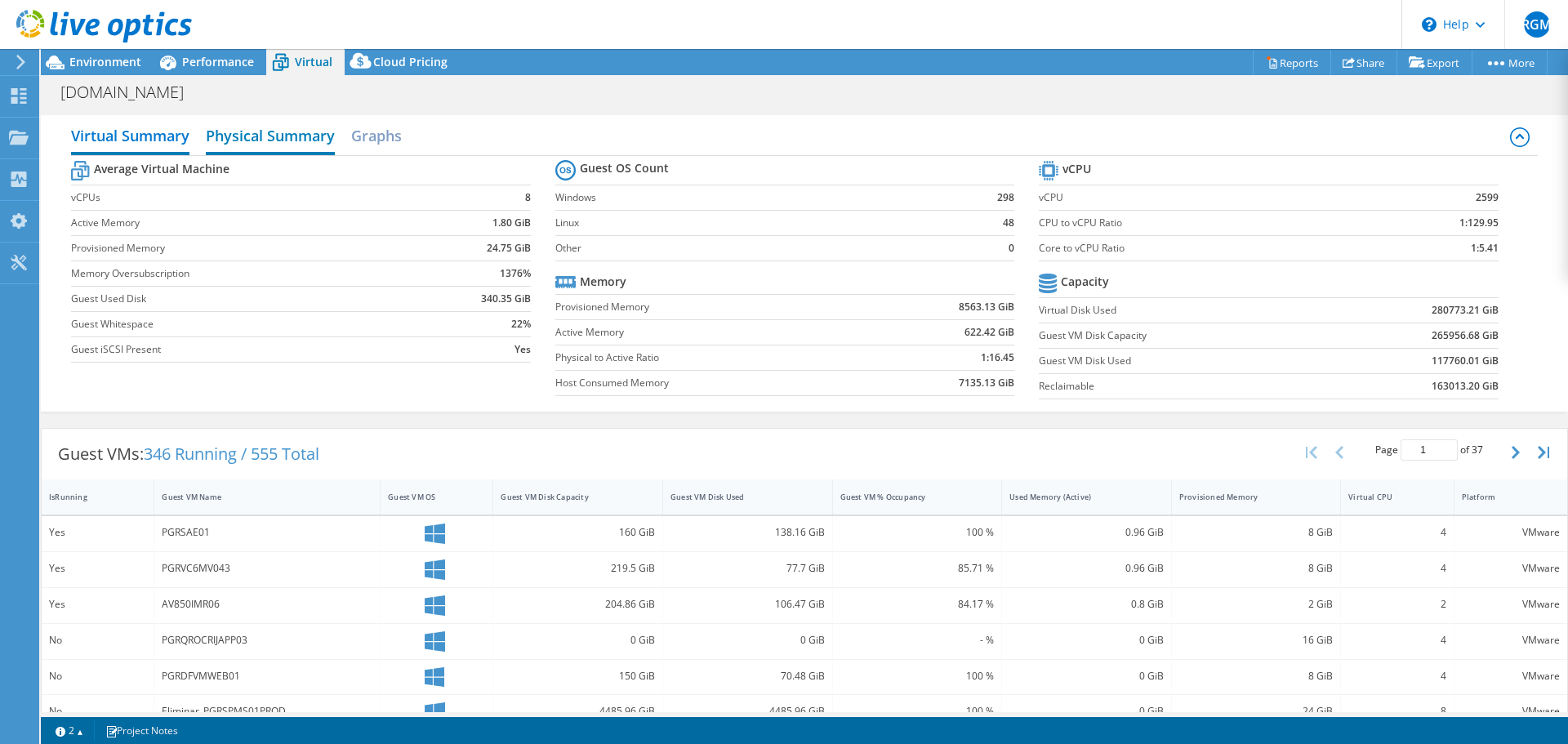
click at [282, 130] on h2 "Physical Summary" at bounding box center [270, 136] width 129 height 36
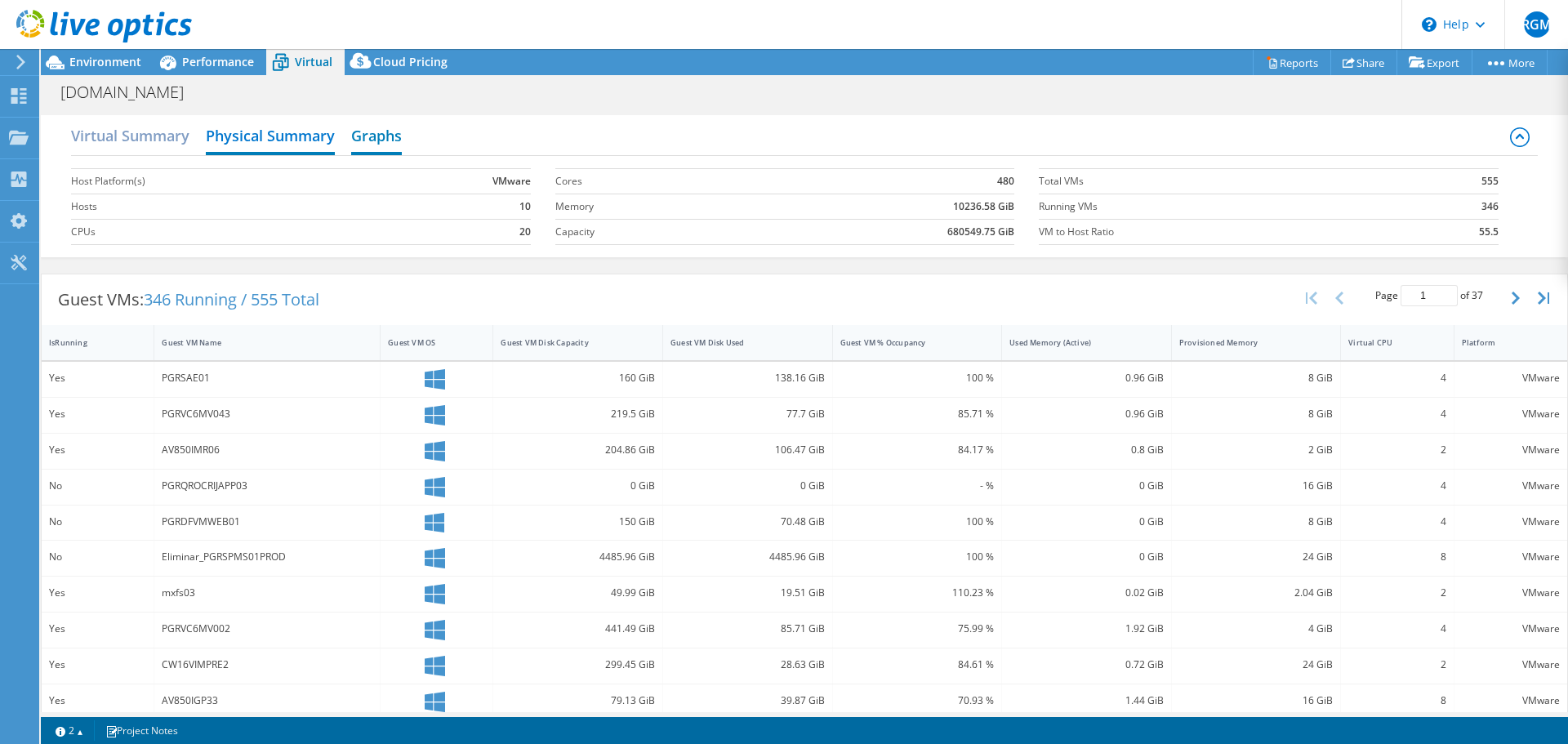
click at [369, 129] on h2 "Graphs" at bounding box center [377, 136] width 50 height 36
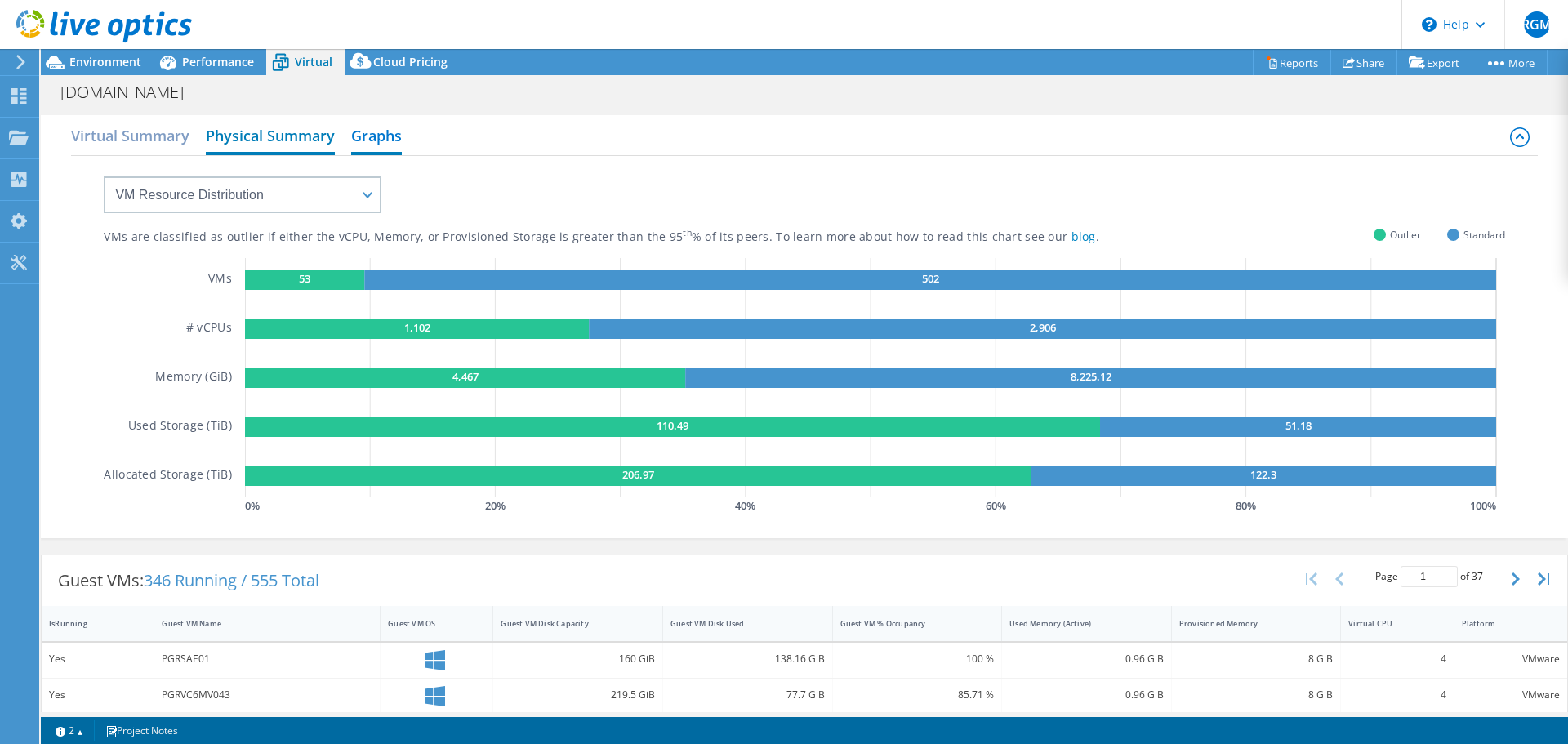
click at [322, 128] on h2 "Physical Summary" at bounding box center [270, 136] width 129 height 36
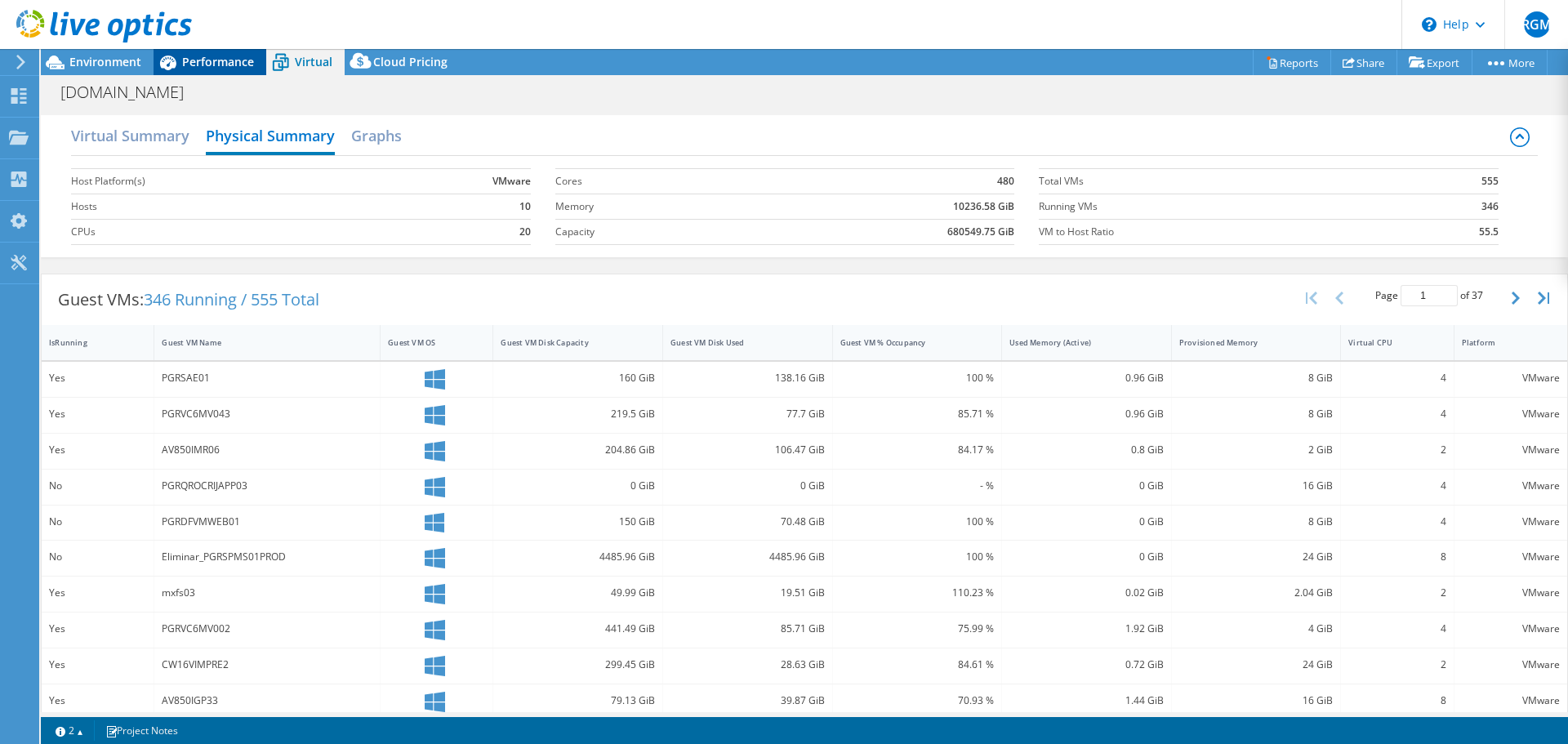
click at [189, 67] on span "Performance" at bounding box center [218, 62] width 71 height 15
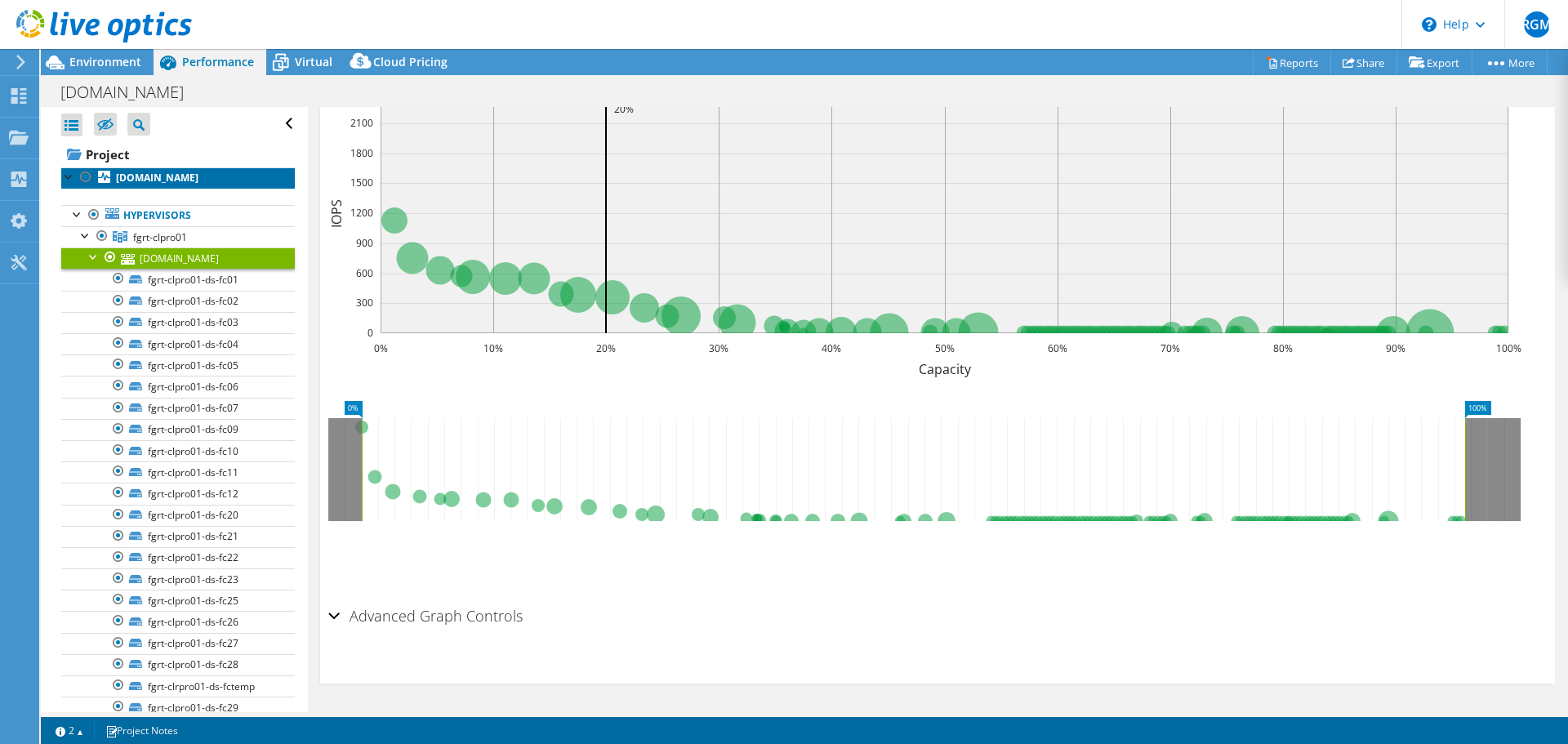
click at [199, 172] on b "fgrt01-w01-esx04.pgr.gob.mx" at bounding box center [156, 178] width 82 height 14
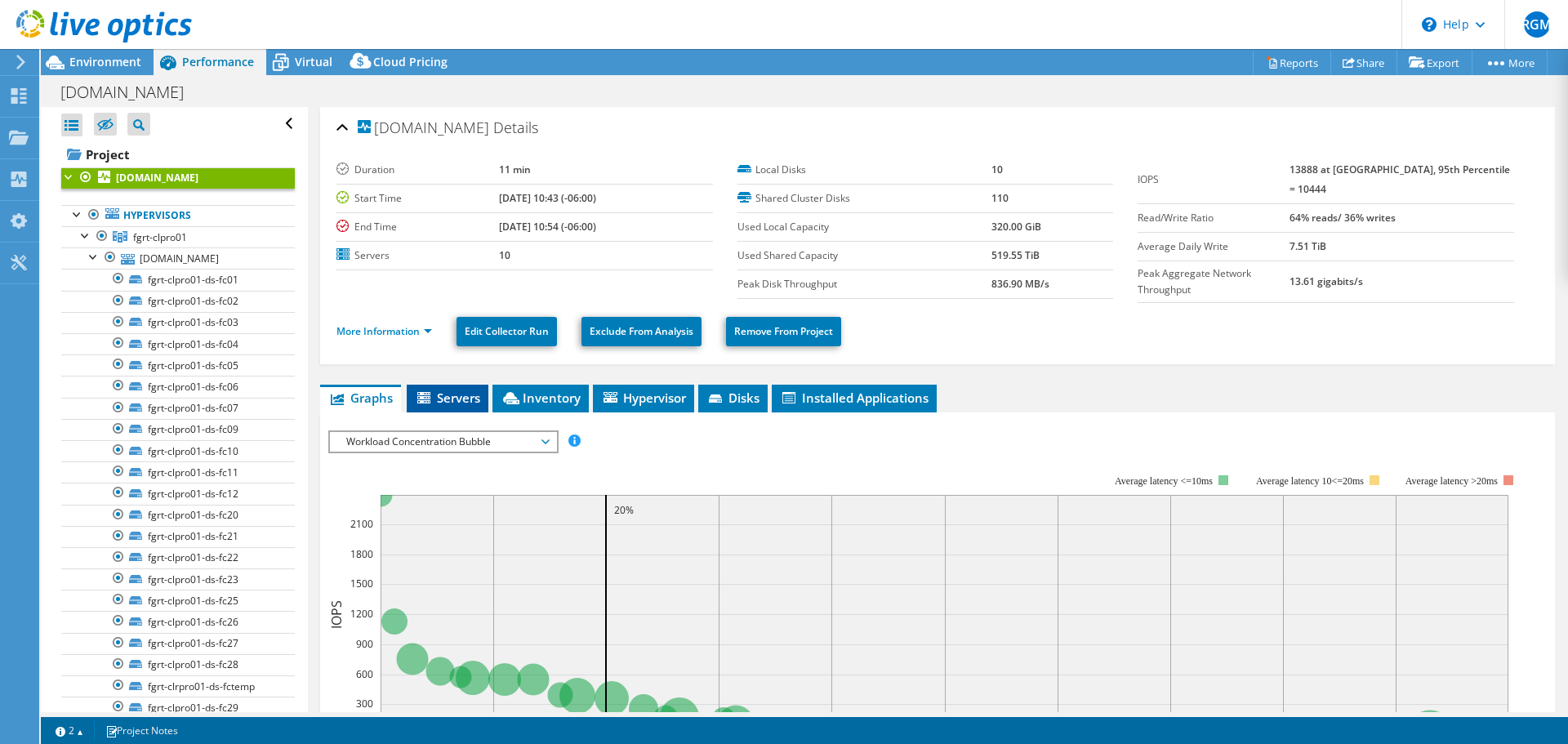
click at [445, 393] on span "Servers" at bounding box center [448, 397] width 66 height 16
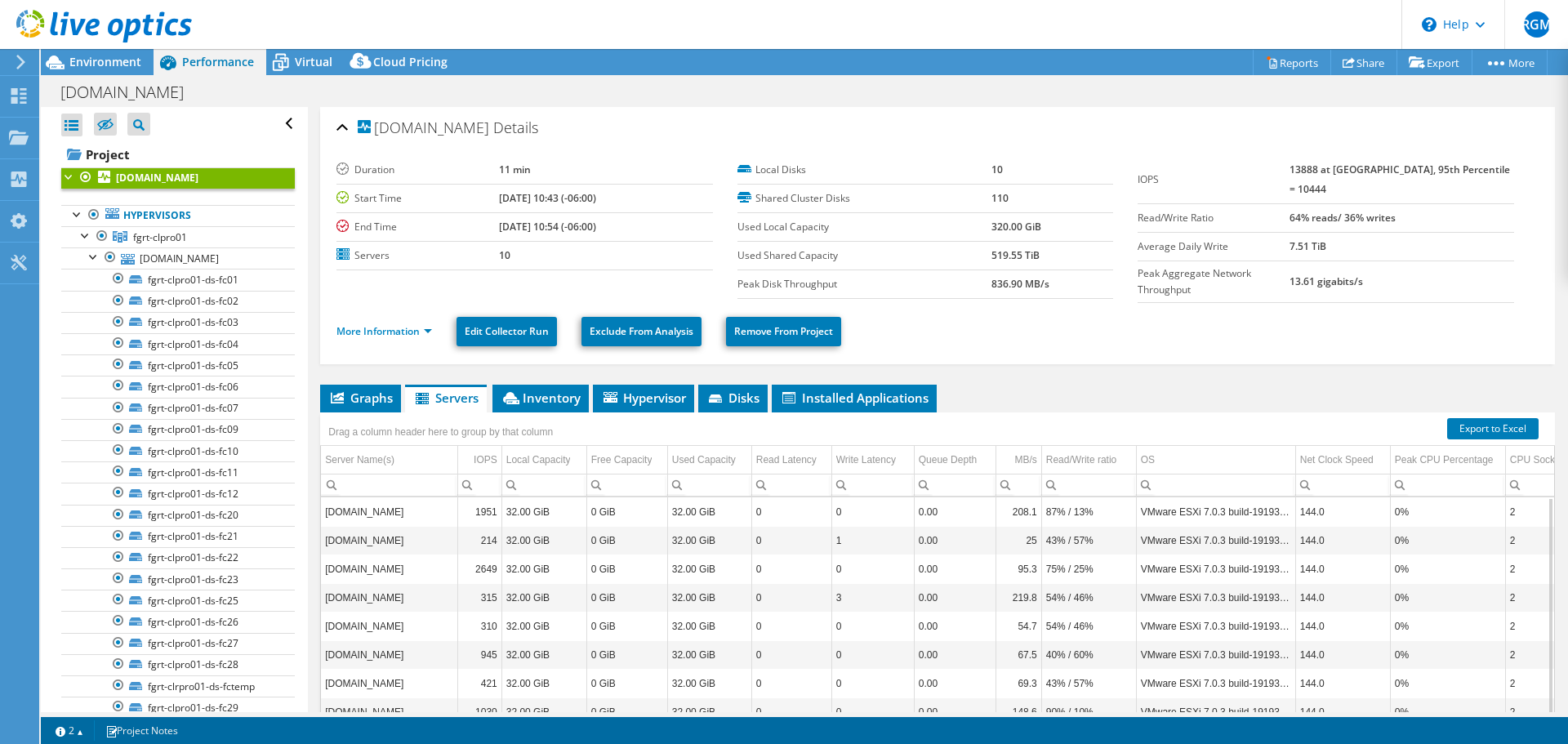
click at [1519, 509] on td "2" at bounding box center [1544, 511] width 77 height 29
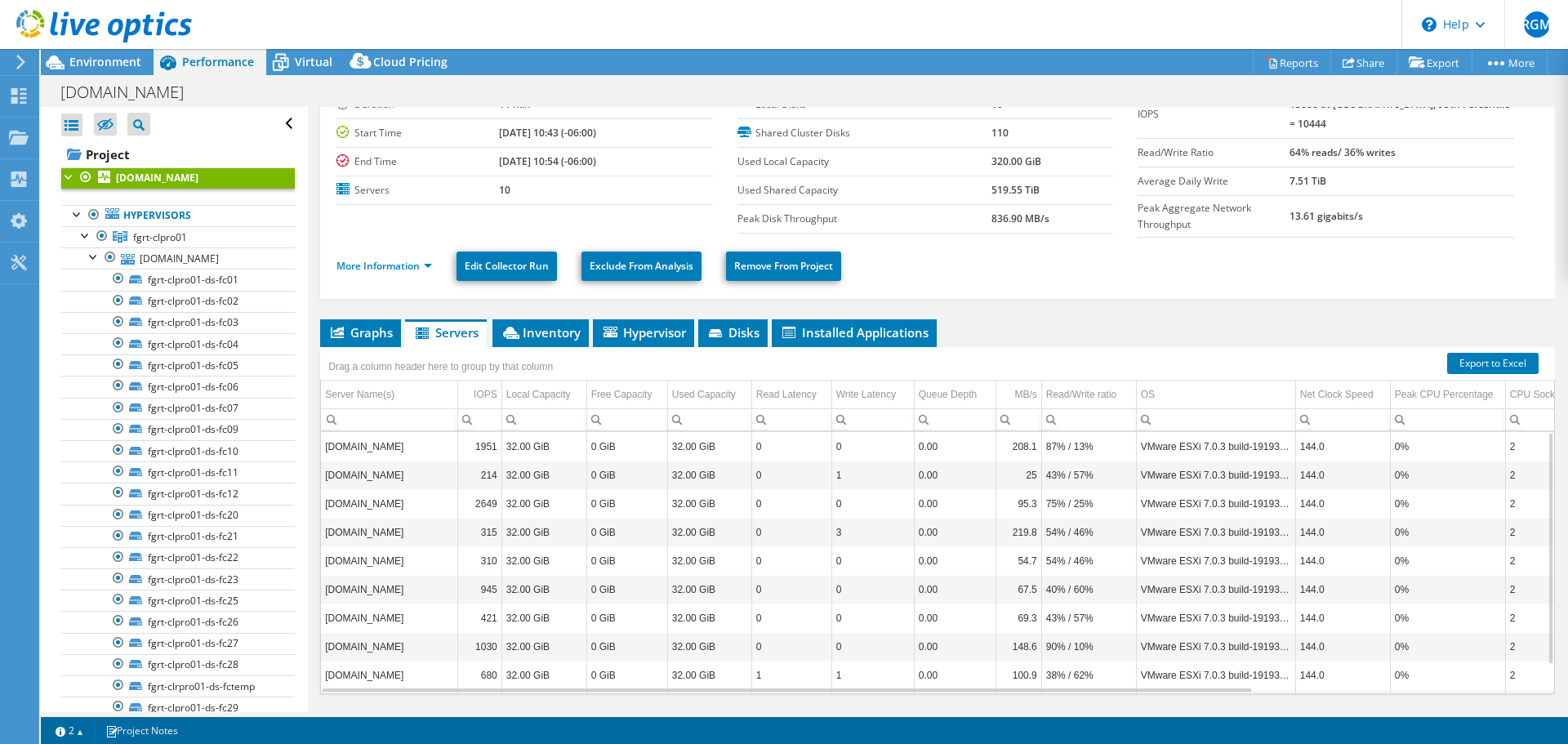
scroll to position [67, 0]
click at [752, 529] on td "0" at bounding box center [791, 531] width 80 height 29
click at [573, 463] on td "32.00 GiB" at bounding box center [544, 474] width 85 height 29
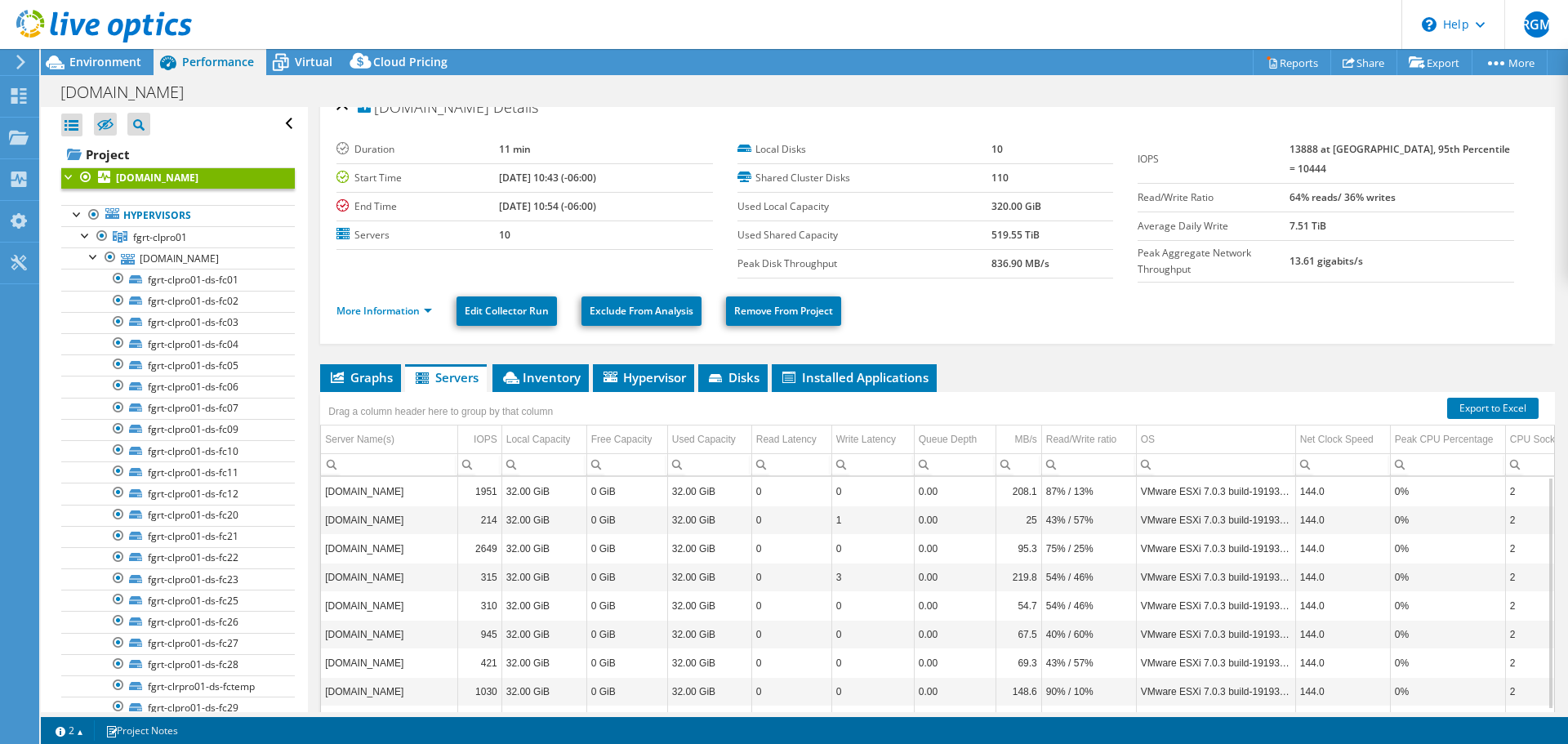
scroll to position [0, 0]
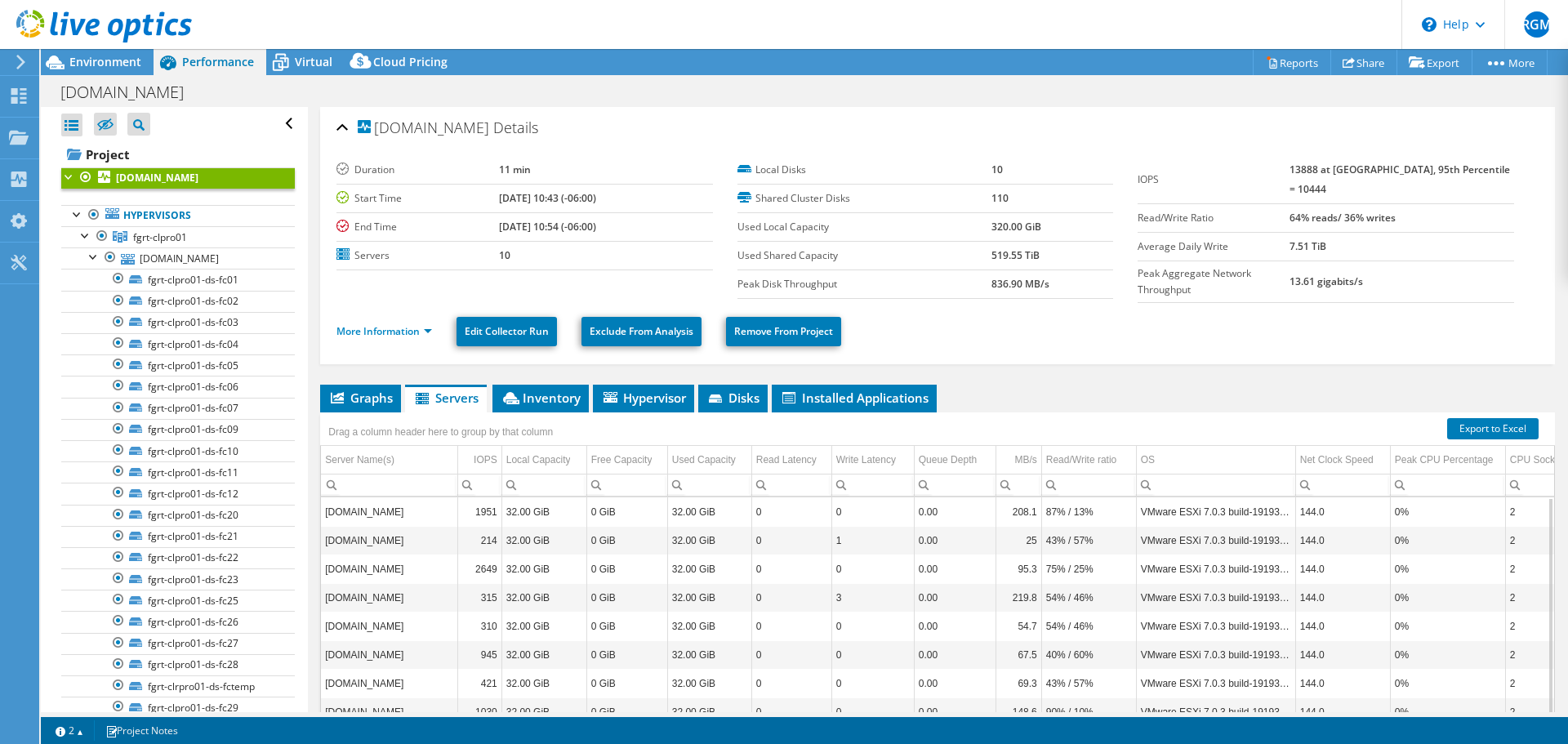
drag, startPoint x: 970, startPoint y: 172, endPoint x: 1010, endPoint y: 171, distance: 40.0
click at [1010, 171] on tr "Local Disks 10" at bounding box center [926, 171] width 377 height 29
click at [393, 324] on link "More Information" at bounding box center [383, 331] width 96 height 14
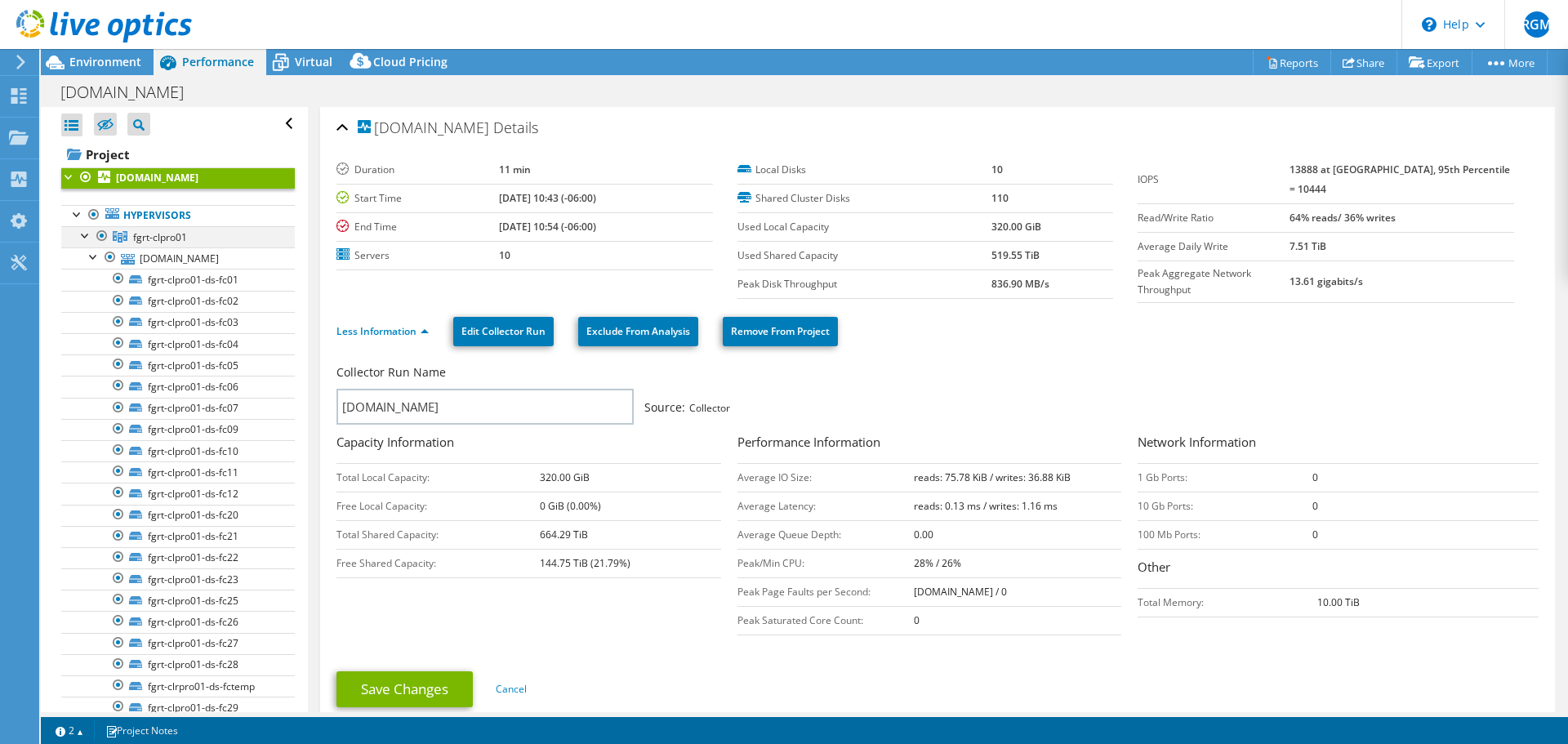
click at [90, 237] on div at bounding box center [85, 234] width 16 height 16
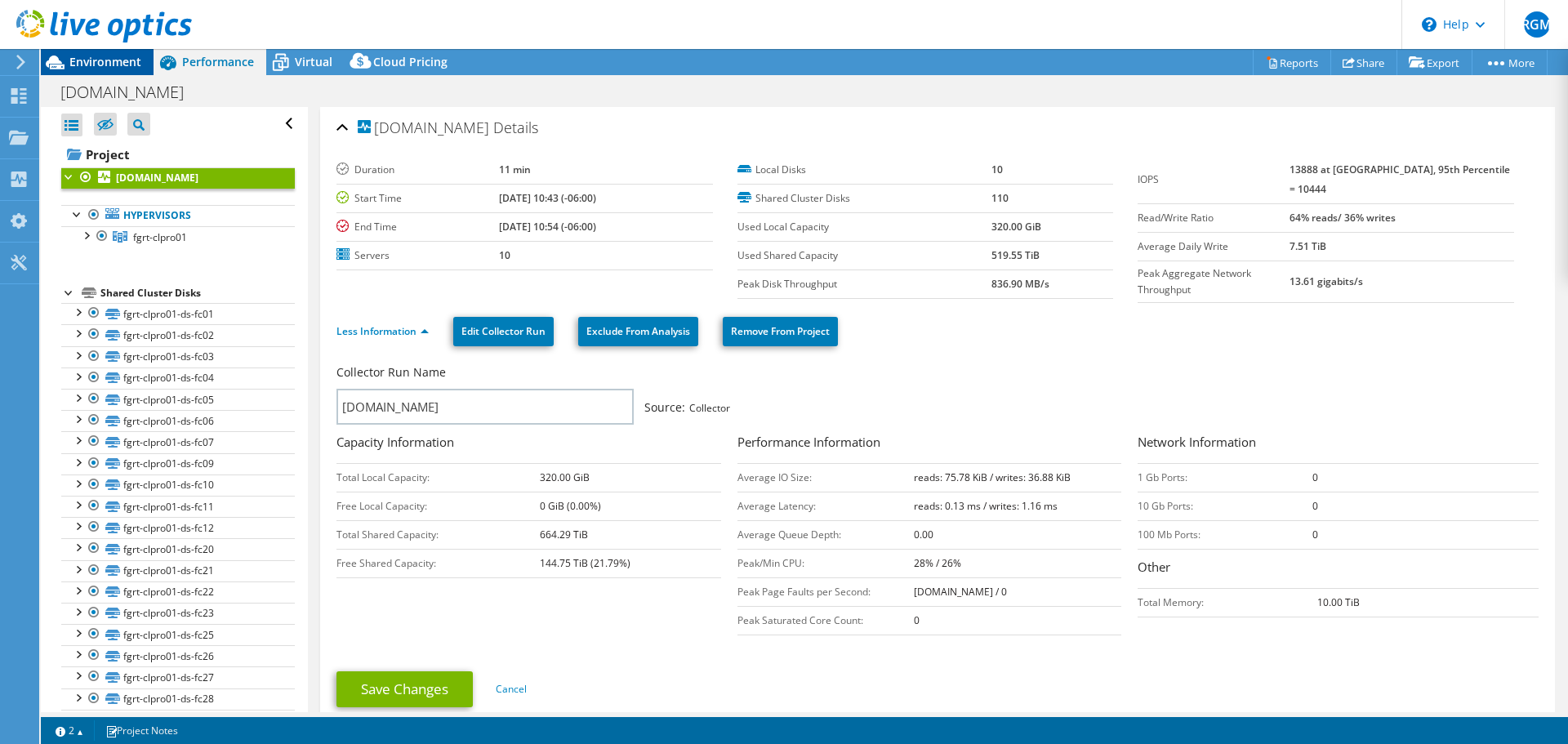
click at [114, 67] on span "Environment" at bounding box center [105, 62] width 71 height 15
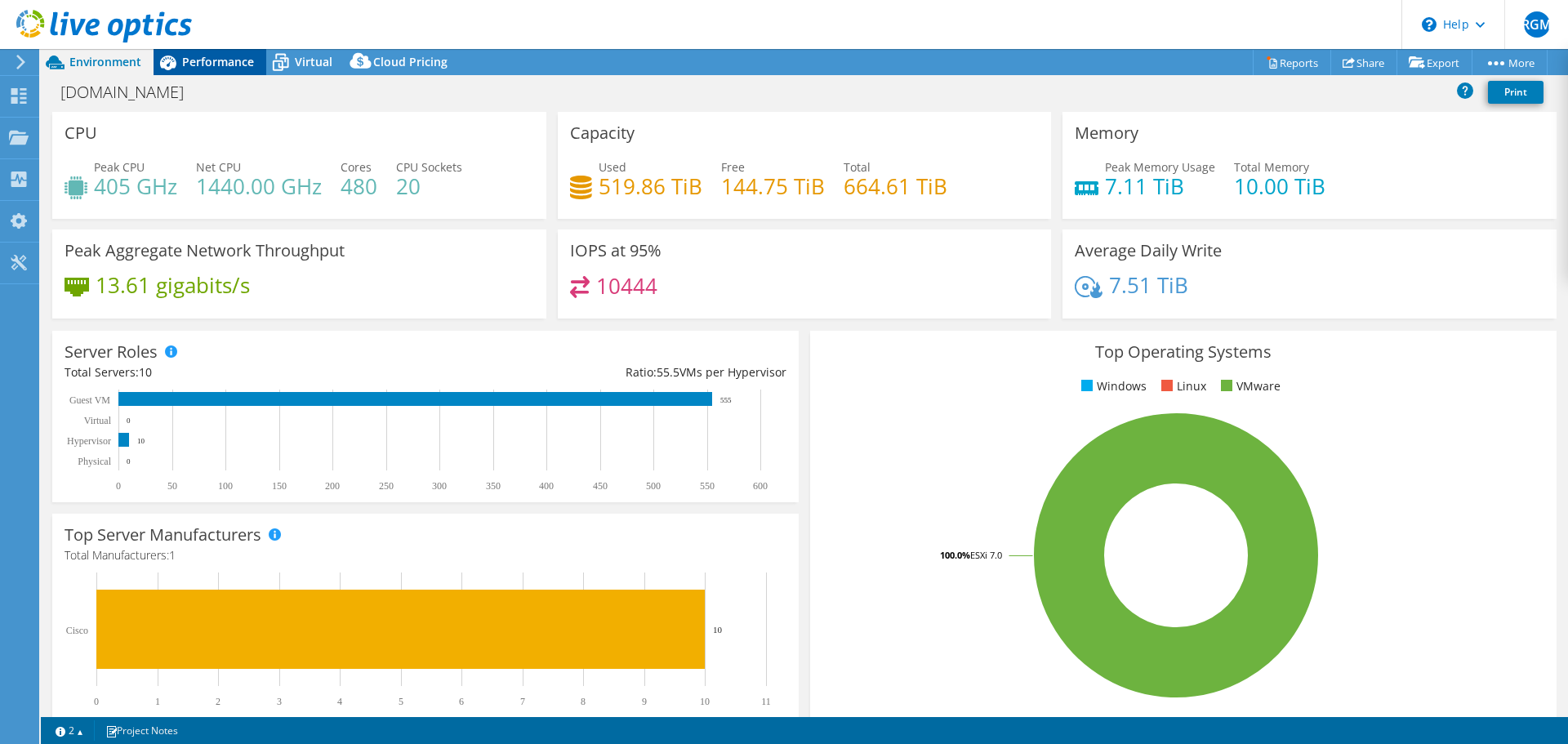
click at [253, 52] on div "Performance" at bounding box center [210, 62] width 113 height 26
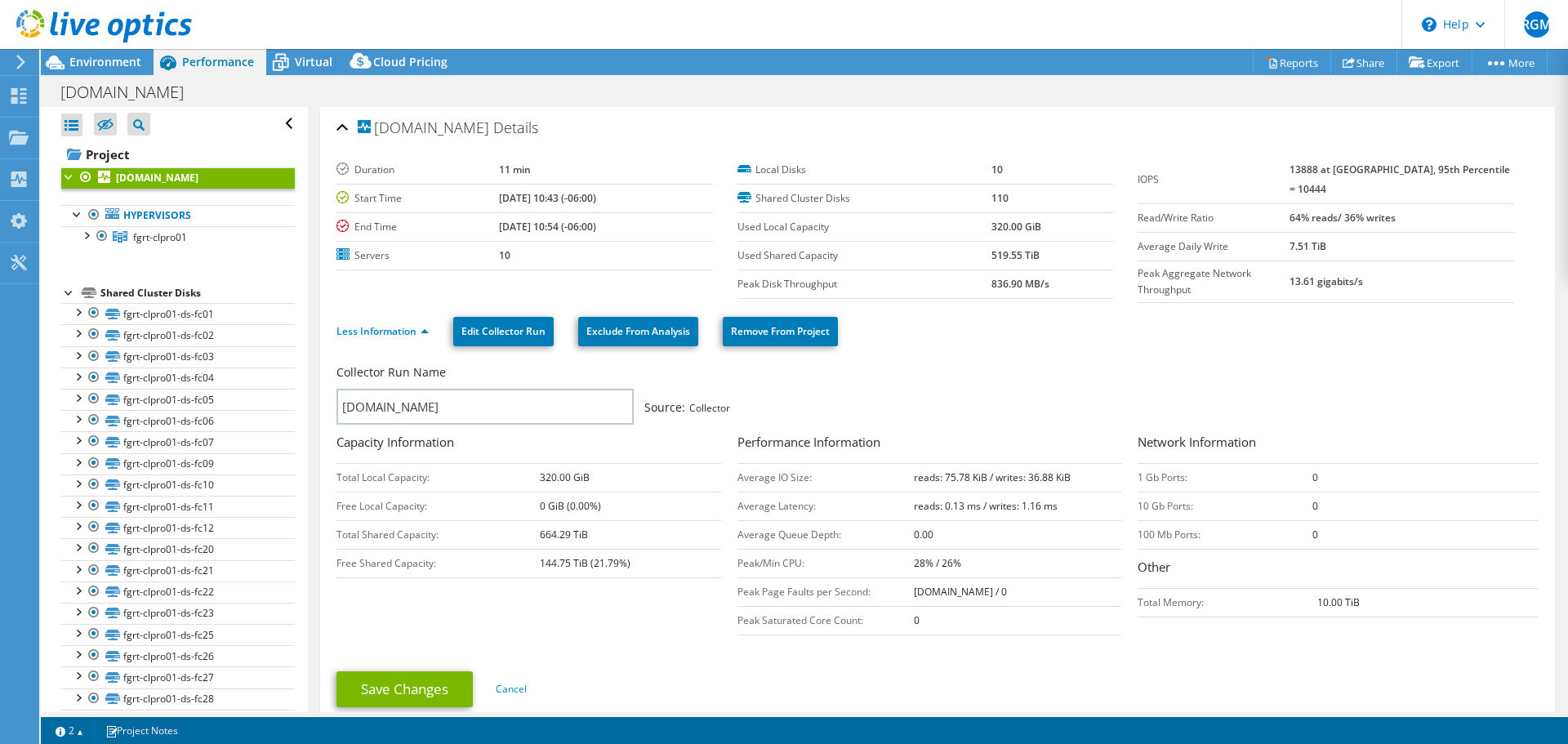
click at [77, 132] on div "Open All Close All" at bounding box center [71, 125] width 21 height 23
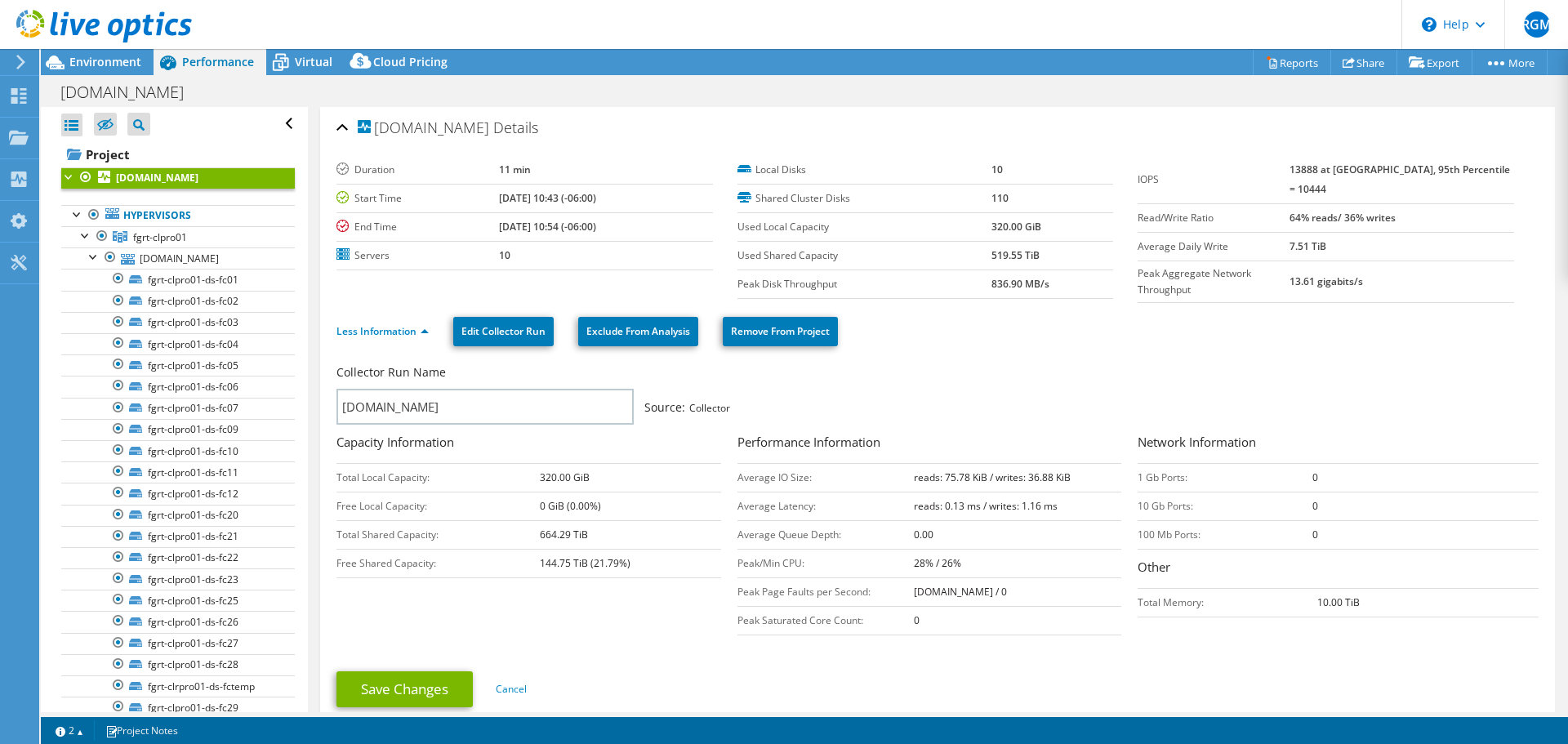
click at [77, 131] on div at bounding box center [71, 125] width 21 height 23
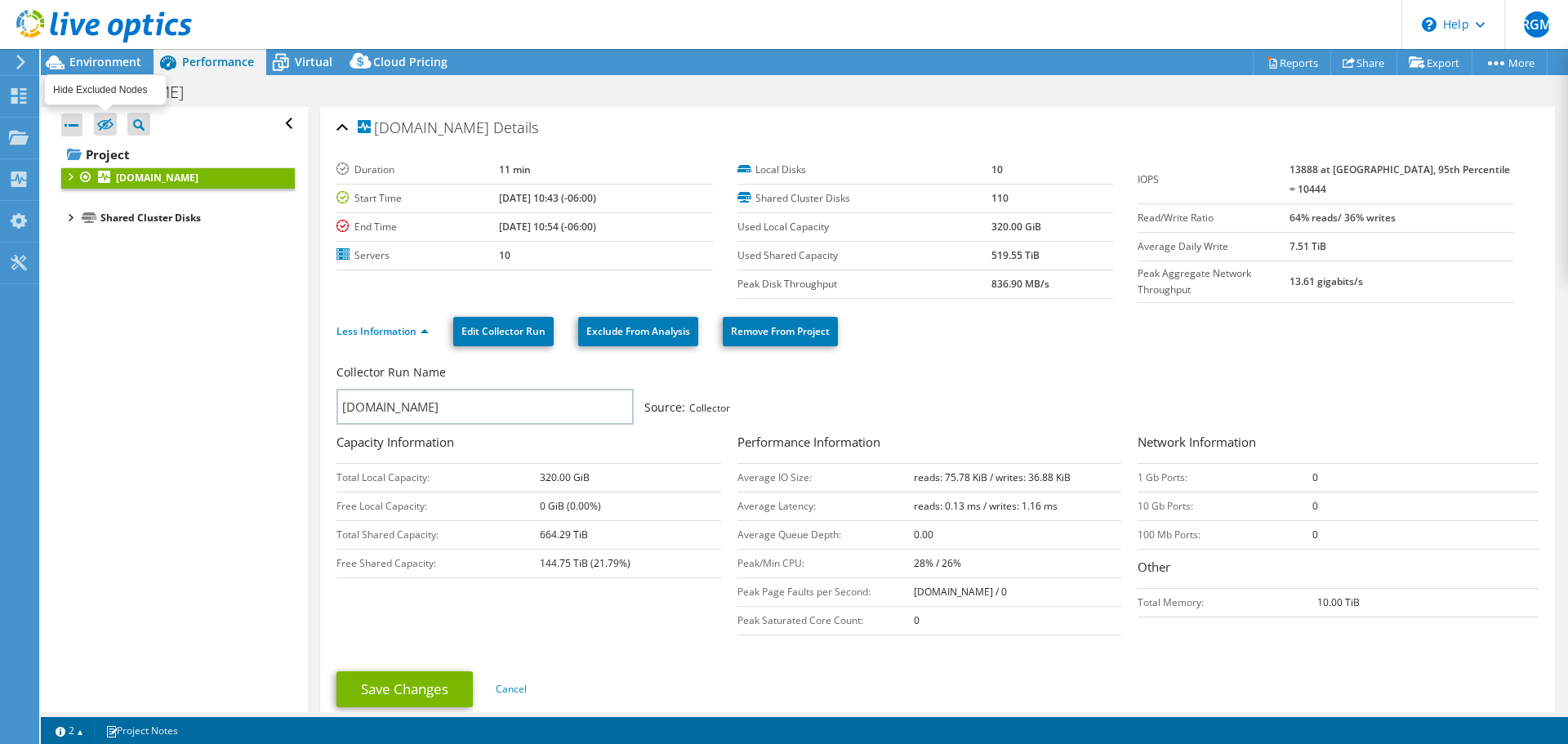
click at [104, 124] on icon at bounding box center [105, 124] width 16 height 13
click at [0, 0] on input "checkbox" at bounding box center [0, 0] width 0 height 0
click at [104, 123] on icon at bounding box center [105, 124] width 16 height 13
click at [0, 0] on input "checkbox" at bounding box center [0, 0] width 0 height 0
click at [332, 58] on div "Virtual" at bounding box center [305, 62] width 78 height 26
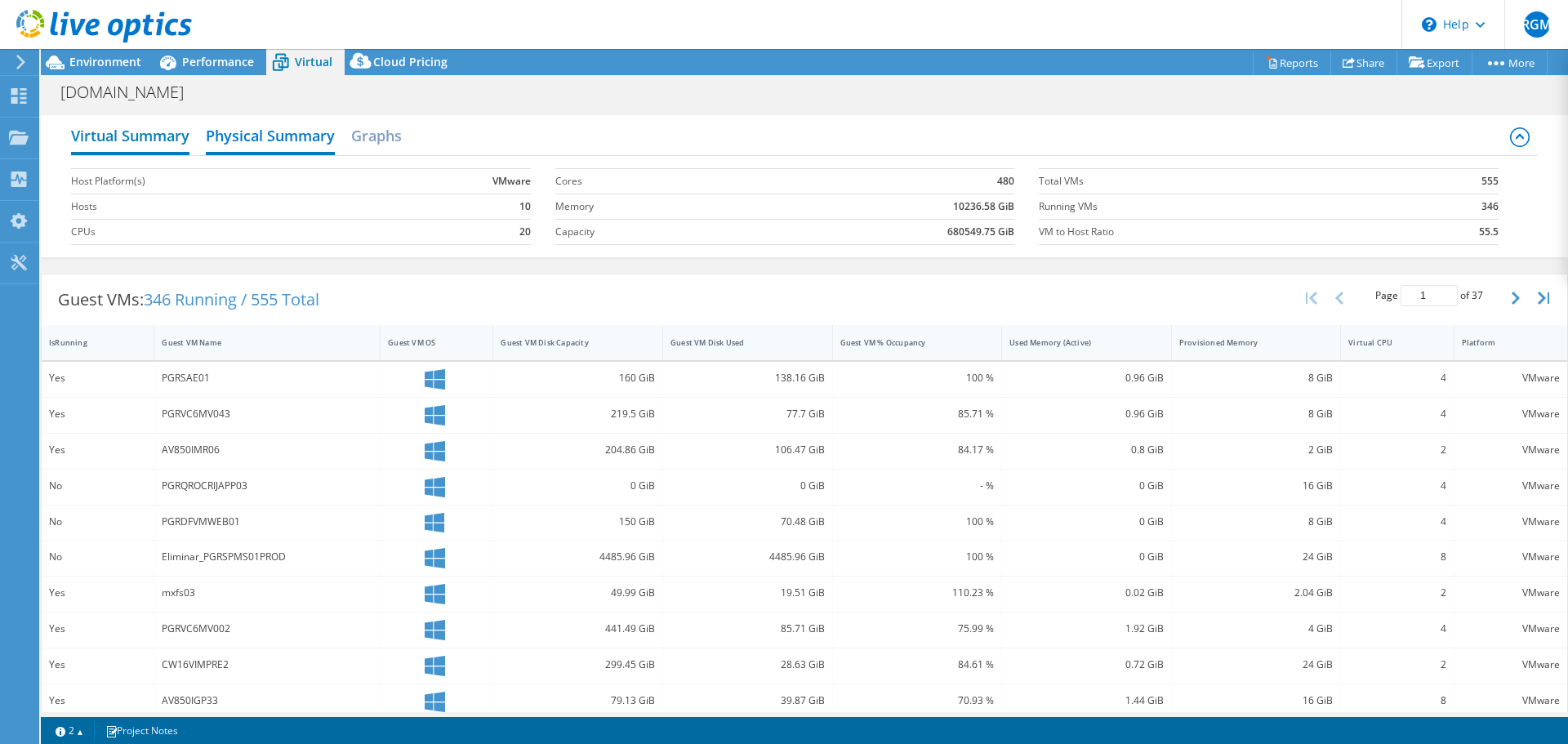
click at [156, 137] on h2 "Virtual Summary" at bounding box center [130, 136] width 119 height 36
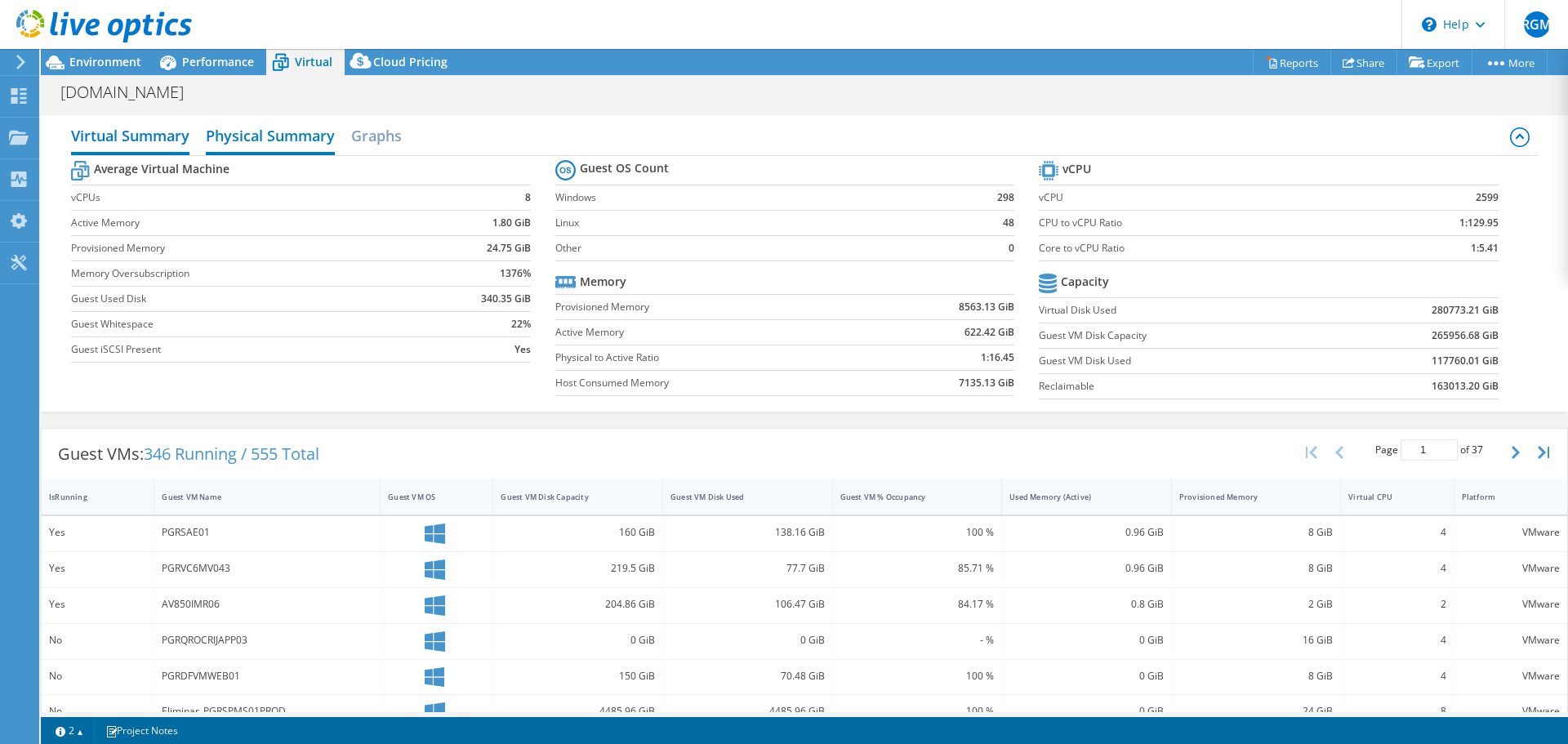
click at [304, 122] on h2 "Physical Summary" at bounding box center [270, 136] width 129 height 36
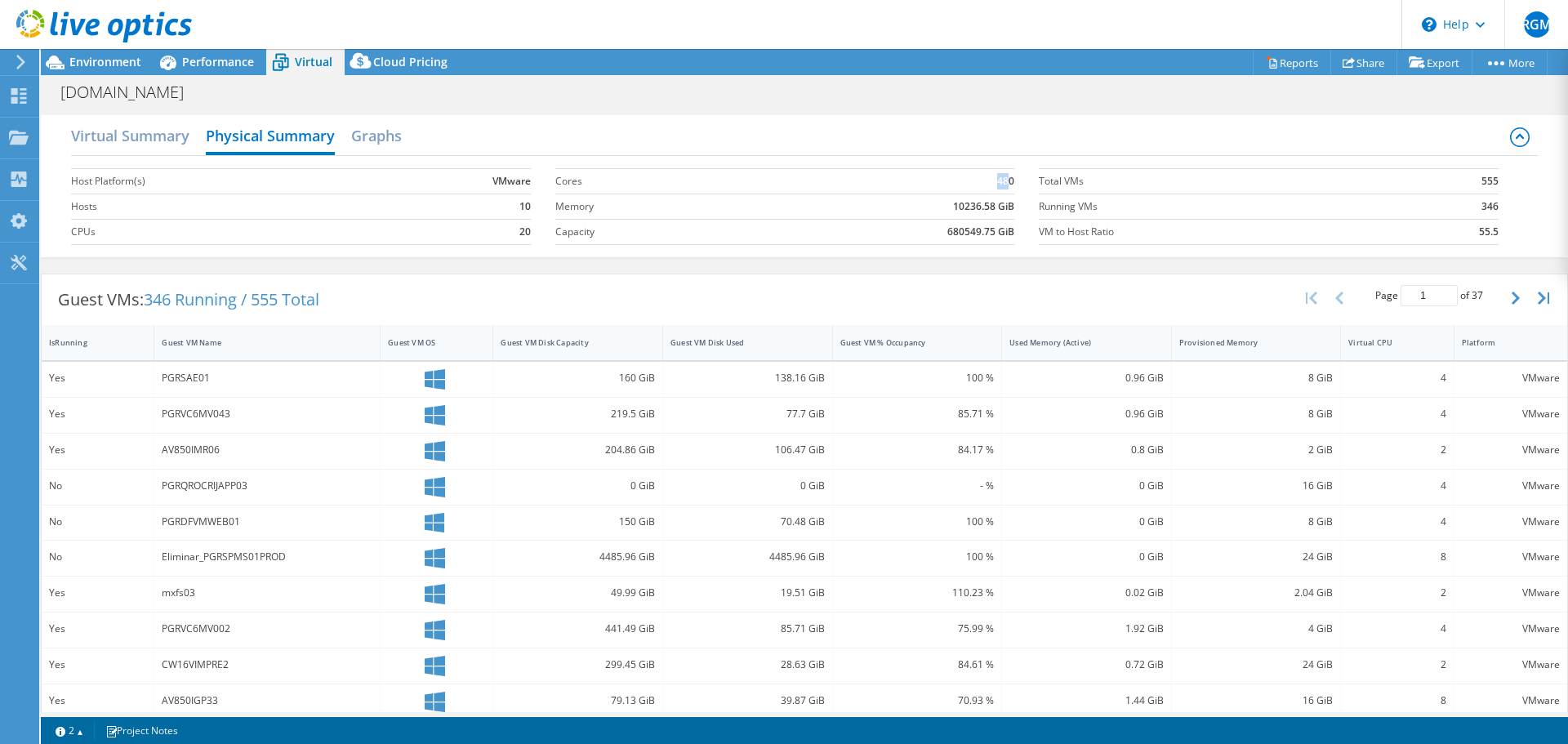
drag, startPoint x: 991, startPoint y: 179, endPoint x: 1003, endPoint y: 179, distance: 12.0
click at [1003, 179] on td "480" at bounding box center [880, 180] width 268 height 25
click at [537, 199] on section "Host Platform(s) VMware Hosts 10 CPUs 20" at bounding box center [313, 207] width 484 height 93
drag, startPoint x: 524, startPoint y: 204, endPoint x: 511, endPoint y: 208, distance: 13.6
click at [511, 208] on td "10" at bounding box center [457, 206] width 146 height 25
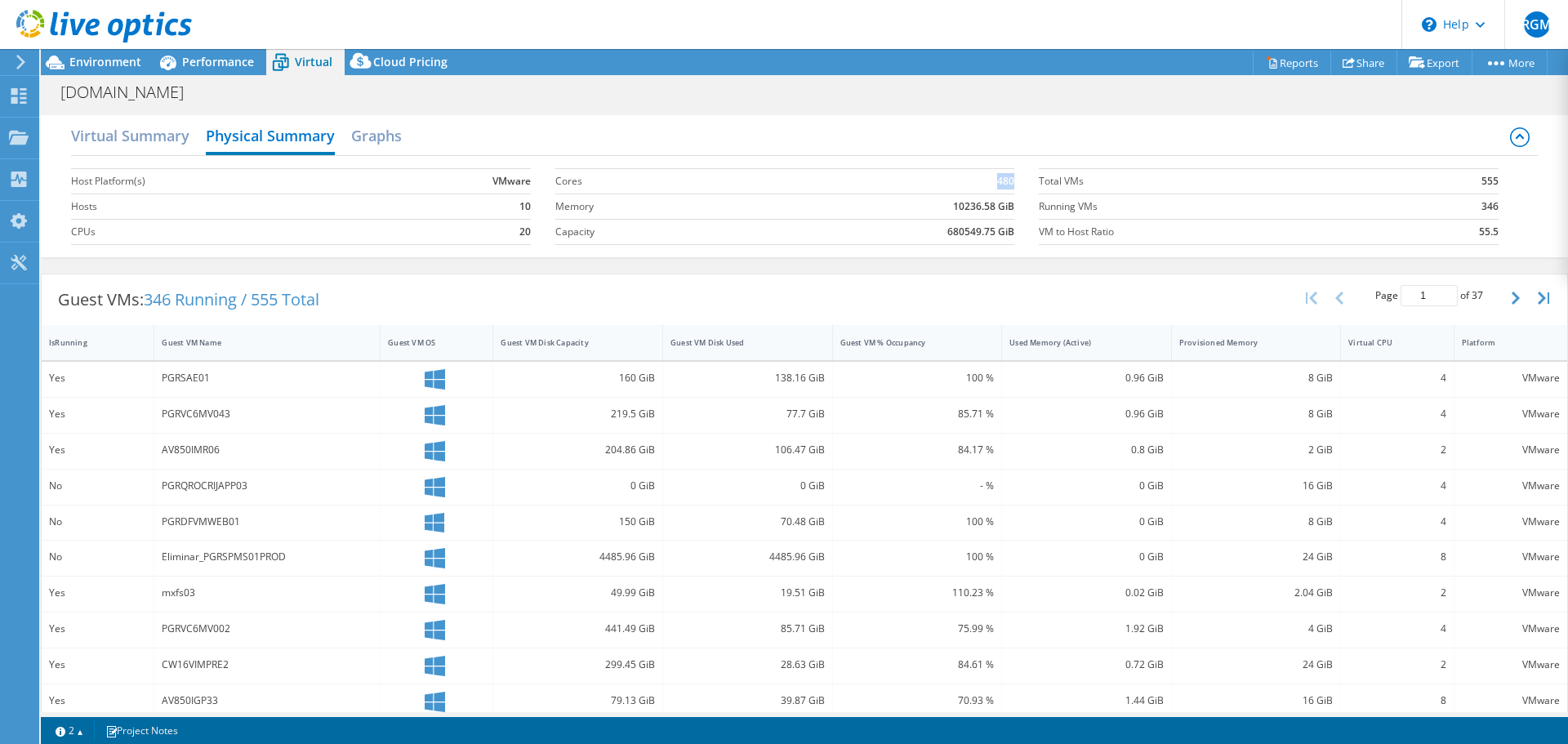
drag, startPoint x: 983, startPoint y: 186, endPoint x: 1005, endPoint y: 173, distance: 25.6
click at [1005, 173] on td "480" at bounding box center [880, 180] width 268 height 25
click at [774, 210] on td "10236.58 GiB" at bounding box center [880, 206] width 268 height 25
click at [134, 142] on h2 "Virtual Summary" at bounding box center [130, 136] width 119 height 36
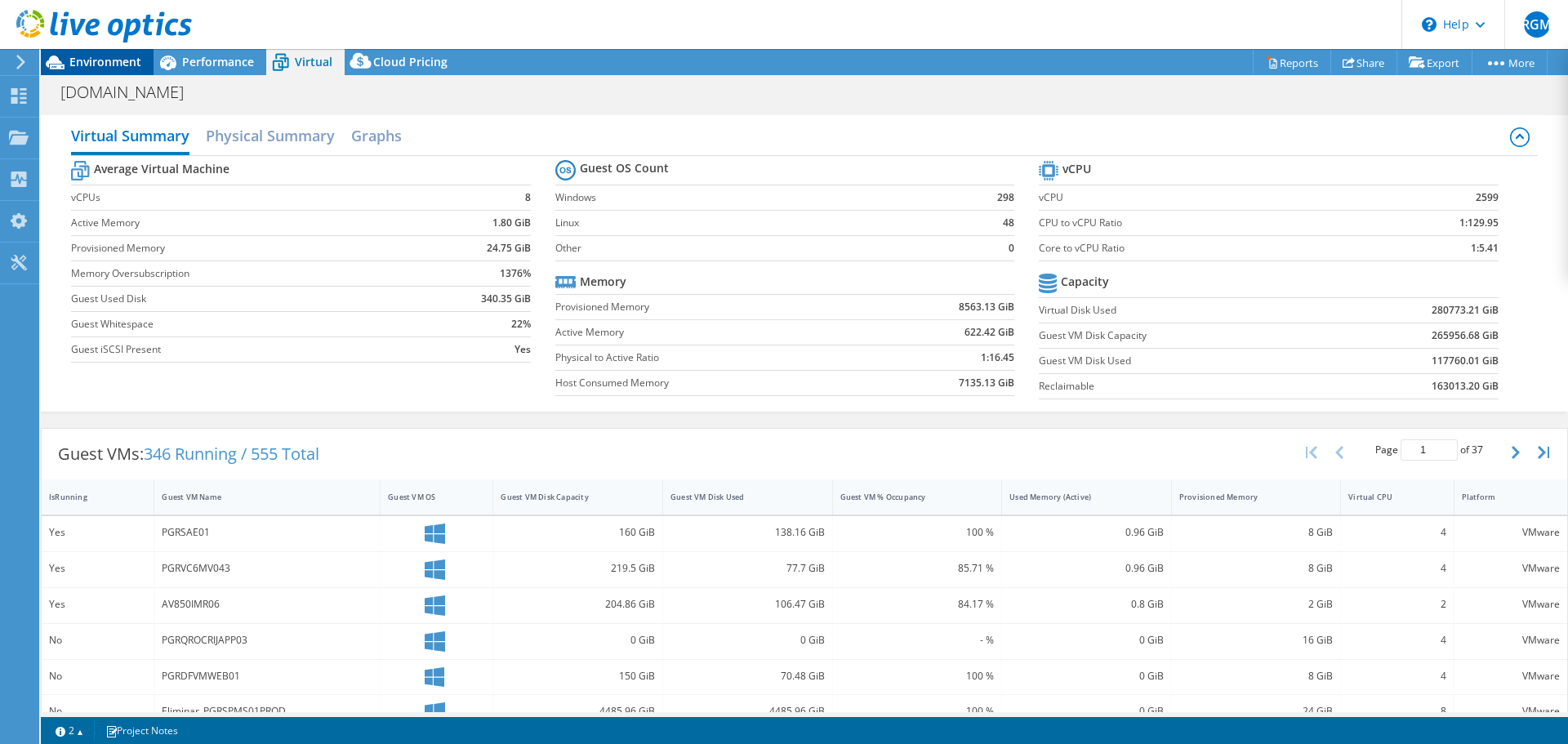
click at [133, 63] on span "Environment" at bounding box center [105, 62] width 71 height 15
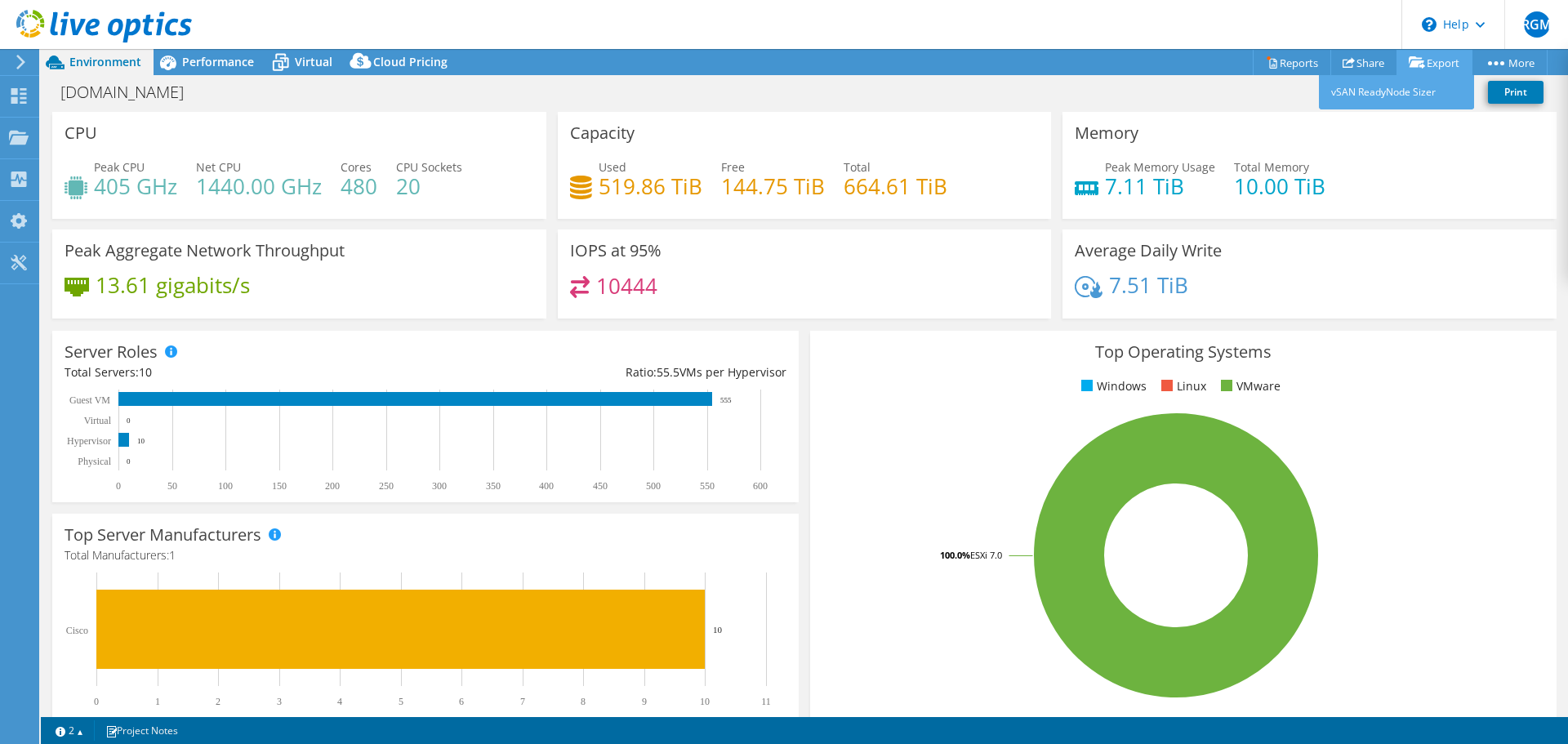
click at [1438, 58] on link "Export" at bounding box center [1434, 63] width 76 height 25
click at [1266, 62] on icon at bounding box center [1272, 62] width 13 height 13
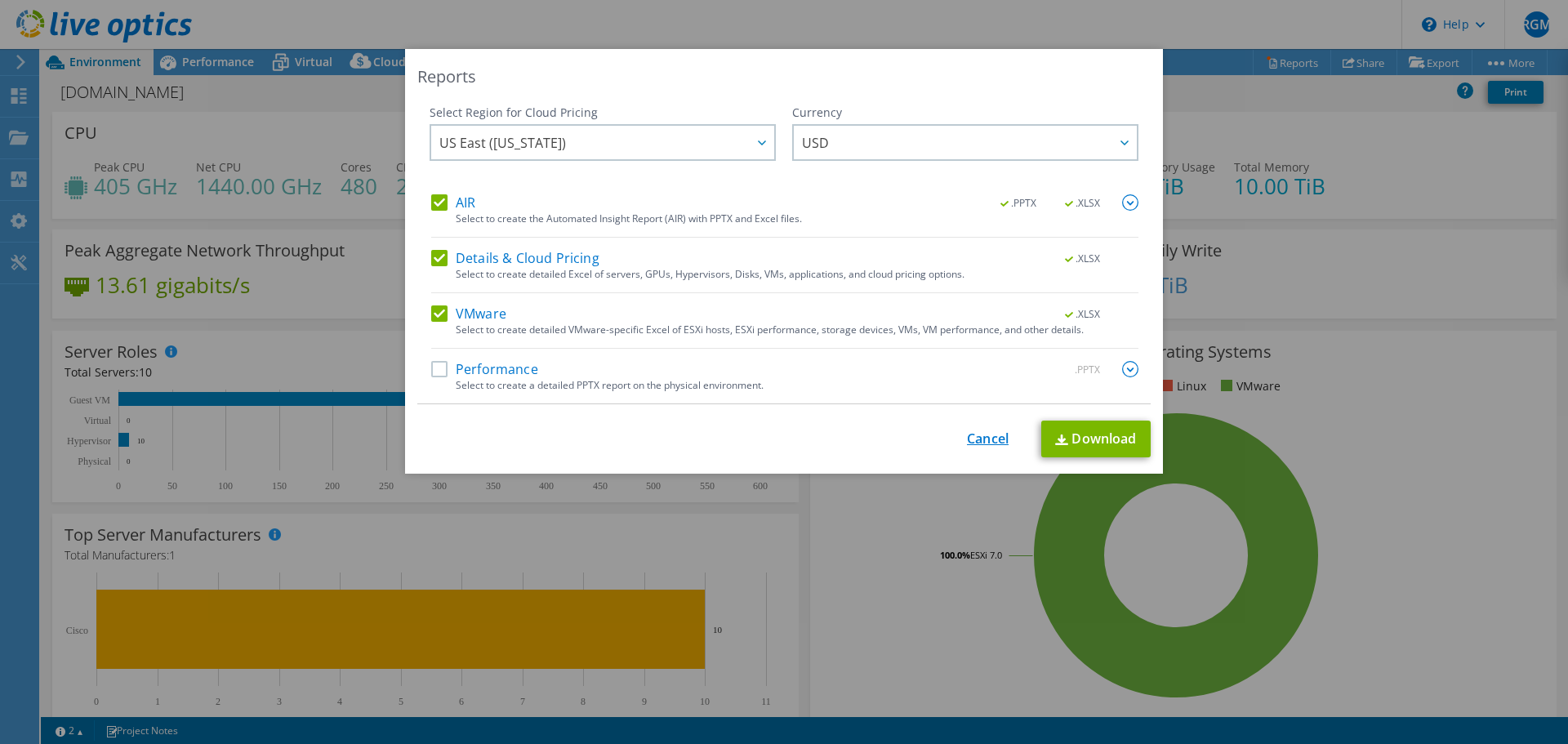
click at [995, 439] on link "Cancel" at bounding box center [987, 439] width 42 height 15
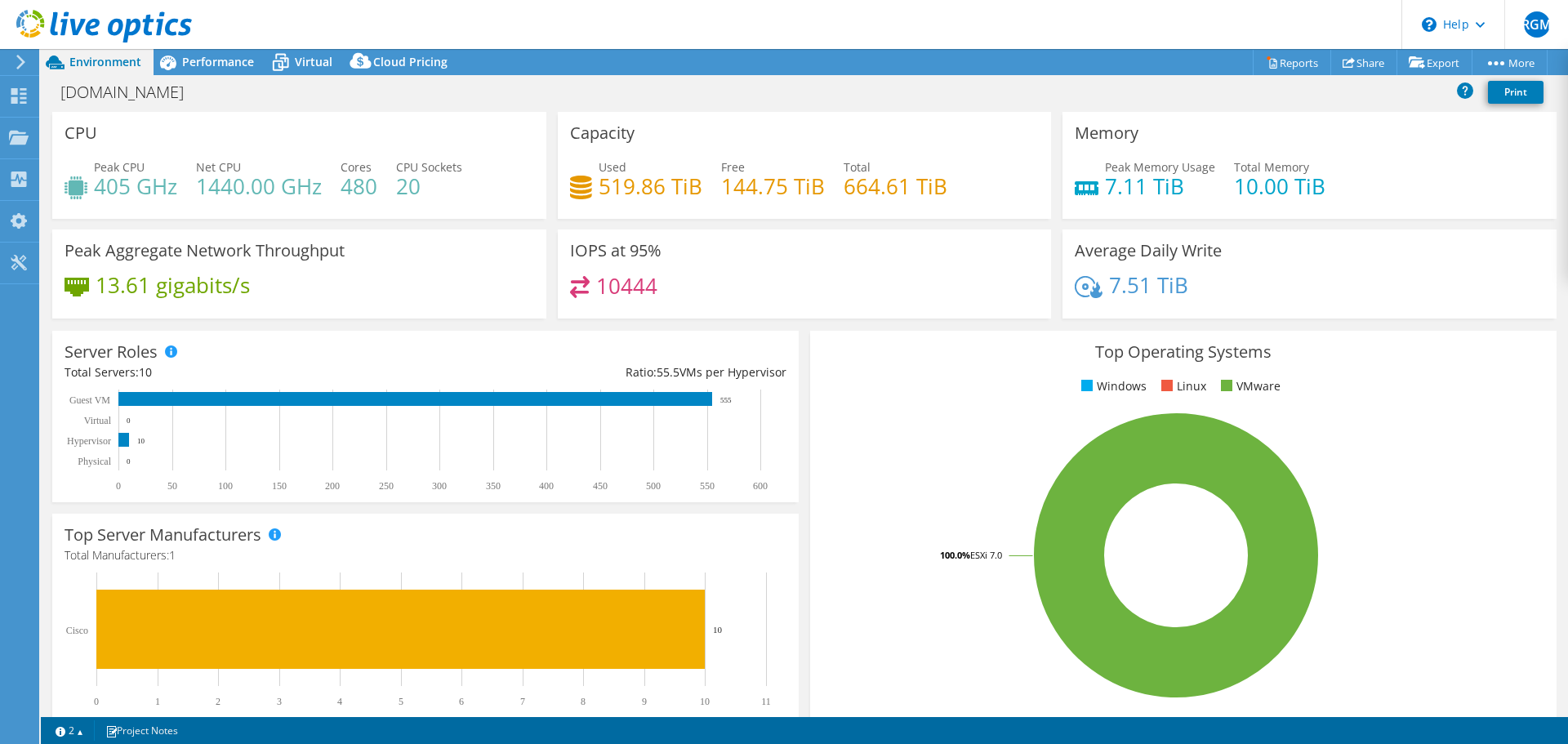
click at [1516, 104] on div "Print" at bounding box center [1502, 95] width 91 height 35
click at [1516, 93] on link "Print" at bounding box center [1516, 93] width 56 height 23
click at [1358, 65] on link "Share" at bounding box center [1363, 63] width 67 height 25
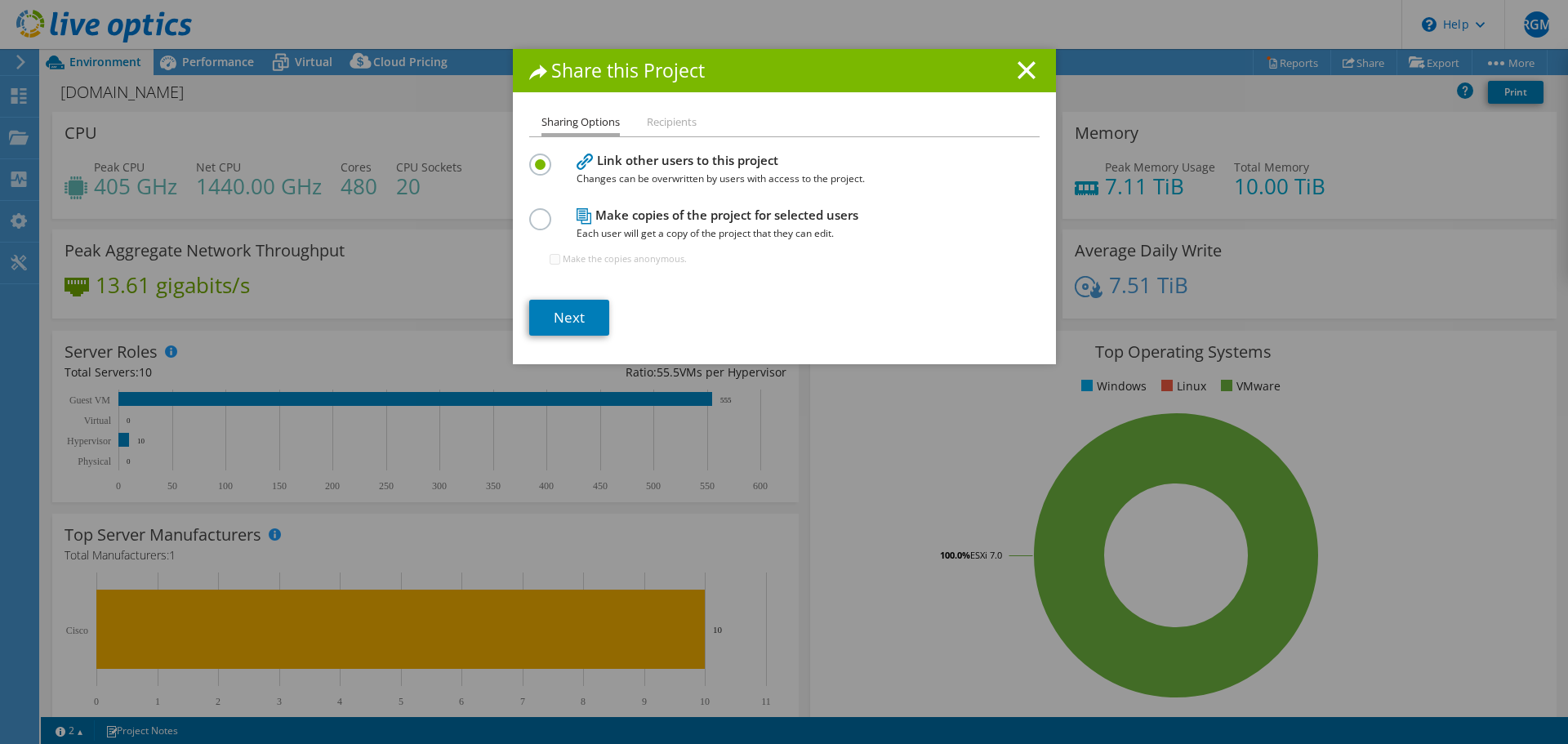
click at [658, 118] on li "Recipients" at bounding box center [672, 123] width 50 height 20
click at [1019, 65] on line at bounding box center [1026, 69] width 16 height 16
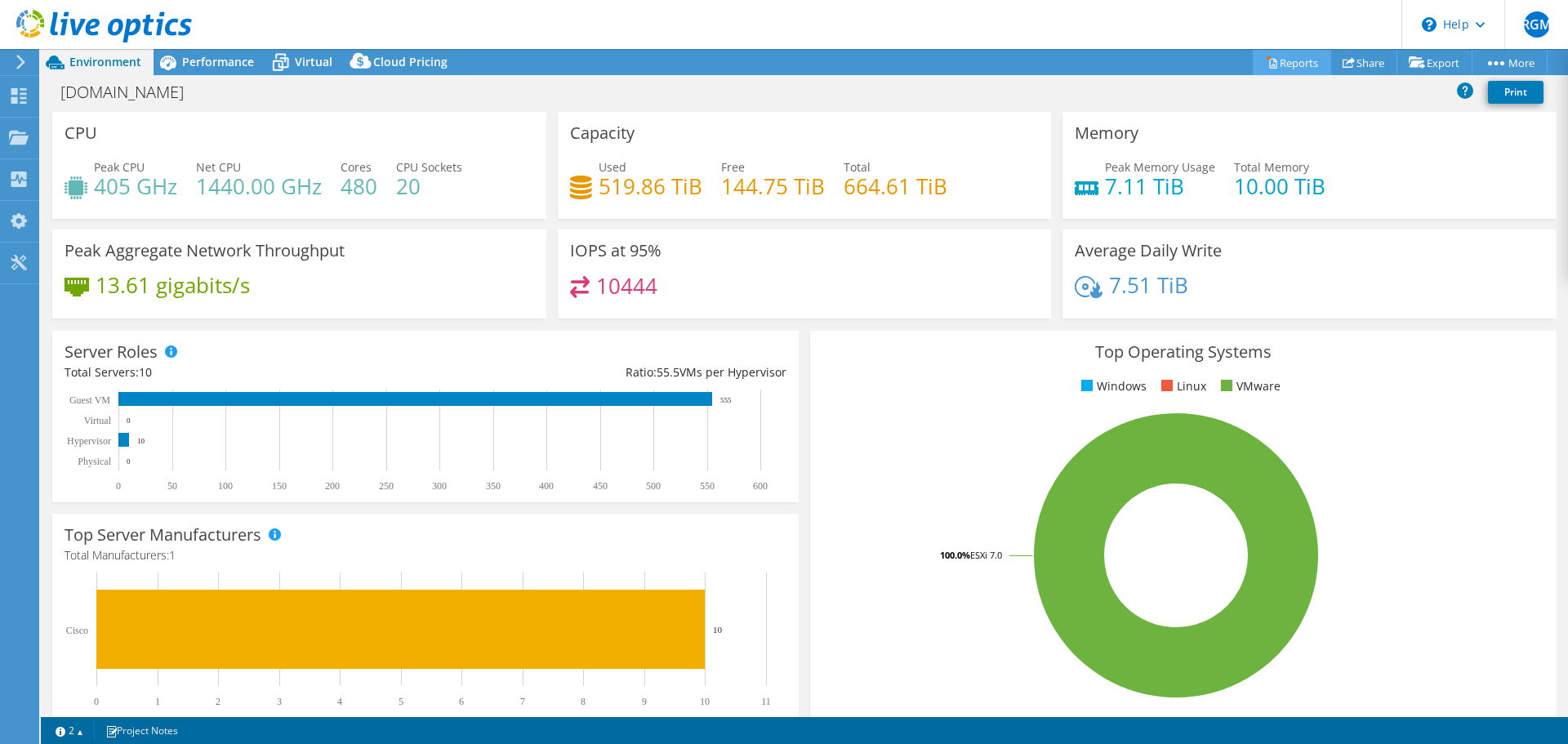
click at [1286, 66] on link "Reports" at bounding box center [1291, 63] width 78 height 25
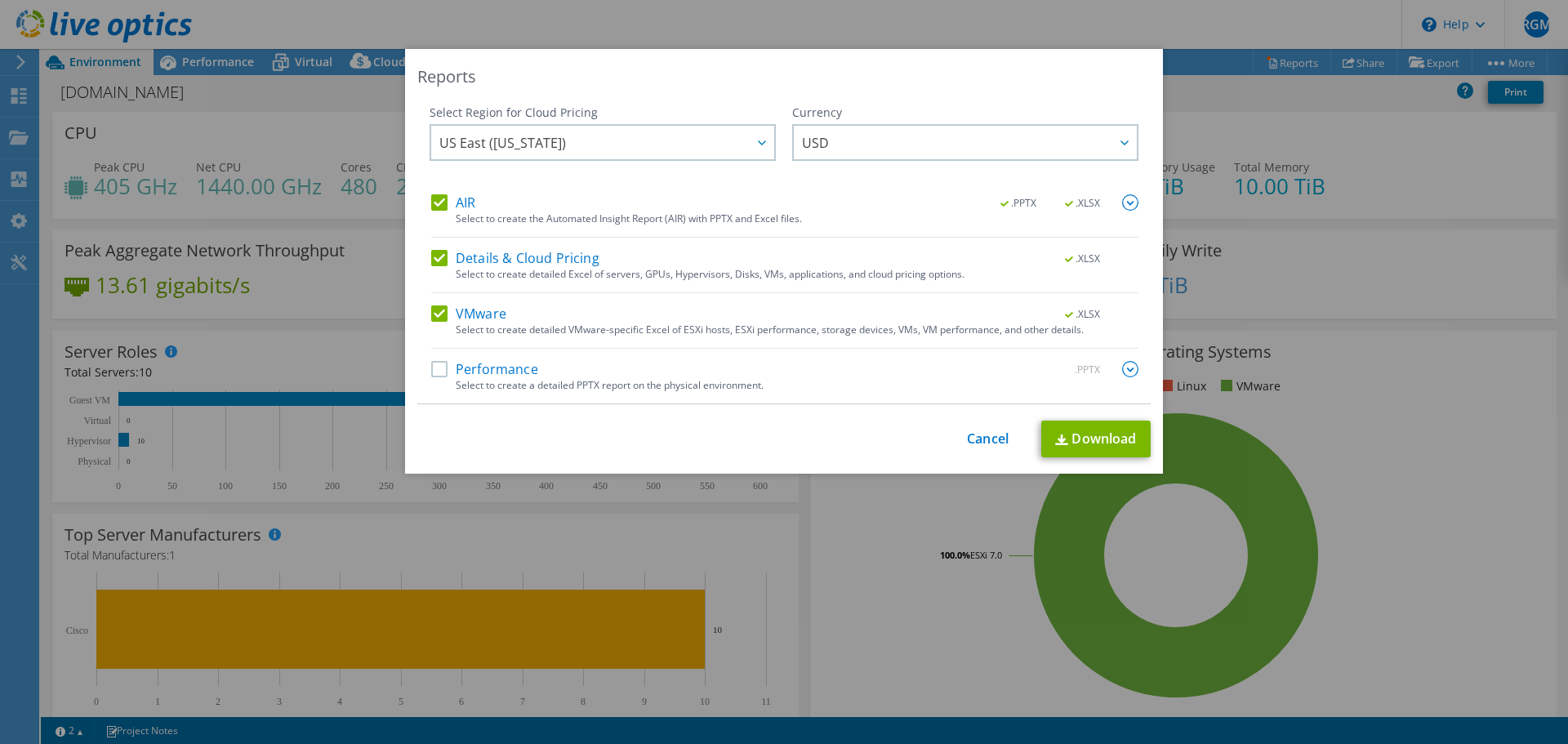
click at [445, 368] on label "Performance" at bounding box center [485, 369] width 107 height 16
click at [0, 0] on input "Performance" at bounding box center [0, 0] width 0 height 0
click at [1088, 432] on link "Download" at bounding box center [1095, 439] width 109 height 37
click at [310, 310] on div "Reports Select Region for Cloud Pricing Asia Pacific (Hong Kong) Asia Pacific (…" at bounding box center [784, 372] width 1568 height 646
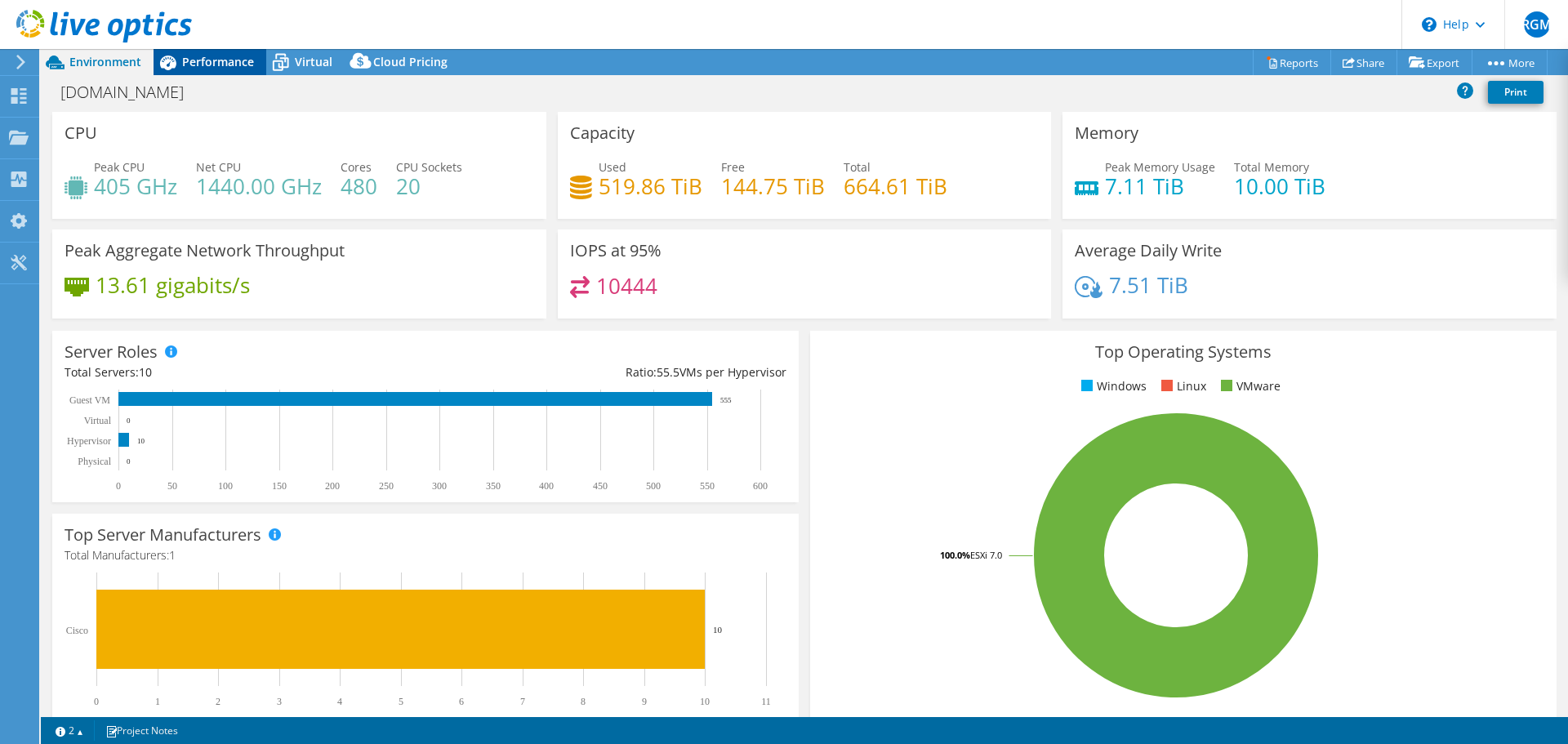
click at [185, 56] on span "Performance" at bounding box center [218, 62] width 71 height 15
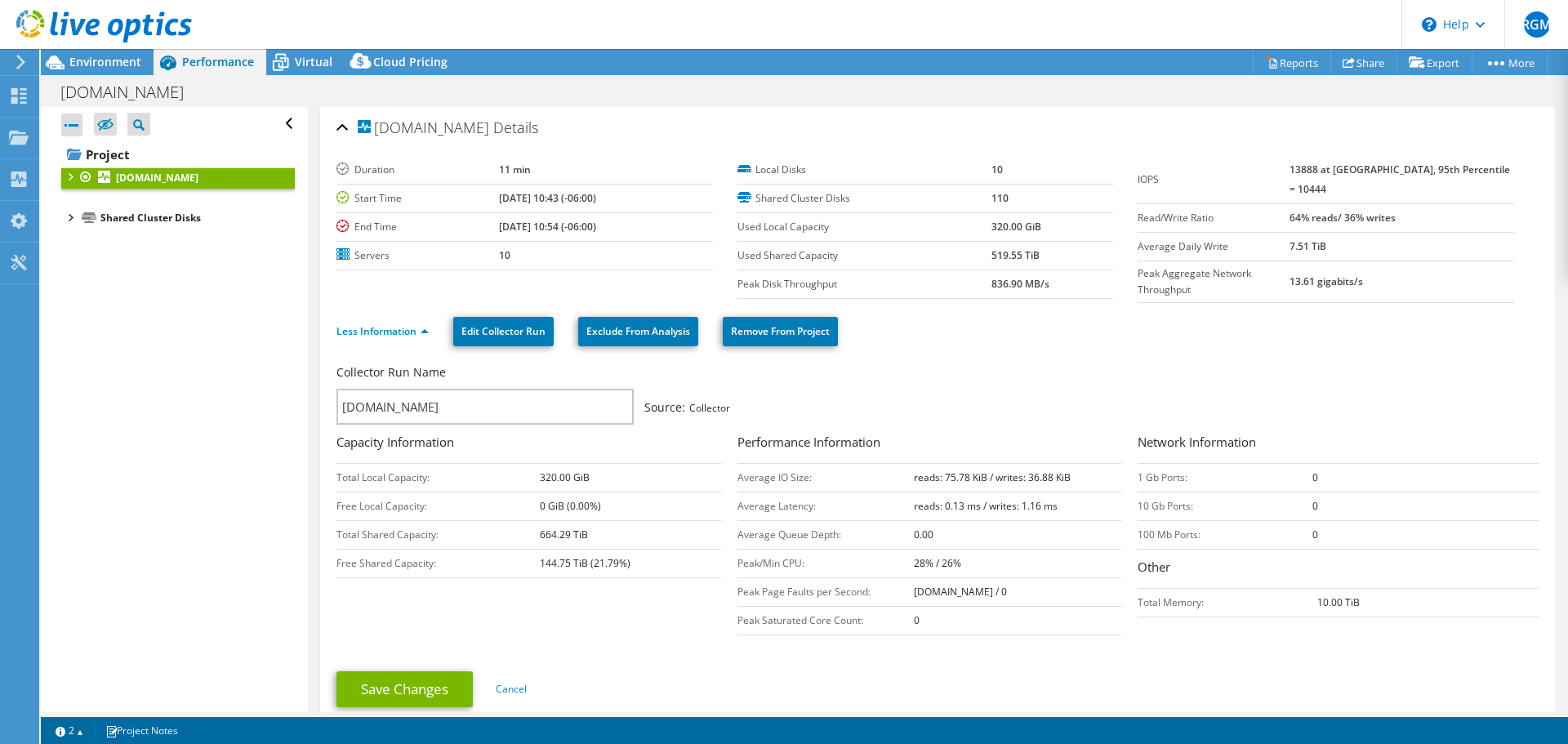
click at [73, 216] on div at bounding box center [69, 216] width 16 height 16
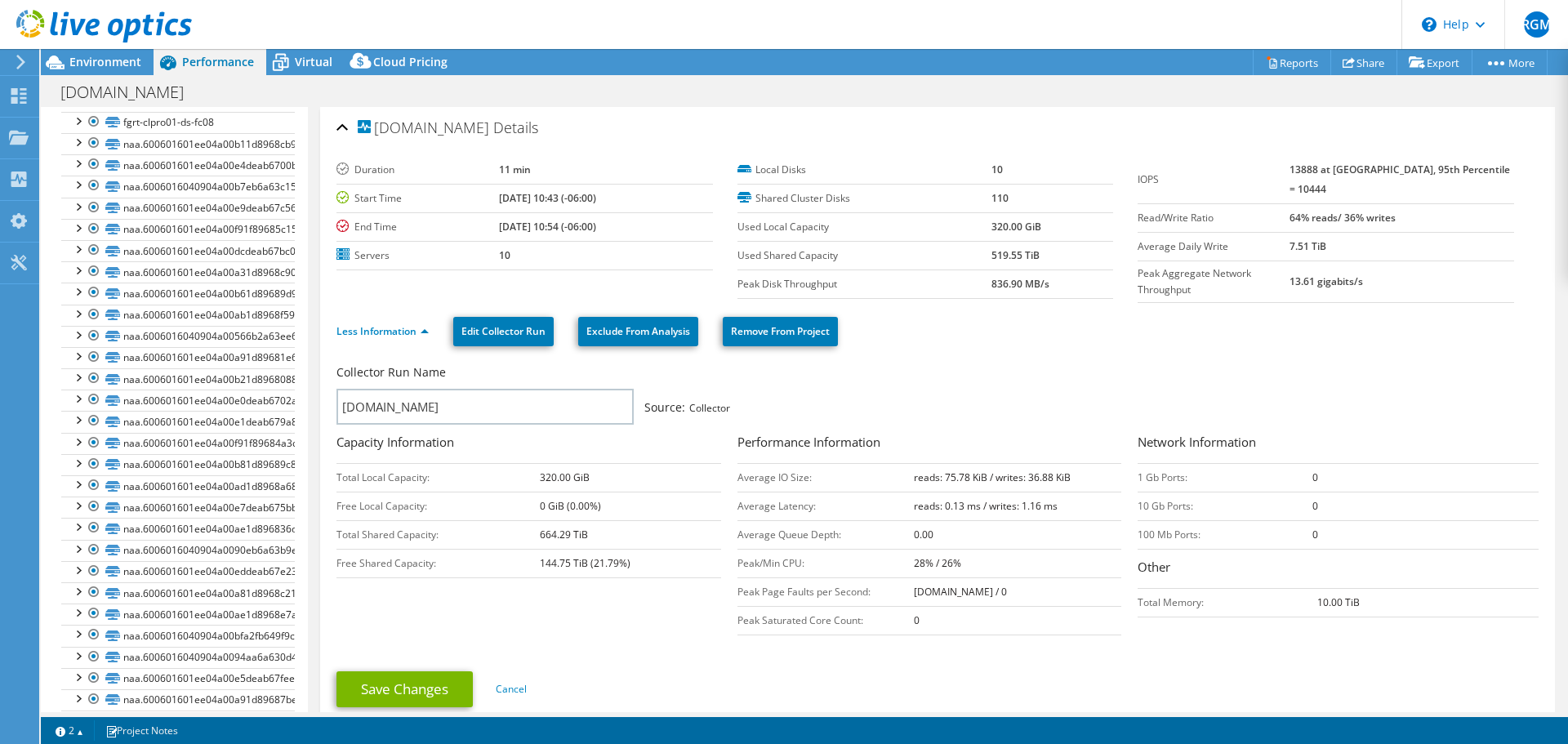
scroll to position [418, 0]
click at [111, 40] on icon at bounding box center [104, 26] width 176 height 34
click at [99, 67] on span "Environment" at bounding box center [105, 62] width 71 height 15
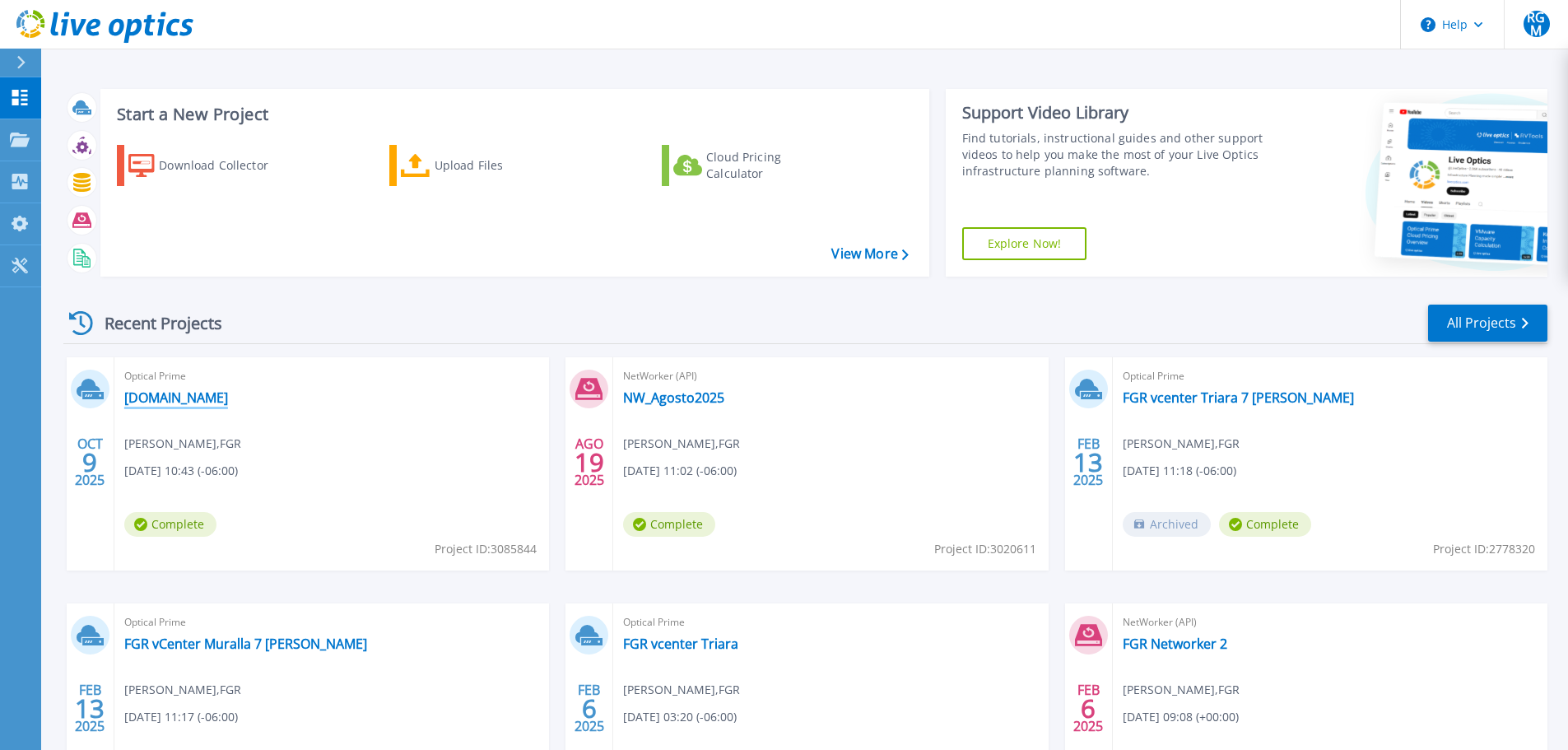
click at [228, 391] on link "[DOMAIN_NAME]" at bounding box center [176, 397] width 104 height 17
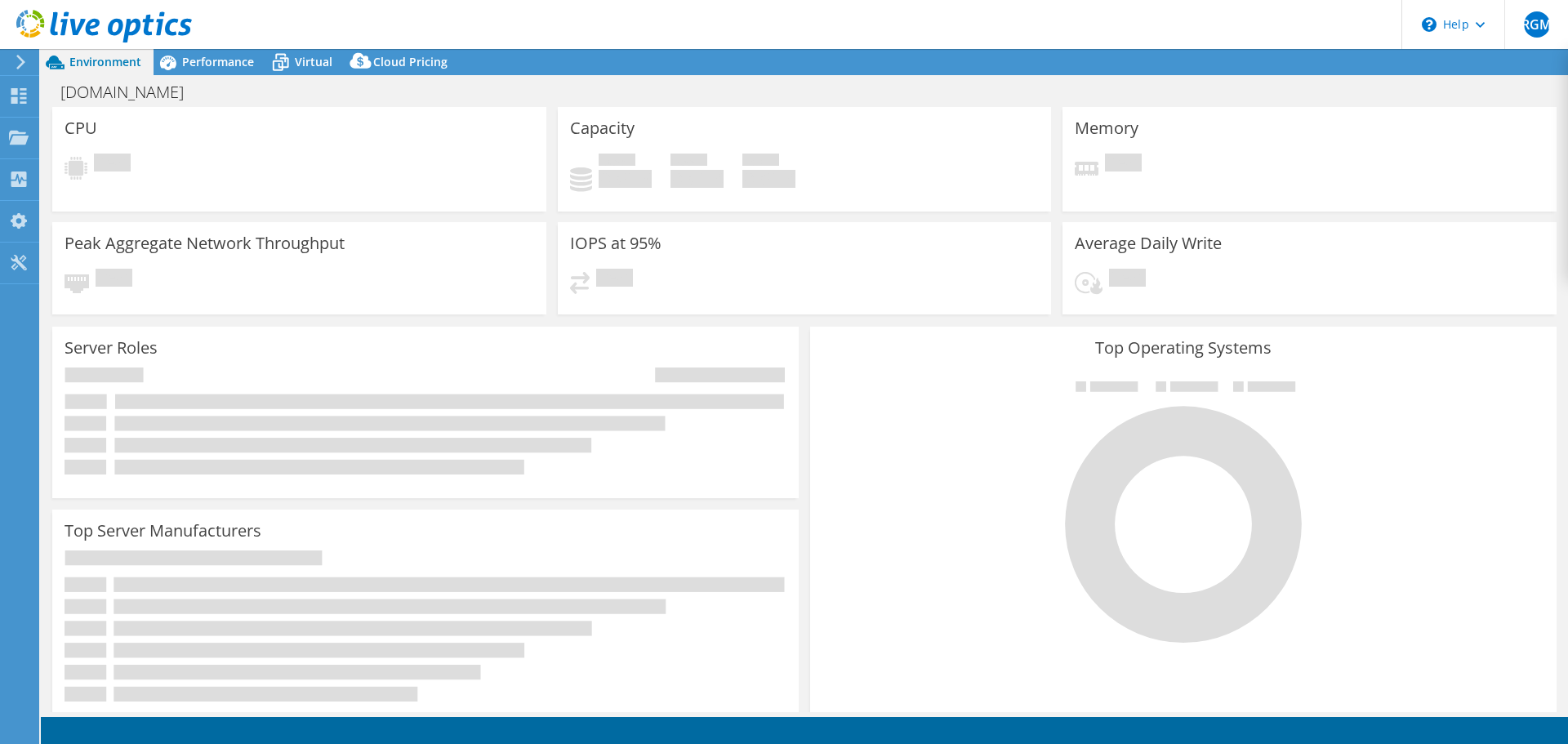
select select "USD"
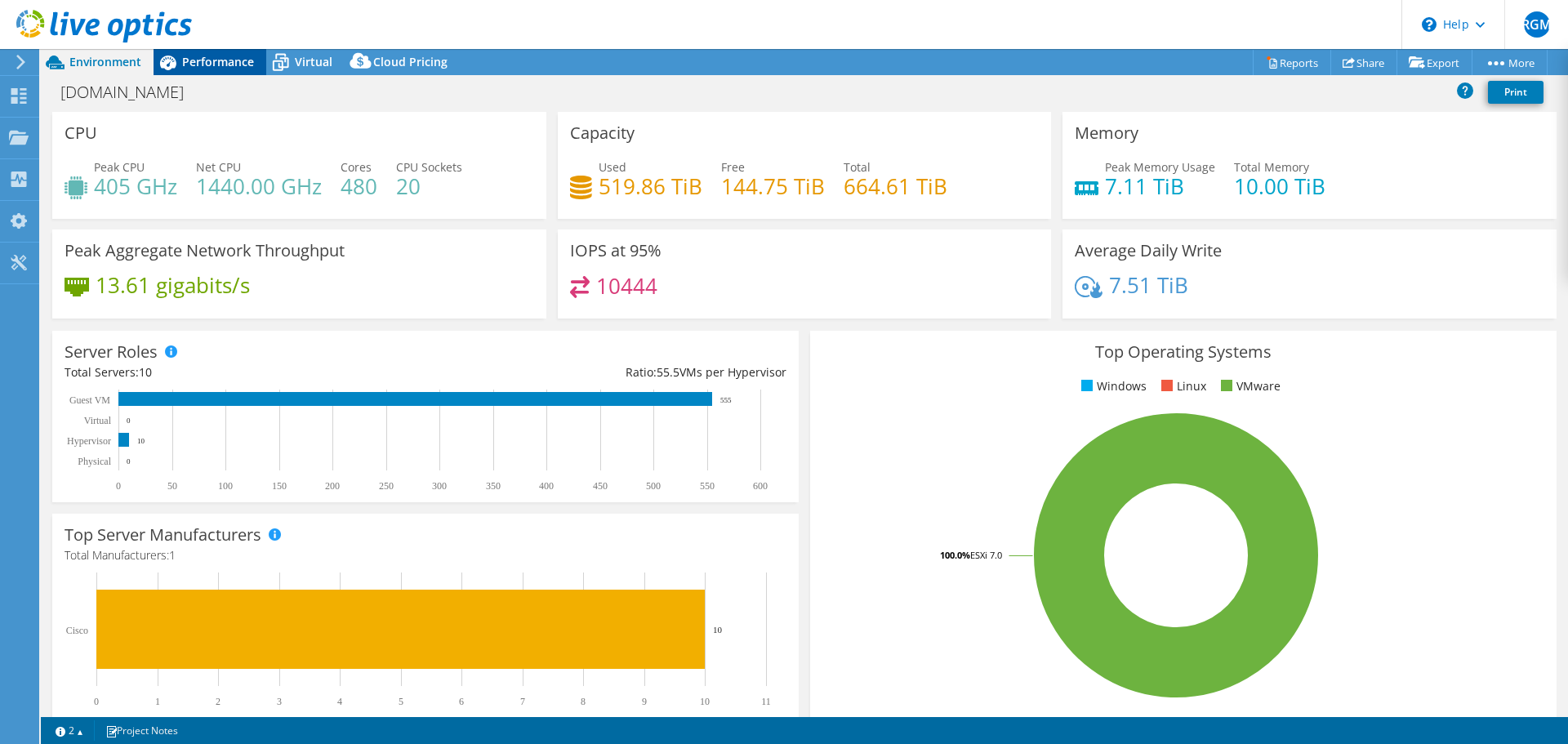
click at [221, 64] on span "Performance" at bounding box center [218, 62] width 71 height 15
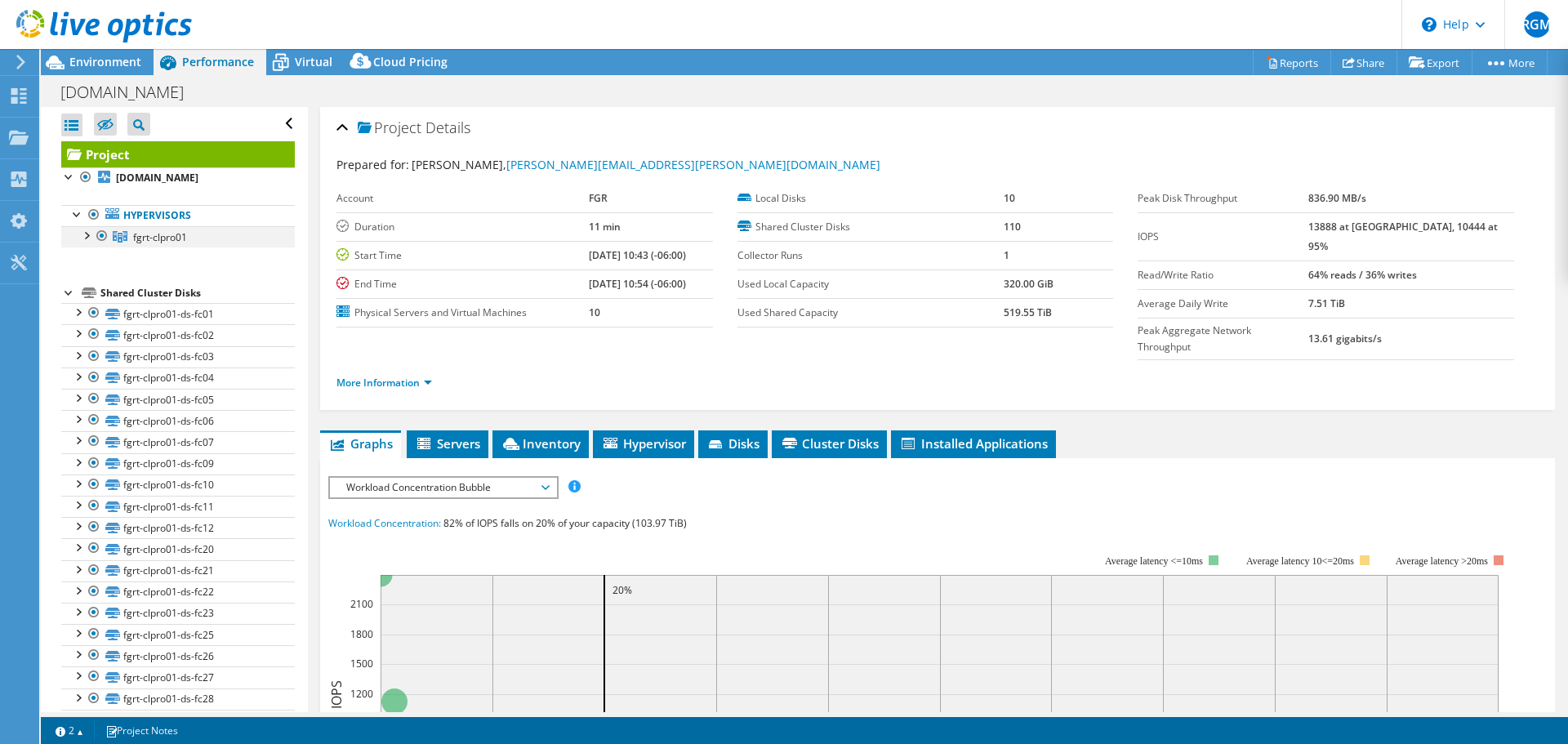
click at [90, 235] on div at bounding box center [85, 234] width 16 height 16
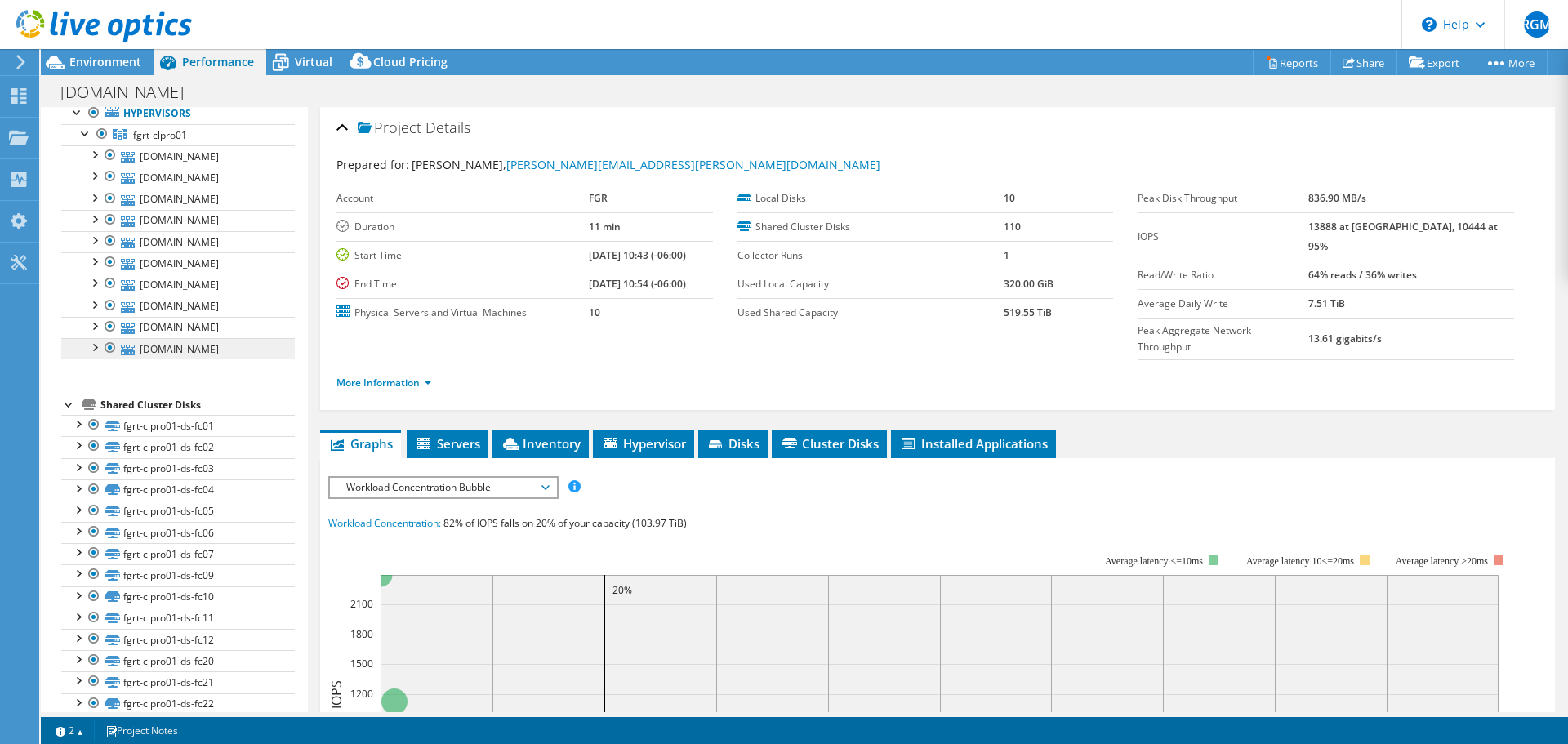
scroll to position [163, 0]
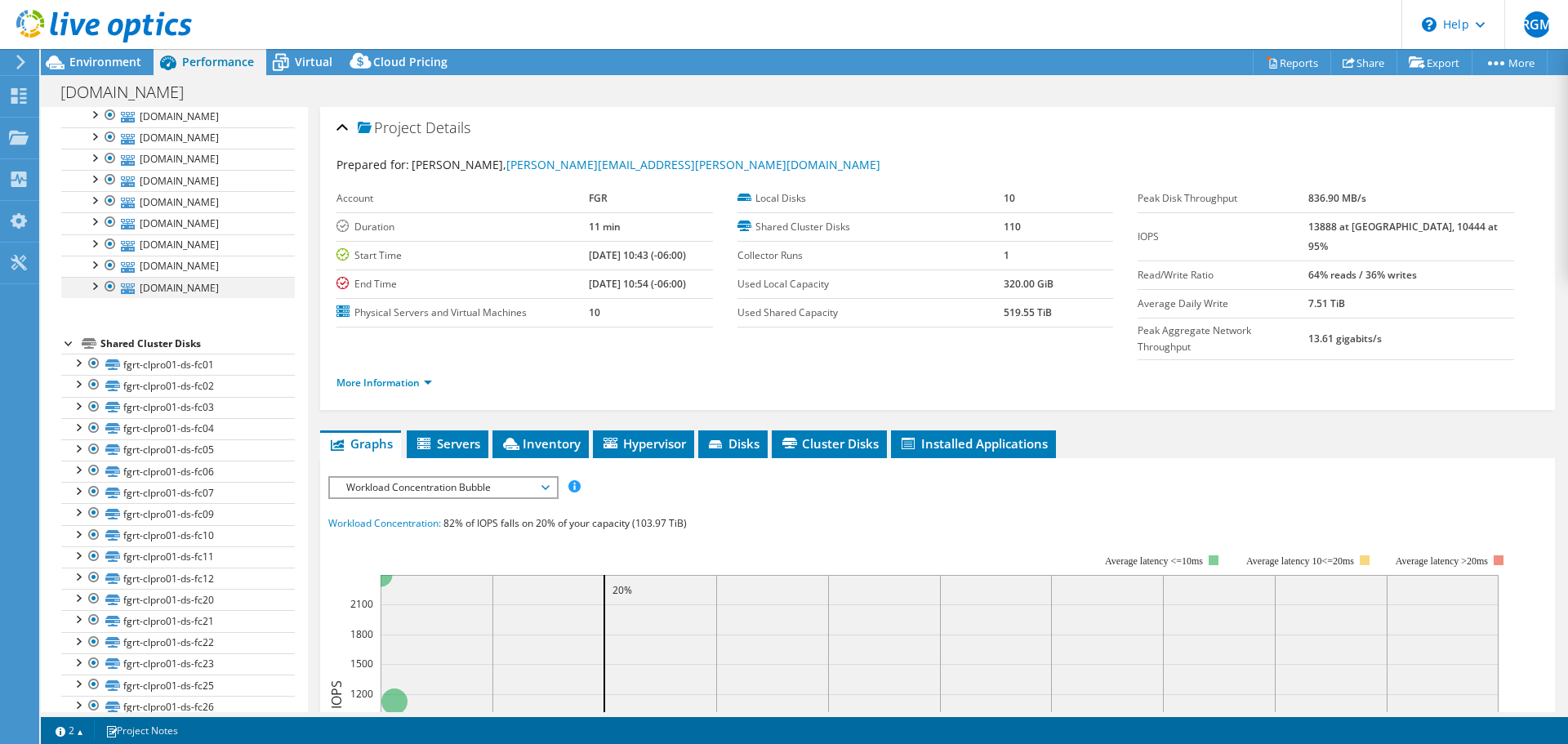
click at [98, 293] on div at bounding box center [94, 285] width 16 height 16
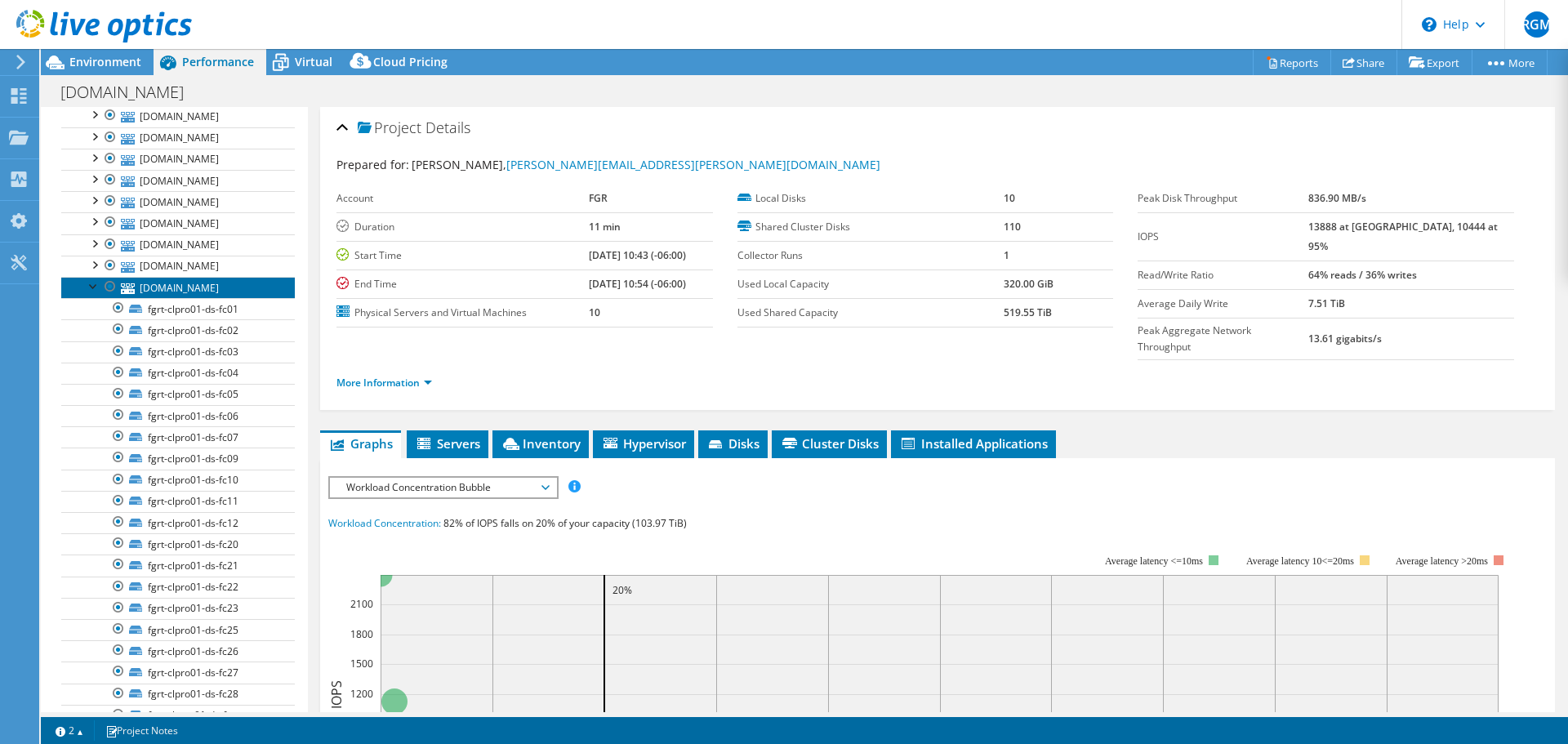
click at [191, 298] on link "fgrt01-w01-esx07.pgr.gob.mx" at bounding box center [178, 288] width 234 height 21
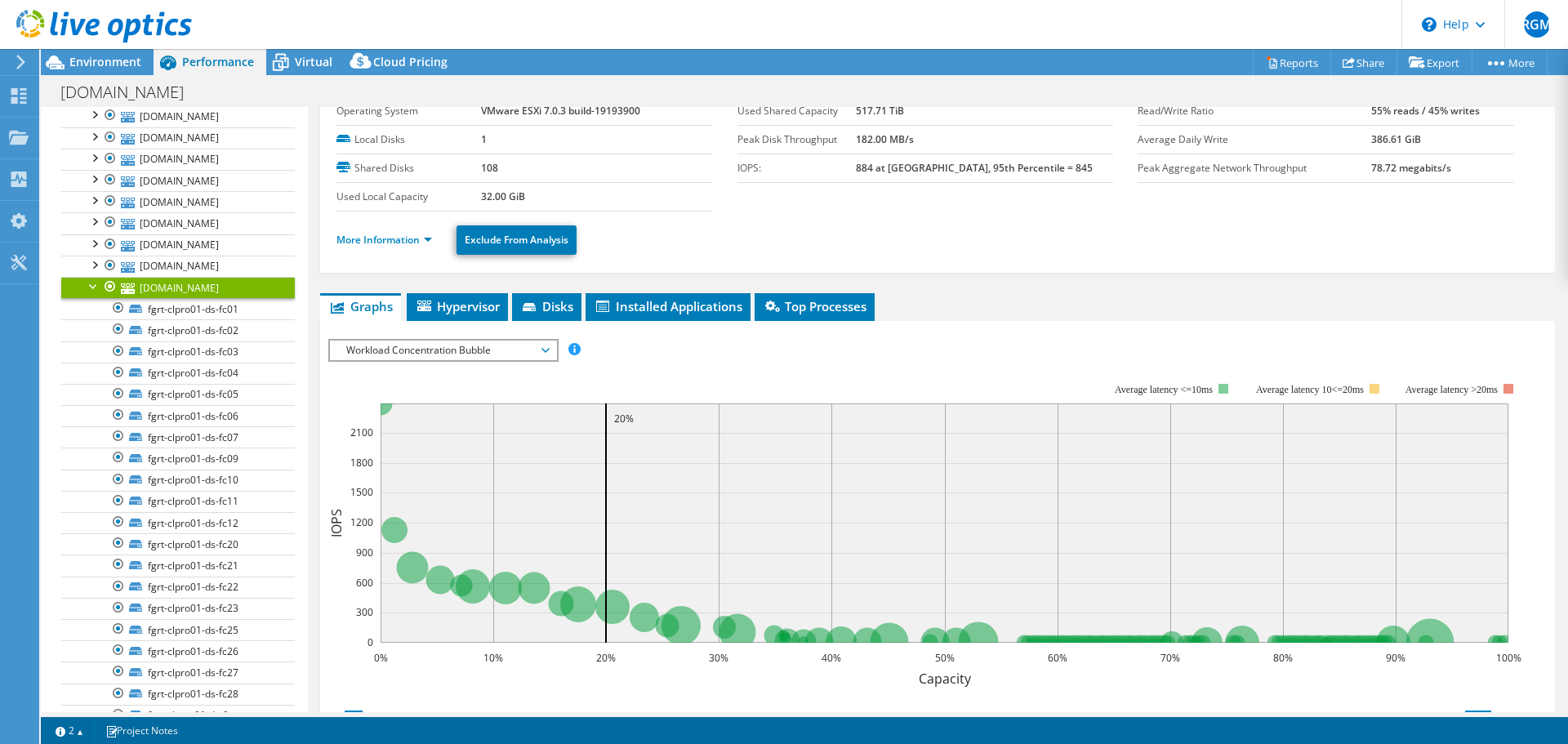
scroll to position [82, 0]
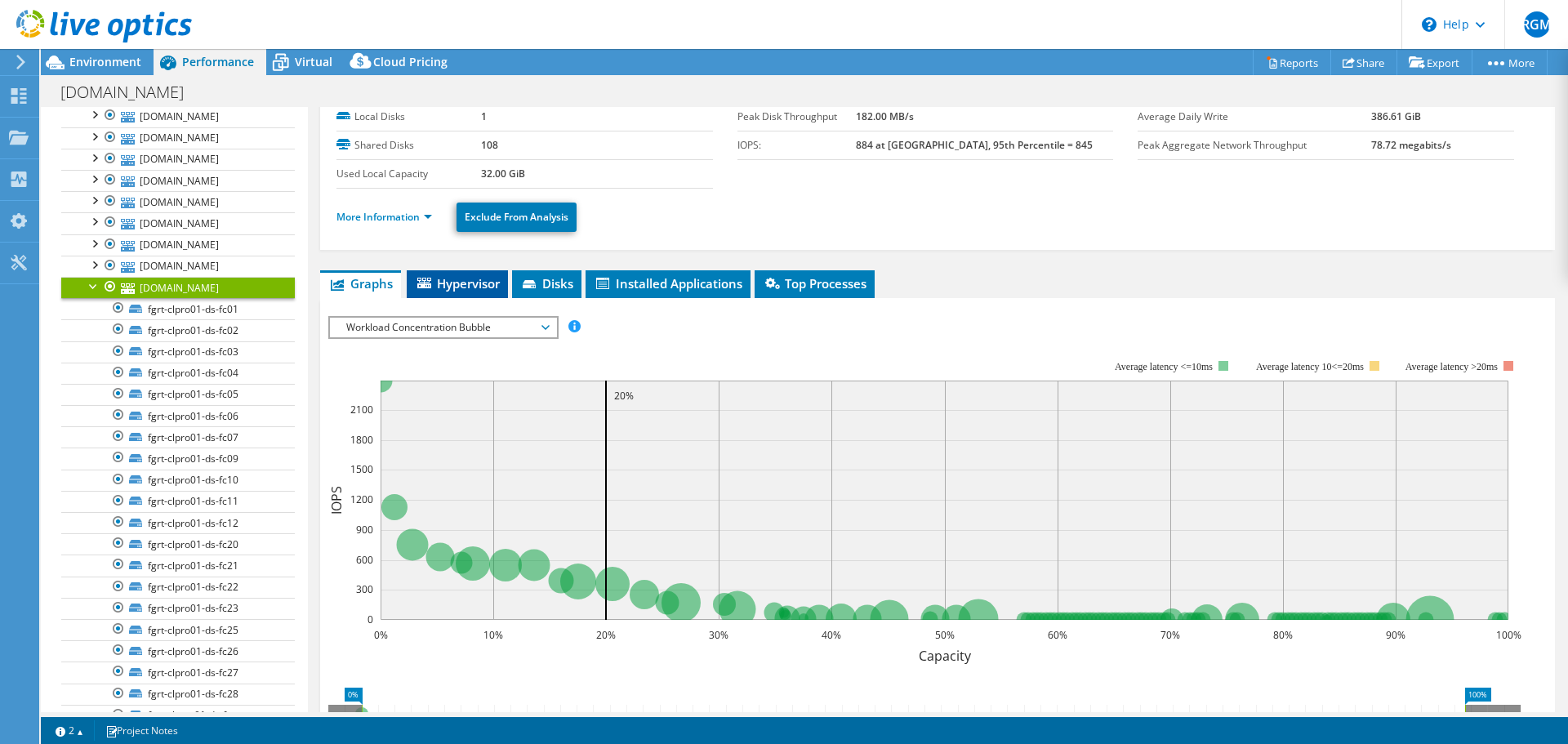
click at [476, 284] on span "Hypervisor" at bounding box center [458, 283] width 85 height 16
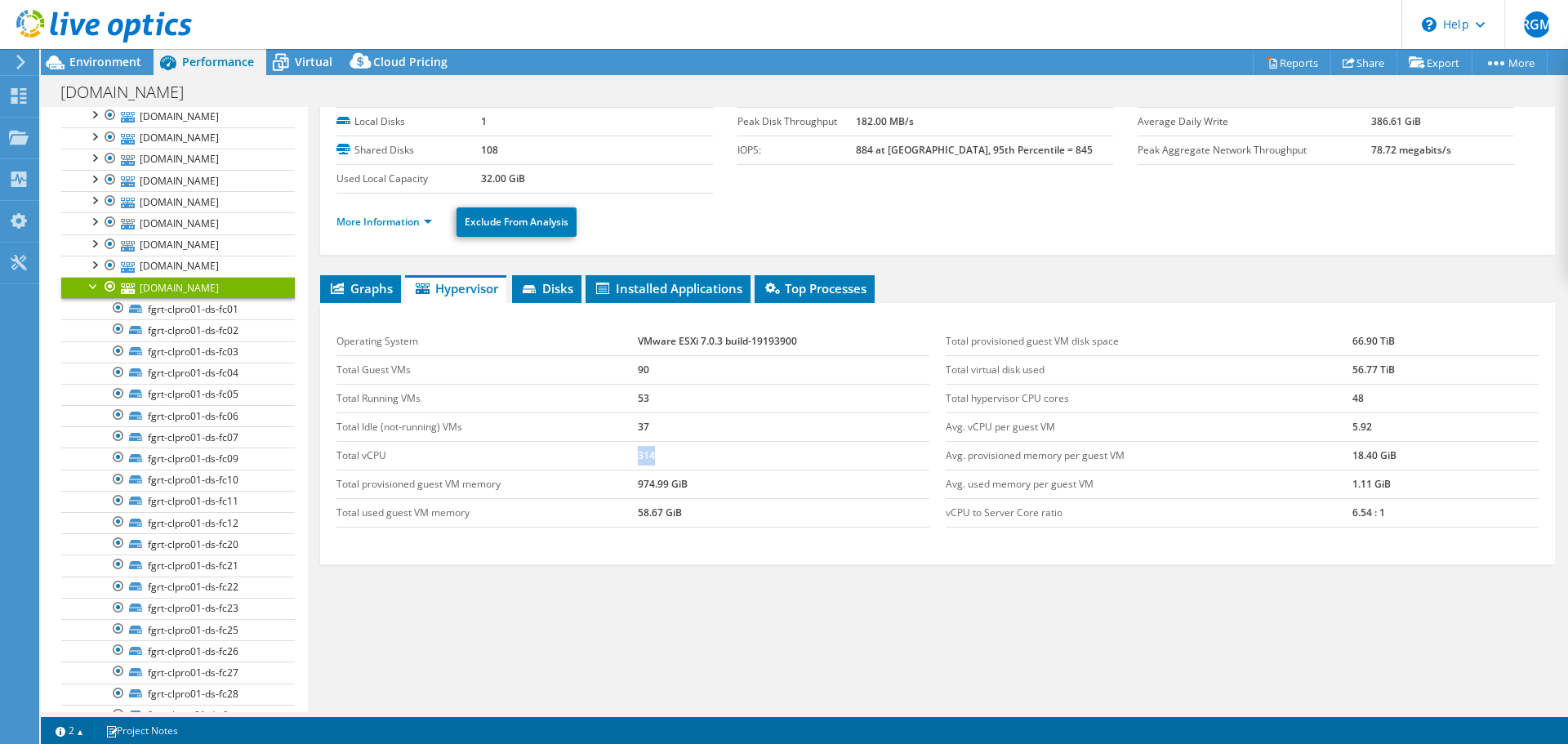
drag, startPoint x: 658, startPoint y: 457, endPoint x: 621, endPoint y: 465, distance: 37.9
click at [622, 465] on tr "Total vCPU 314" at bounding box center [632, 455] width 593 height 29
click at [612, 453] on td "Total vCPU" at bounding box center [486, 455] width 300 height 29
click at [805, 280] on span "Top Processes" at bounding box center [814, 288] width 103 height 16
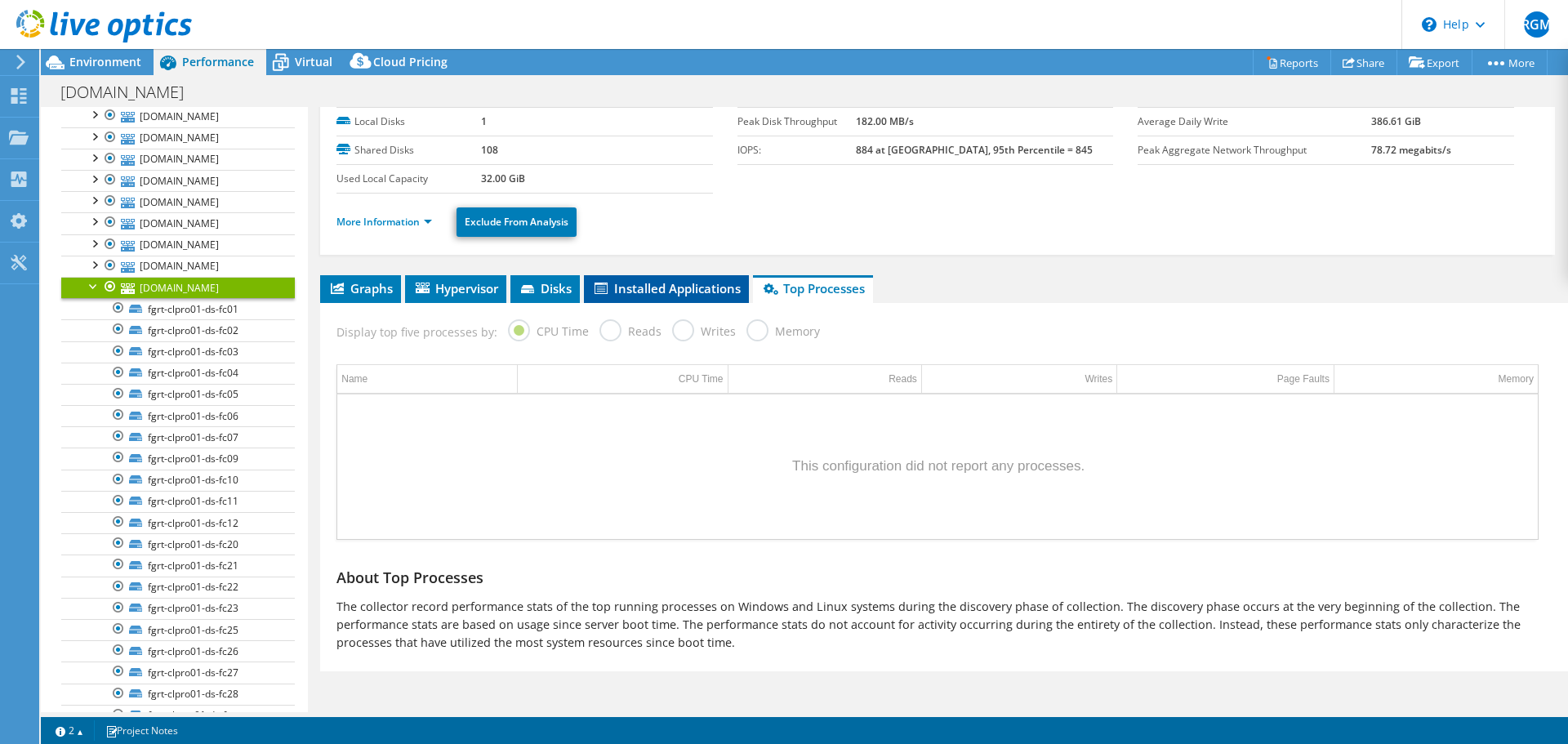
click at [629, 289] on span "Installed Applications" at bounding box center [666, 288] width 149 height 16
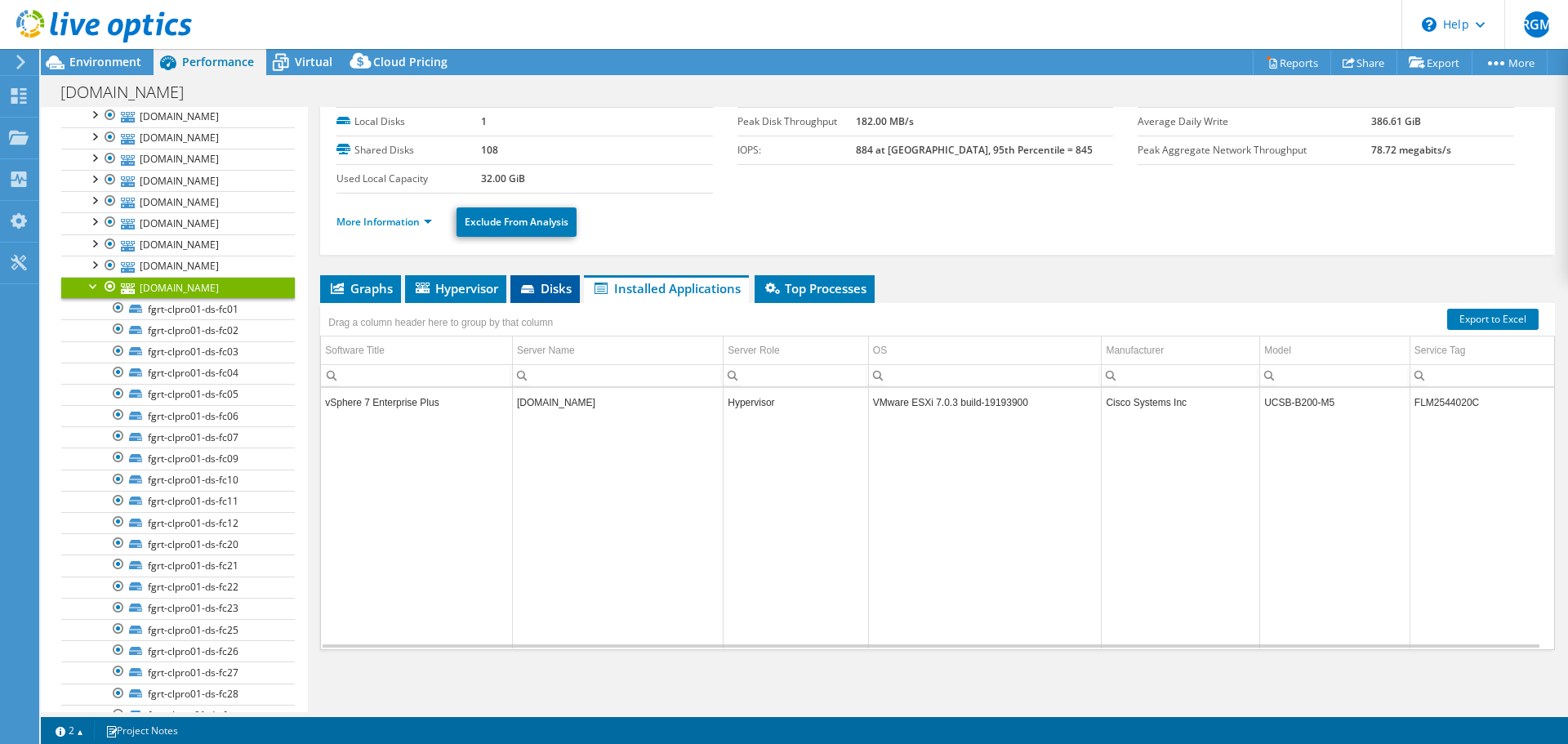
click at [535, 289] on icon at bounding box center [529, 289] width 16 height 11
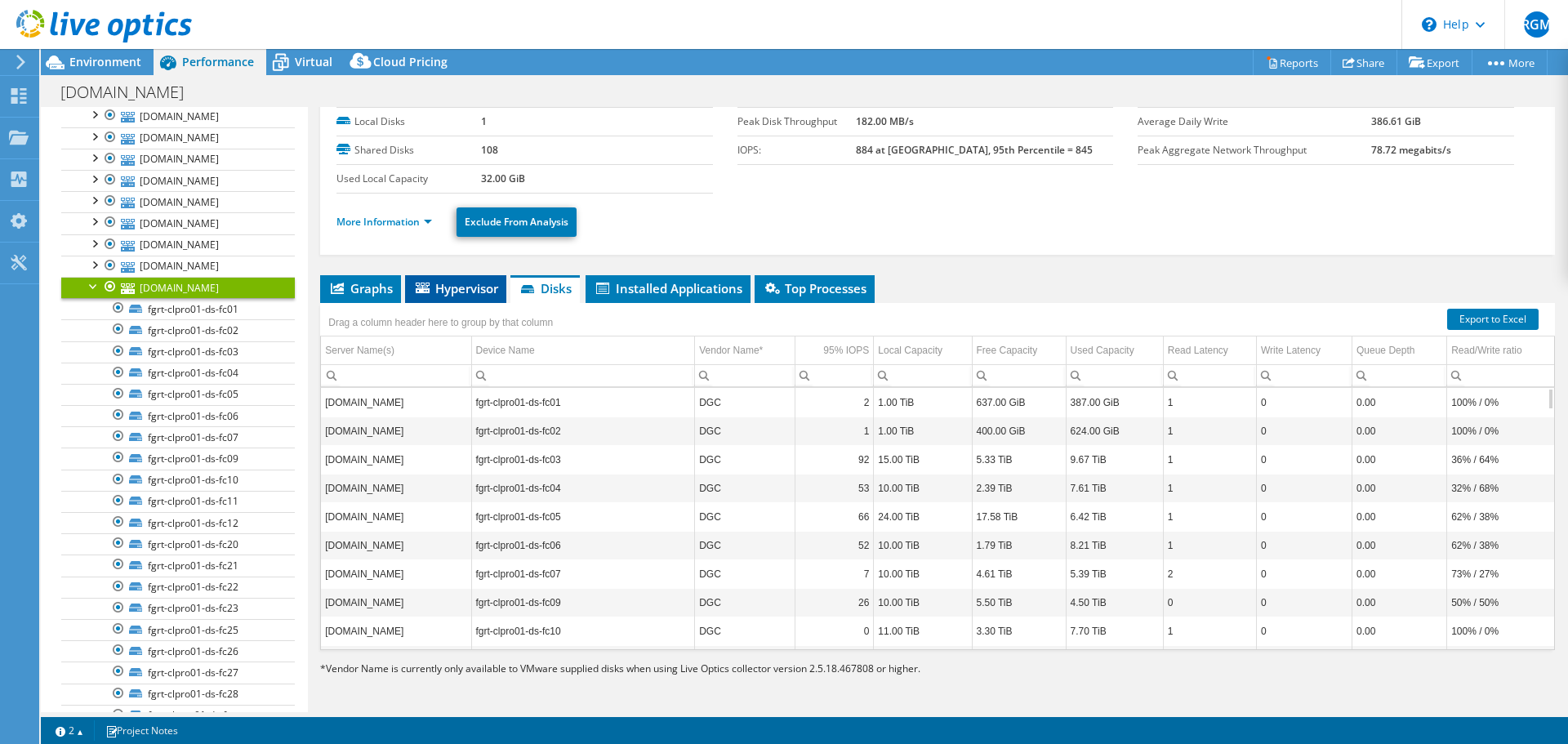
click at [482, 290] on span "Hypervisor" at bounding box center [456, 288] width 85 height 16
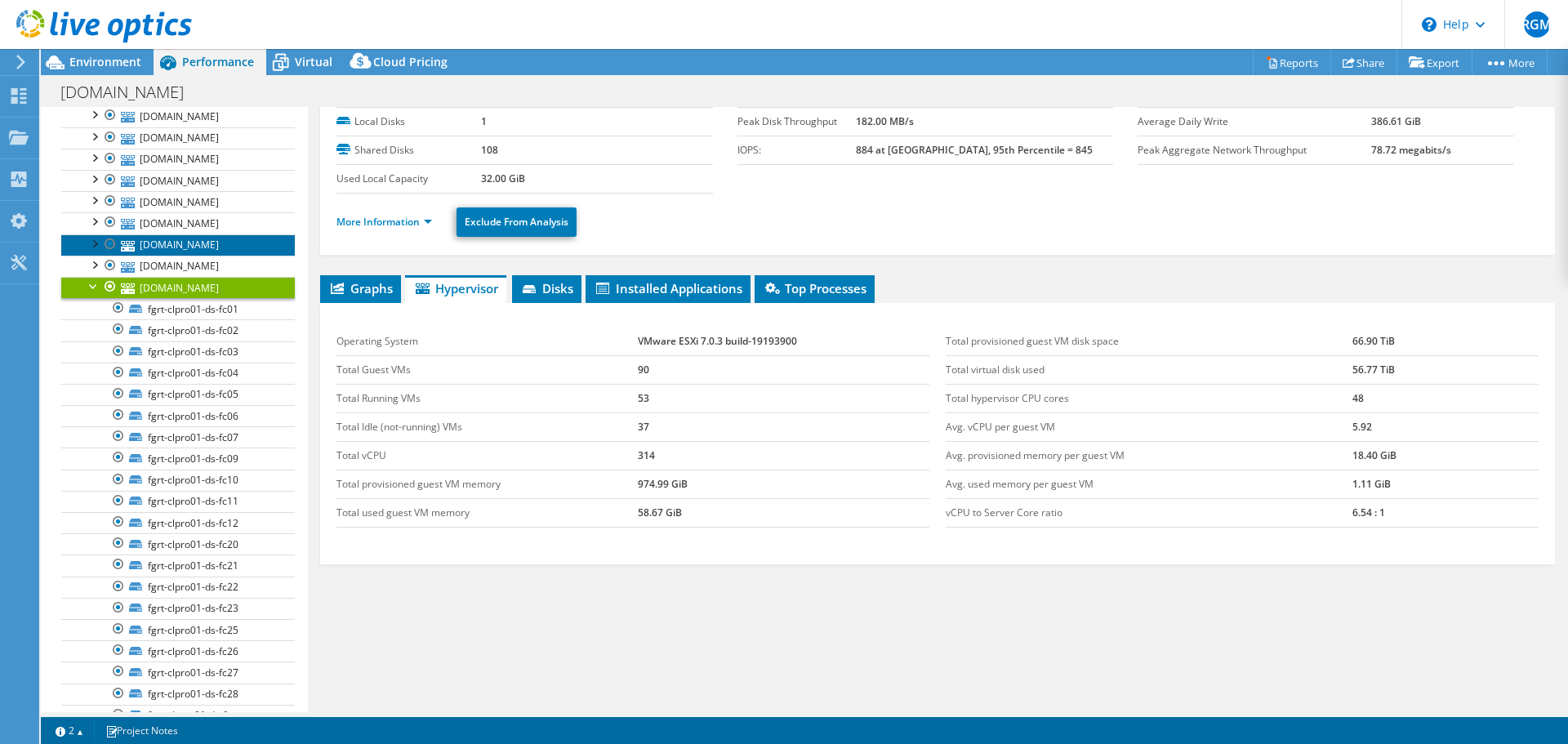
click at [193, 256] on link "fgrt01-w01-esx03.pgr.gob.mx" at bounding box center [178, 245] width 234 height 21
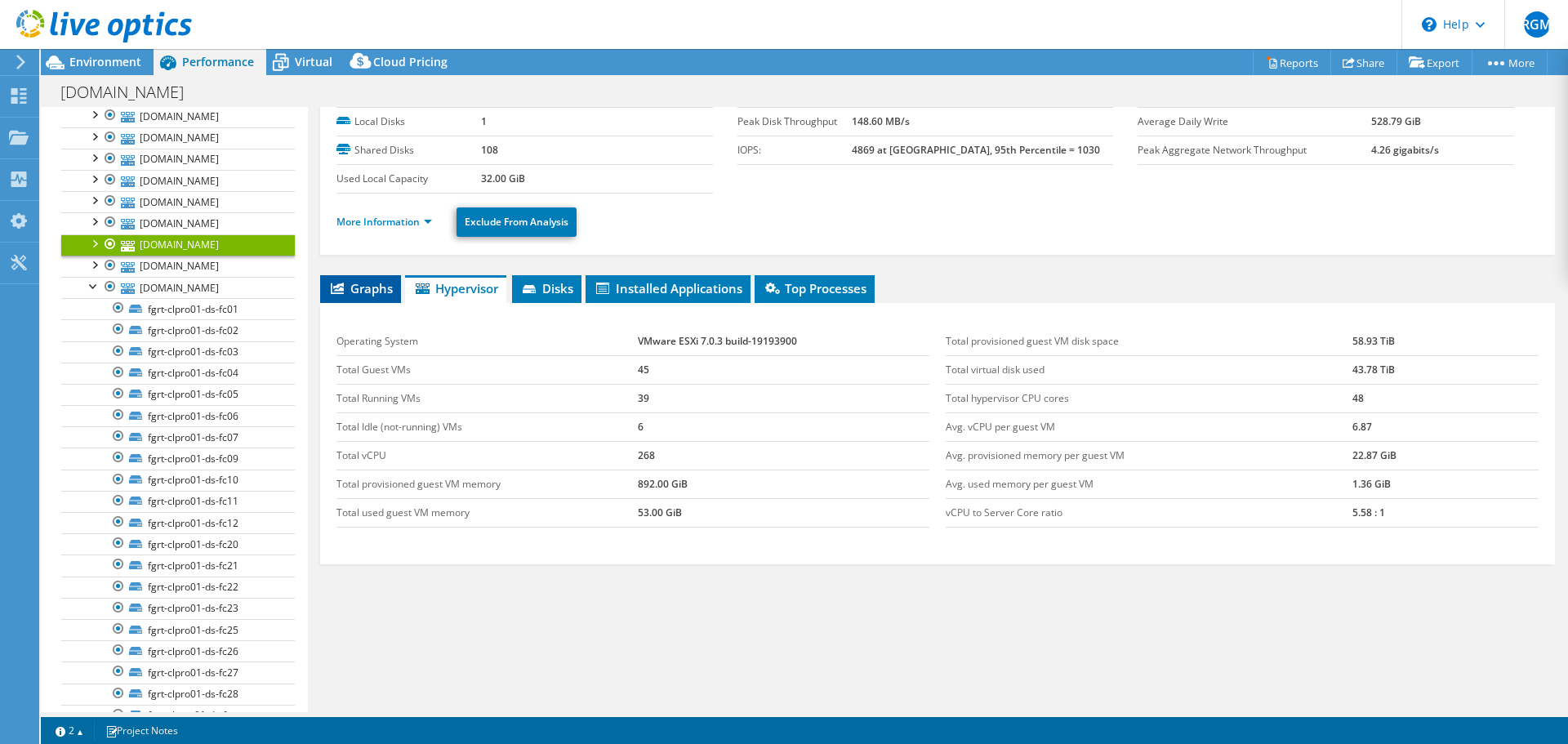
click at [383, 295] on span "Graphs" at bounding box center [360, 288] width 65 height 16
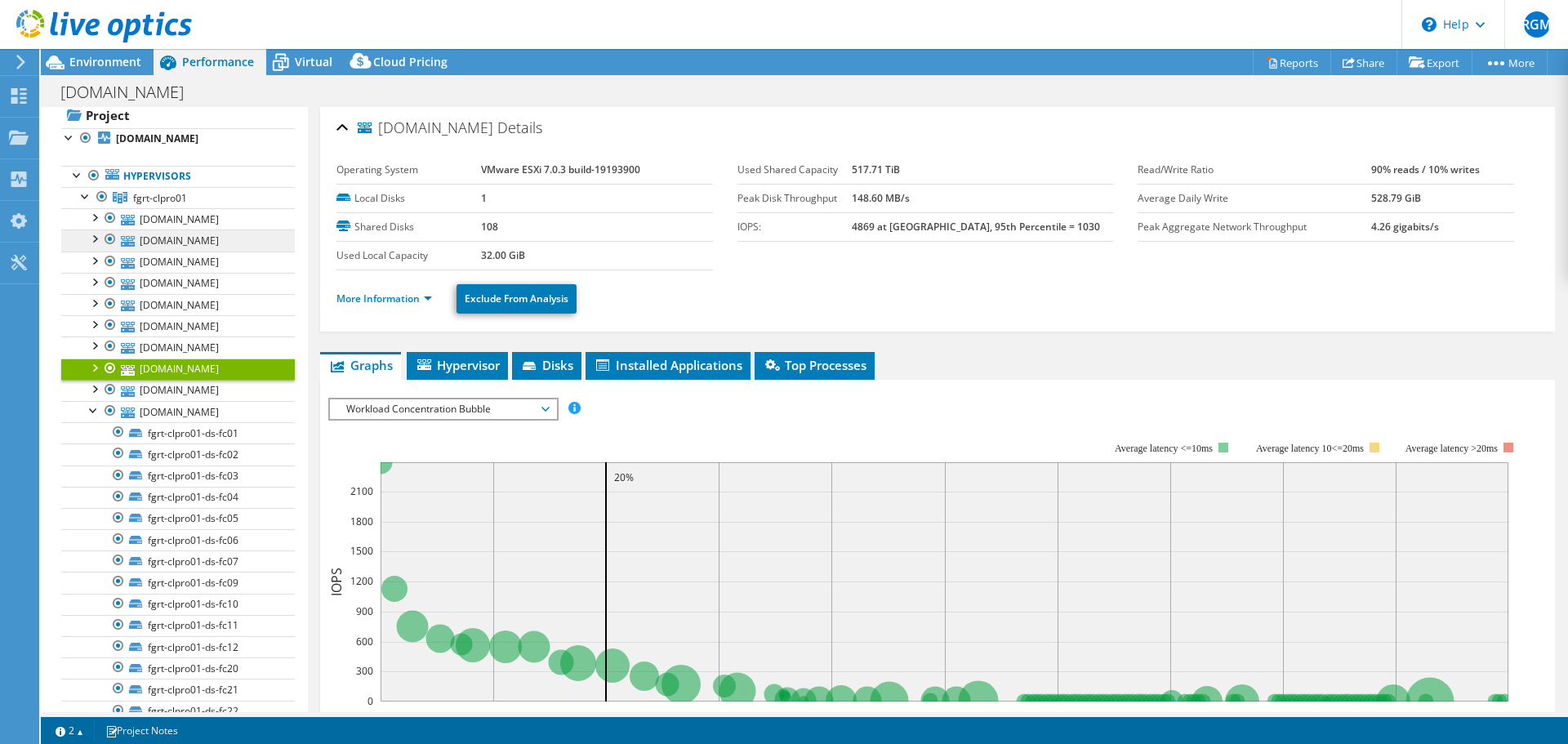
scroll to position [0, 0]
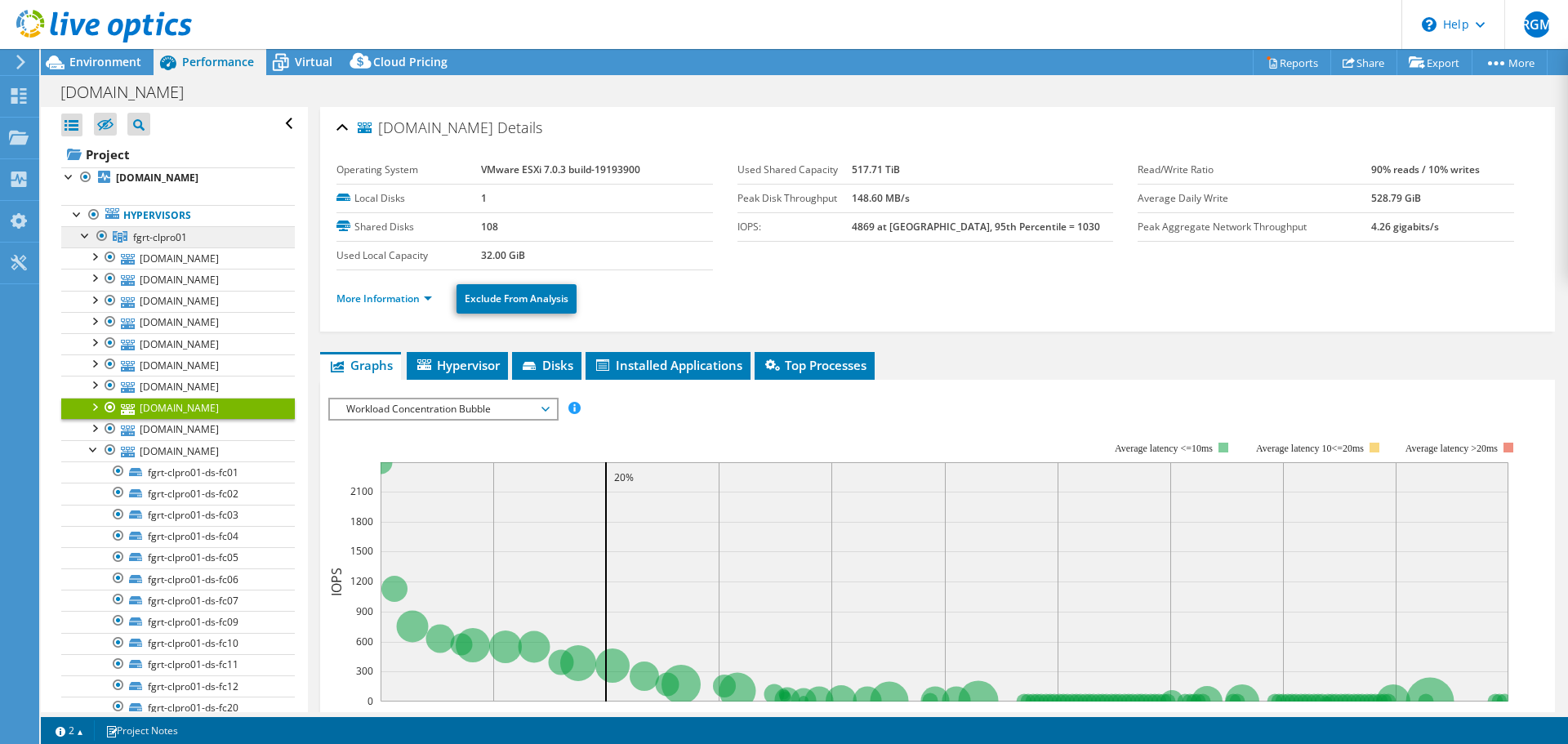
click at [169, 231] on span "fgrt-clpro01" at bounding box center [160, 237] width 54 height 14
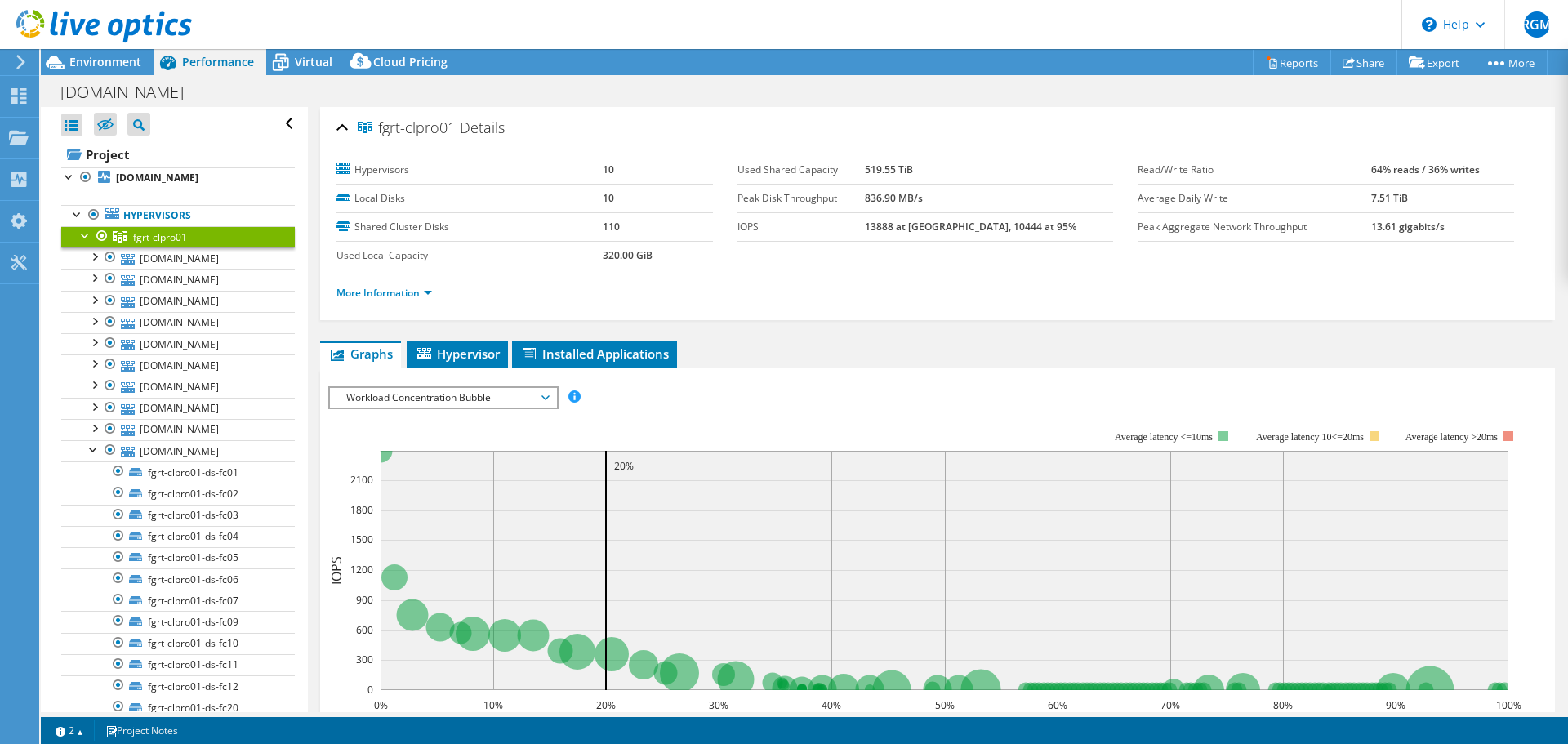
click at [89, 237] on div at bounding box center [85, 234] width 16 height 16
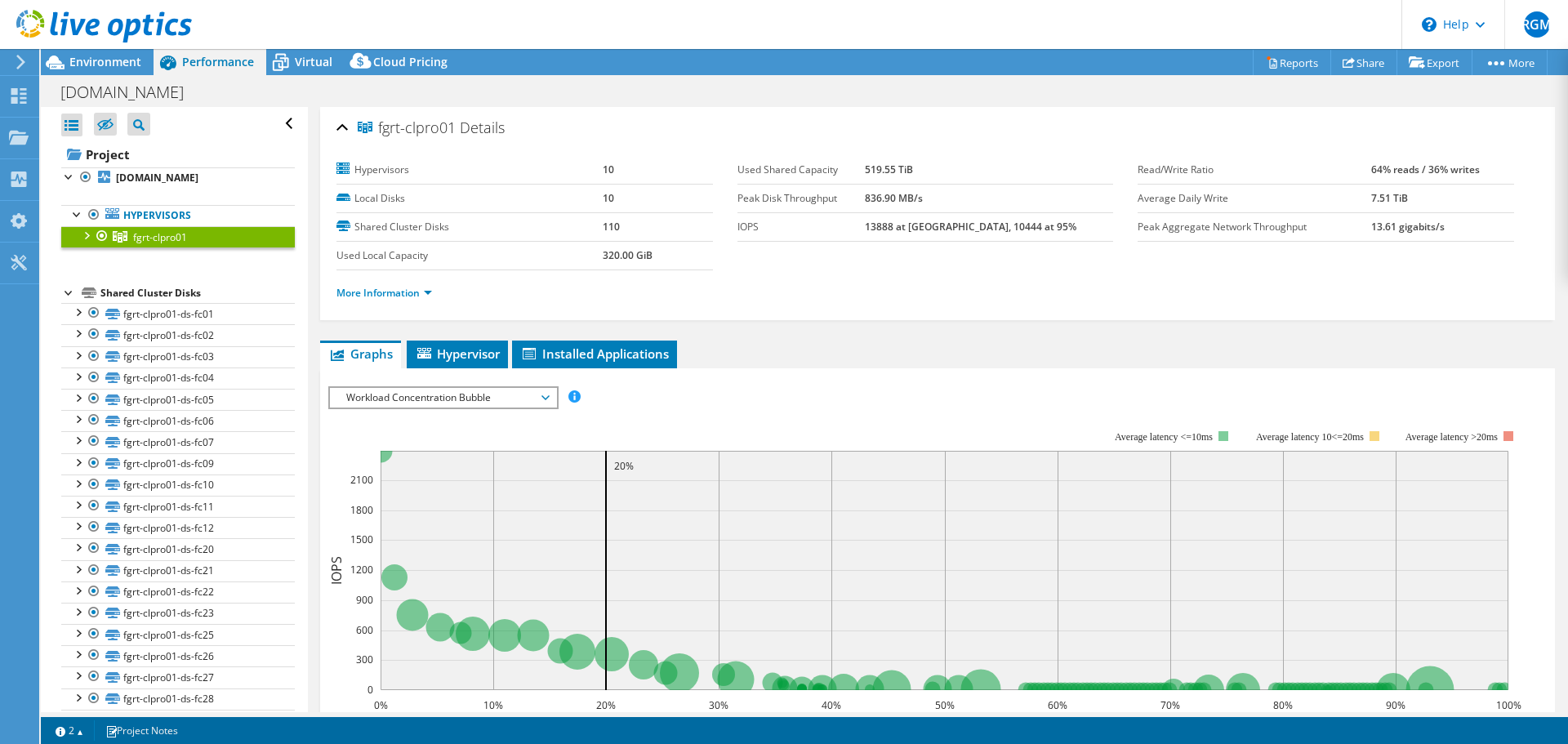
click at [68, 293] on div at bounding box center [69, 290] width 16 height 16
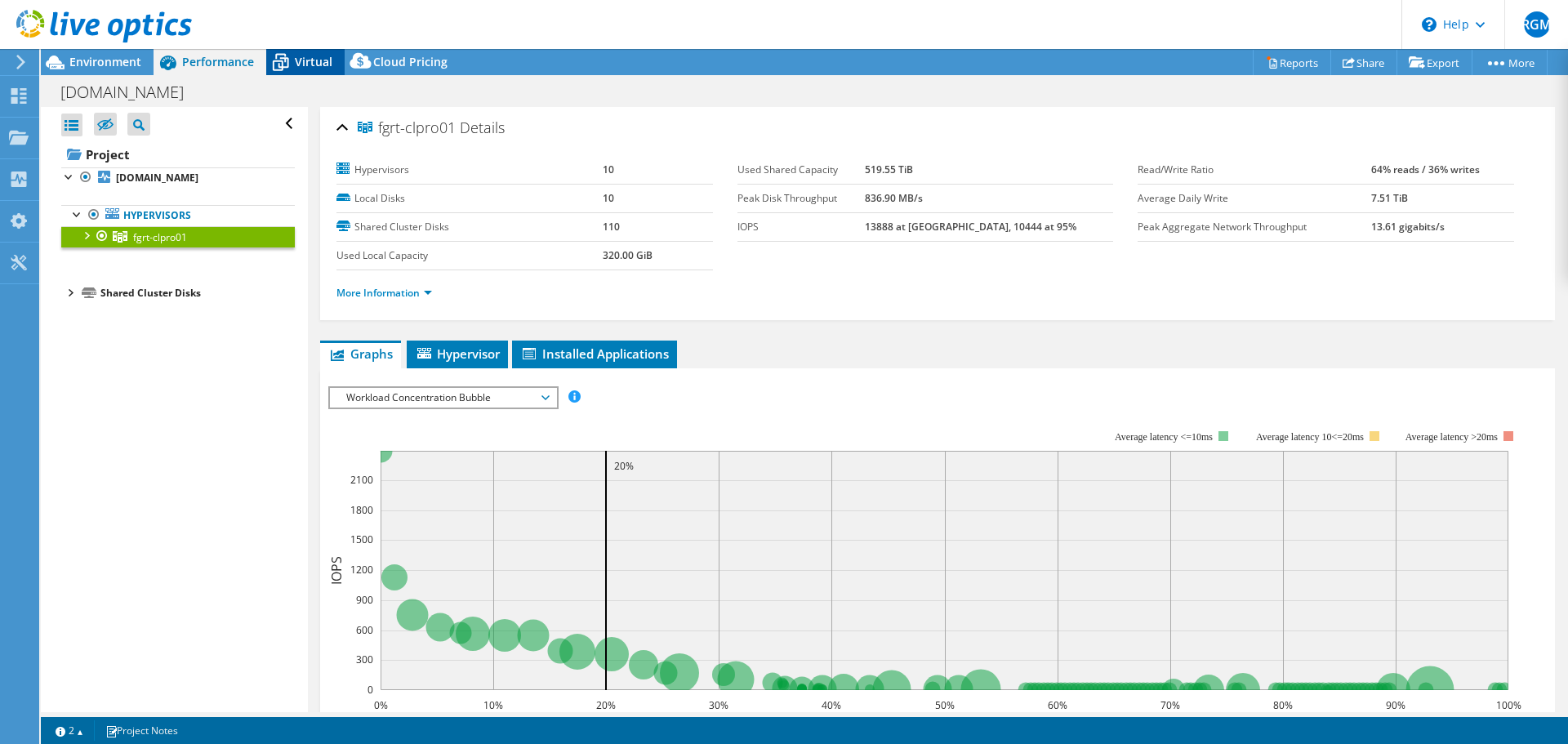
click at [319, 69] on div "Virtual" at bounding box center [305, 62] width 78 height 26
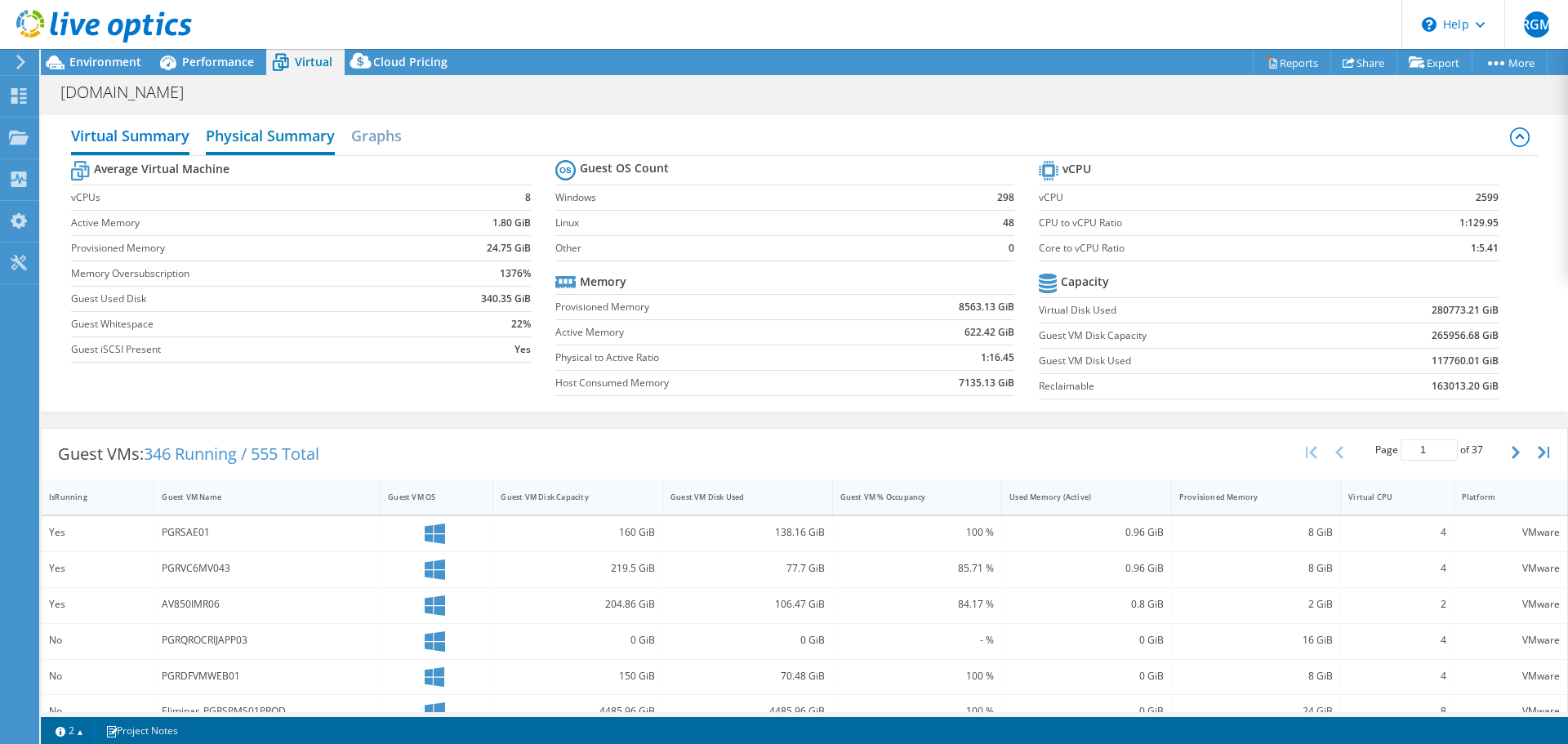
click at [273, 146] on h2 "Physical Summary" at bounding box center [270, 136] width 129 height 36
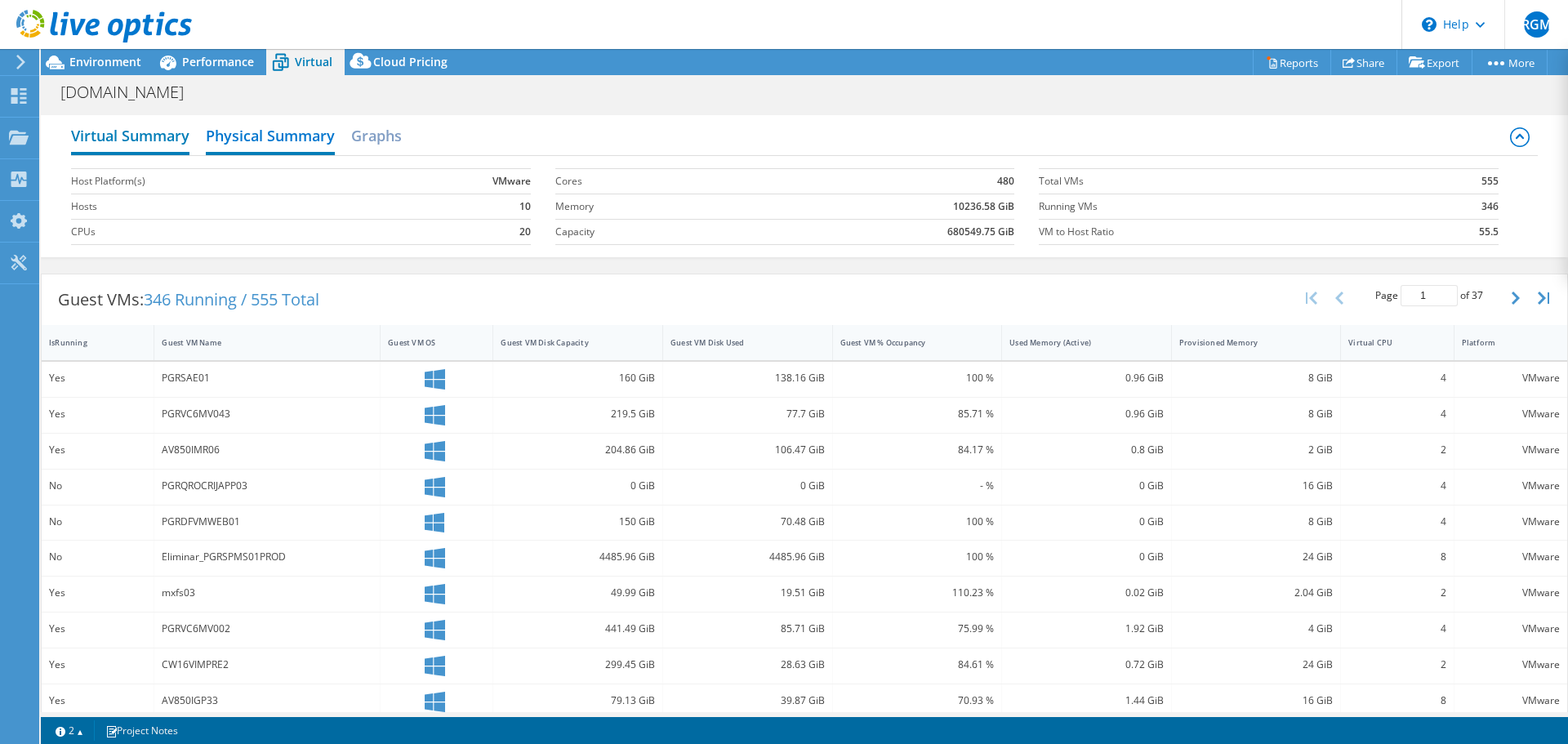
click at [166, 146] on h2 "Virtual Summary" at bounding box center [130, 136] width 119 height 36
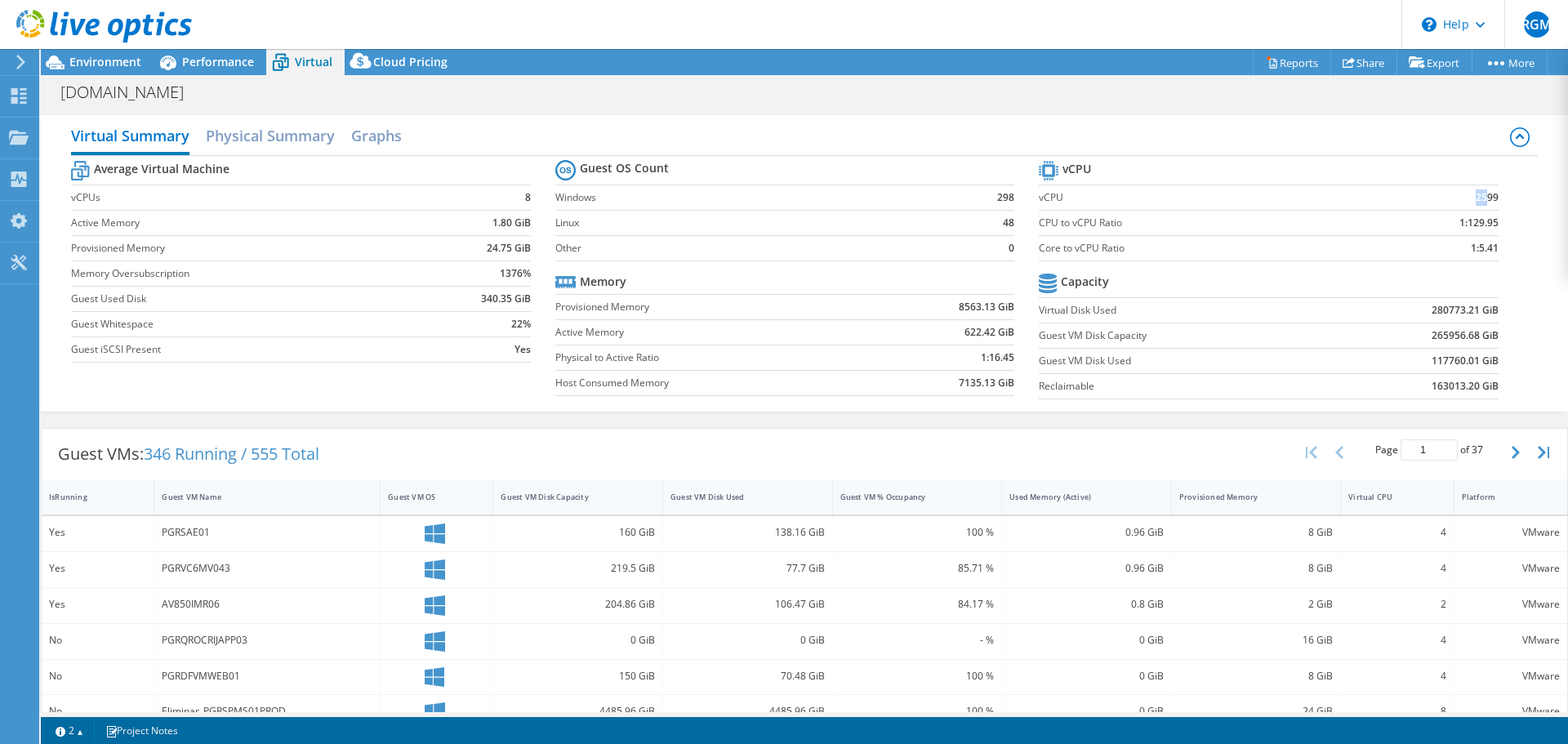
drag, startPoint x: 1454, startPoint y: 199, endPoint x: 1473, endPoint y: 199, distance: 19.0
click at [1473, 199] on td "2599" at bounding box center [1431, 197] width 135 height 25
click at [25, 69] on icon at bounding box center [20, 62] width 13 height 14
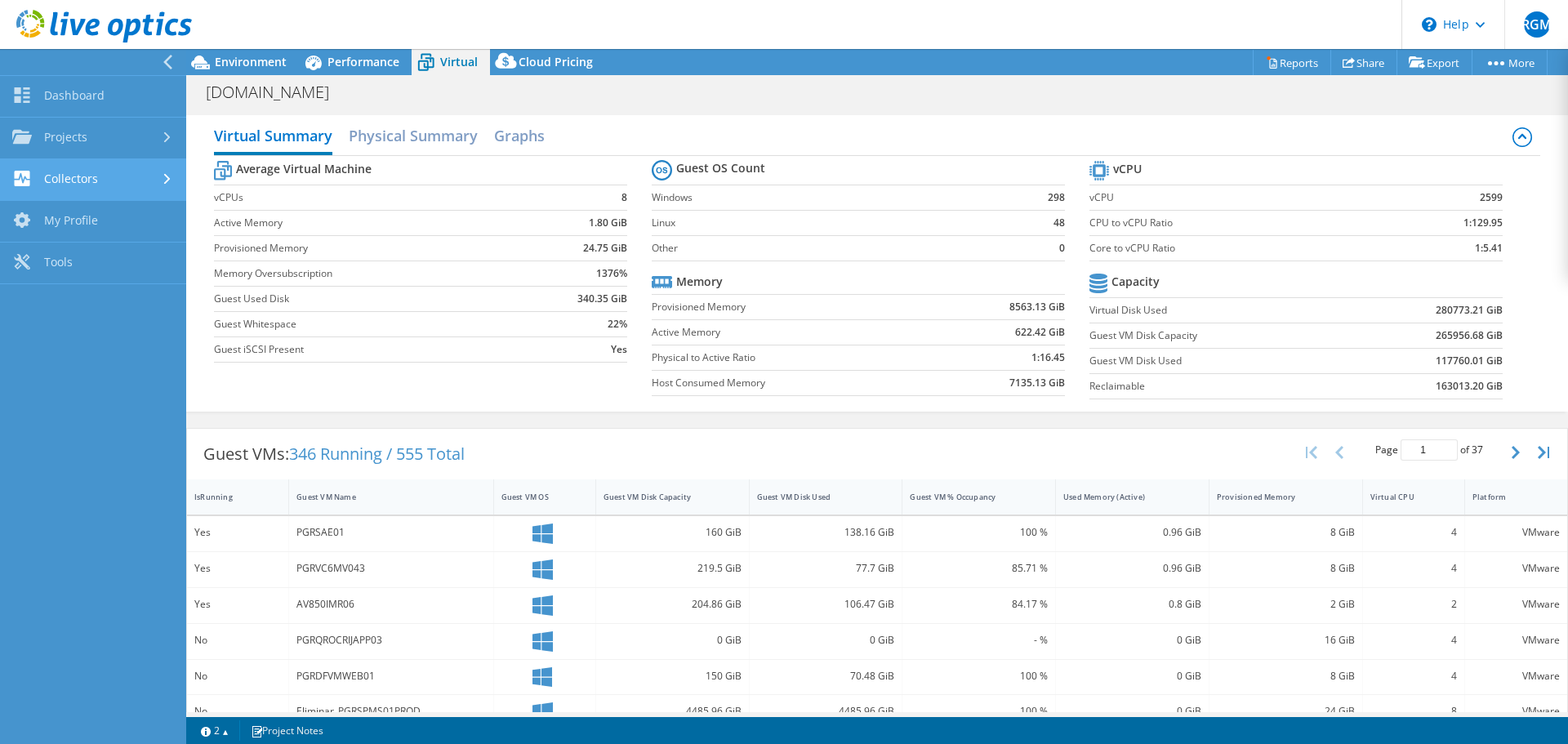
click at [73, 176] on link "Collectors" at bounding box center [93, 179] width 186 height 41
click at [103, 219] on link "Download Collector" at bounding box center [93, 221] width 186 height 41
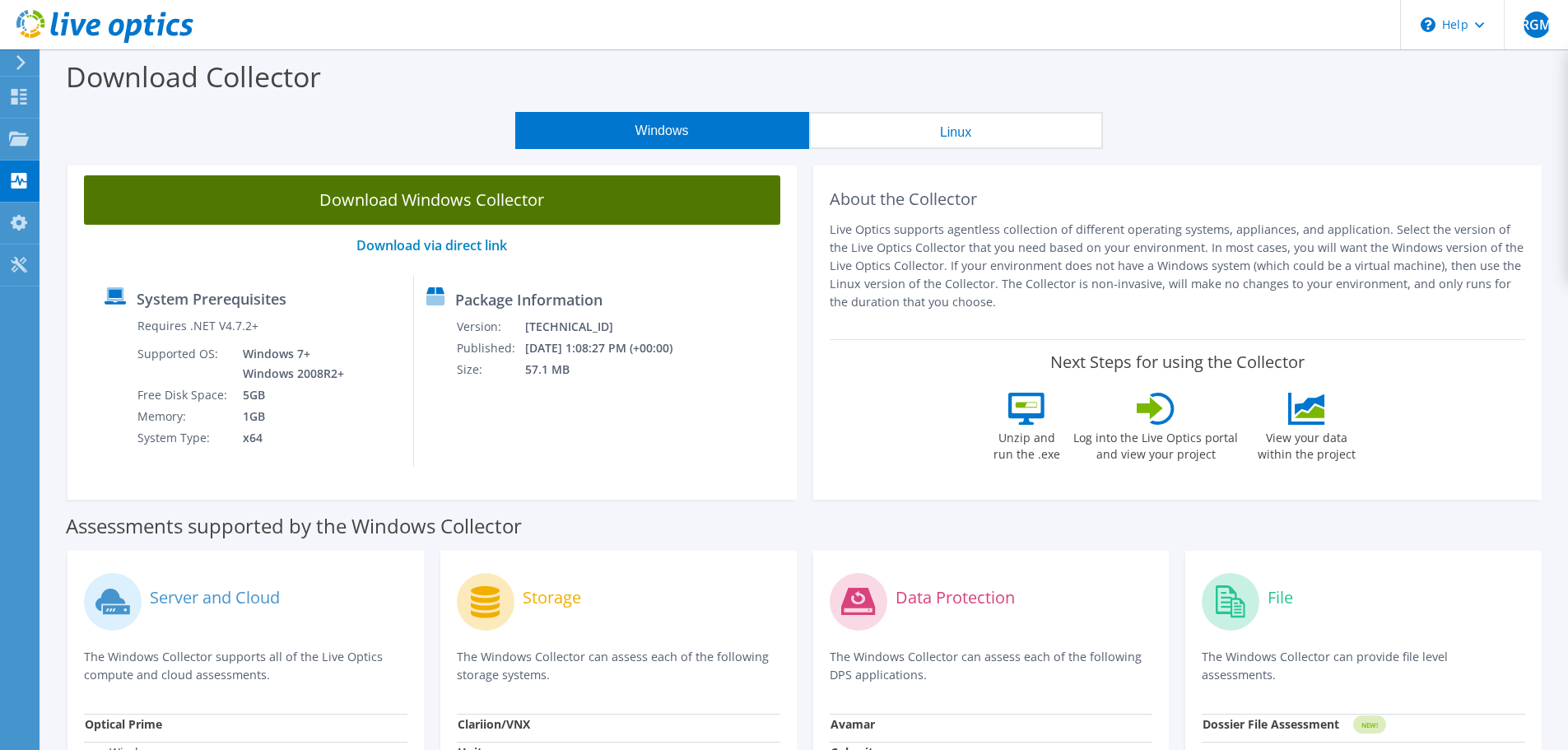
click at [490, 184] on link "Download Windows Collector" at bounding box center [432, 199] width 697 height 50
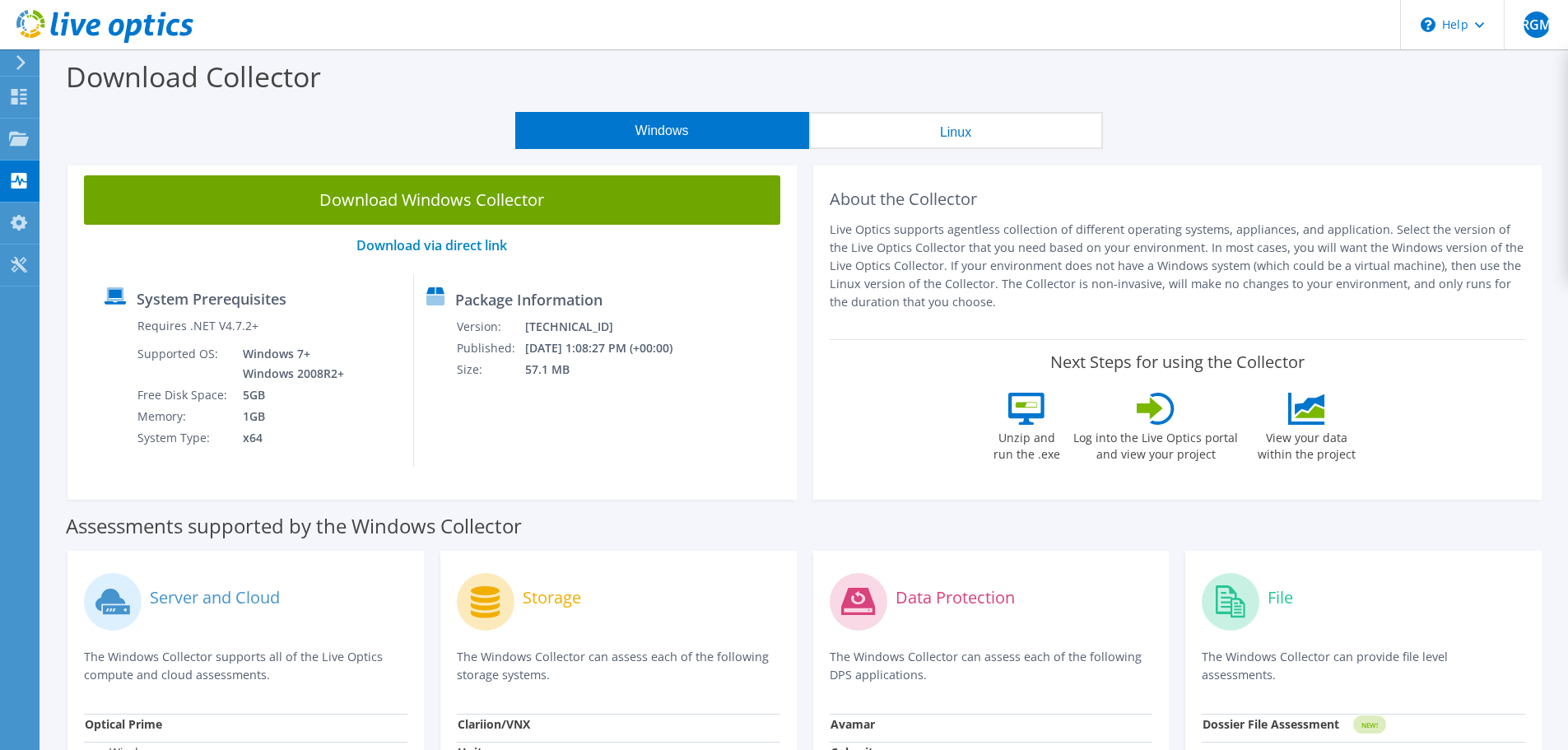
click at [975, 130] on button "Linux" at bounding box center [956, 130] width 294 height 37
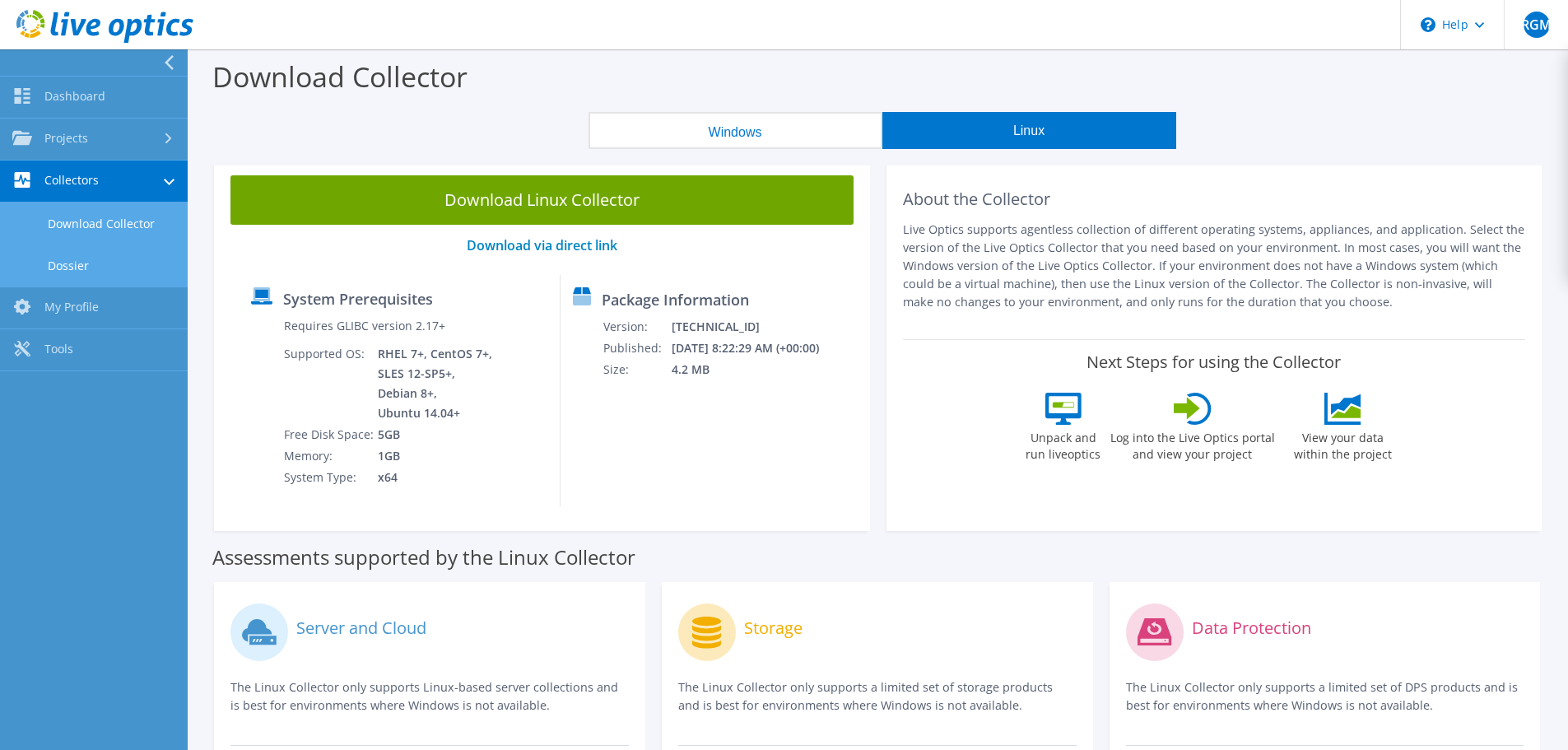
click at [83, 269] on link "Dossier" at bounding box center [93, 265] width 188 height 42
